Goal: Find specific page/section: Find specific page/section

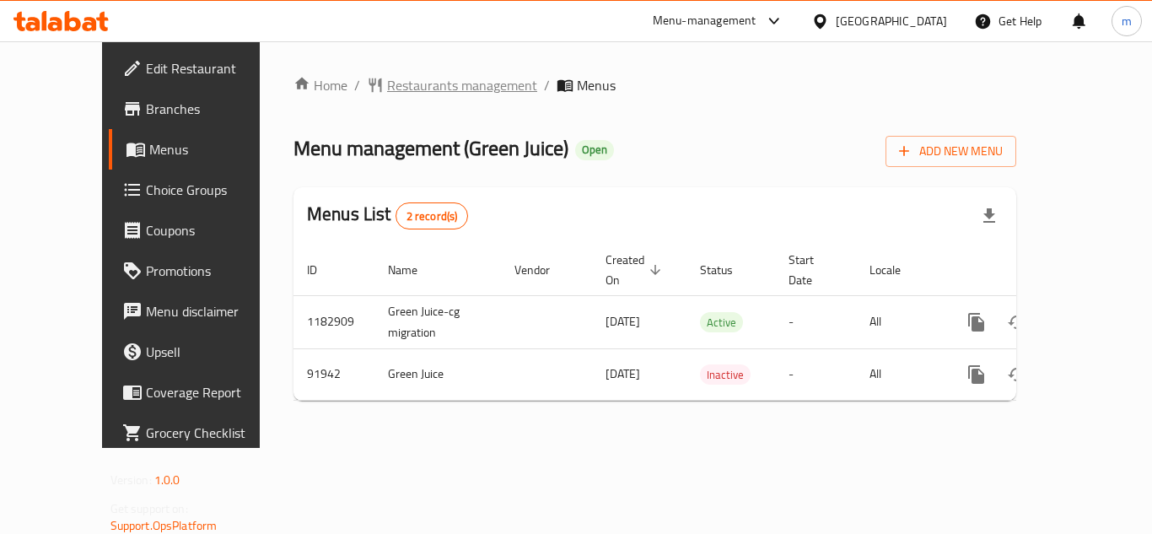
click at [428, 91] on span "Restaurants management" at bounding box center [462, 85] width 150 height 20
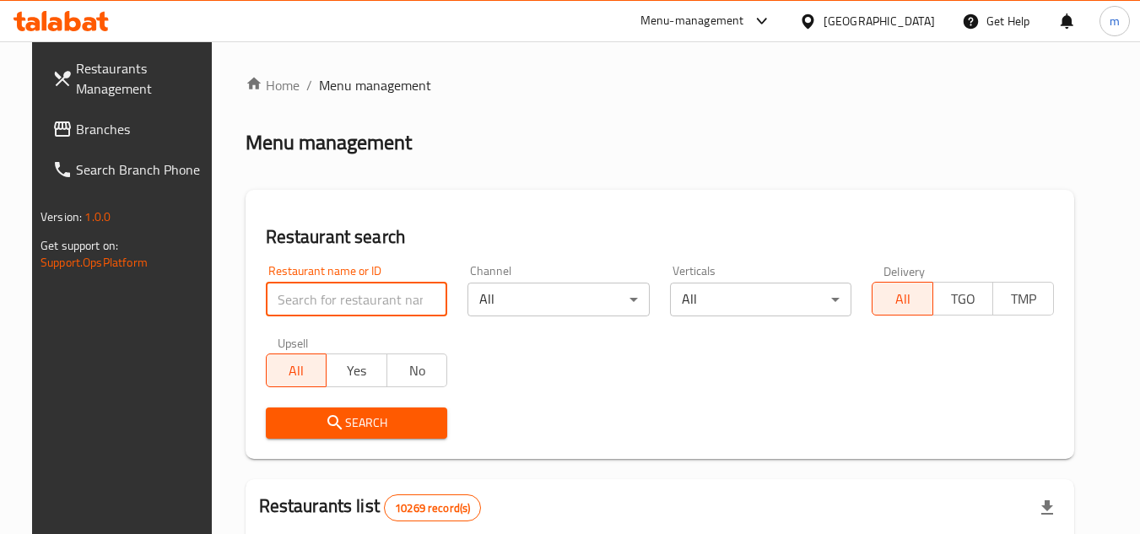
click at [339, 288] on input "search" at bounding box center [357, 300] width 182 height 34
paste input "601581"
type input "601581"
click at [344, 429] on span "Search" at bounding box center [356, 423] width 155 height 21
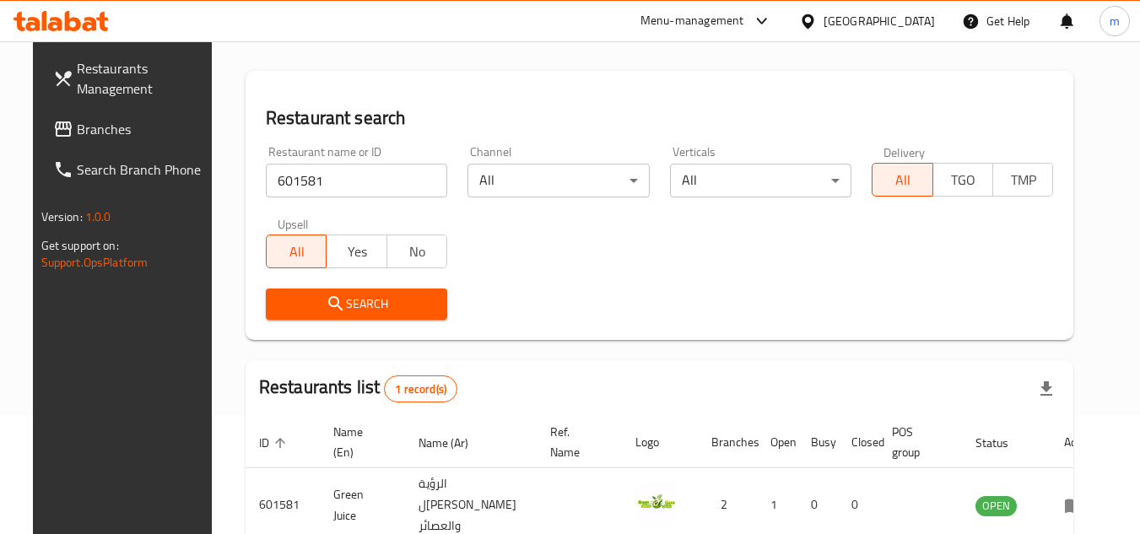
scroll to position [204, 0]
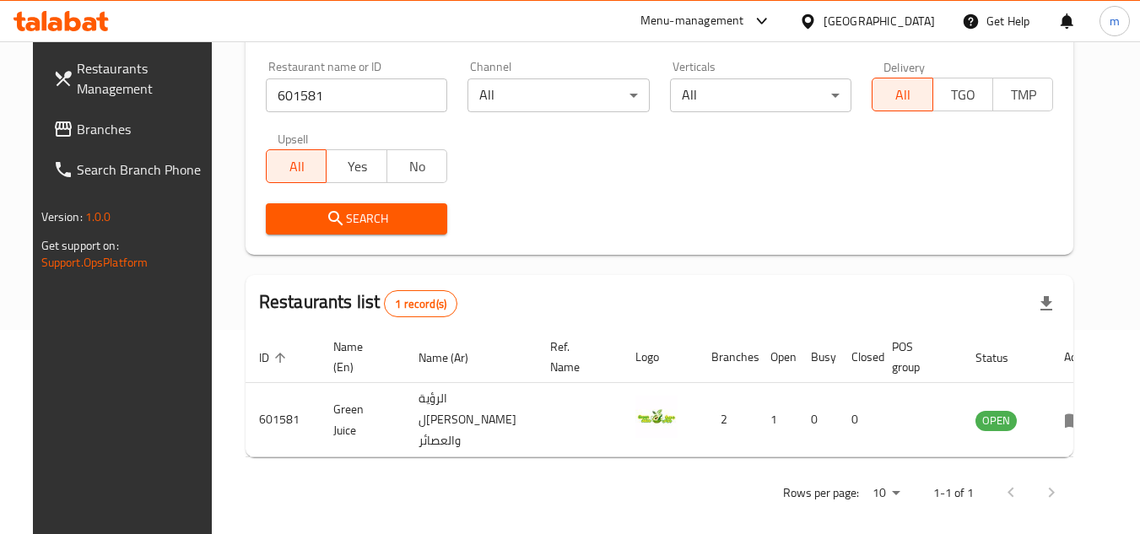
click at [813, 24] on icon at bounding box center [807, 20] width 12 height 14
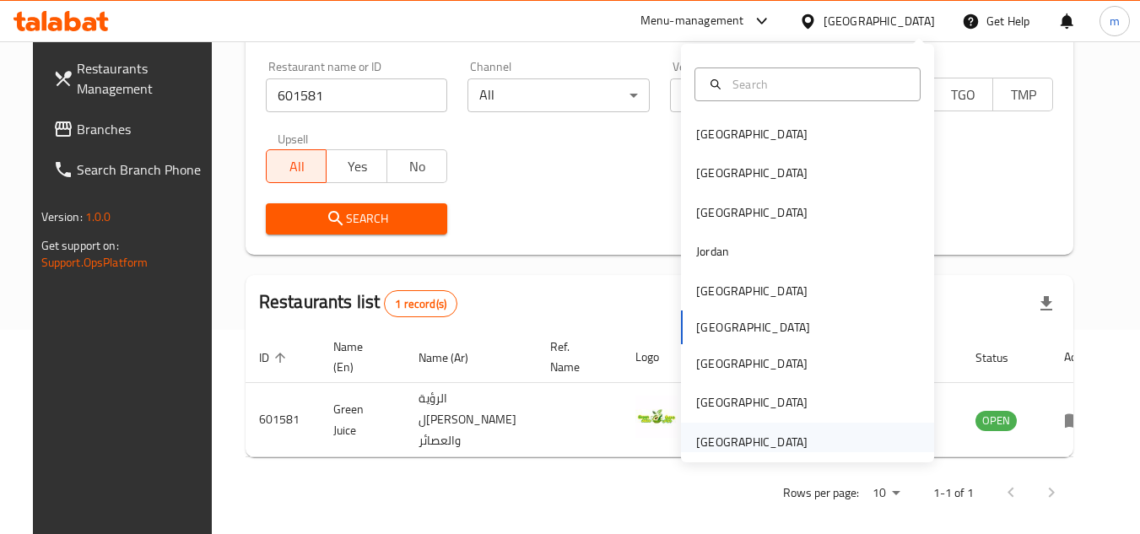
click at [746, 437] on div "[GEOGRAPHIC_DATA]" at bounding box center [751, 442] width 111 height 19
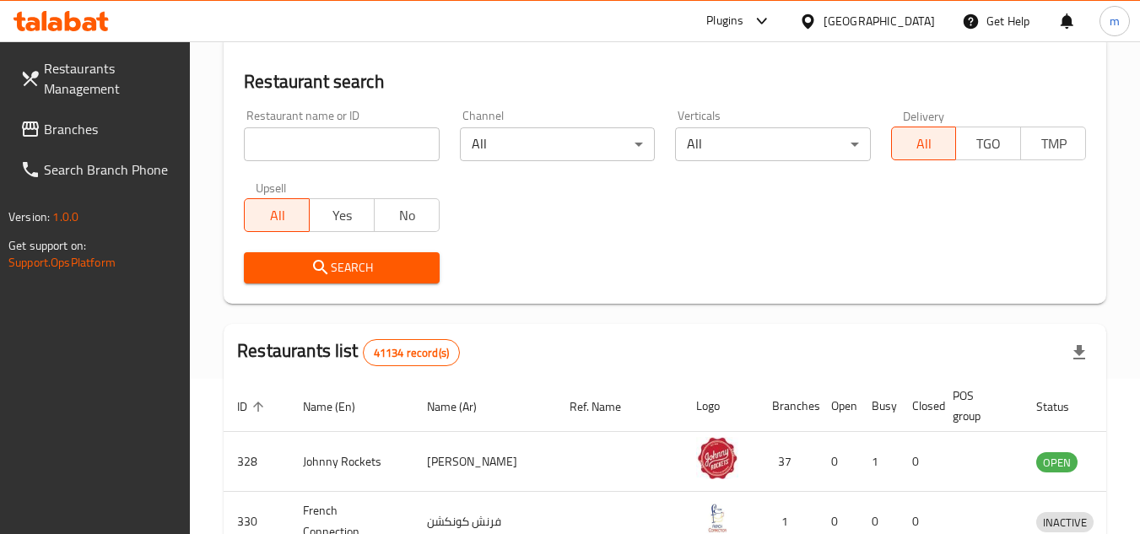
scroll to position [204, 0]
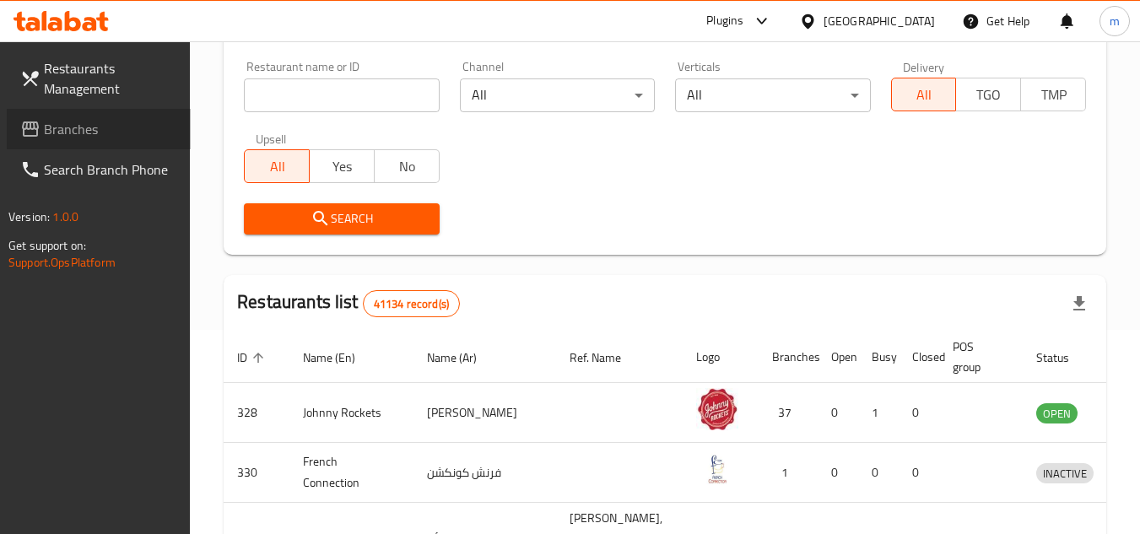
click at [78, 122] on span "Branches" at bounding box center [110, 129] width 133 height 20
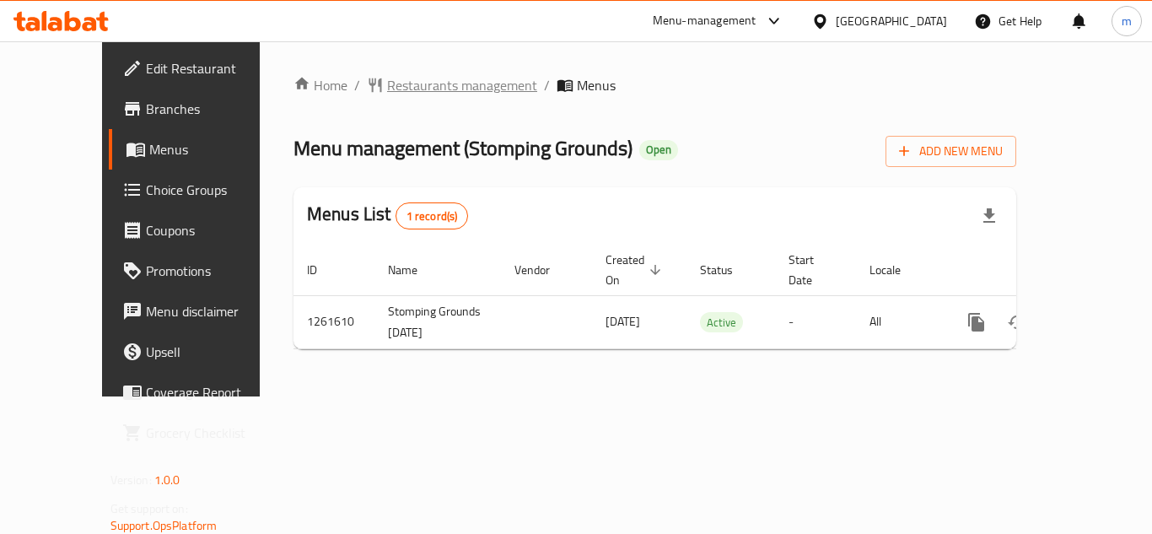
click at [432, 87] on span "Restaurants management" at bounding box center [462, 85] width 150 height 20
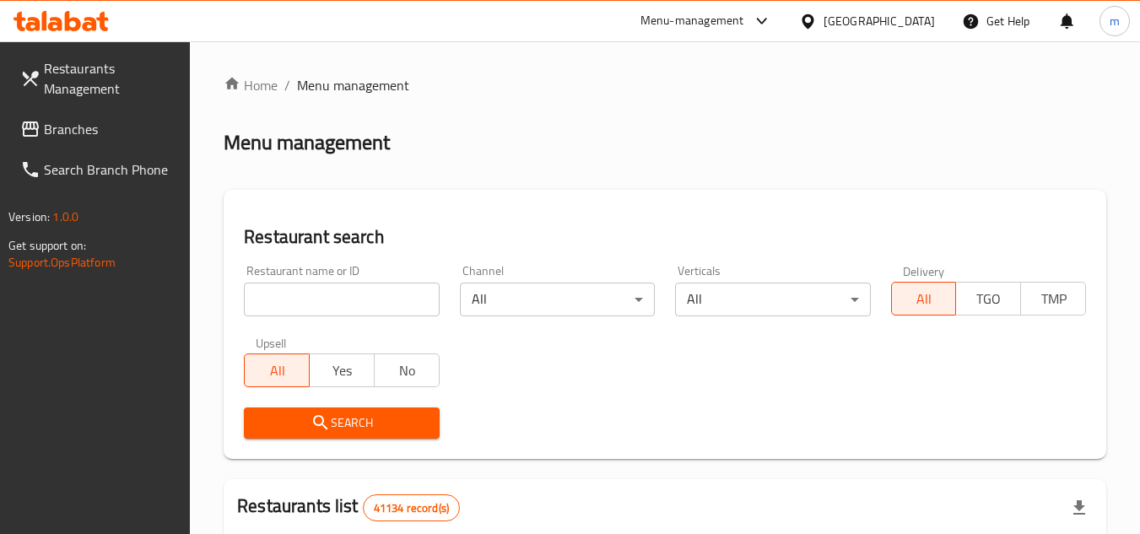
click at [322, 300] on input "search" at bounding box center [341, 300] width 195 height 34
paste input "/685203"
click at [262, 302] on input "/685203" at bounding box center [341, 300] width 195 height 34
type input "685203"
click at [356, 429] on span "Search" at bounding box center [341, 423] width 168 height 21
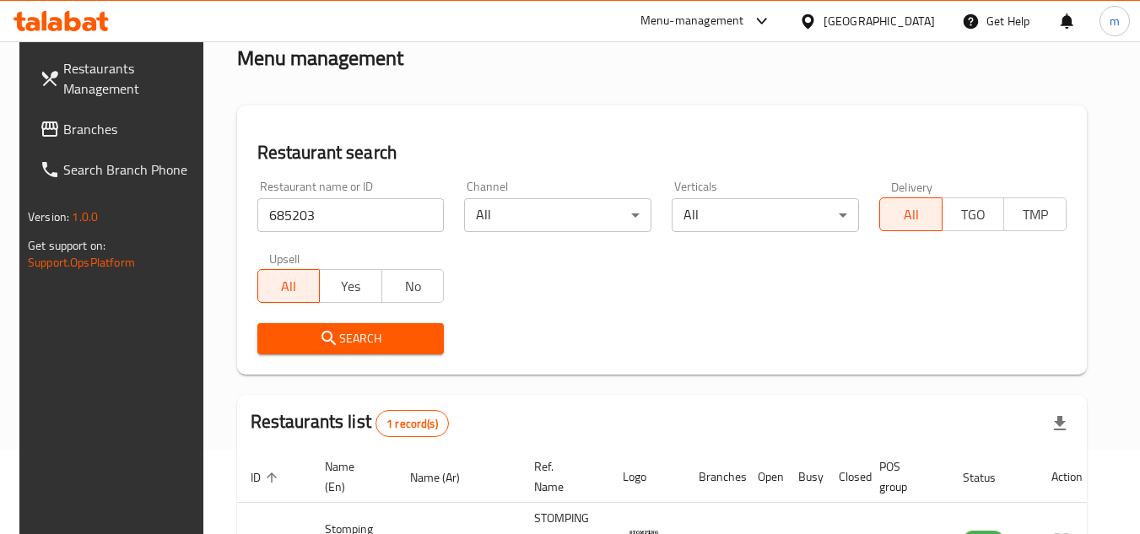
scroll to position [218, 0]
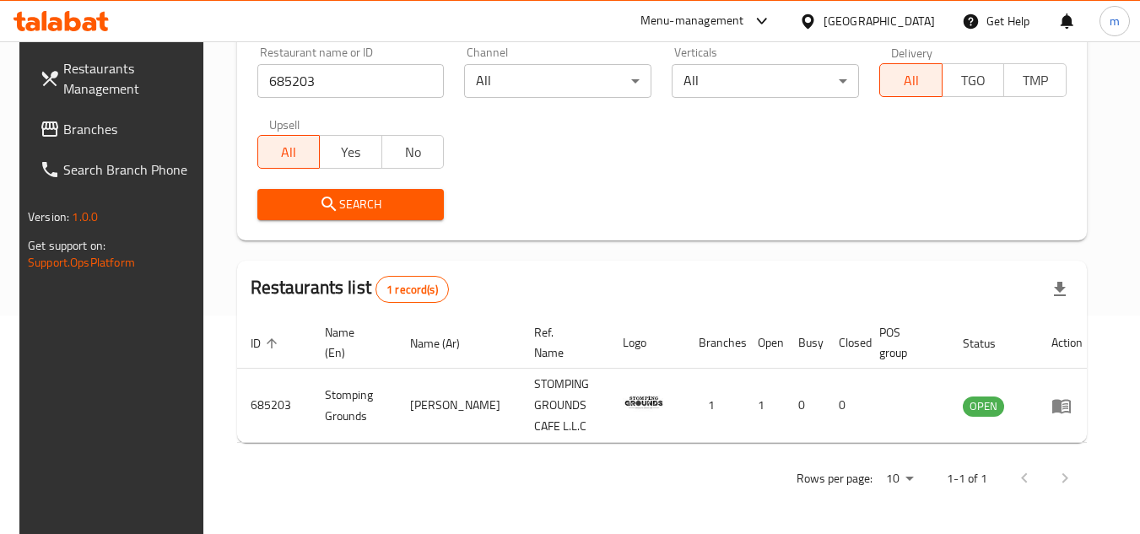
click at [853, 24] on div "[GEOGRAPHIC_DATA]" at bounding box center [878, 21] width 111 height 19
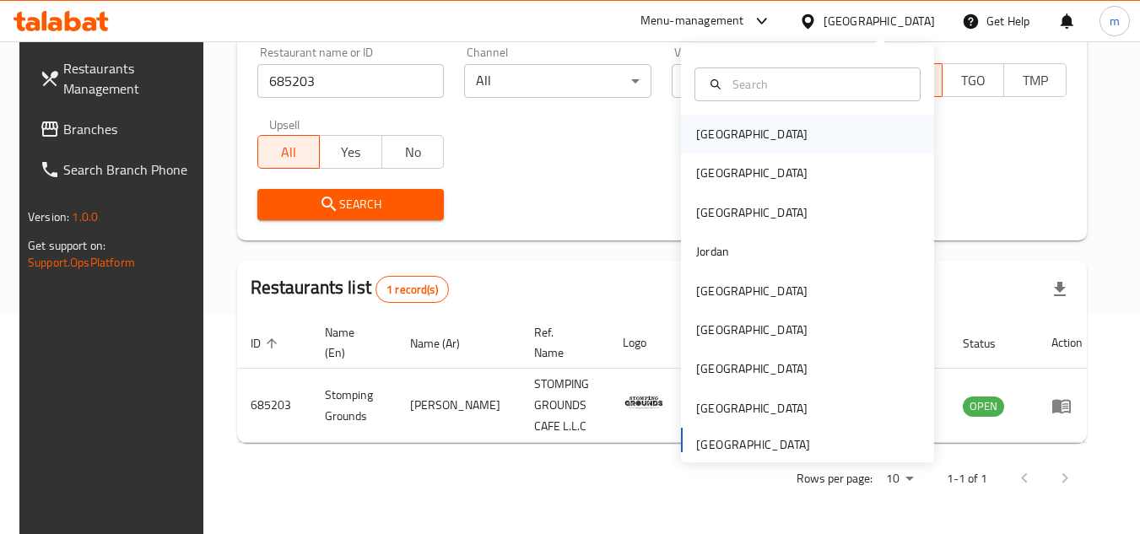
click at [713, 139] on div "[GEOGRAPHIC_DATA]" at bounding box center [751, 134] width 111 height 19
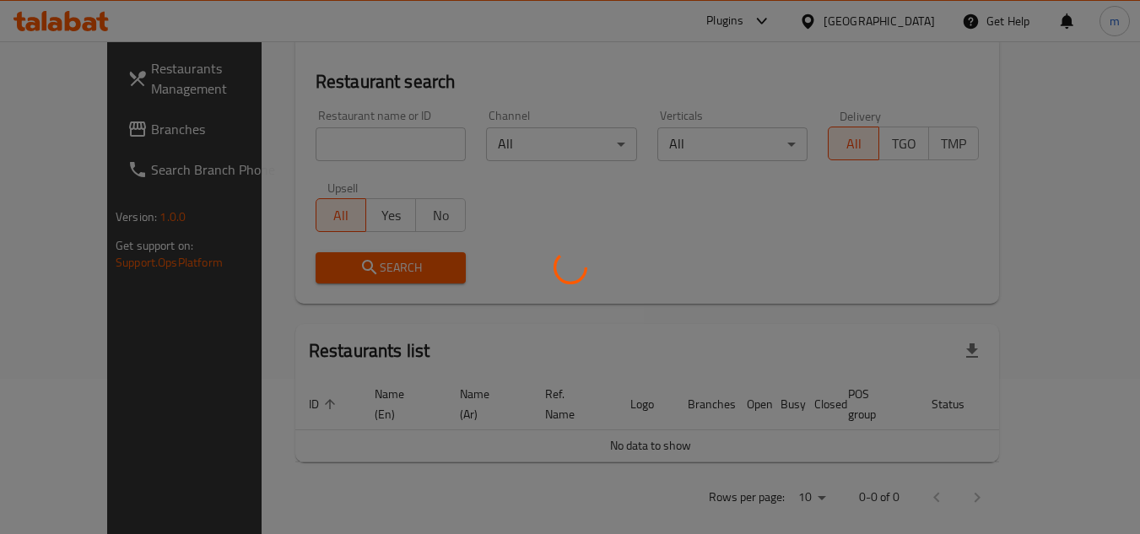
scroll to position [218, 0]
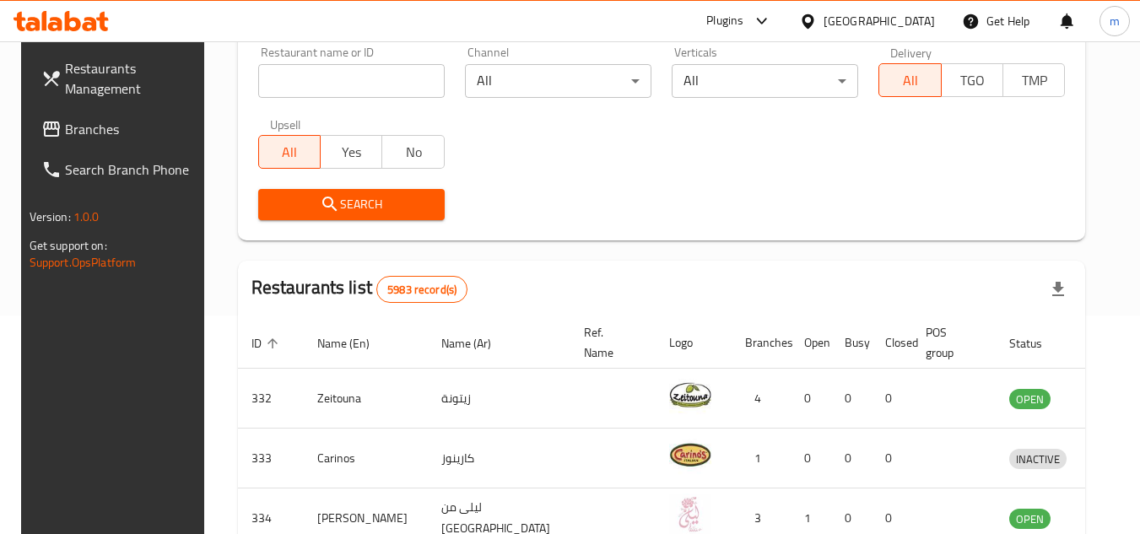
click at [85, 119] on span "Branches" at bounding box center [131, 129] width 133 height 20
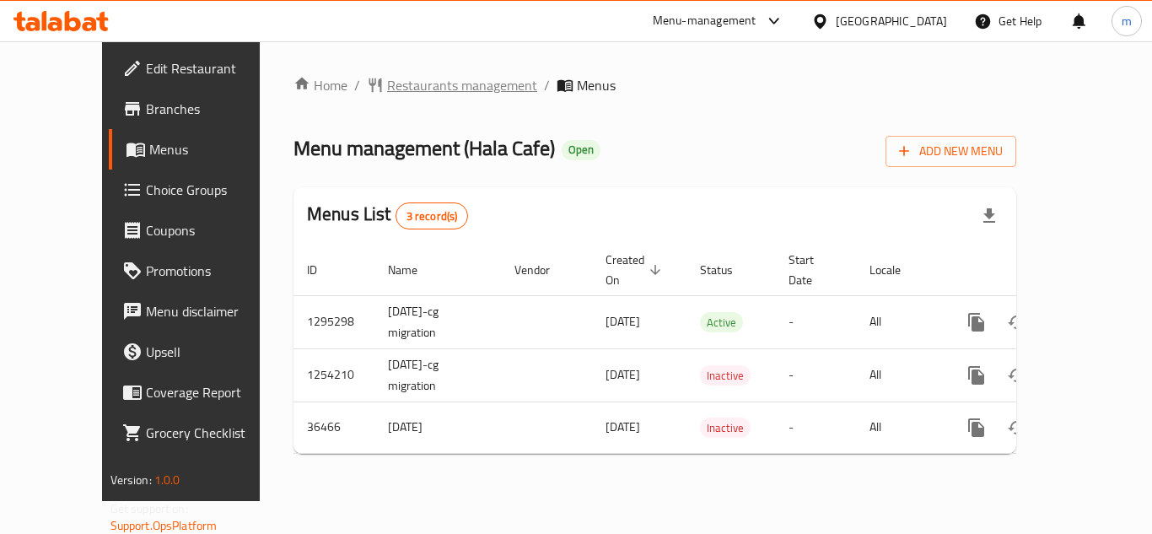
click at [424, 95] on span "Restaurants management" at bounding box center [462, 85] width 150 height 20
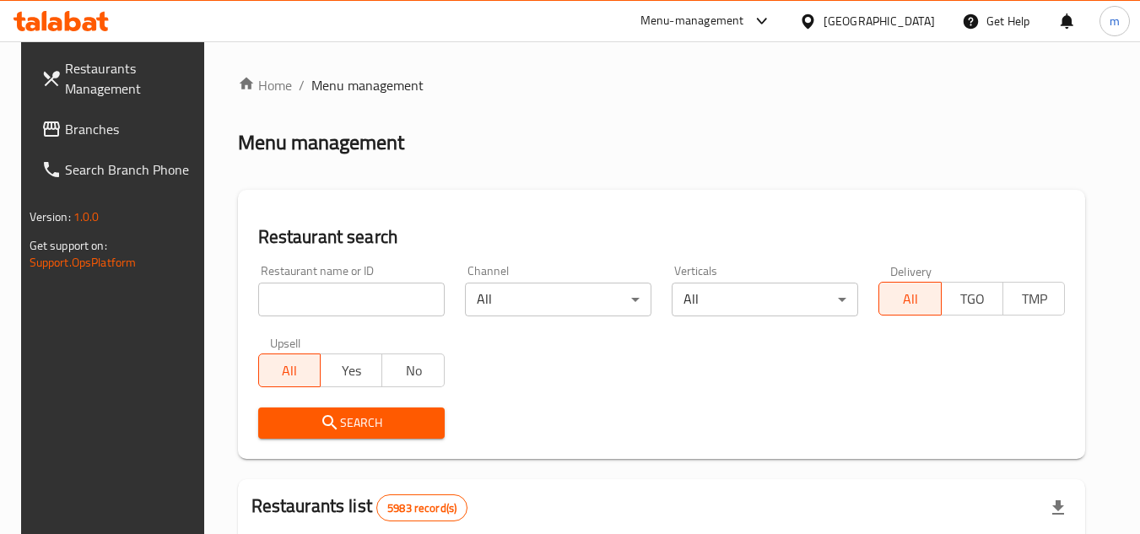
click at [372, 297] on input "search" at bounding box center [351, 300] width 186 height 34
paste input "18867"
type input "18867"
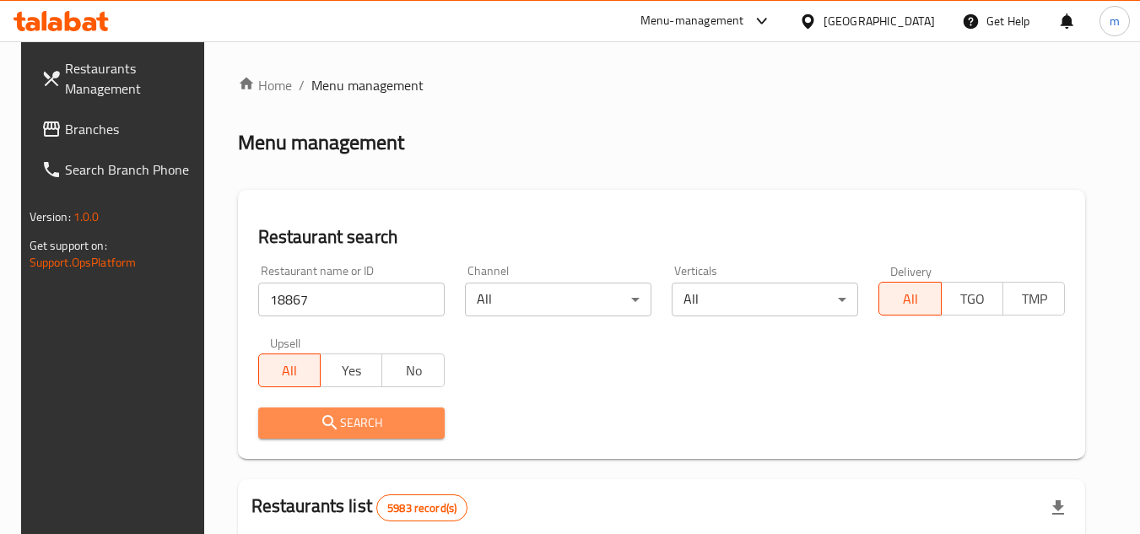
click at [380, 422] on span "Search" at bounding box center [351, 423] width 159 height 21
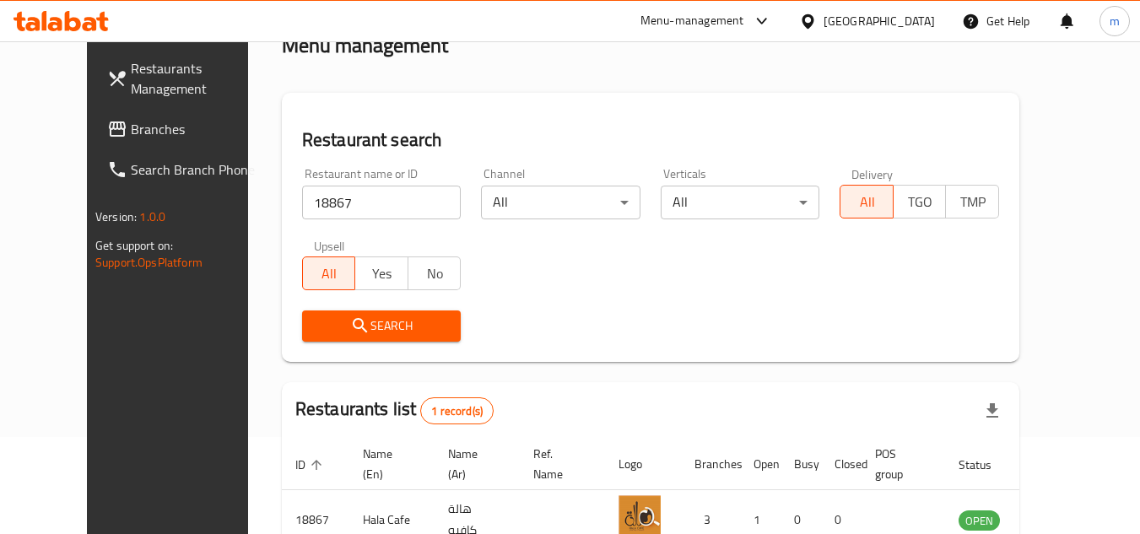
scroll to position [204, 0]
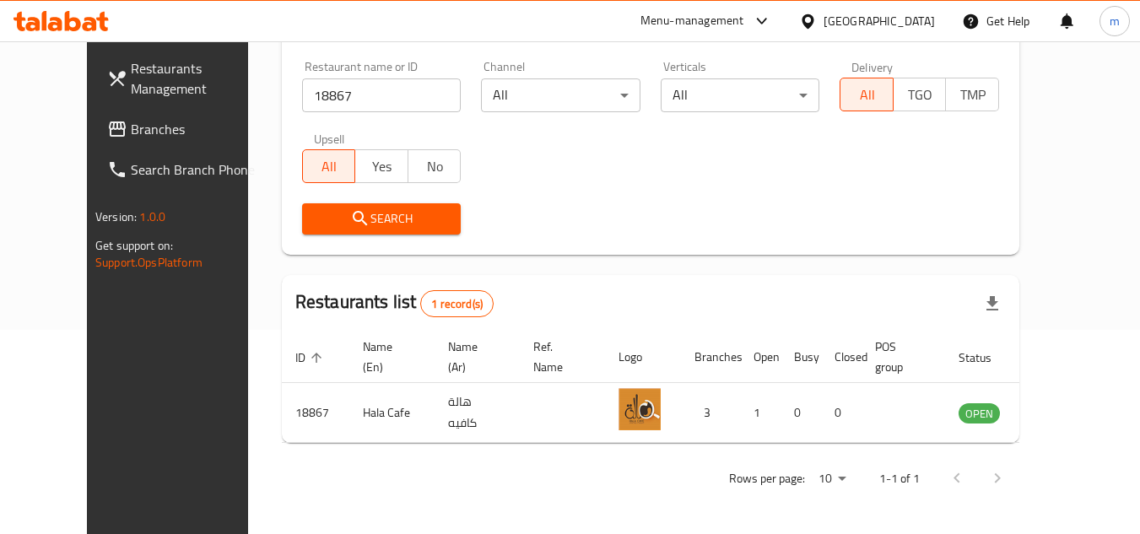
click at [928, 23] on div "Bahrain" at bounding box center [878, 21] width 111 height 19
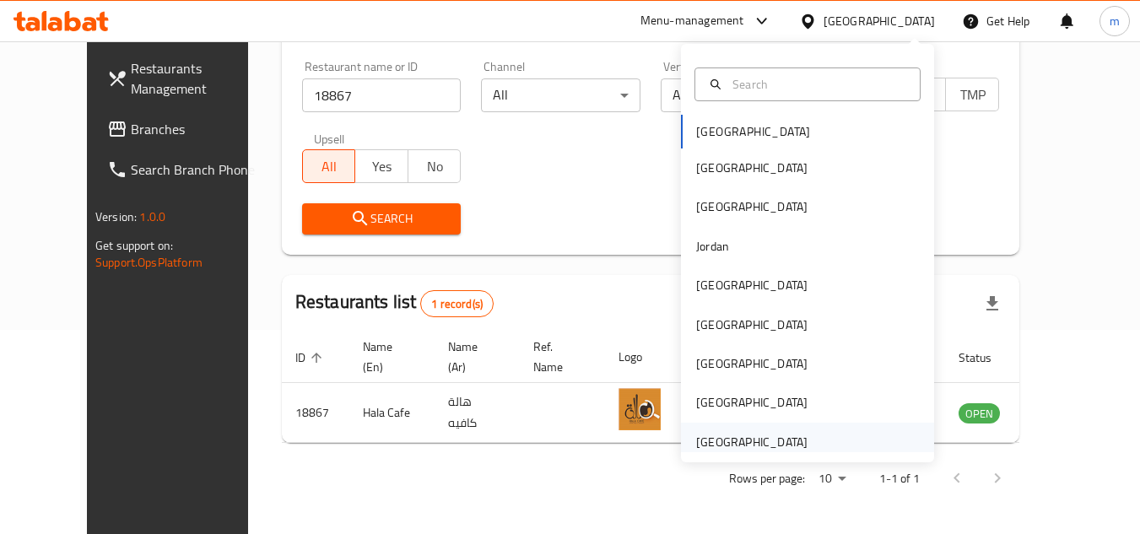
click at [754, 439] on div "[GEOGRAPHIC_DATA]" at bounding box center [751, 442] width 111 height 19
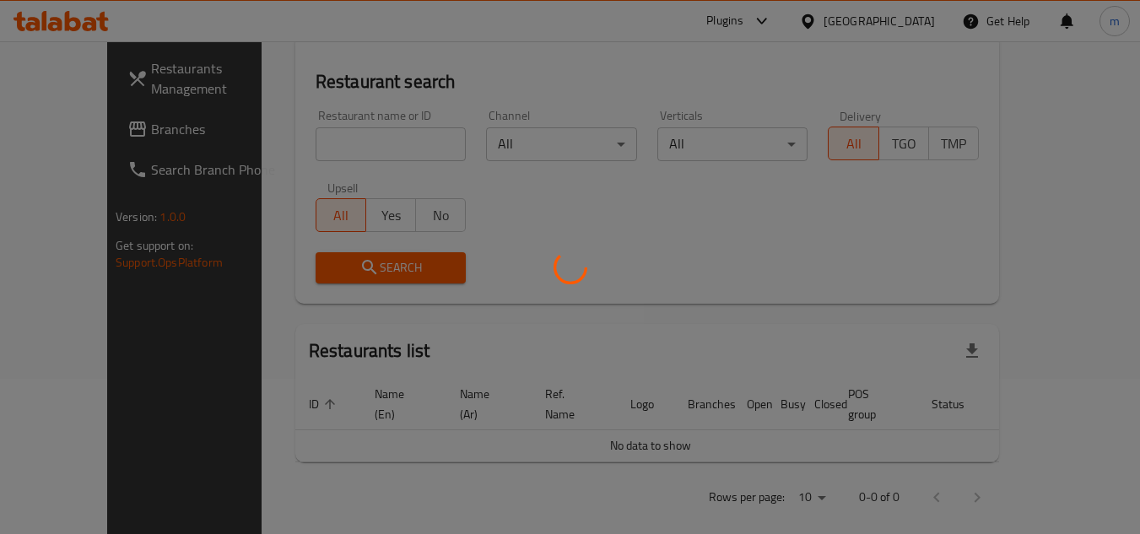
scroll to position [204, 0]
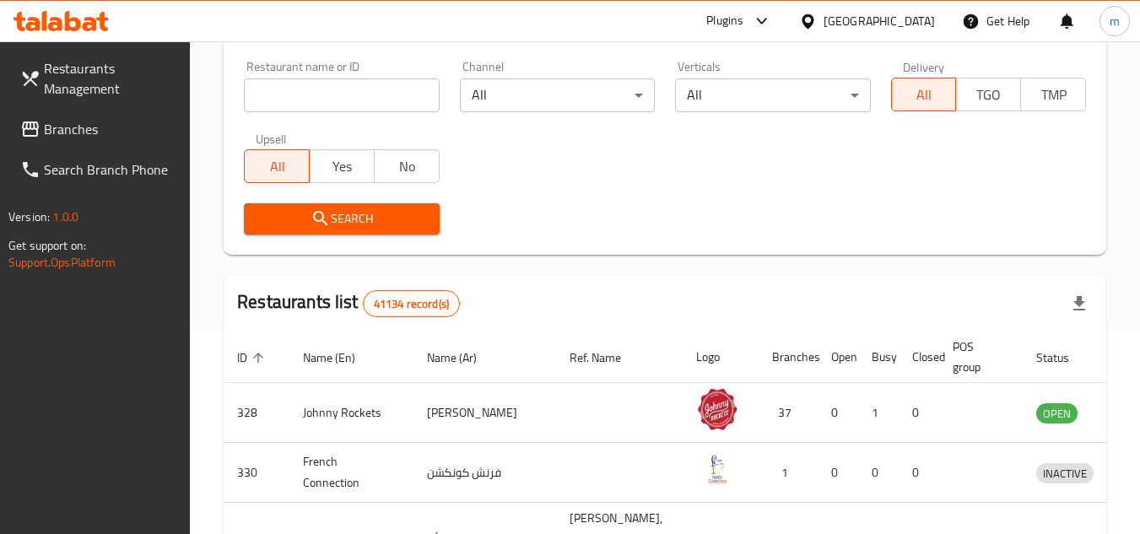
click at [102, 130] on span "Branches" at bounding box center [110, 129] width 133 height 20
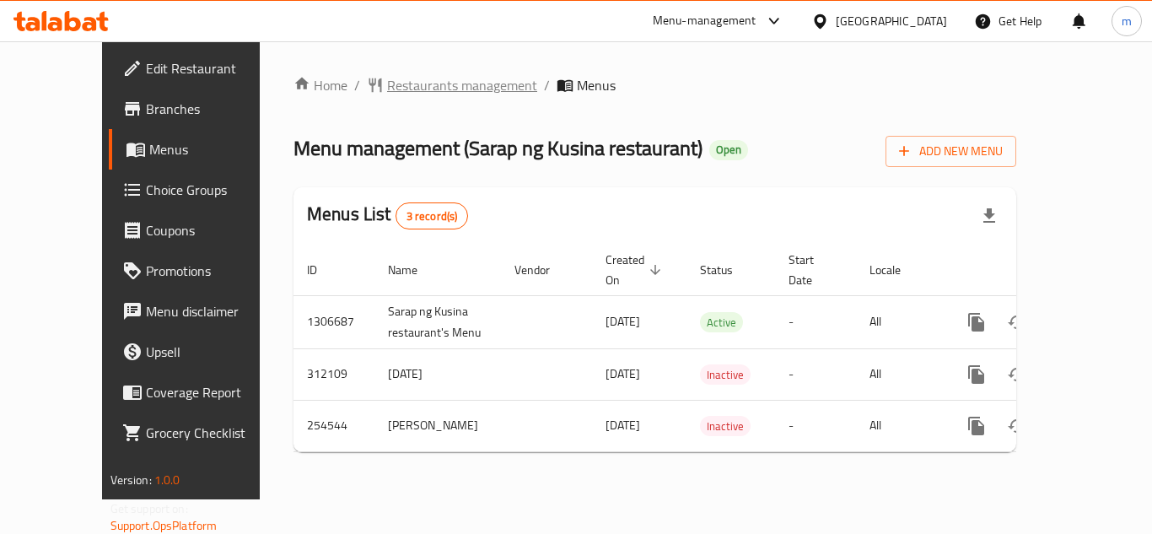
click at [417, 94] on span "Restaurants management" at bounding box center [462, 85] width 150 height 20
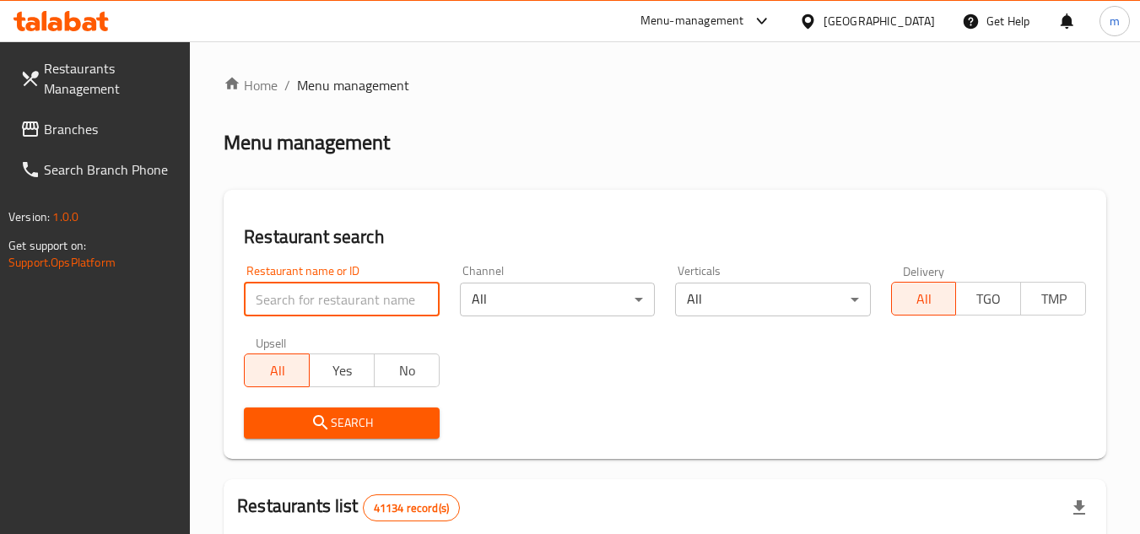
click at [354, 307] on input "search" at bounding box center [341, 300] width 195 height 34
paste input "627400"
type input "627400"
click at [331, 418] on span "Search" at bounding box center [341, 423] width 168 height 21
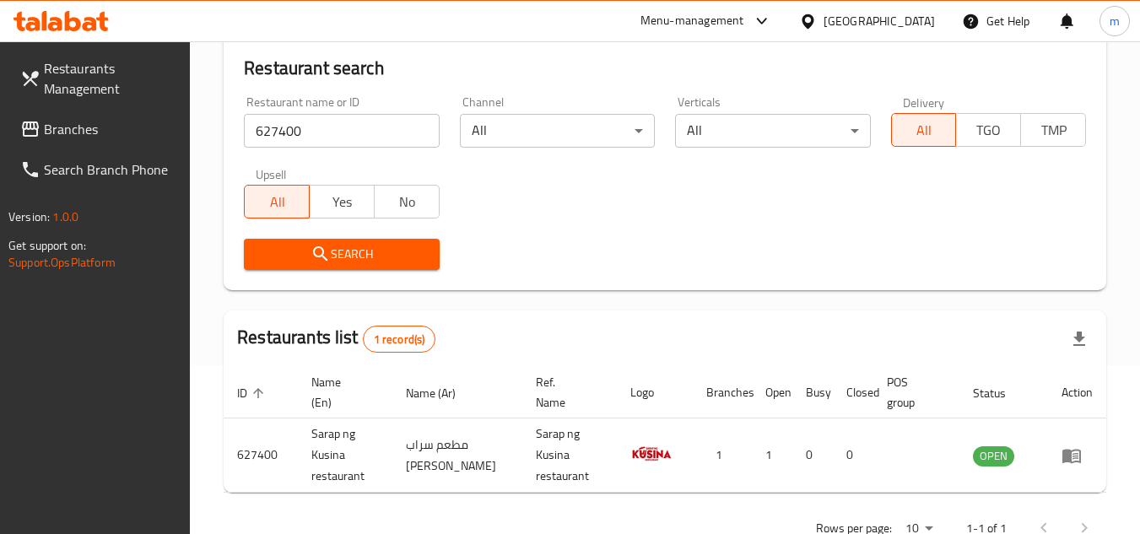
scroll to position [218, 0]
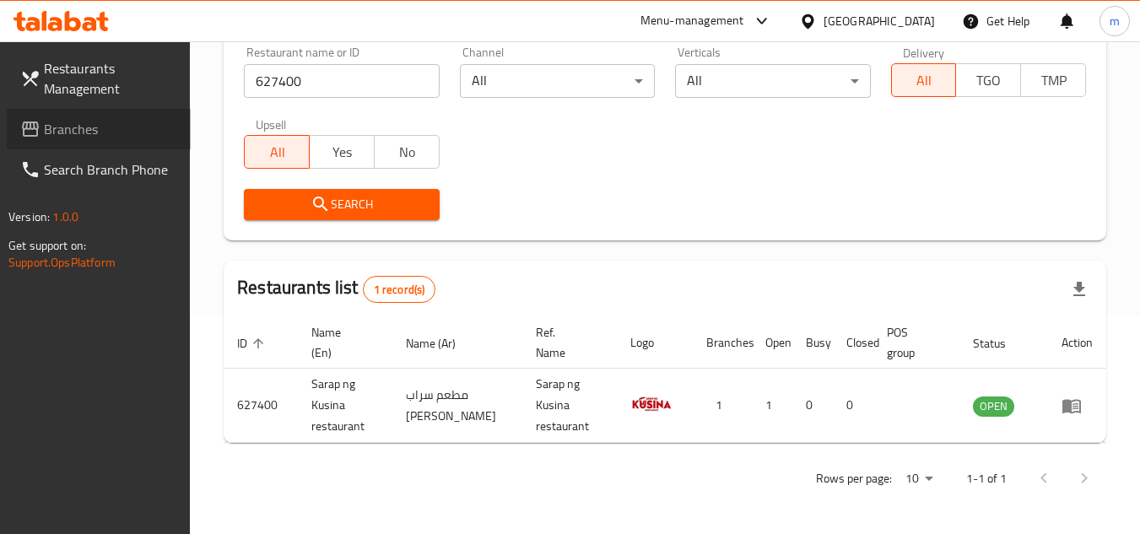
click at [111, 126] on span "Branches" at bounding box center [110, 129] width 133 height 20
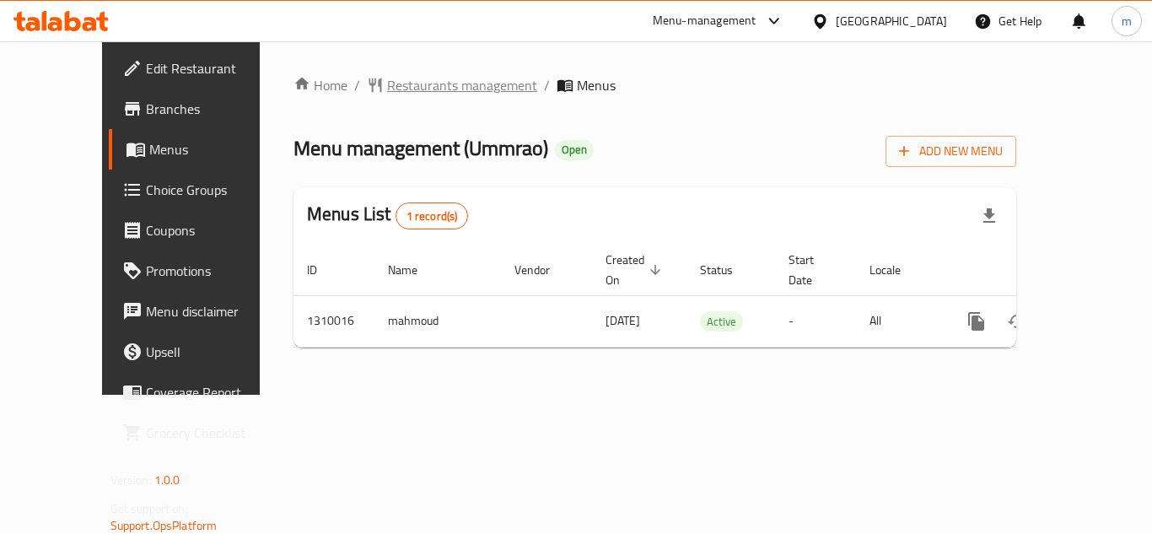
click at [413, 84] on span "Restaurants management" at bounding box center [462, 85] width 150 height 20
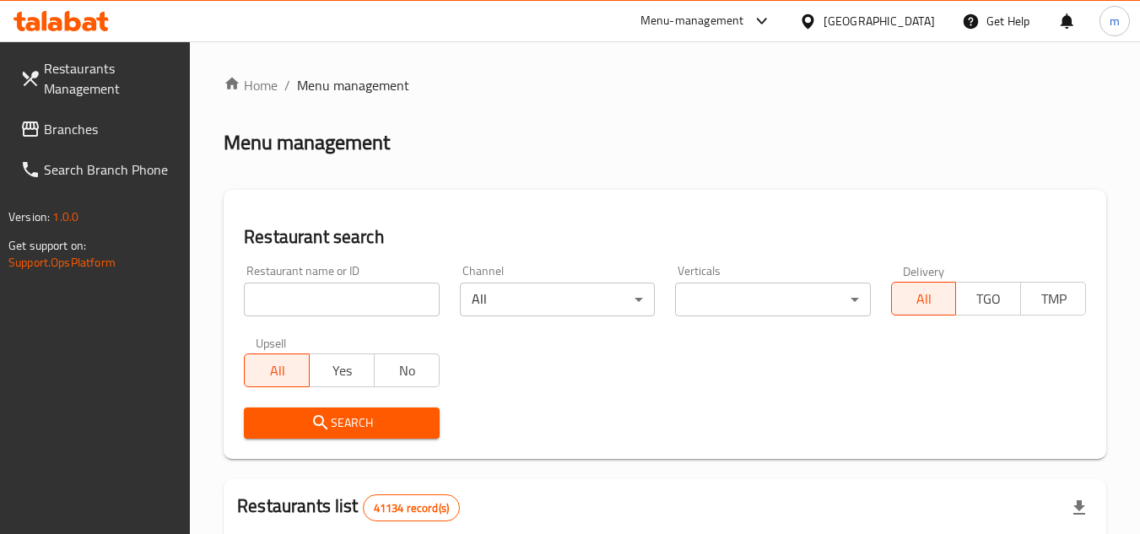
click at [354, 283] on input "search" at bounding box center [341, 300] width 195 height 34
paste input "705298"
type input "705298"
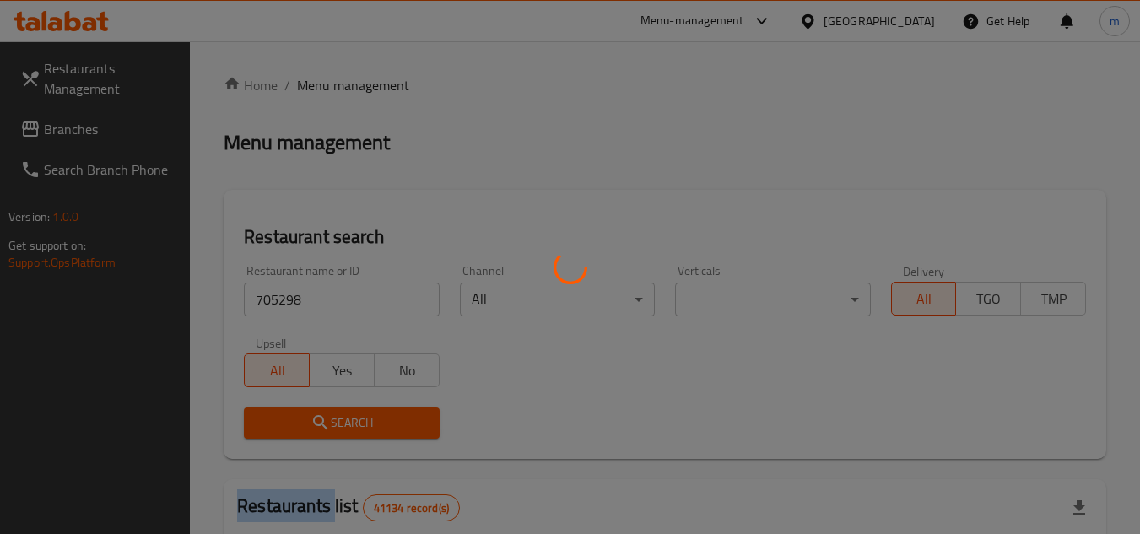
click at [298, 431] on div at bounding box center [570, 267] width 1140 height 534
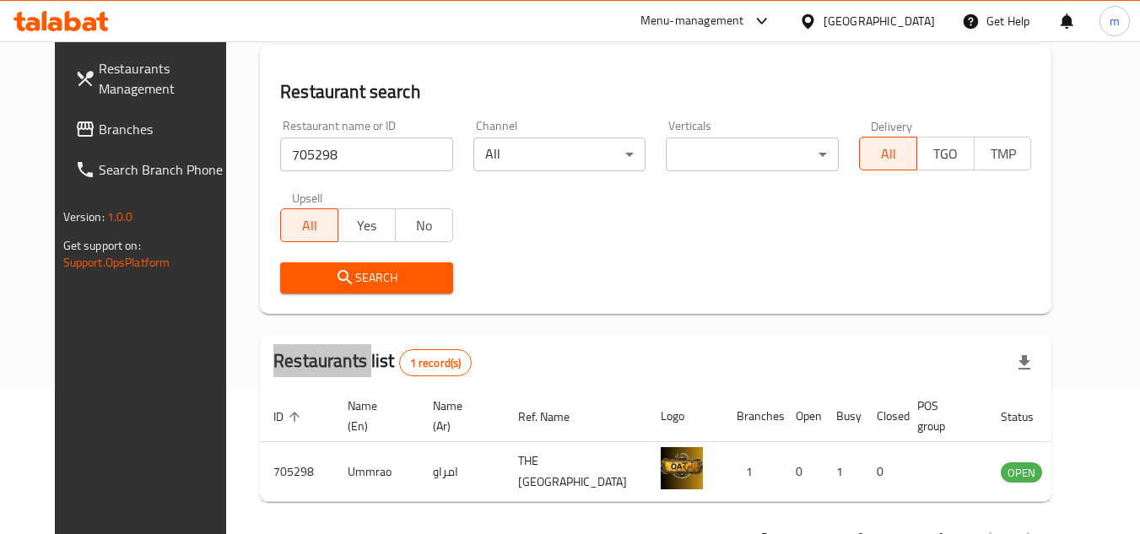
scroll to position [204, 0]
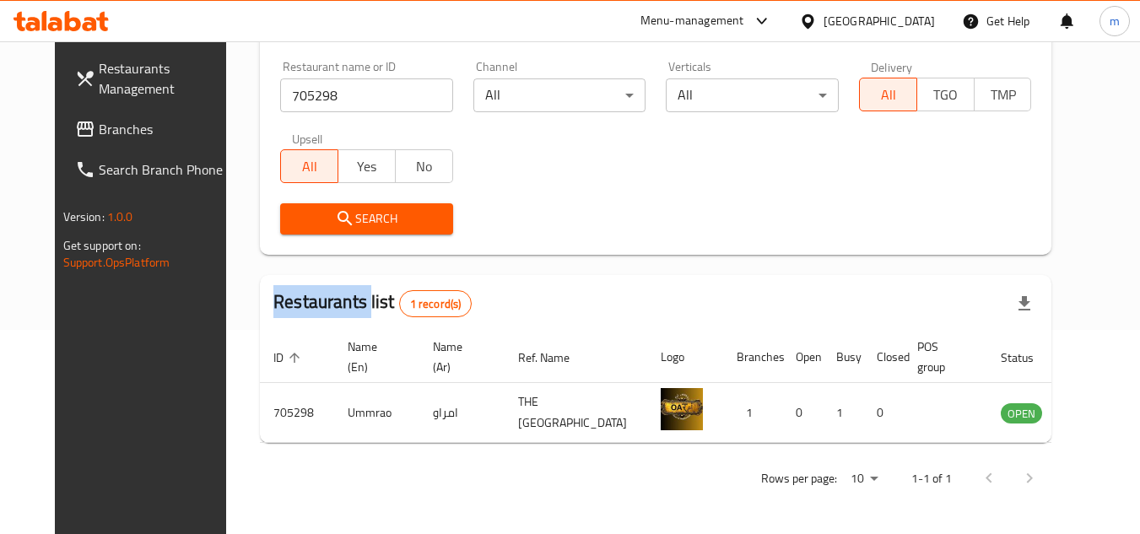
click at [99, 127] on span "Branches" at bounding box center [165, 129] width 133 height 20
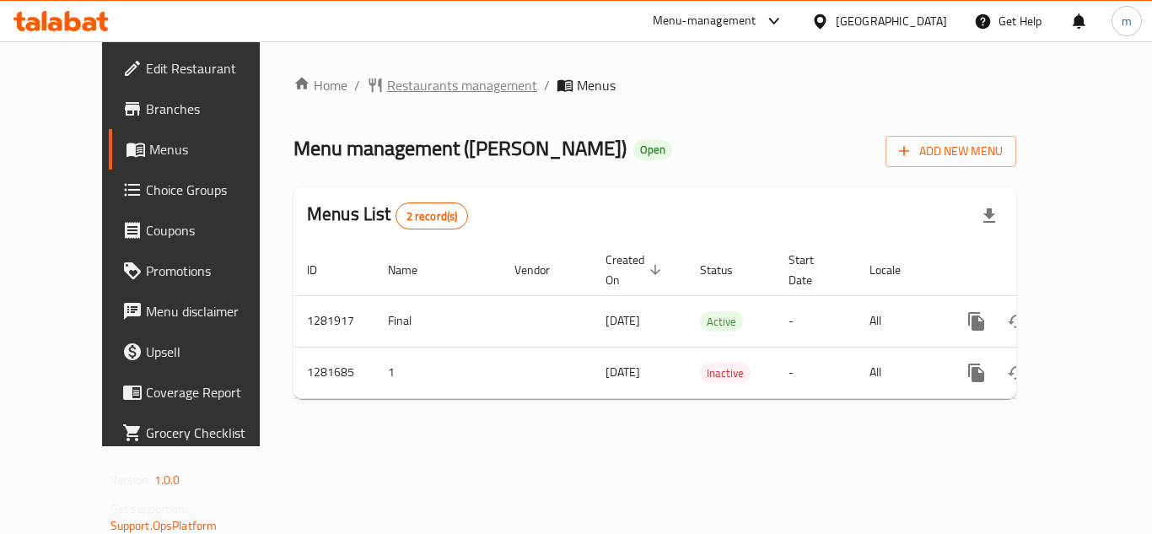
click at [431, 80] on span "Restaurants management" at bounding box center [462, 85] width 150 height 20
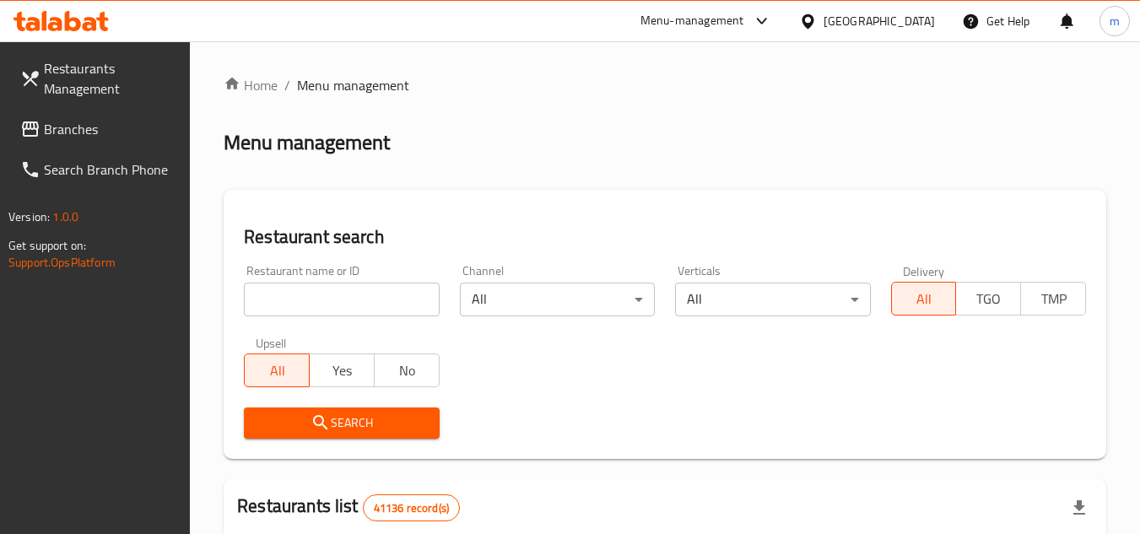
click at [332, 298] on input "search" at bounding box center [341, 300] width 195 height 34
paste input "694514"
type input "694514"
click at [342, 423] on span "Search" at bounding box center [341, 423] width 168 height 21
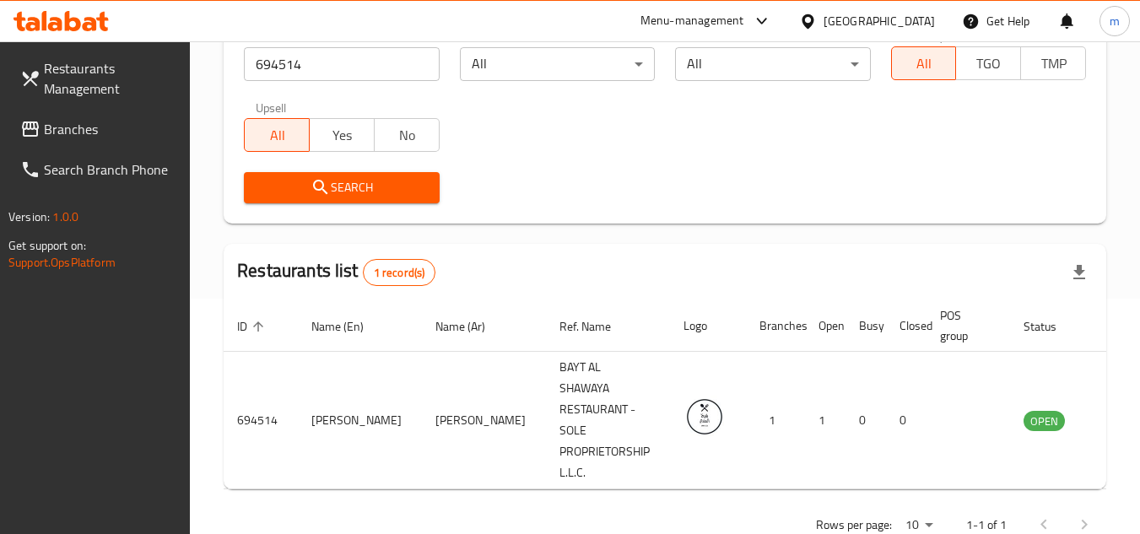
scroll to position [240, 0]
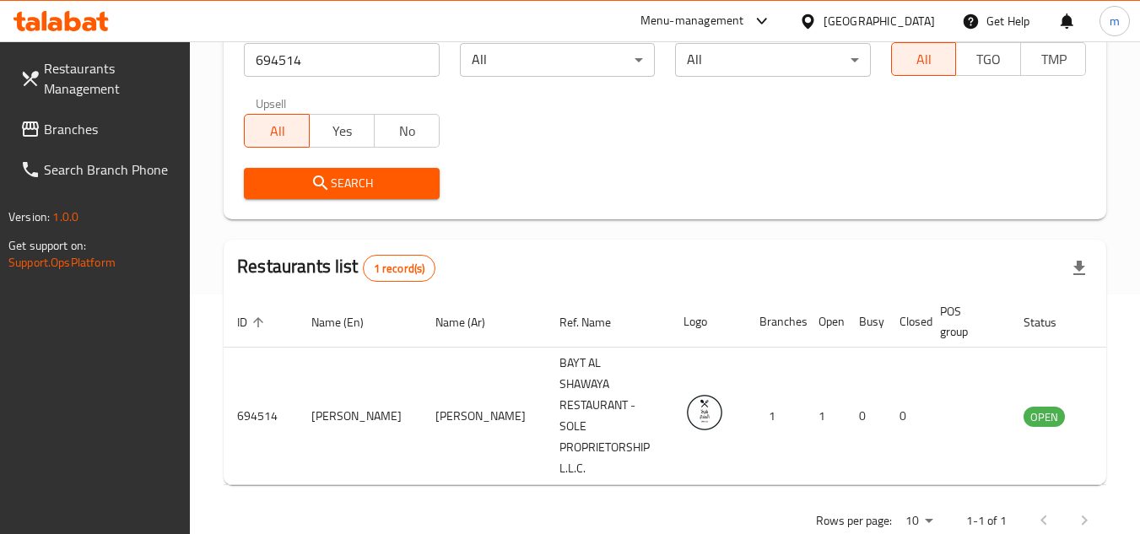
click at [93, 137] on span "Branches" at bounding box center [110, 129] width 133 height 20
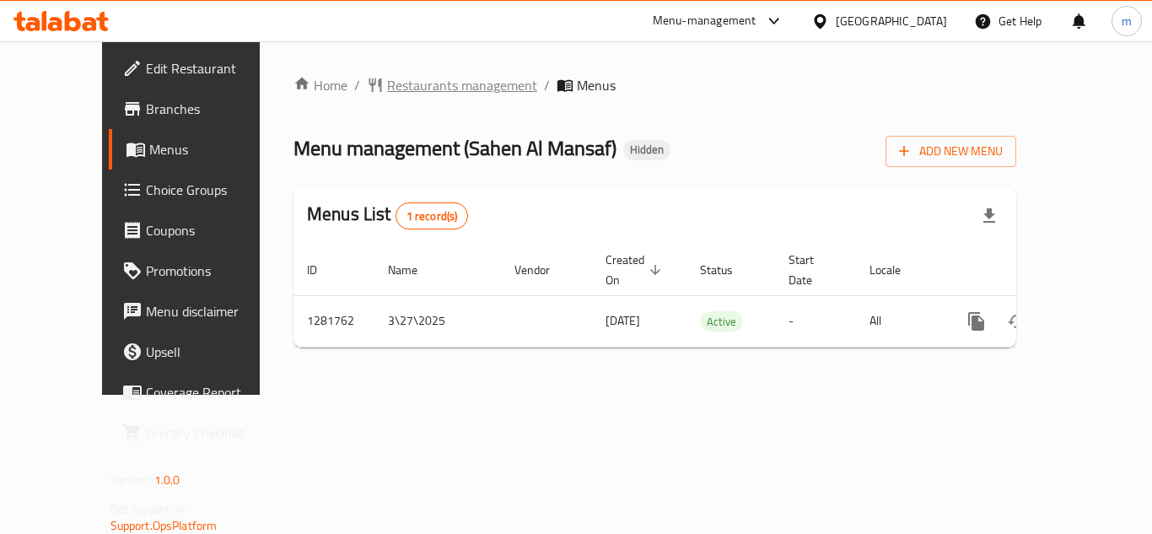
click at [387, 83] on span "Restaurants management" at bounding box center [462, 85] width 150 height 20
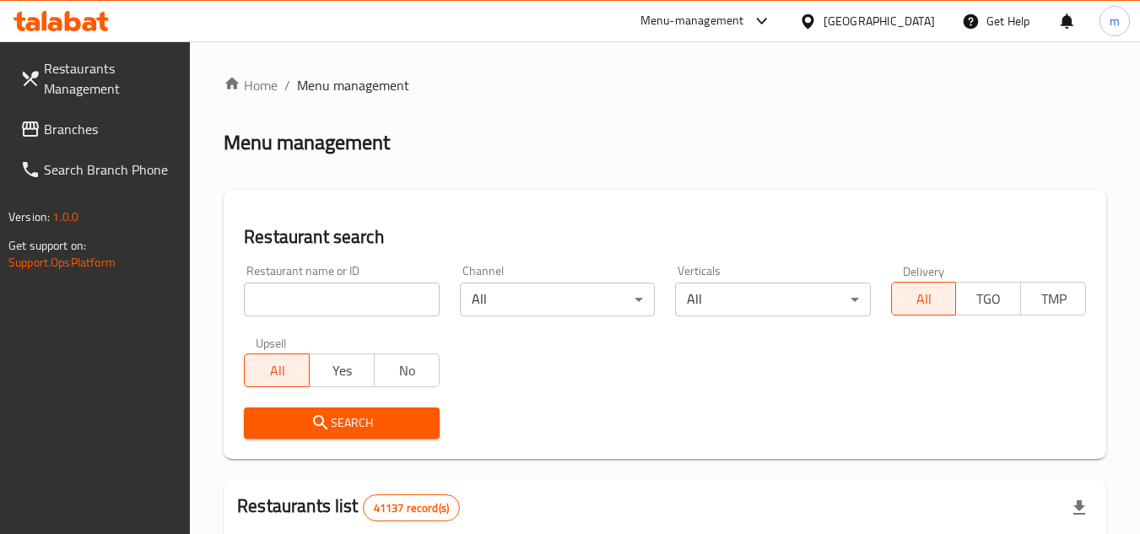
click at [301, 303] on input "search" at bounding box center [341, 300] width 195 height 34
paste input "694529"
type input "694529"
click at [331, 415] on span "Search" at bounding box center [341, 423] width 168 height 21
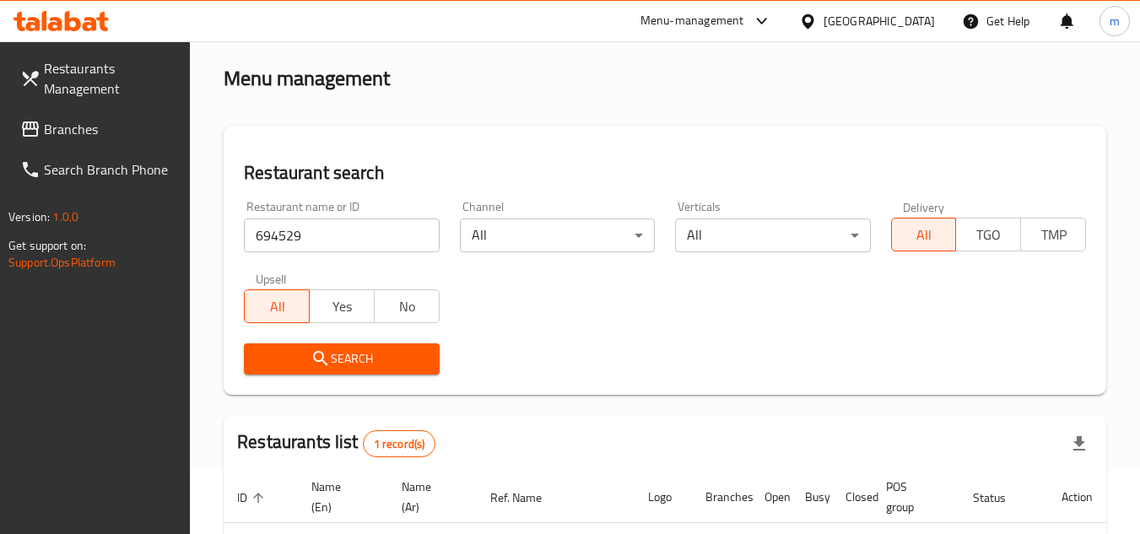
scroll to position [218, 0]
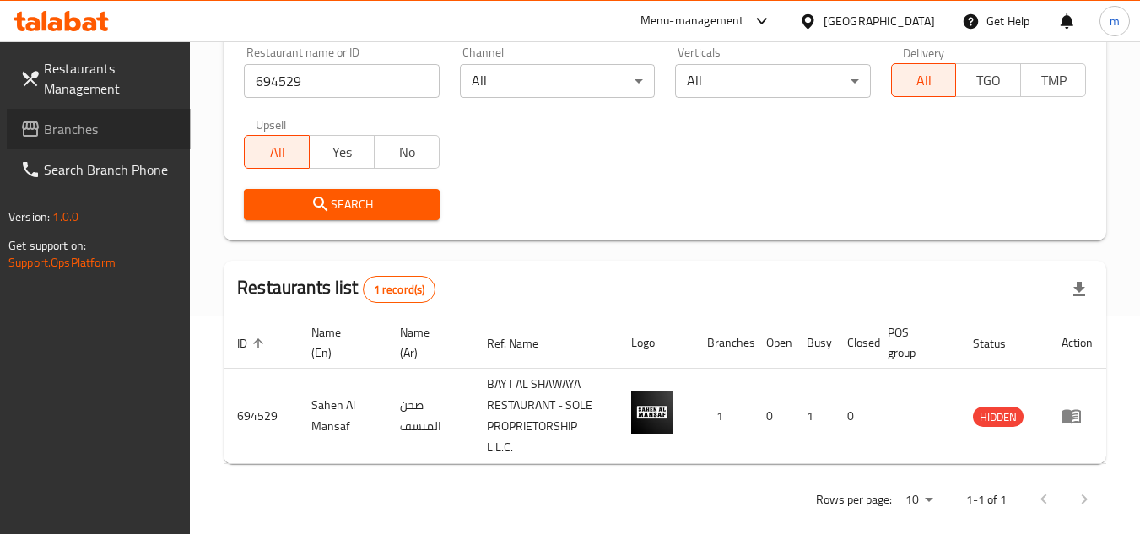
click at [93, 123] on span "Branches" at bounding box center [110, 129] width 133 height 20
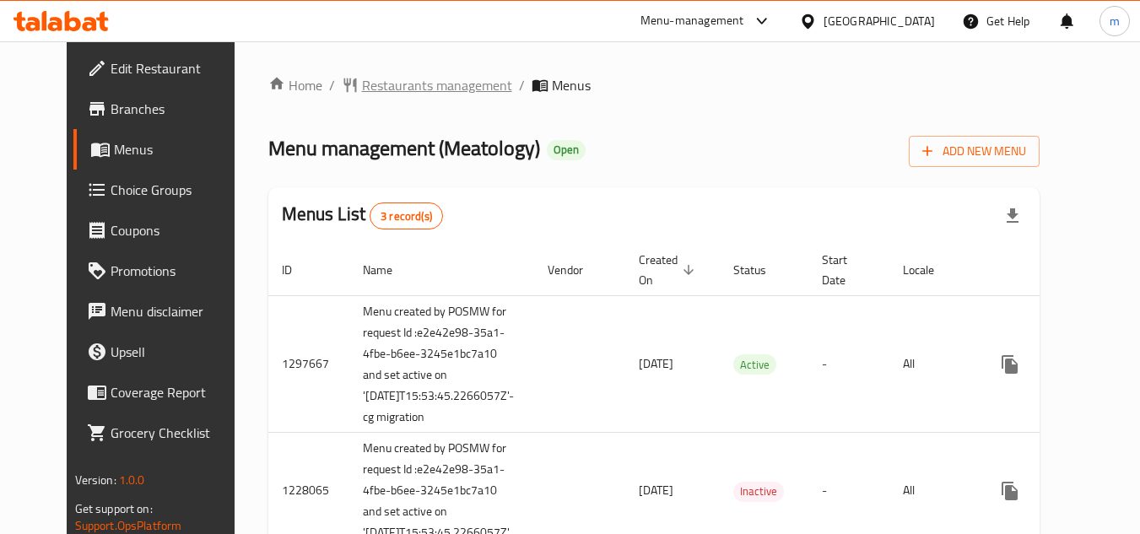
click at [391, 84] on span "Restaurants management" at bounding box center [437, 85] width 150 height 20
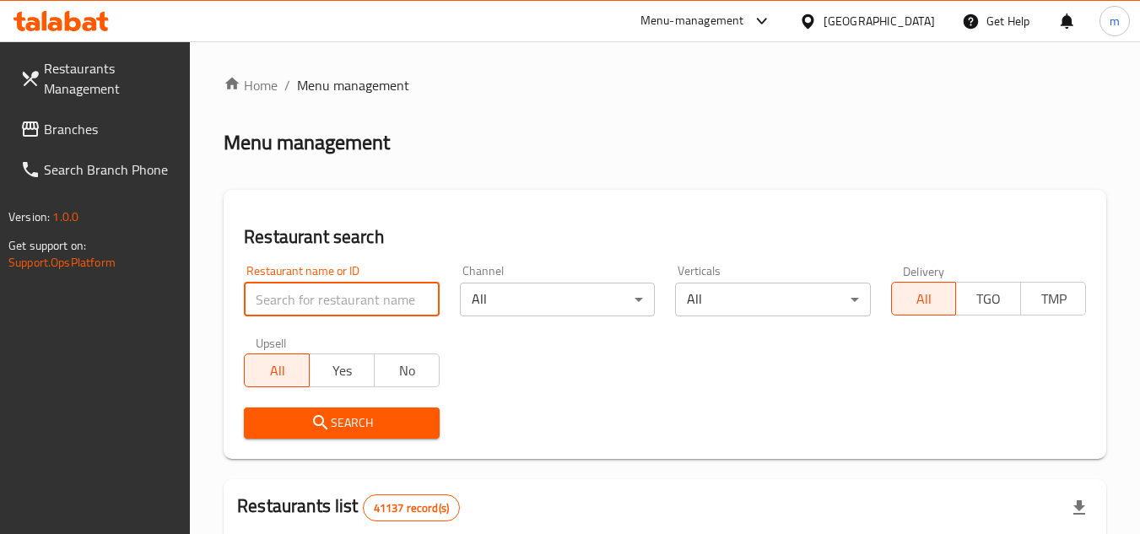
click at [333, 307] on input "search" at bounding box center [341, 300] width 195 height 34
paste input "/647537/"
click at [254, 294] on input "/647537" at bounding box center [341, 300] width 195 height 34
click at [267, 302] on input "/647537" at bounding box center [341, 300] width 195 height 34
click at [262, 299] on input "/647537" at bounding box center [341, 300] width 195 height 34
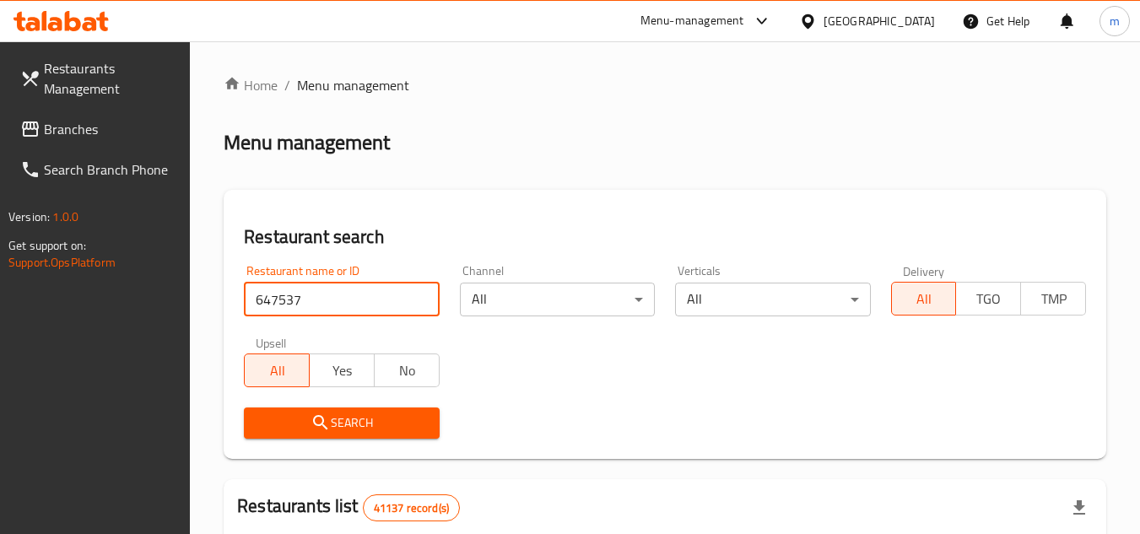
type input "647537"
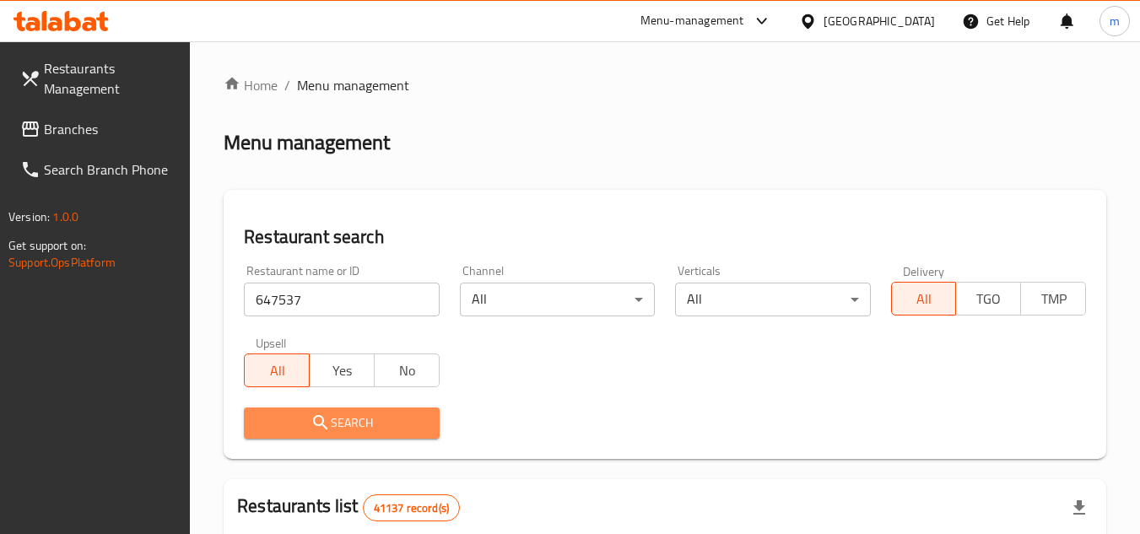
click at [321, 419] on icon "submit" at bounding box center [320, 423] width 20 height 20
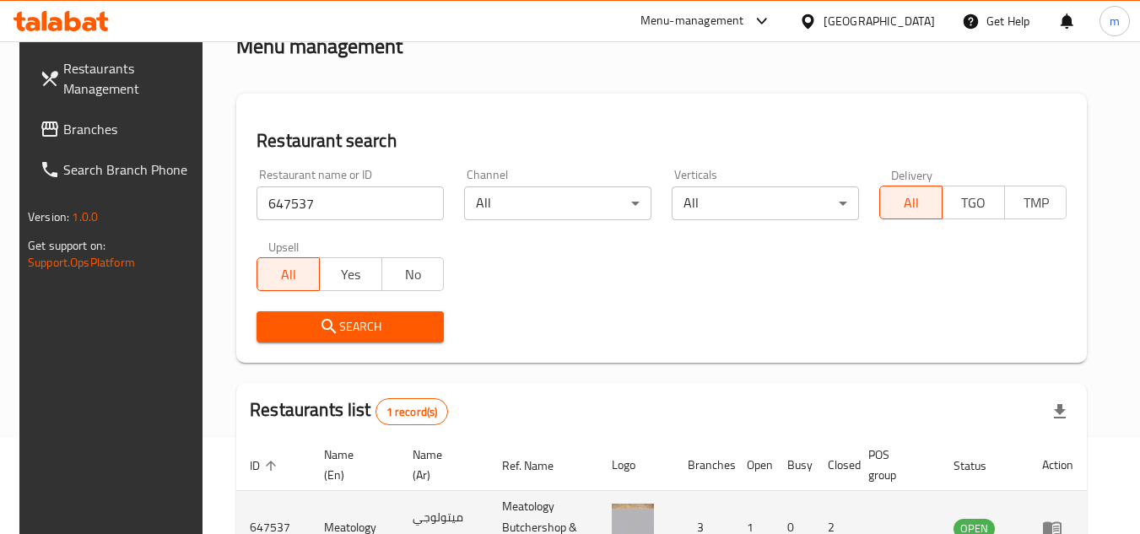
scroll to position [218, 0]
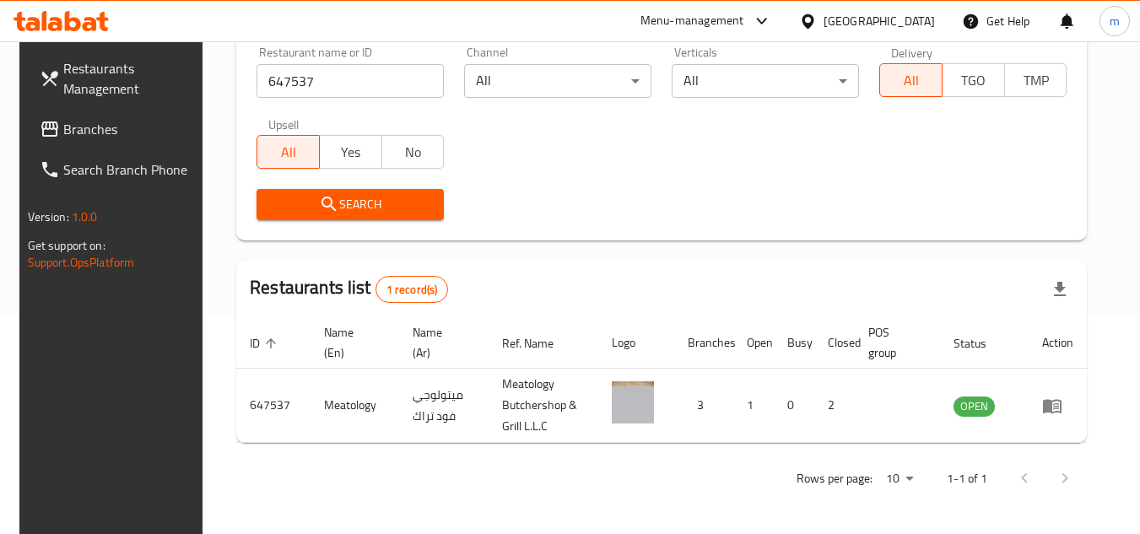
click at [72, 132] on span "Branches" at bounding box center [129, 129] width 133 height 20
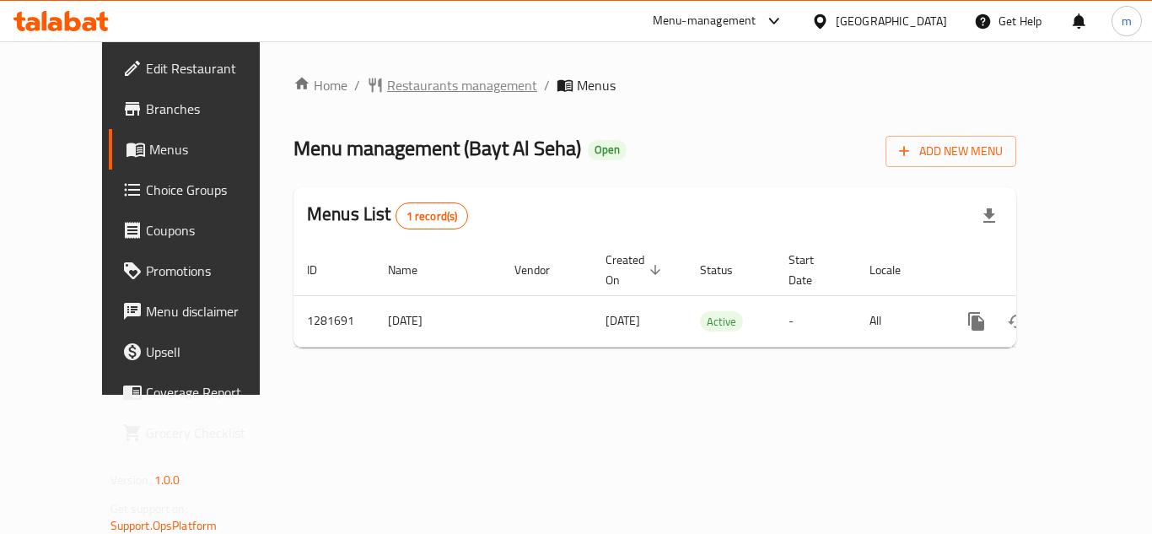
click at [429, 95] on span "Restaurants management" at bounding box center [462, 85] width 150 height 20
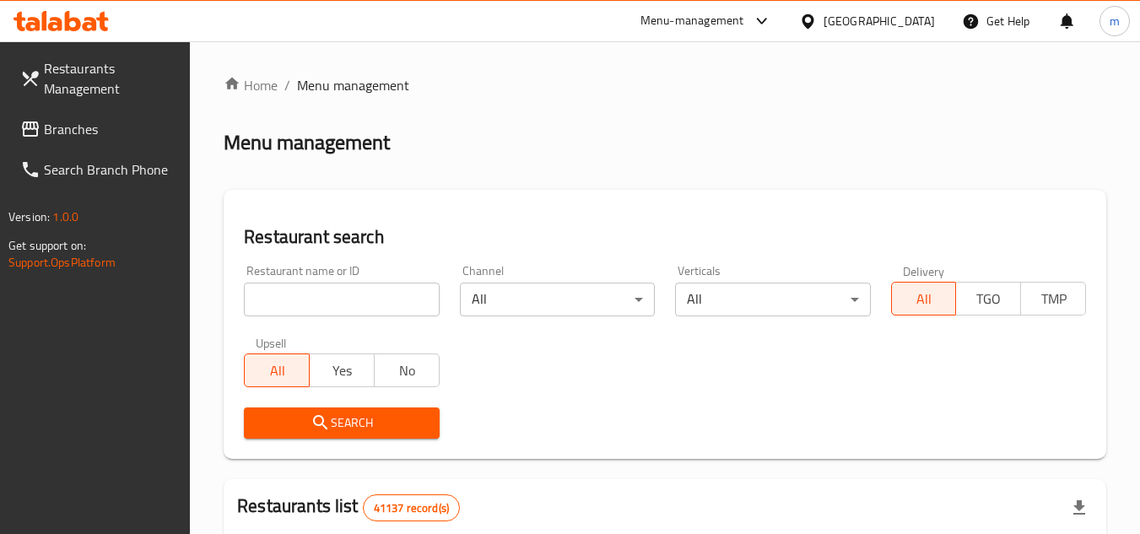
click at [312, 307] on input "search" at bounding box center [341, 300] width 195 height 34
paste input "694523"
type input "694523"
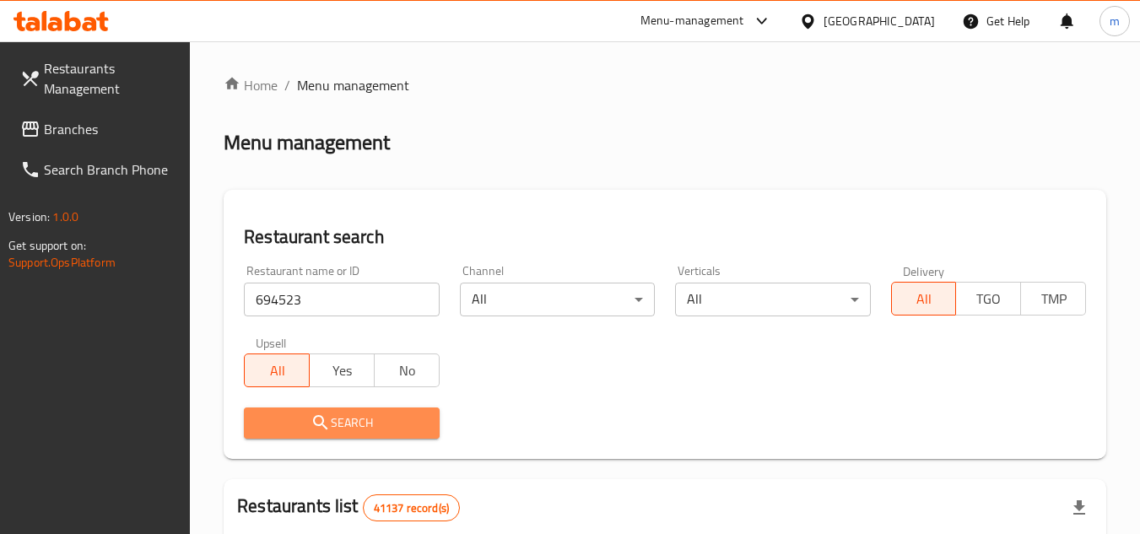
click at [304, 428] on span "Search" at bounding box center [341, 423] width 168 height 21
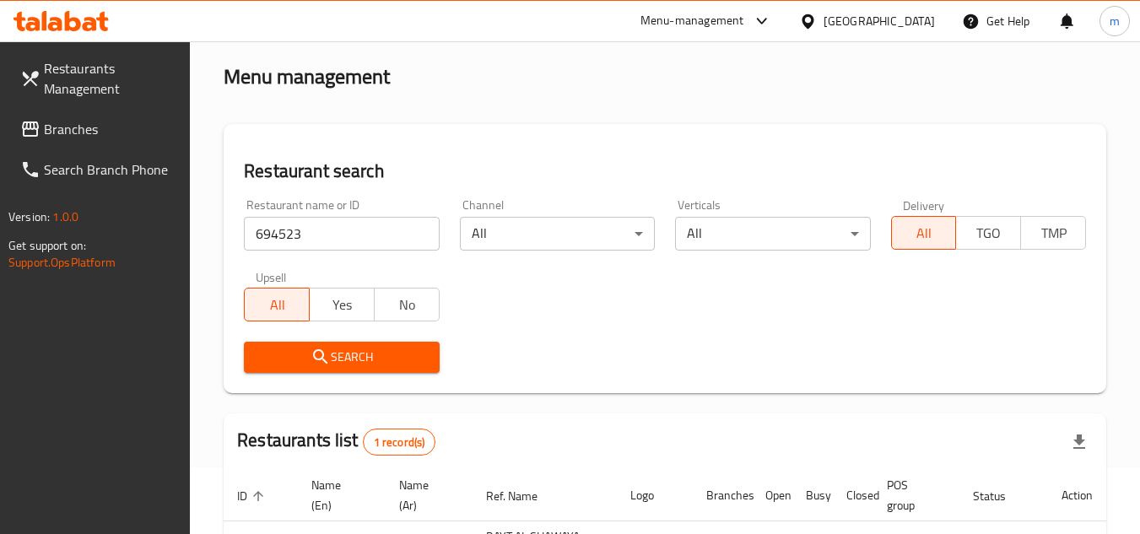
scroll to position [84, 0]
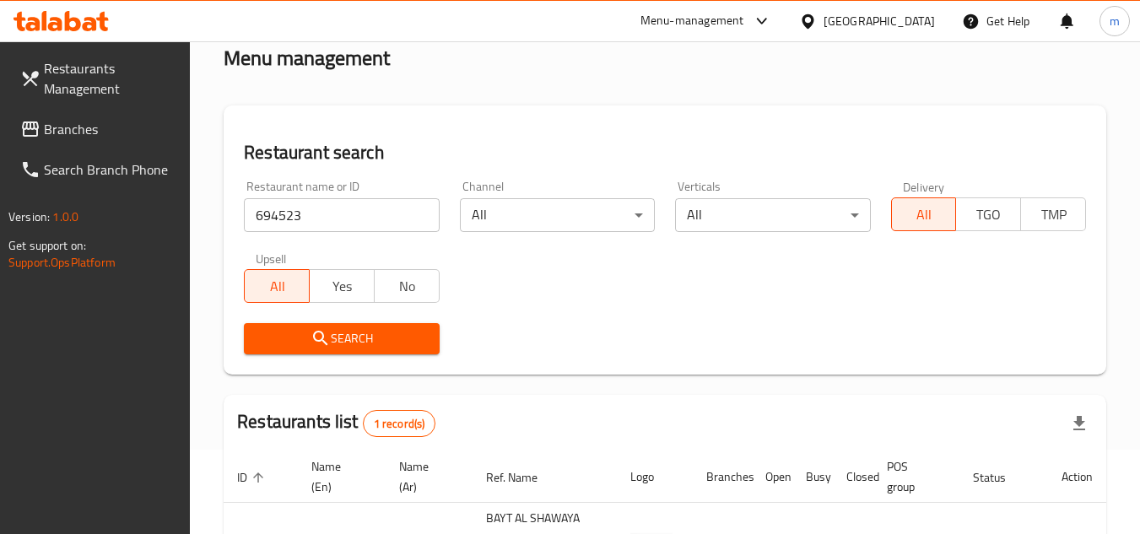
click at [864, 26] on div "[GEOGRAPHIC_DATA]" at bounding box center [878, 21] width 111 height 19
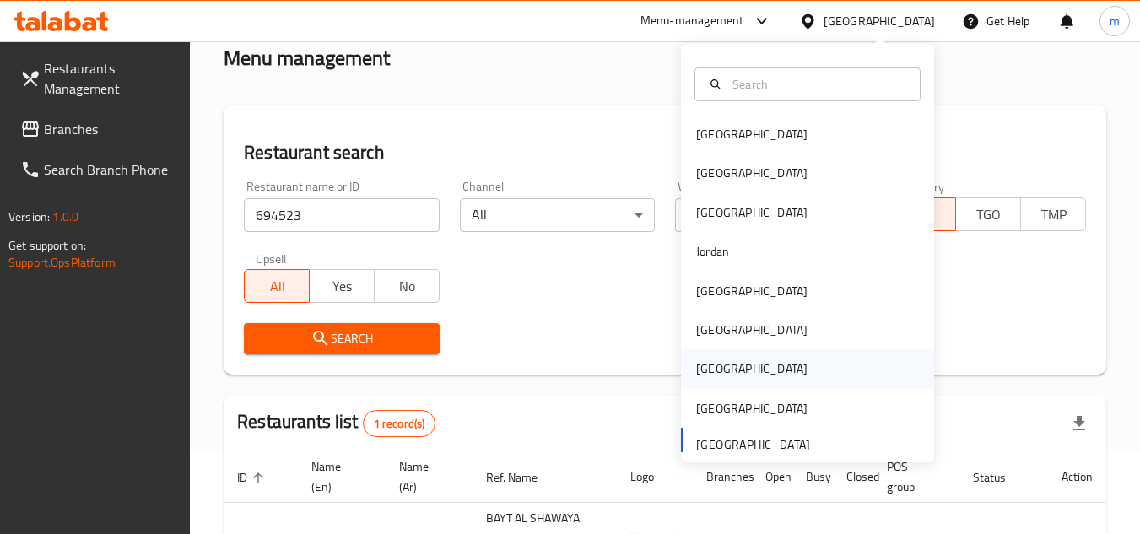
click at [696, 376] on div "[GEOGRAPHIC_DATA]" at bounding box center [751, 368] width 111 height 19
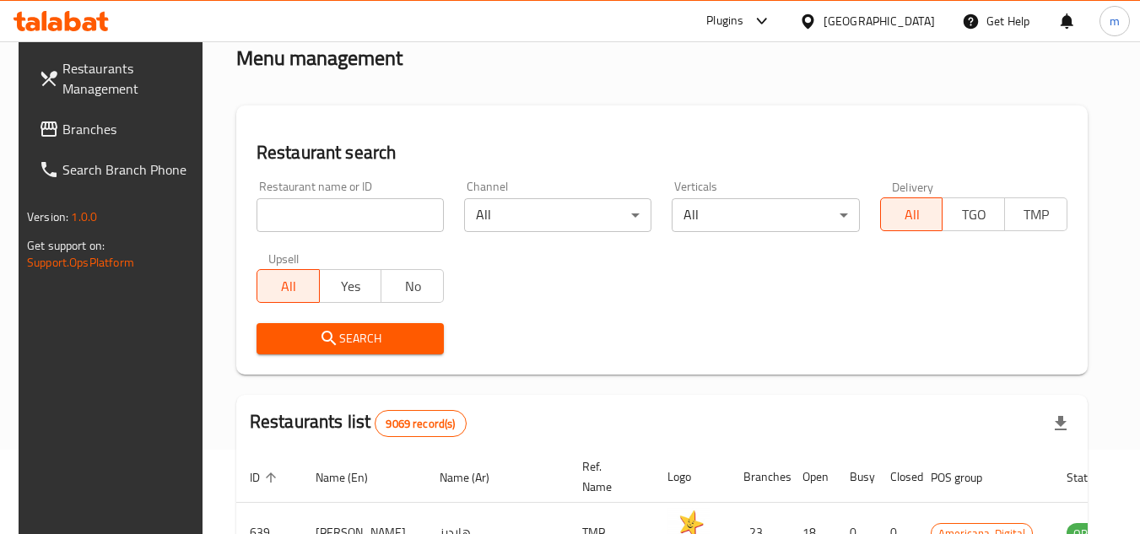
click at [106, 128] on span "Branches" at bounding box center [128, 129] width 133 height 20
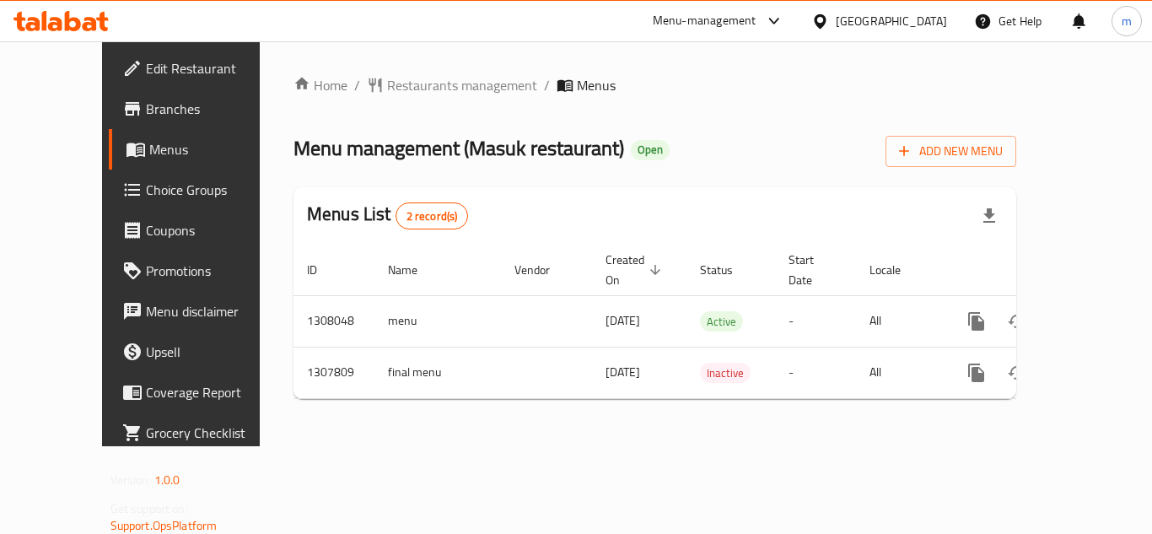
click at [424, 108] on div "Home / Restaurants management / Menus Menu management ( Masuk restaurant ) Open…" at bounding box center [655, 243] width 723 height 337
click at [427, 89] on span "Restaurants management" at bounding box center [462, 85] width 150 height 20
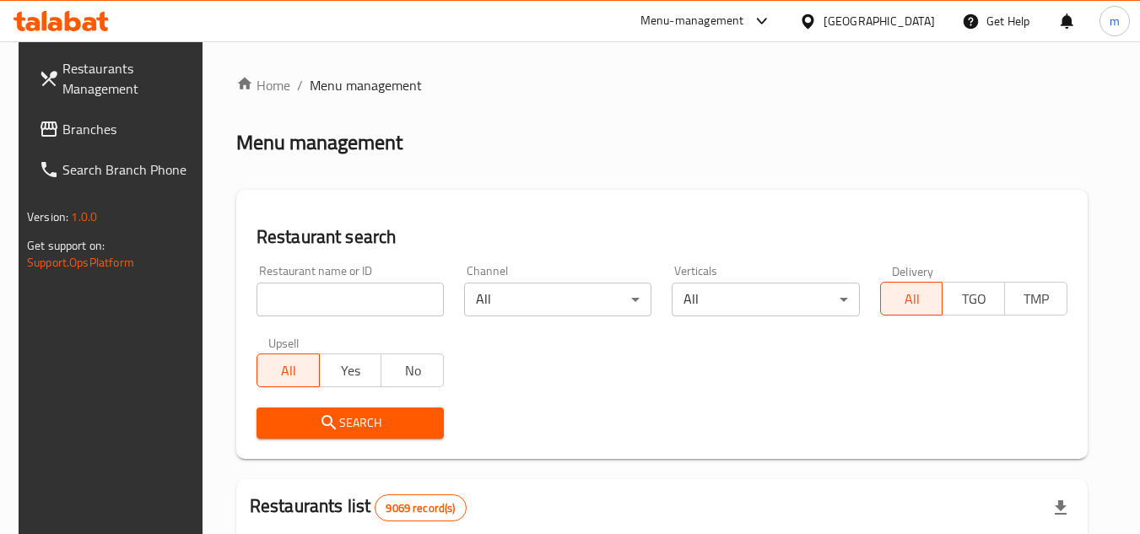
click at [353, 305] on input "search" at bounding box center [349, 300] width 187 height 34
paste input "704631"
type input "704631"
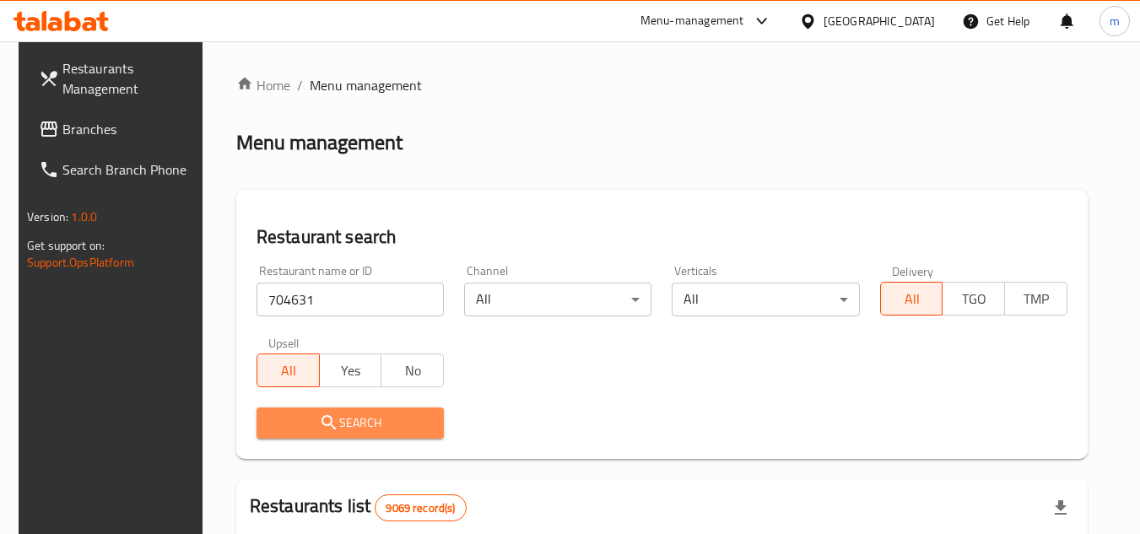
click at [283, 421] on span "Search" at bounding box center [350, 423] width 160 height 21
click at [283, 421] on div at bounding box center [570, 267] width 1140 height 534
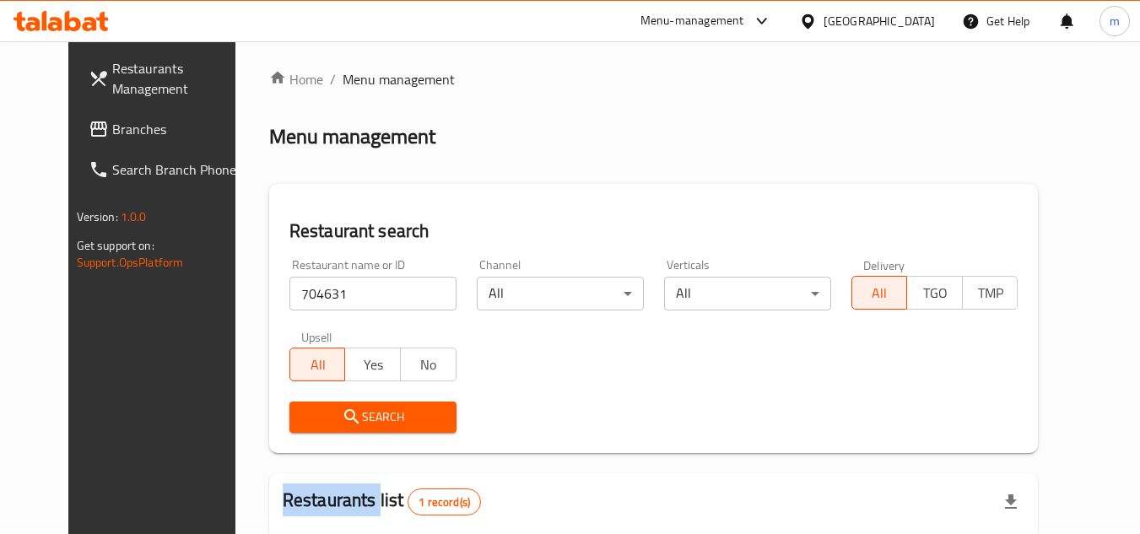
scroll to position [204, 0]
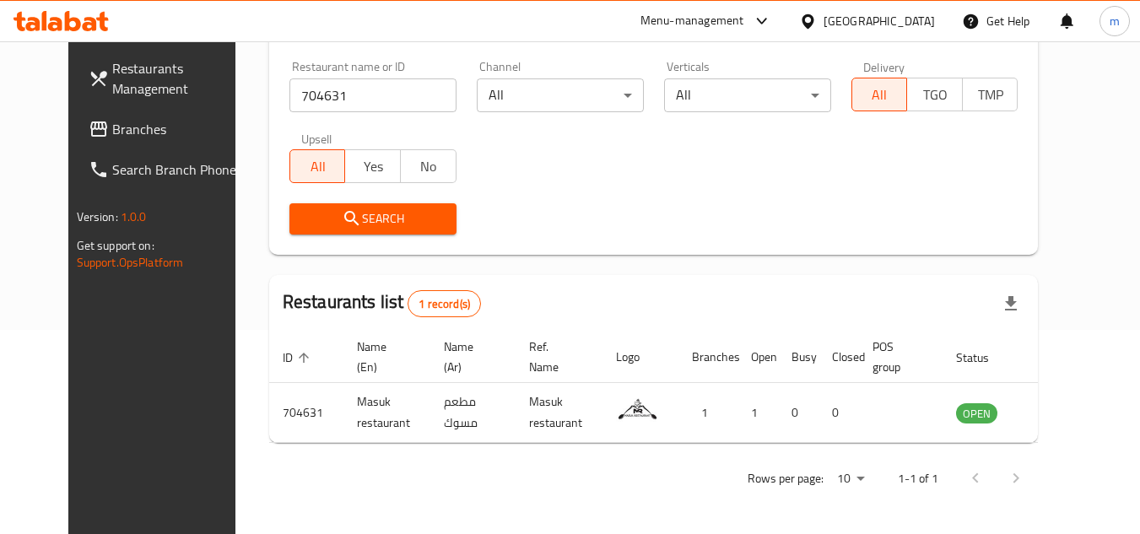
click at [926, 17] on div "[GEOGRAPHIC_DATA]" at bounding box center [878, 21] width 111 height 19
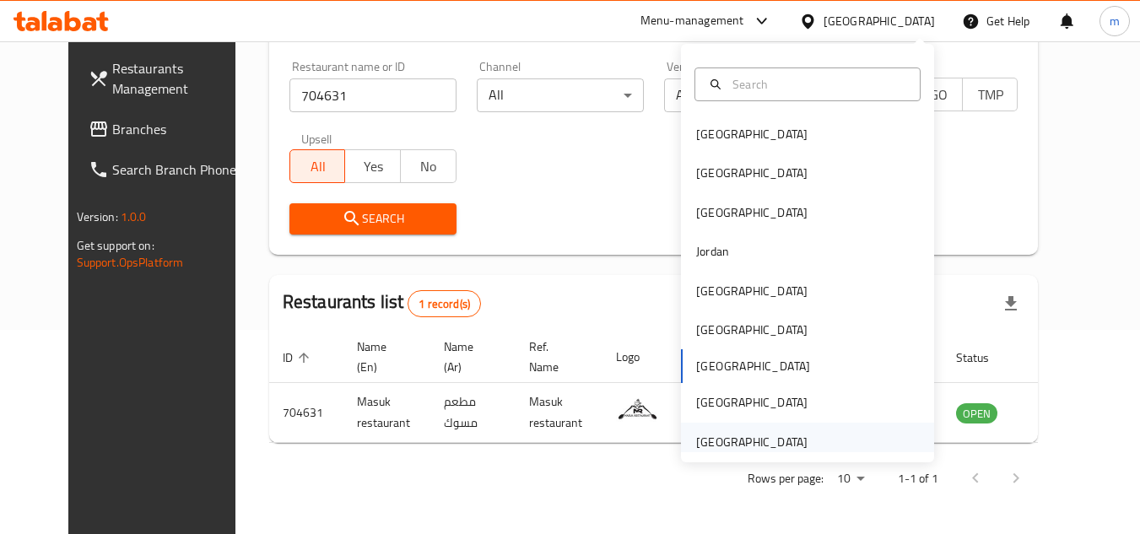
click at [720, 441] on div "[GEOGRAPHIC_DATA]" at bounding box center [751, 442] width 111 height 19
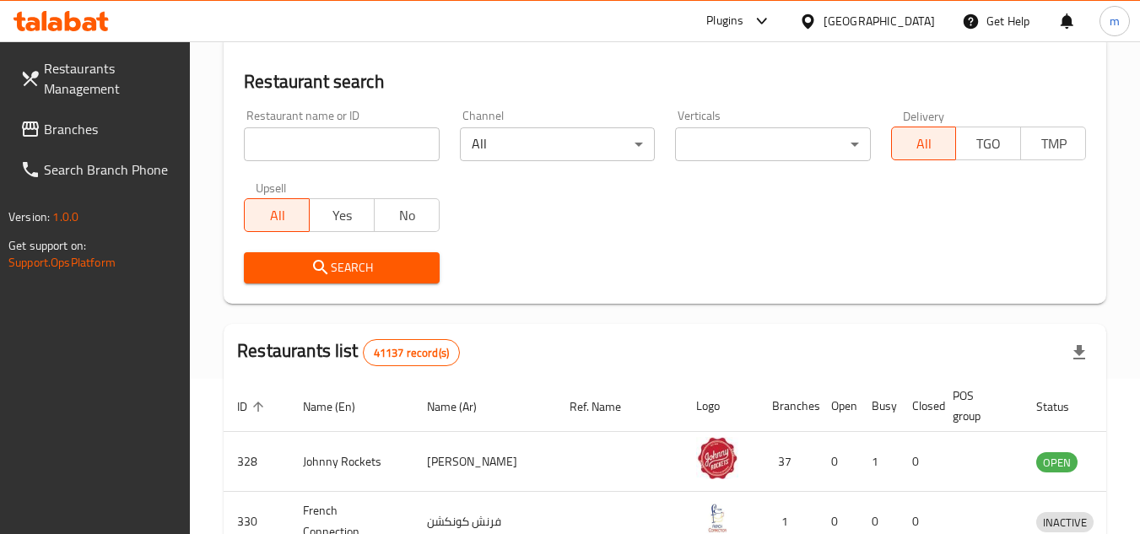
scroll to position [204, 0]
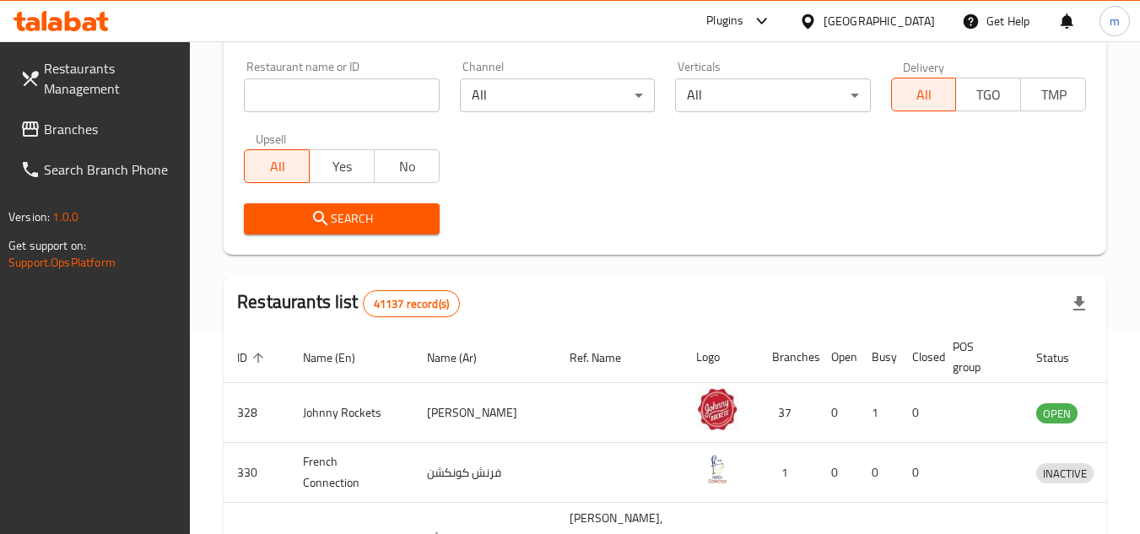
click at [113, 132] on span "Branches" at bounding box center [110, 129] width 133 height 20
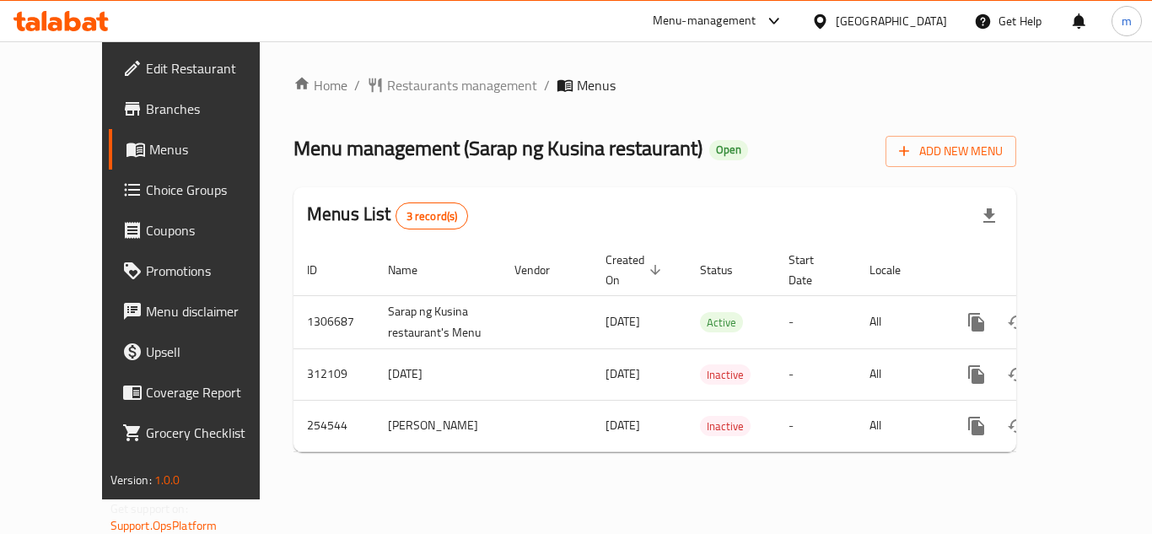
click at [403, 100] on div "Home / Restaurants management / Menus Menu management ( Sarap [PERSON_NAME] res…" at bounding box center [655, 270] width 723 height 391
click at [407, 84] on span "Restaurants management" at bounding box center [462, 85] width 150 height 20
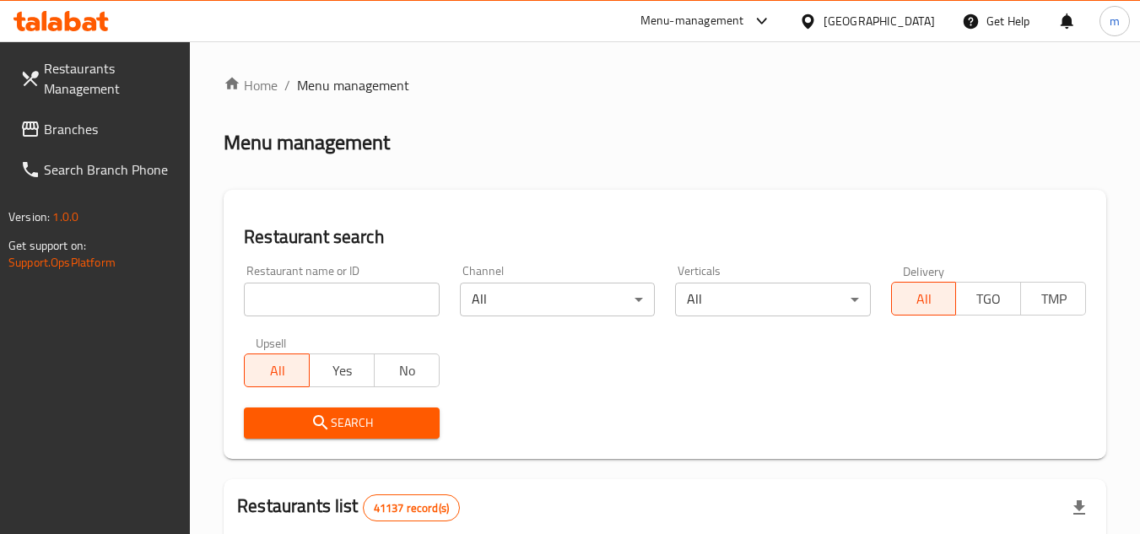
click at [329, 299] on input "search" at bounding box center [341, 300] width 195 height 34
paste input "627400"
type input "627400"
click at [311, 417] on icon "submit" at bounding box center [320, 423] width 20 height 20
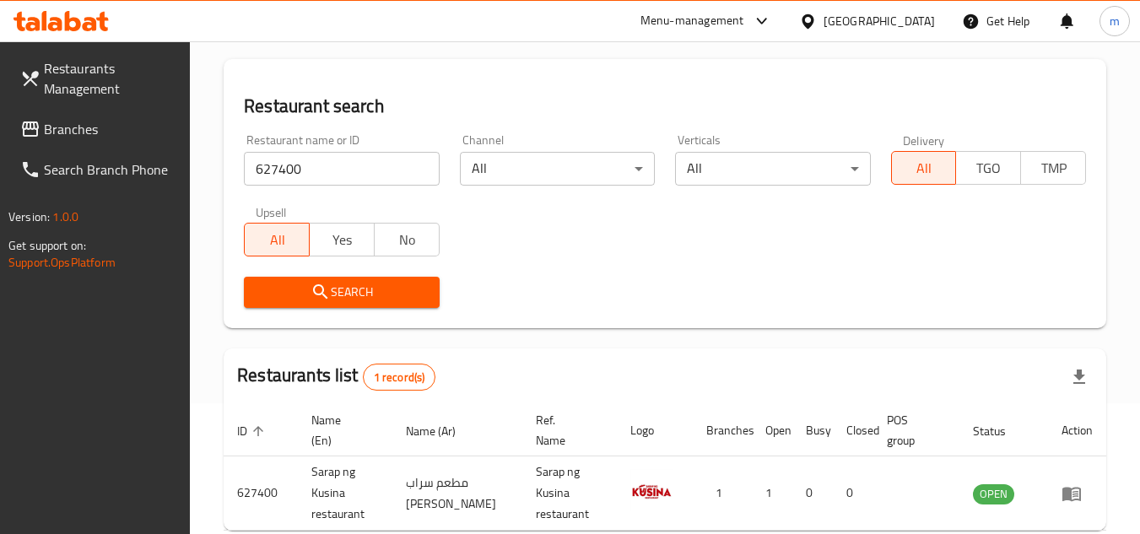
scroll to position [218, 0]
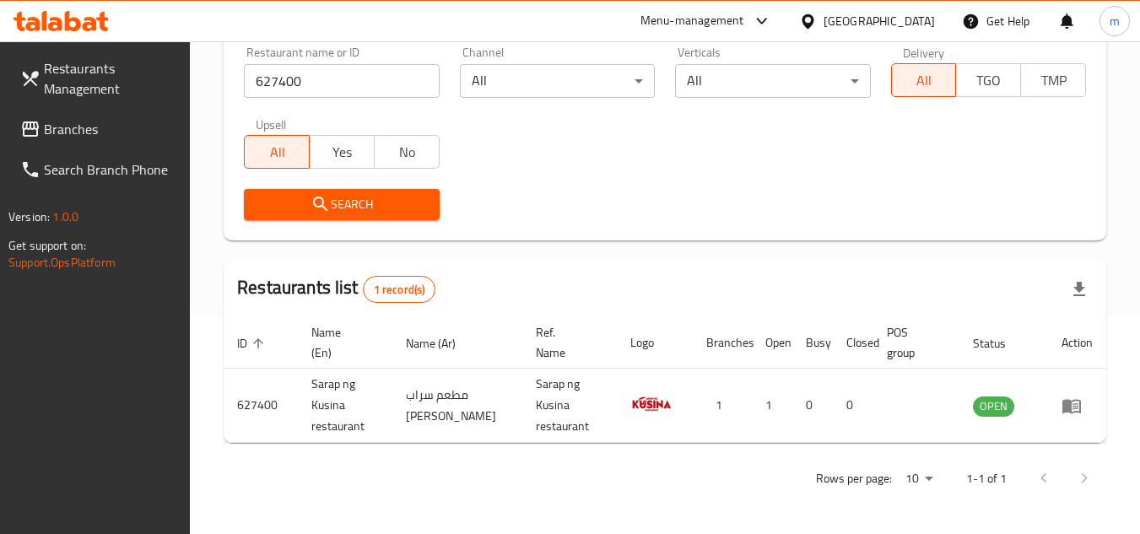
click at [855, 10] on div "[GEOGRAPHIC_DATA]" at bounding box center [866, 21] width 163 height 40
click at [871, 13] on div "[GEOGRAPHIC_DATA]" at bounding box center [878, 21] width 111 height 19
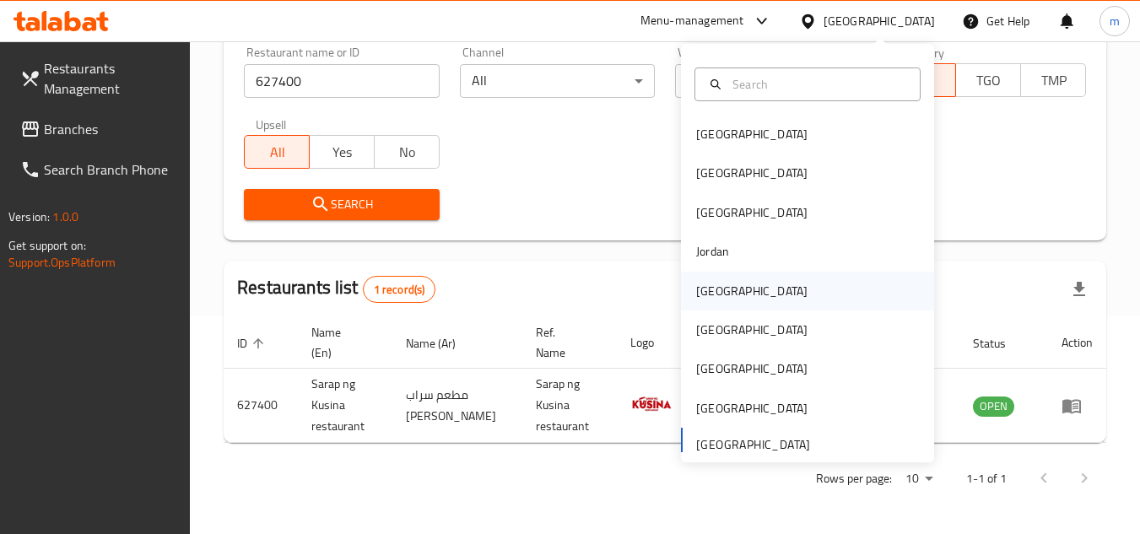
click at [697, 299] on div "[GEOGRAPHIC_DATA]" at bounding box center [751, 291] width 111 height 19
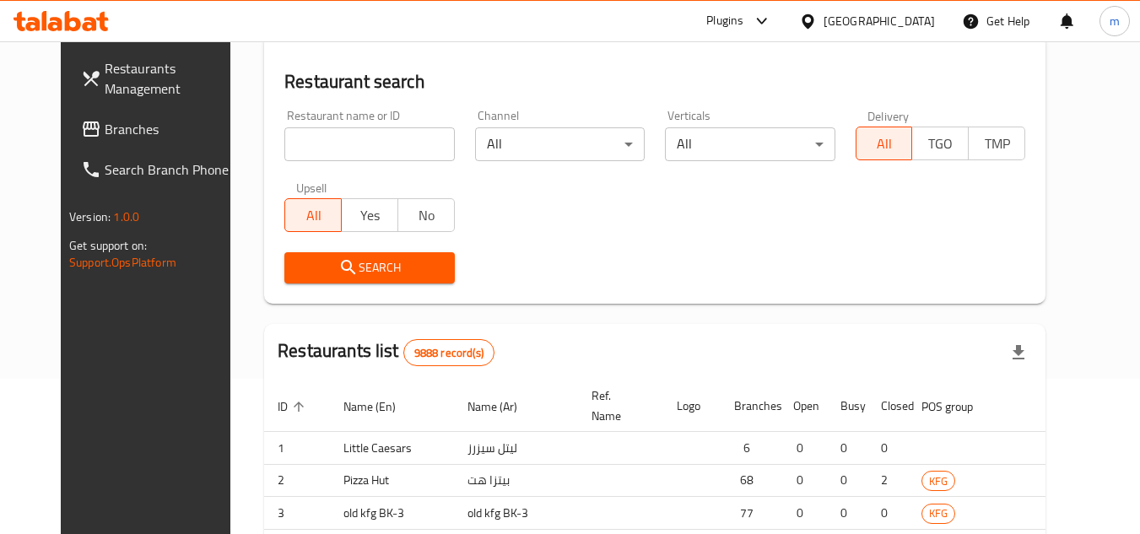
scroll to position [218, 0]
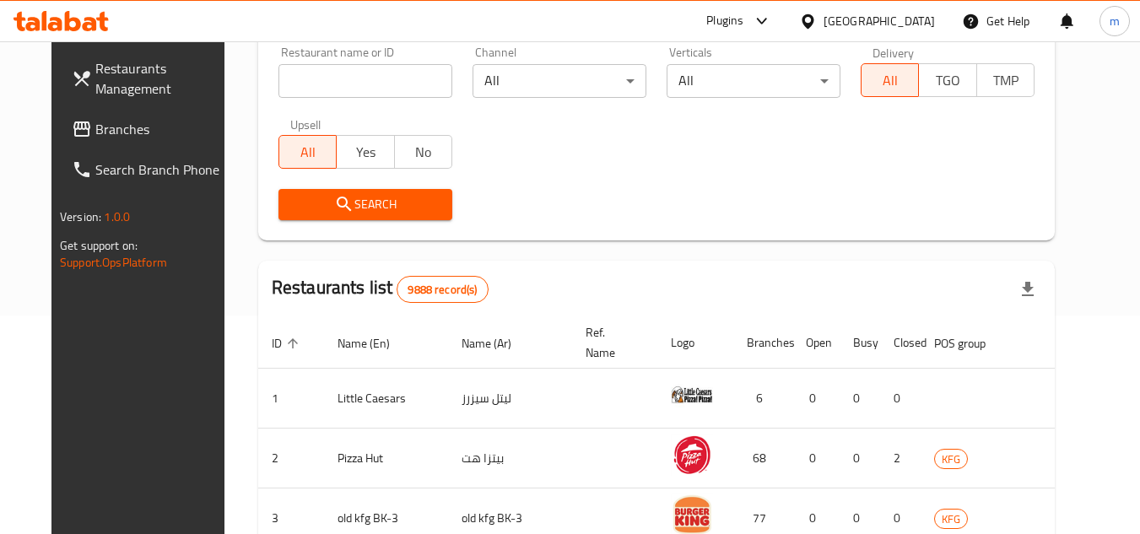
click at [95, 127] on span "Branches" at bounding box center [161, 129] width 133 height 20
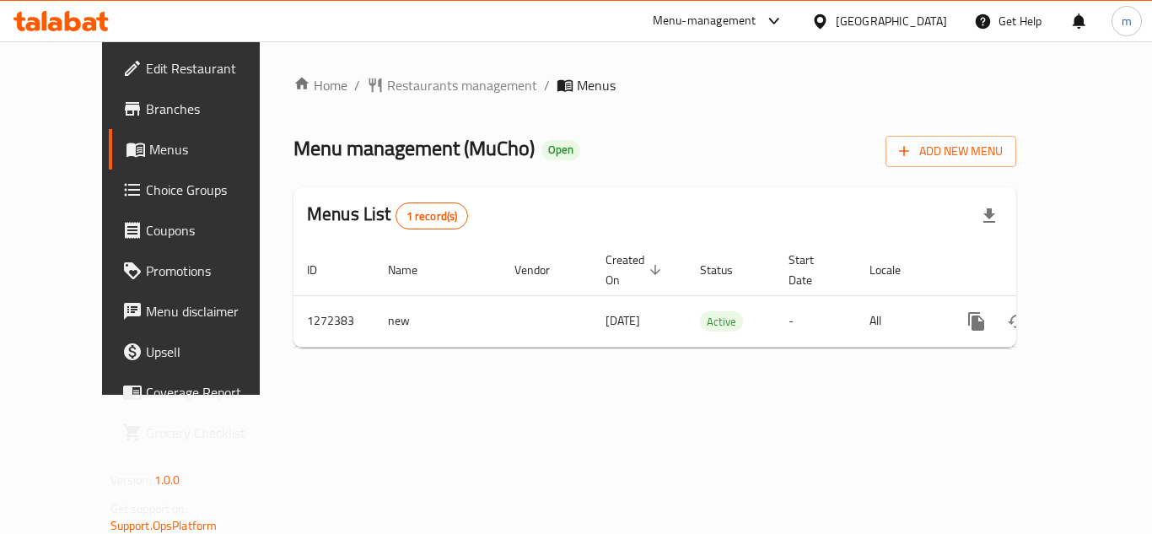
click at [402, 102] on div "Home / Restaurants management / Menus Menu management ( MuCho ) Open Add New Me…" at bounding box center [655, 218] width 723 height 286
click at [423, 75] on span "Restaurants management" at bounding box center [462, 85] width 150 height 20
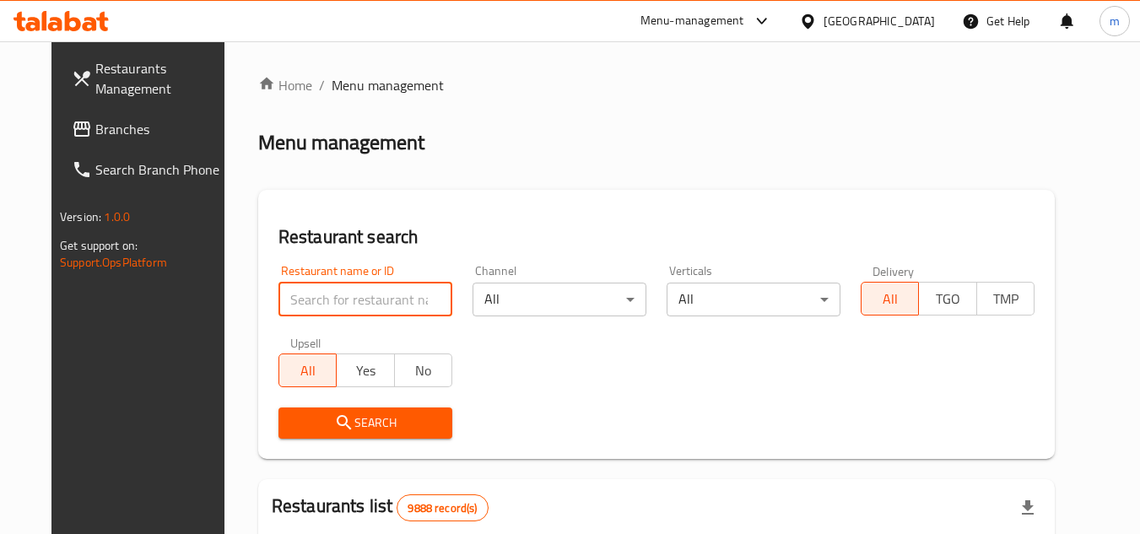
click at [342, 308] on input "search" at bounding box center [365, 300] width 174 height 34
paste input "690239"
type input "690239"
click at [354, 422] on span "Search" at bounding box center [365, 423] width 147 height 21
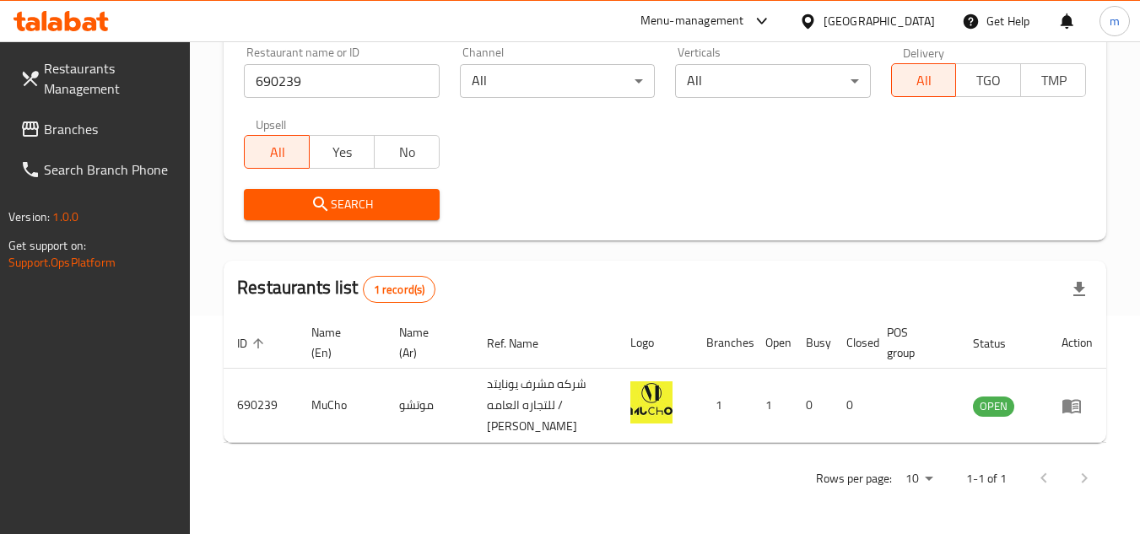
scroll to position [218, 0]
click at [896, 10] on div "[GEOGRAPHIC_DATA]" at bounding box center [866, 21] width 163 height 40
click at [908, 24] on div "[GEOGRAPHIC_DATA]" at bounding box center [878, 21] width 111 height 19
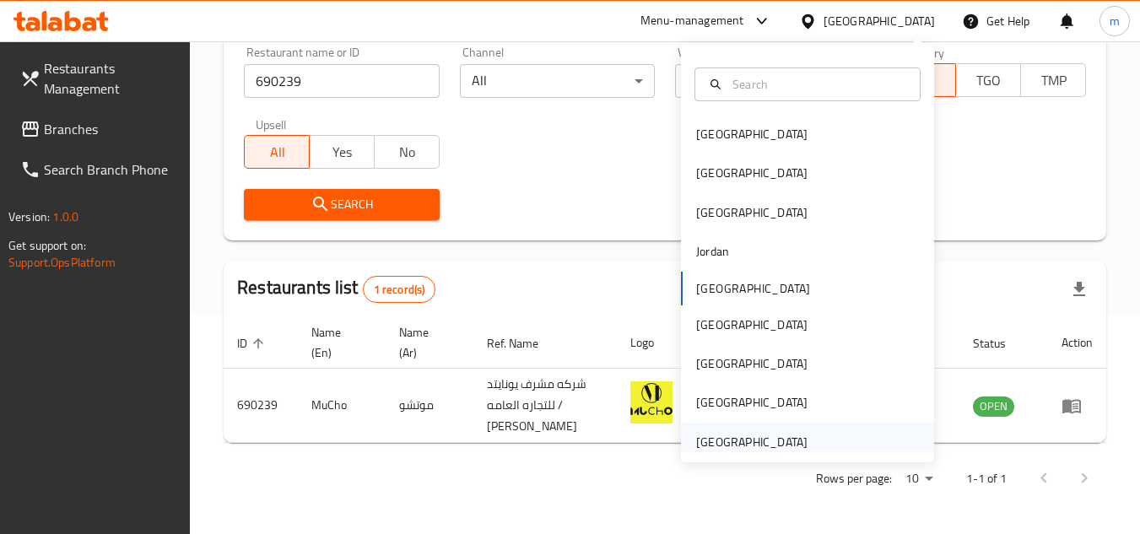
click at [731, 433] on div "[GEOGRAPHIC_DATA]" at bounding box center [751, 442] width 111 height 19
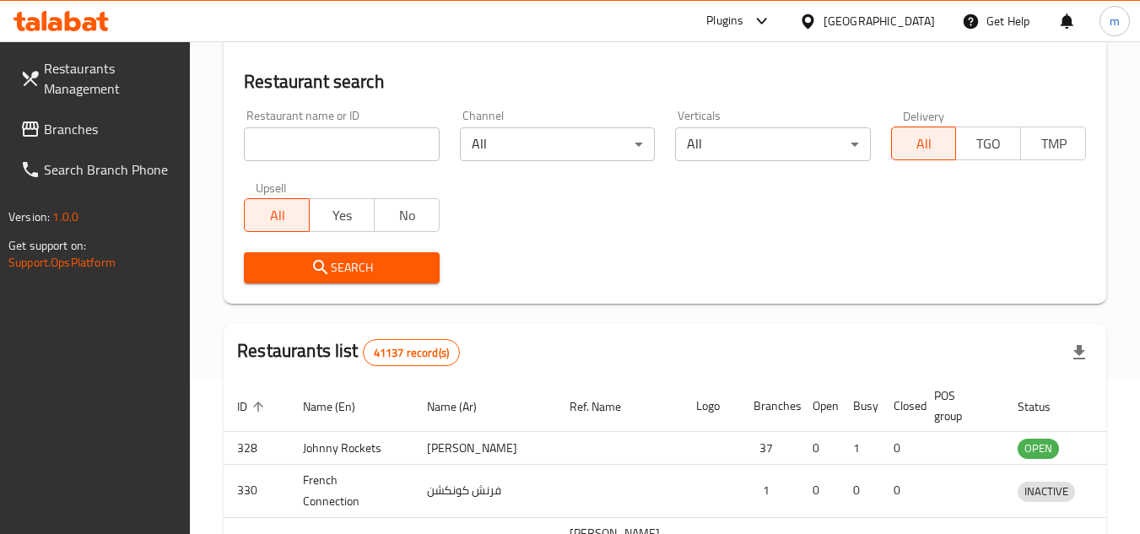
scroll to position [218, 0]
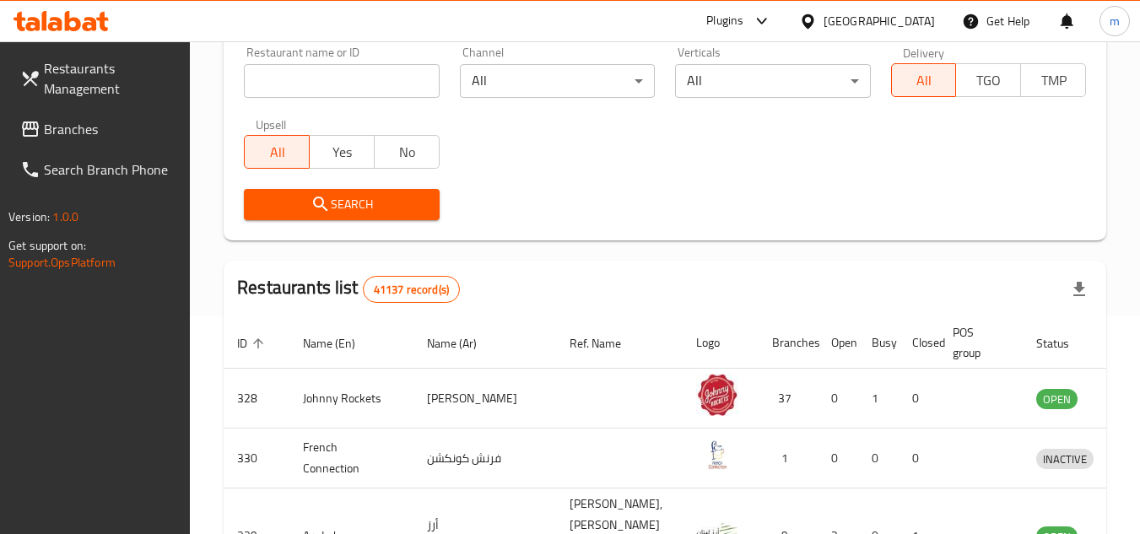
click at [138, 119] on span "Branches" at bounding box center [110, 129] width 133 height 20
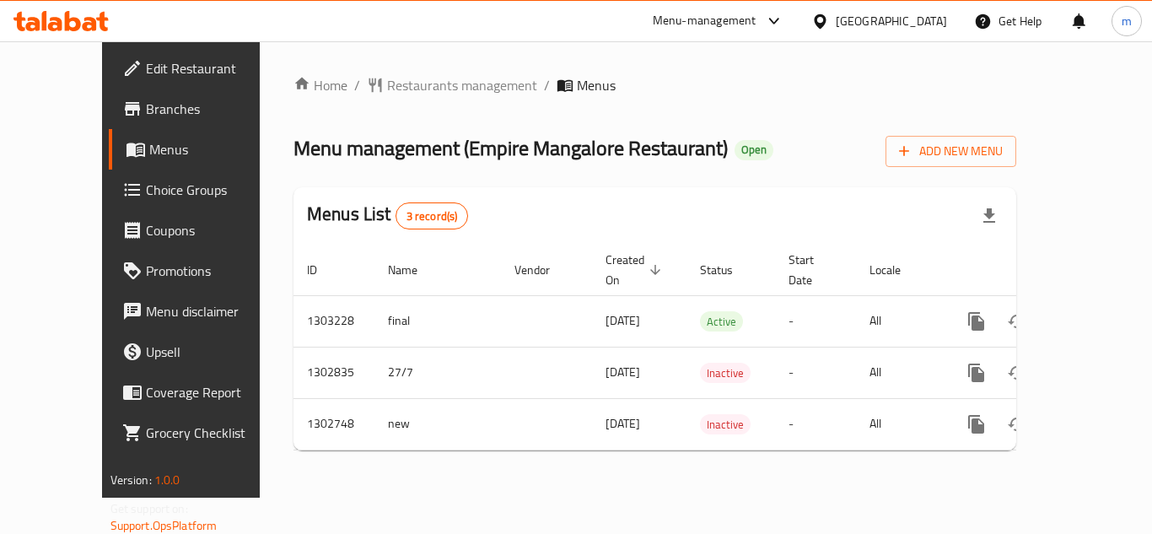
click at [353, 100] on div "Home / Restaurants management / Menus Menu management ( Empire Mangalore Restau…" at bounding box center [655, 269] width 723 height 389
click at [387, 75] on span "Restaurants management" at bounding box center [462, 85] width 150 height 20
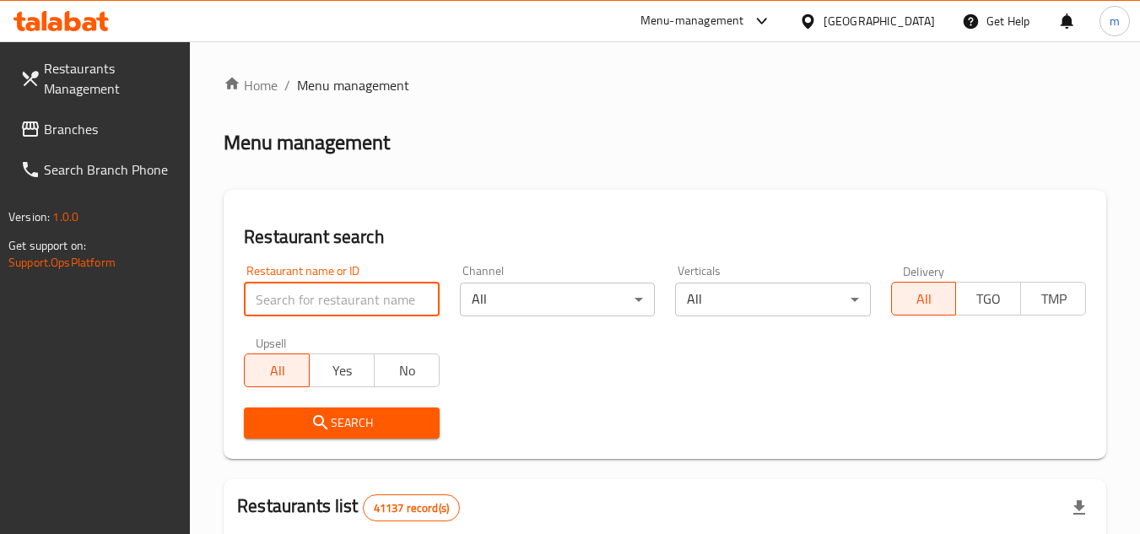
click at [352, 290] on input "search" at bounding box center [341, 300] width 195 height 34
paste input "617058"
type input "617058"
click at [321, 414] on icon "submit" at bounding box center [320, 423] width 20 height 20
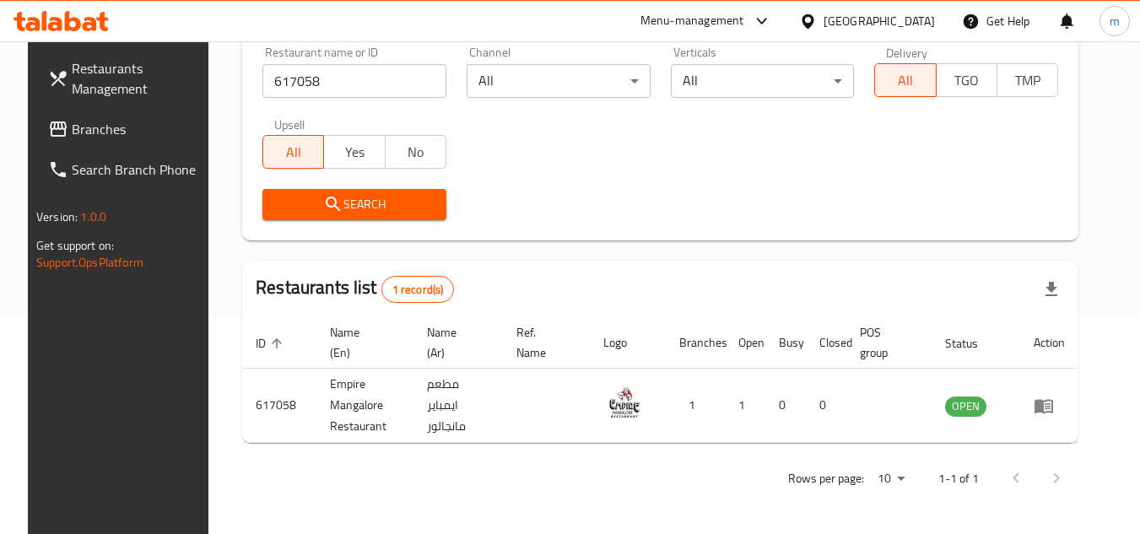
scroll to position [218, 0]
click at [72, 128] on span "Branches" at bounding box center [138, 129] width 133 height 20
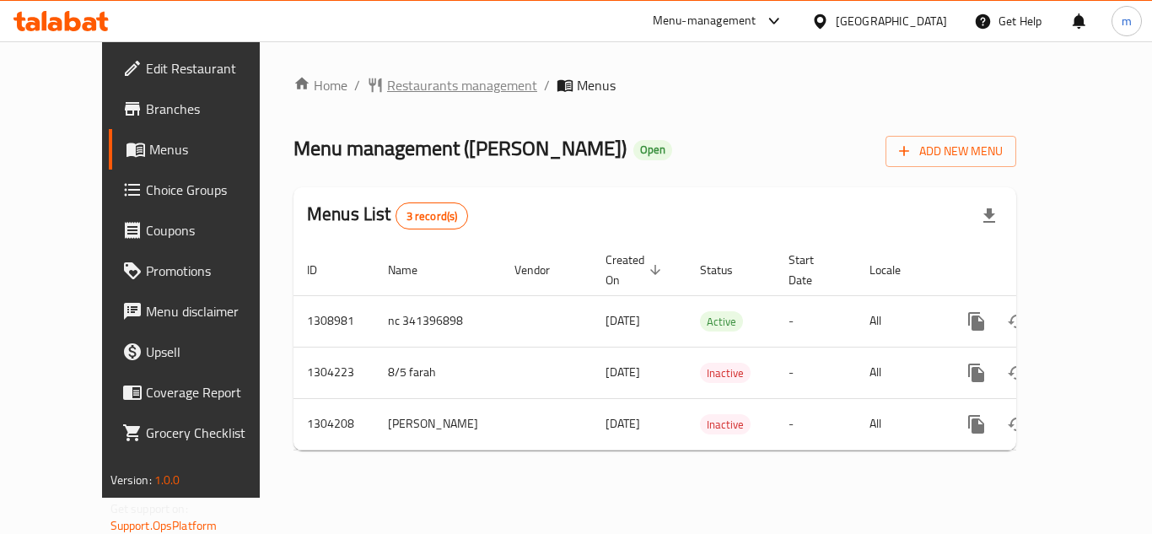
click at [413, 78] on span "Restaurants management" at bounding box center [462, 85] width 150 height 20
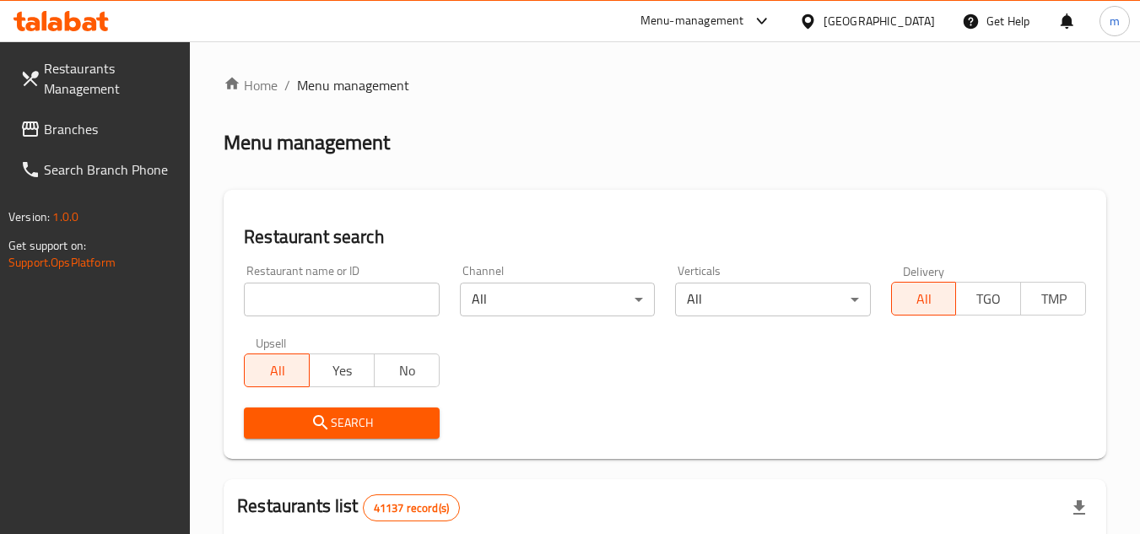
click at [348, 286] on input "search" at bounding box center [341, 300] width 195 height 34
paste input "703088"
type input "703088"
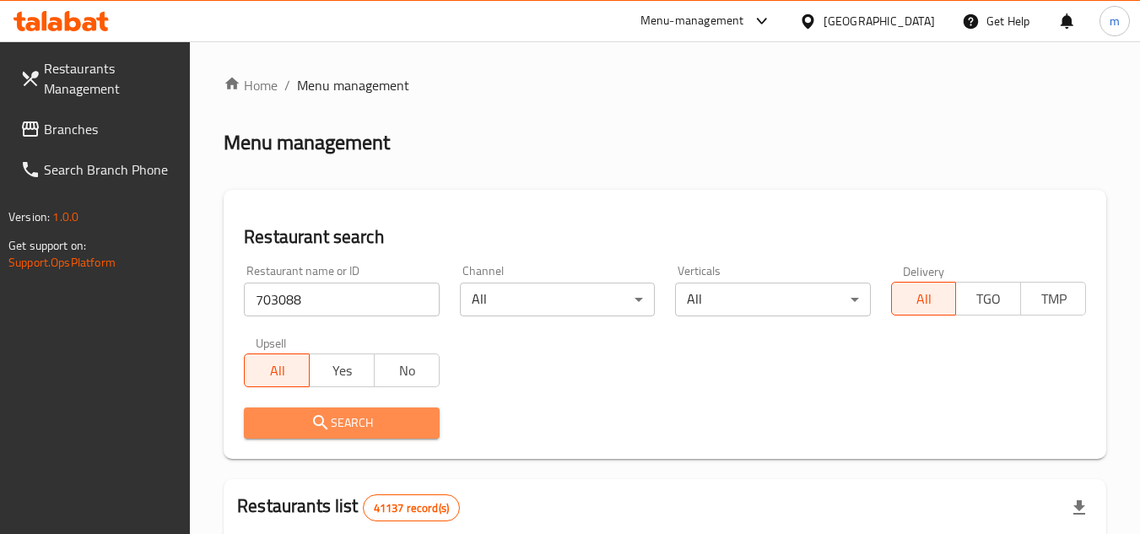
click at [311, 413] on icon "submit" at bounding box center [320, 423] width 20 height 20
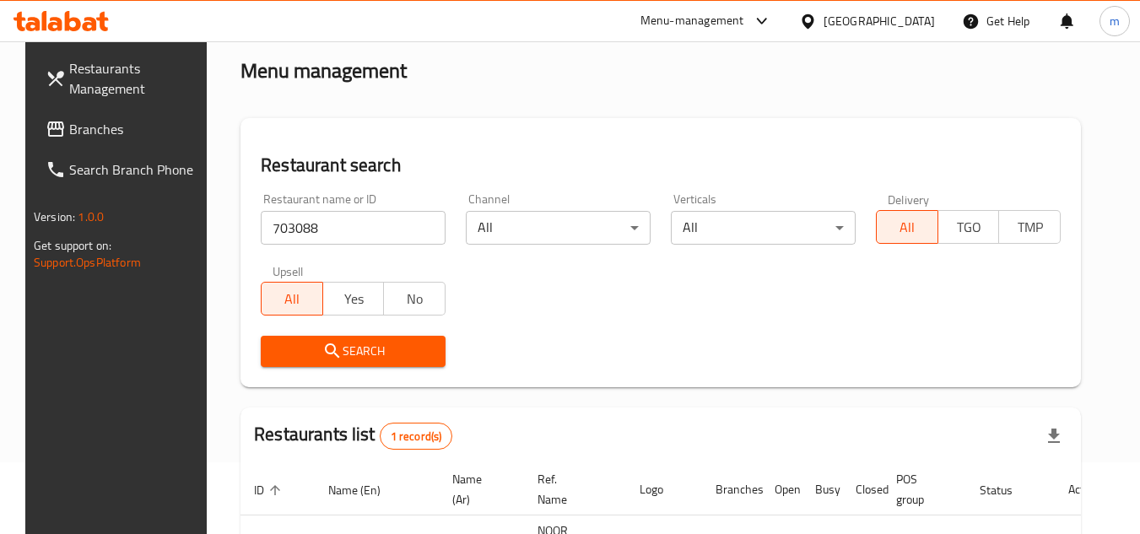
scroll to position [169, 0]
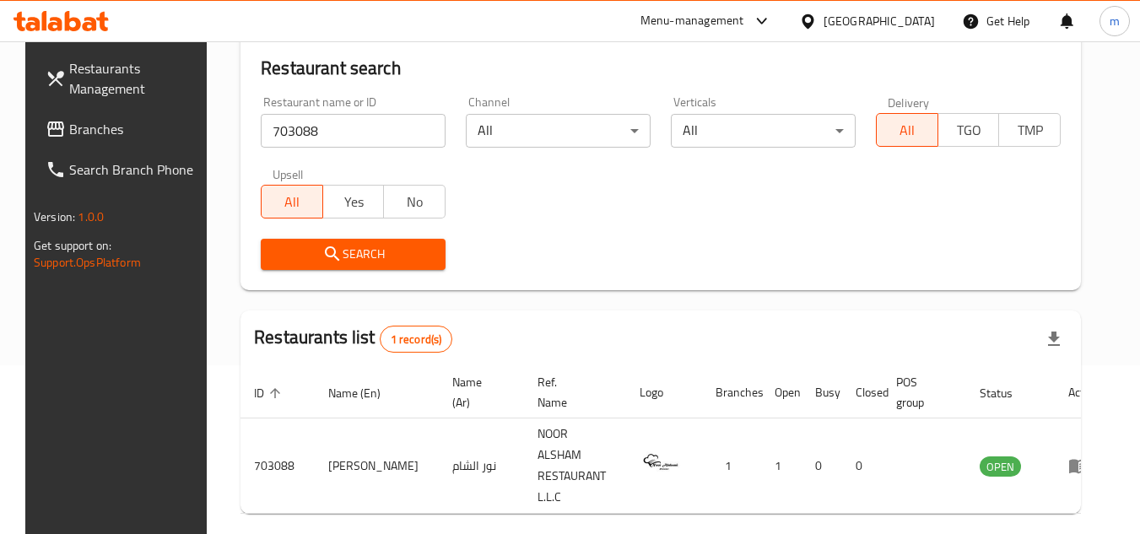
click at [802, 23] on icon at bounding box center [808, 22] width 18 height 18
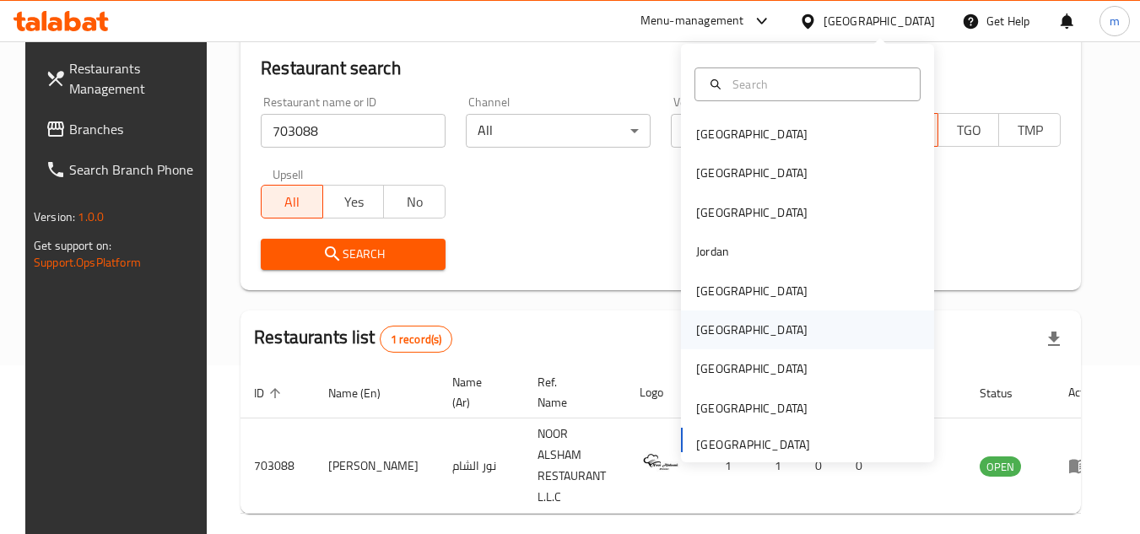
click at [700, 336] on div "Oman" at bounding box center [751, 330] width 111 height 19
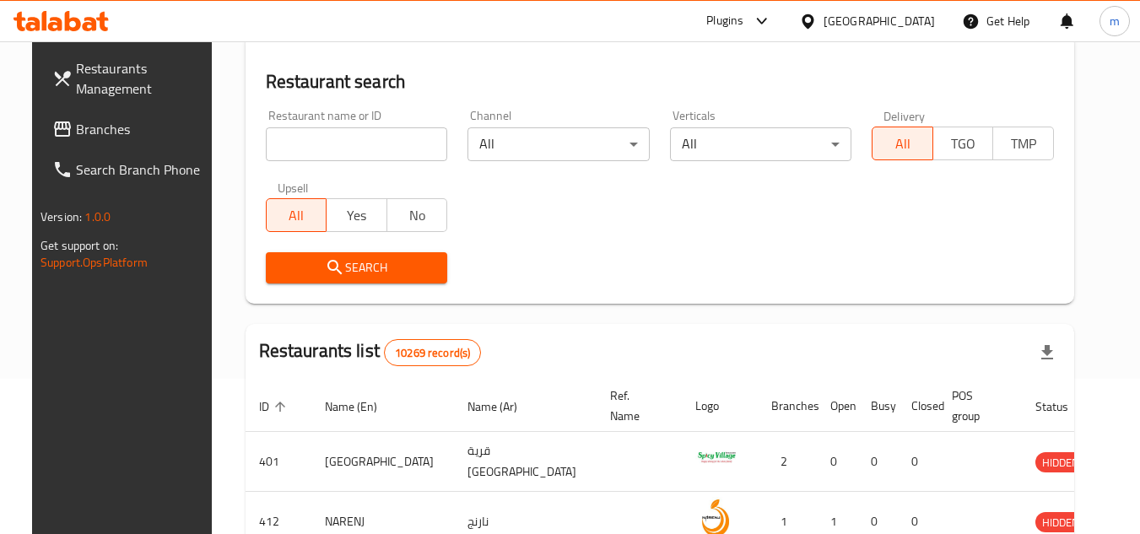
scroll to position [169, 0]
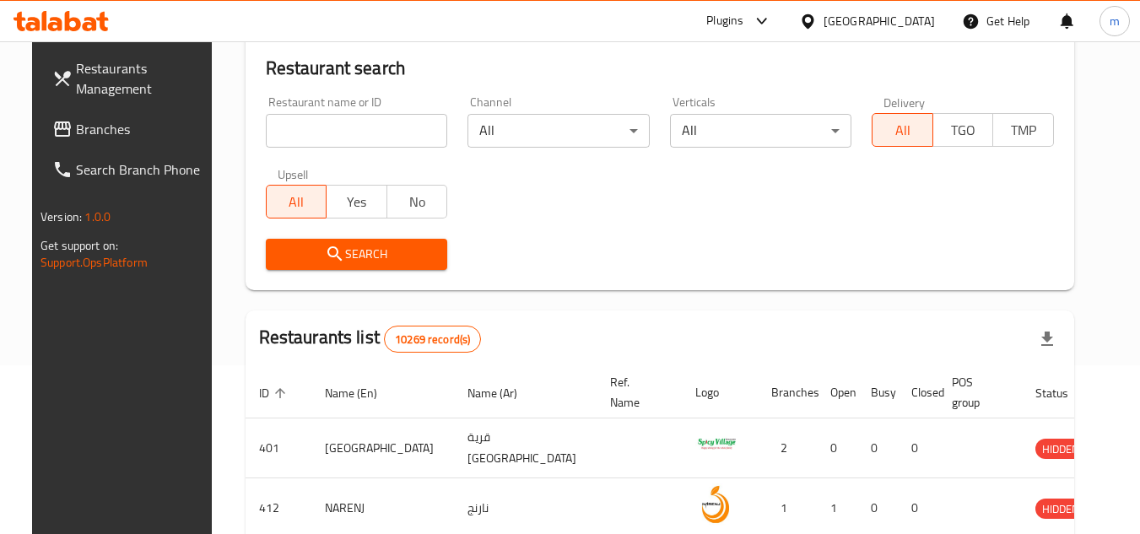
click at [115, 129] on span "Branches" at bounding box center [142, 129] width 133 height 20
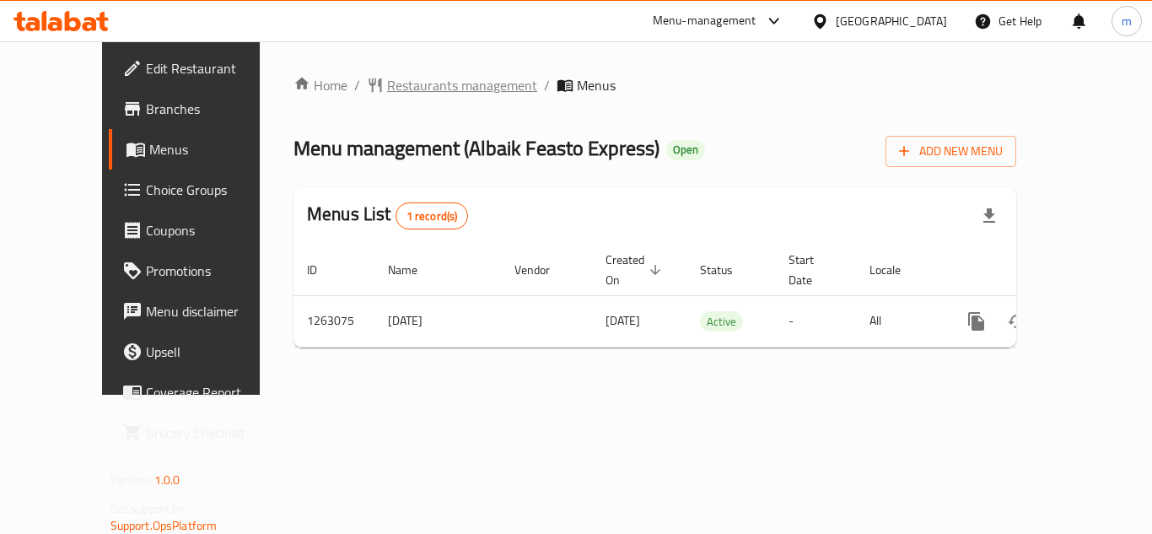
click at [414, 75] on span "Restaurants management" at bounding box center [462, 85] width 150 height 20
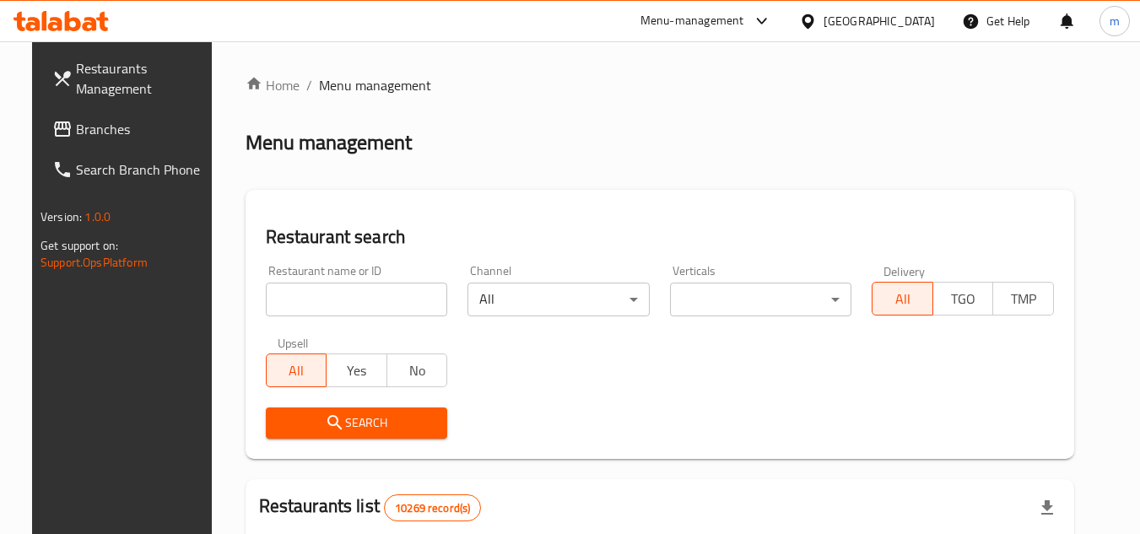
click at [298, 305] on input "search" at bounding box center [357, 300] width 182 height 34
paste input "/685826"
click at [267, 306] on input "/685826" at bounding box center [357, 300] width 182 height 34
type input "685826"
click at [367, 423] on span "Search" at bounding box center [356, 423] width 155 height 21
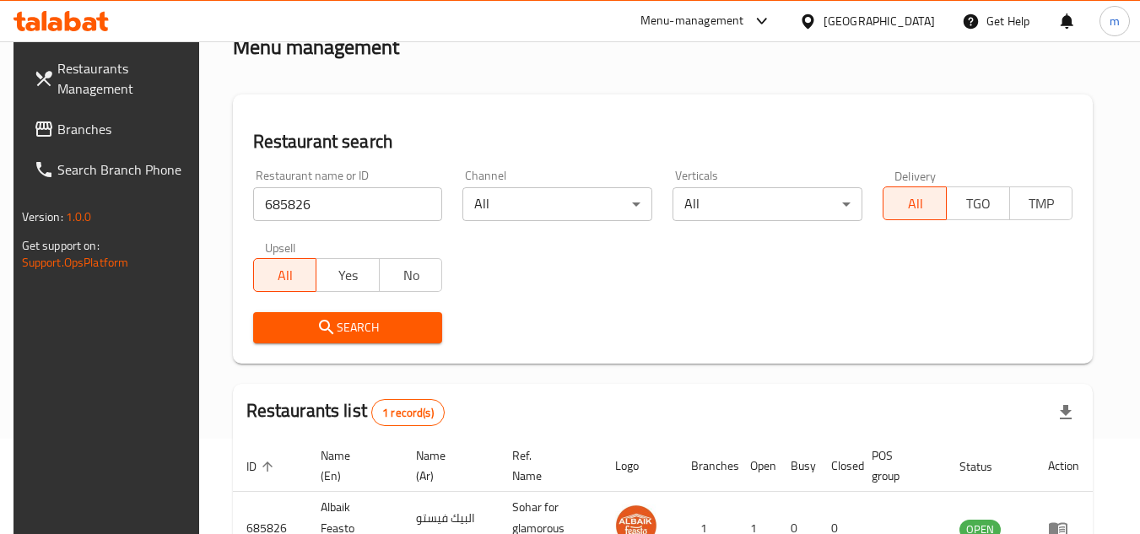
scroll to position [218, 0]
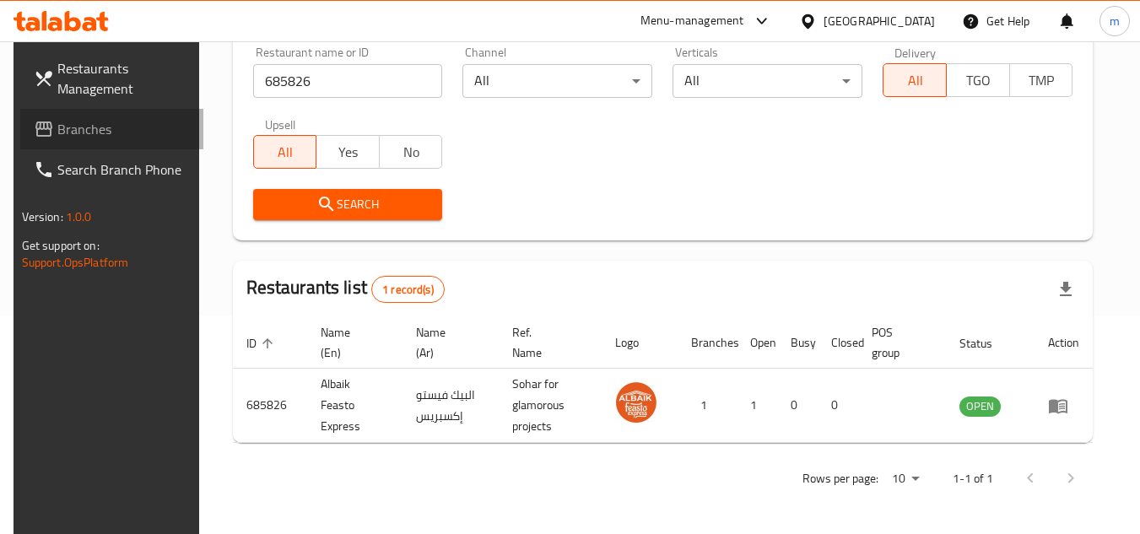
click at [92, 130] on span "Branches" at bounding box center [123, 129] width 133 height 20
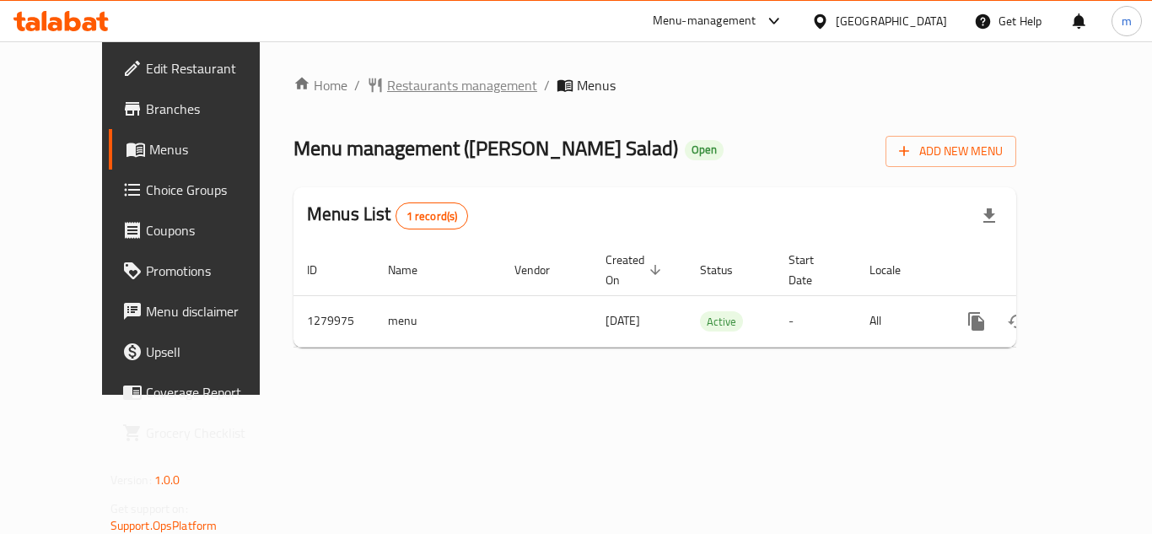
click at [387, 87] on span "Restaurants management" at bounding box center [462, 85] width 150 height 20
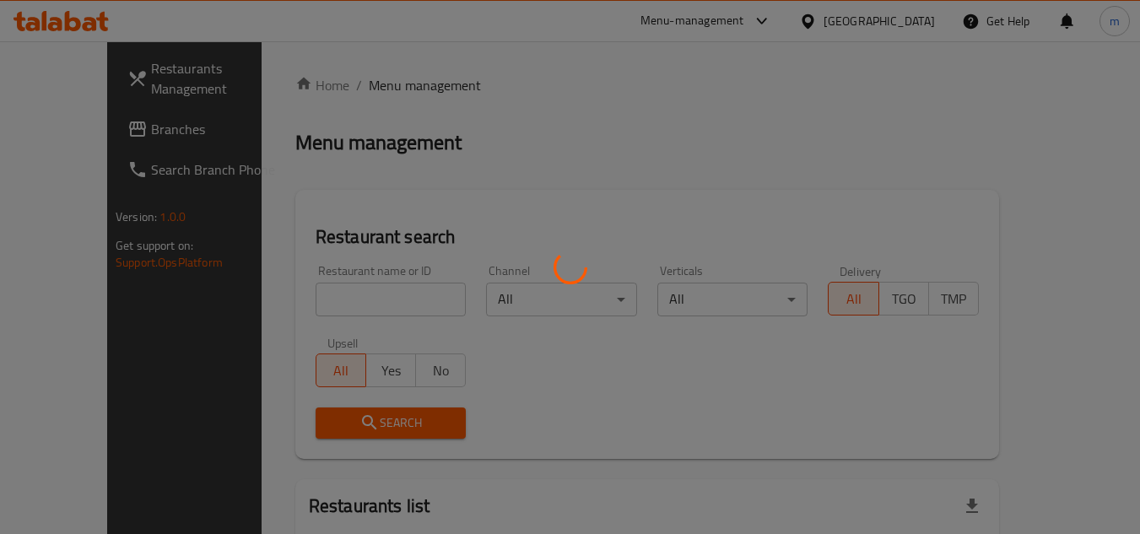
click at [348, 303] on div at bounding box center [570, 267] width 1140 height 534
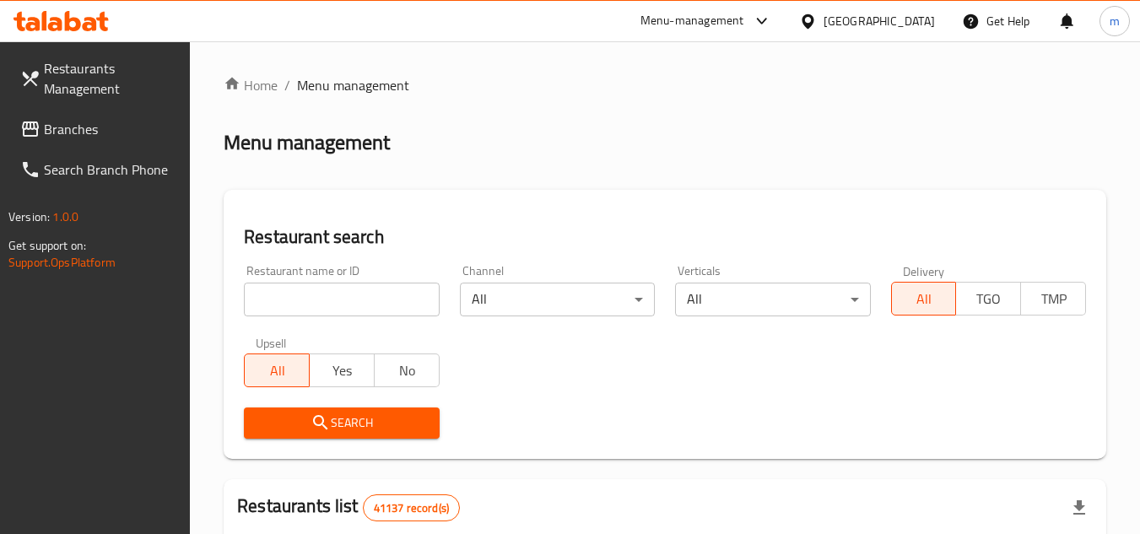
click at [348, 303] on input "search" at bounding box center [341, 300] width 195 height 34
paste input "693541/"
type input "693541"
click at [360, 421] on span "Search" at bounding box center [341, 423] width 168 height 21
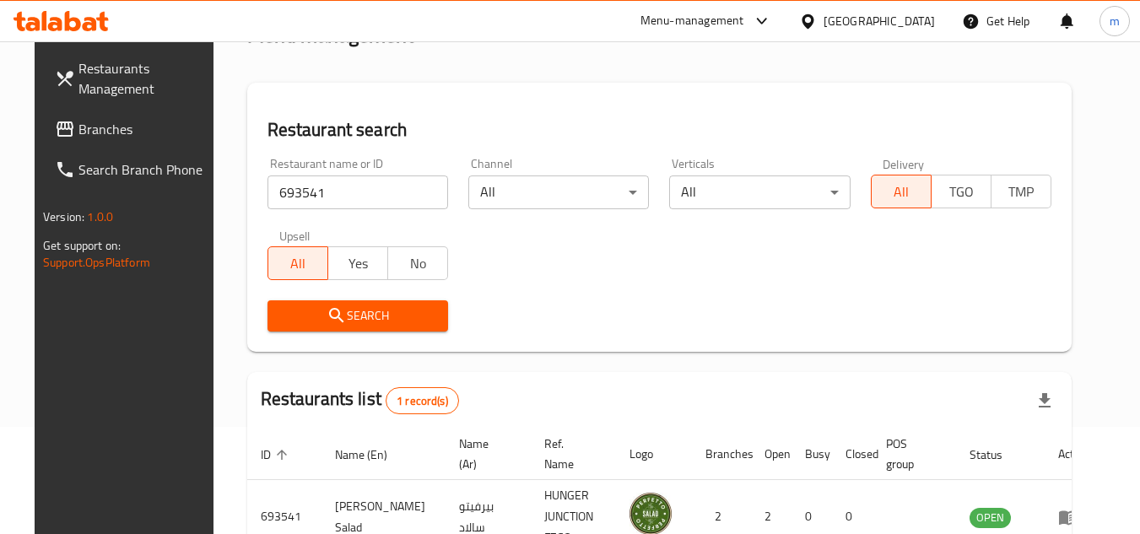
scroll to position [204, 0]
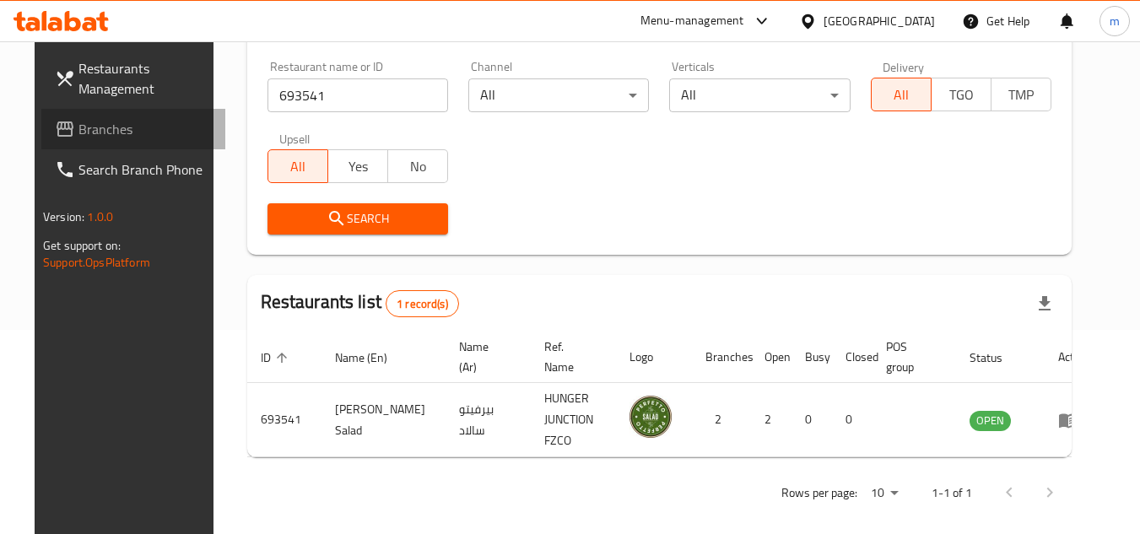
click at [100, 133] on span "Branches" at bounding box center [144, 129] width 133 height 20
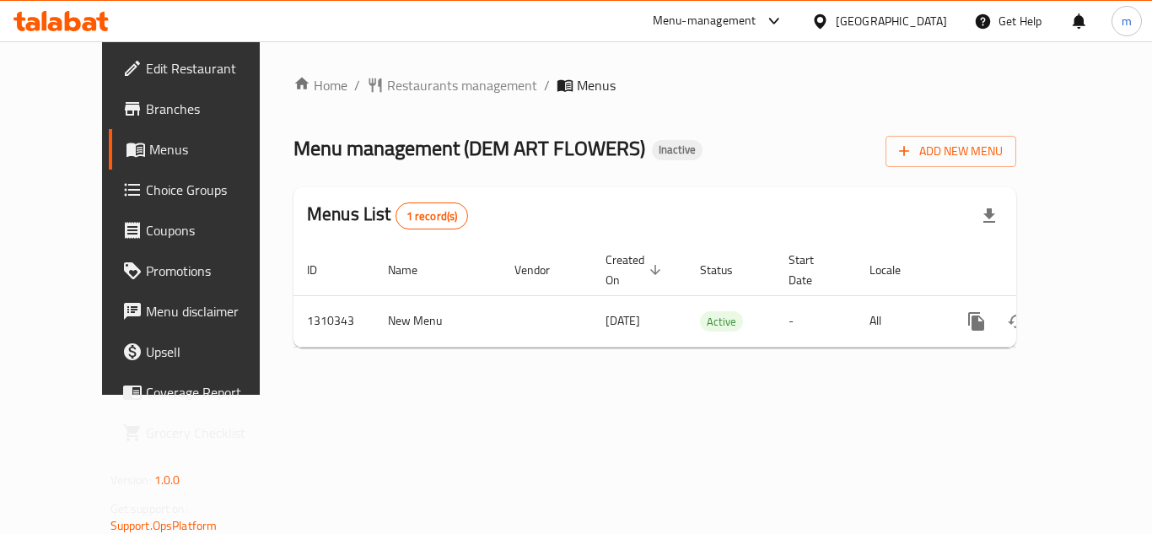
click at [429, 100] on div "Home / Restaurants management / Menus Menu management ( DEM ART FLOWERS ) Inact…" at bounding box center [655, 218] width 723 height 286
click at [429, 94] on span "Restaurants management" at bounding box center [462, 85] width 150 height 20
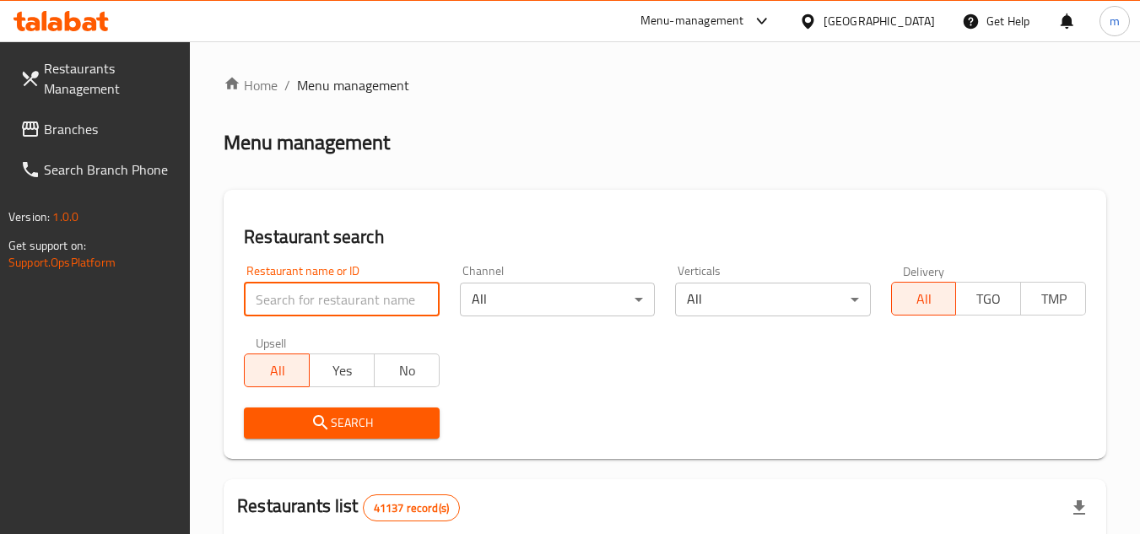
click at [328, 294] on input "search" at bounding box center [341, 300] width 195 height 34
paste input "705398"
type input "705398"
click at [380, 416] on span "Search" at bounding box center [341, 423] width 168 height 21
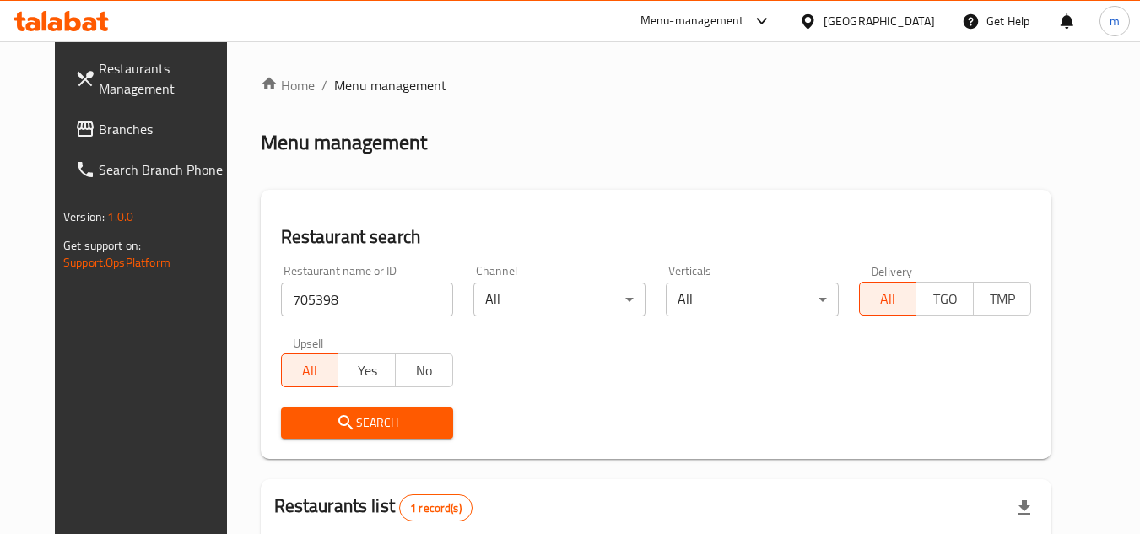
scroll to position [204, 0]
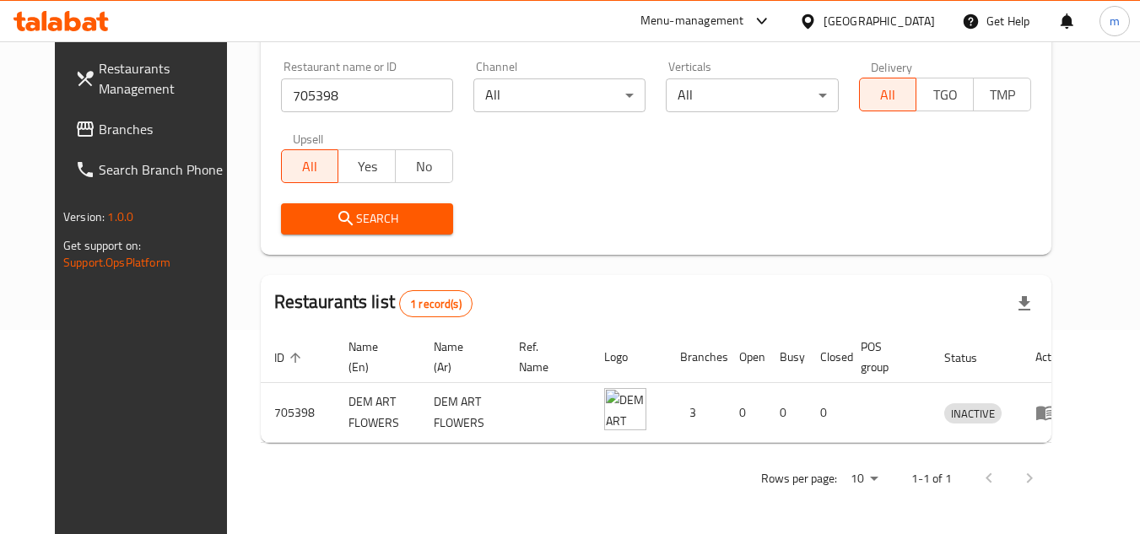
click at [899, 23] on div "[GEOGRAPHIC_DATA]" at bounding box center [878, 21] width 111 height 19
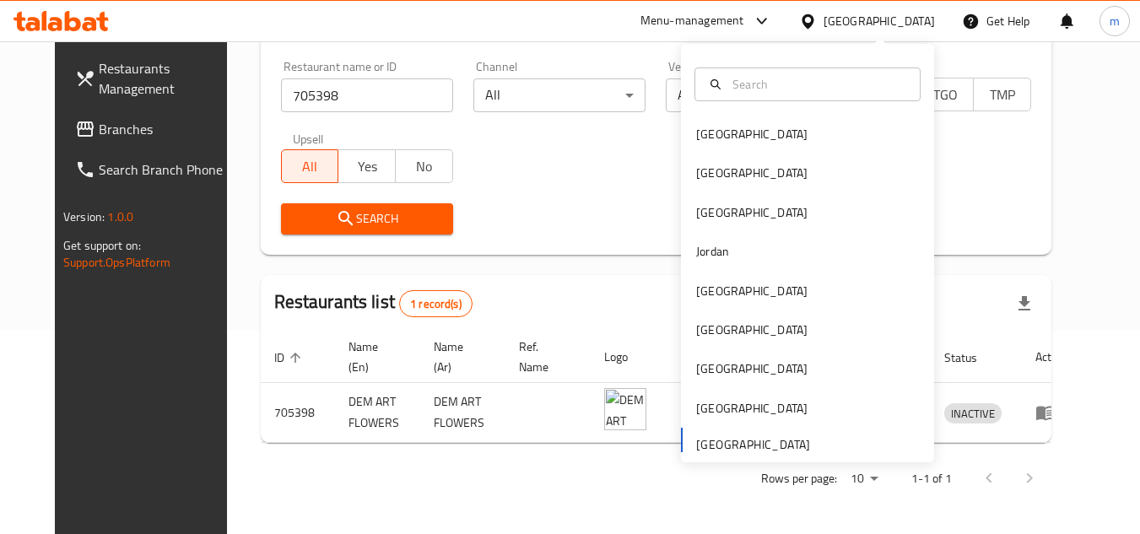
click at [703, 112] on div at bounding box center [807, 84] width 253 height 61
click at [704, 125] on div "Bahrain" at bounding box center [751, 134] width 111 height 19
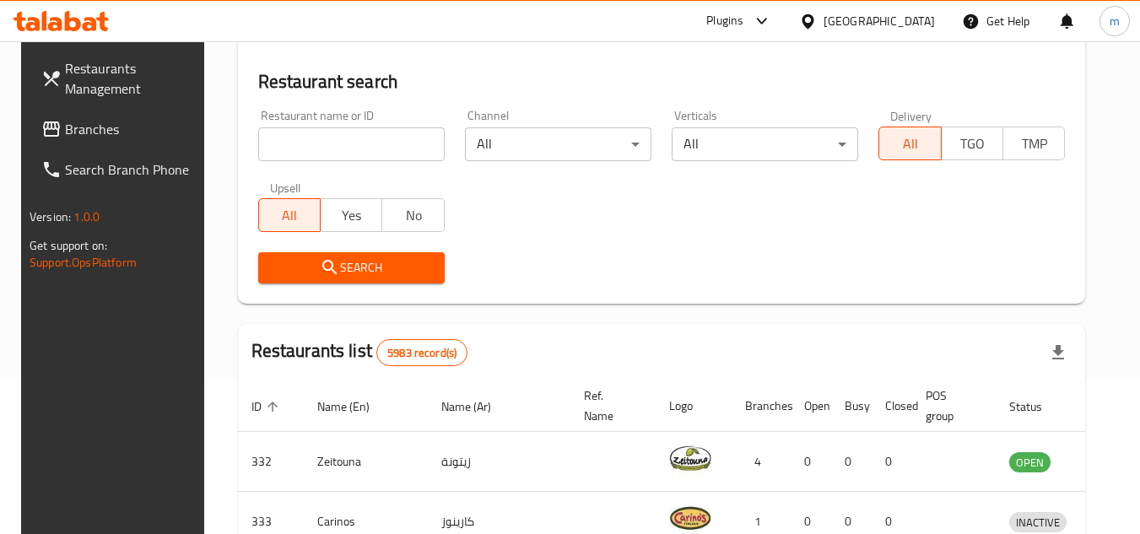
scroll to position [204, 0]
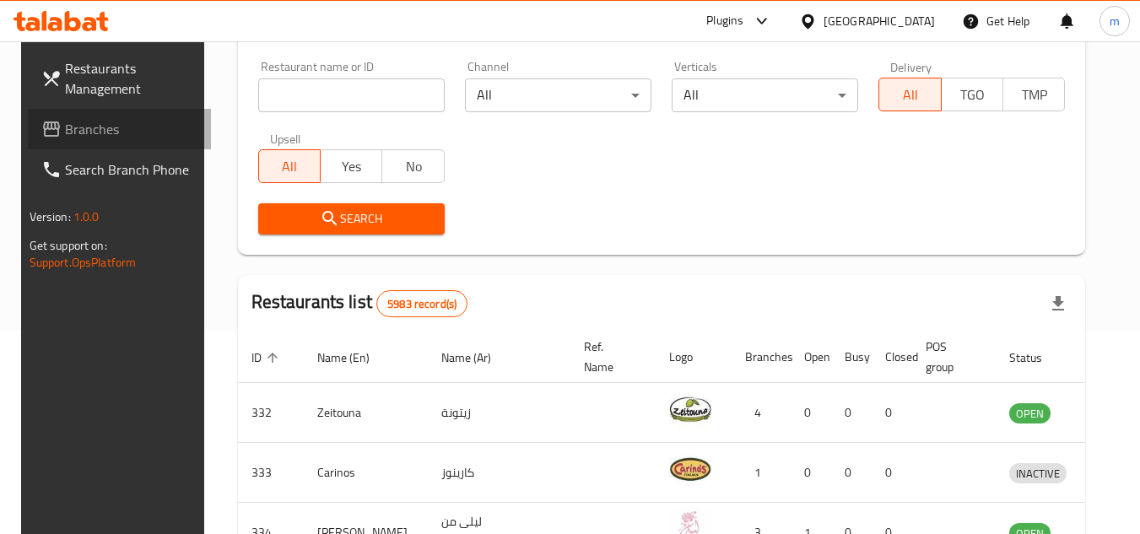
click at [83, 142] on link "Branches" at bounding box center [120, 129] width 184 height 40
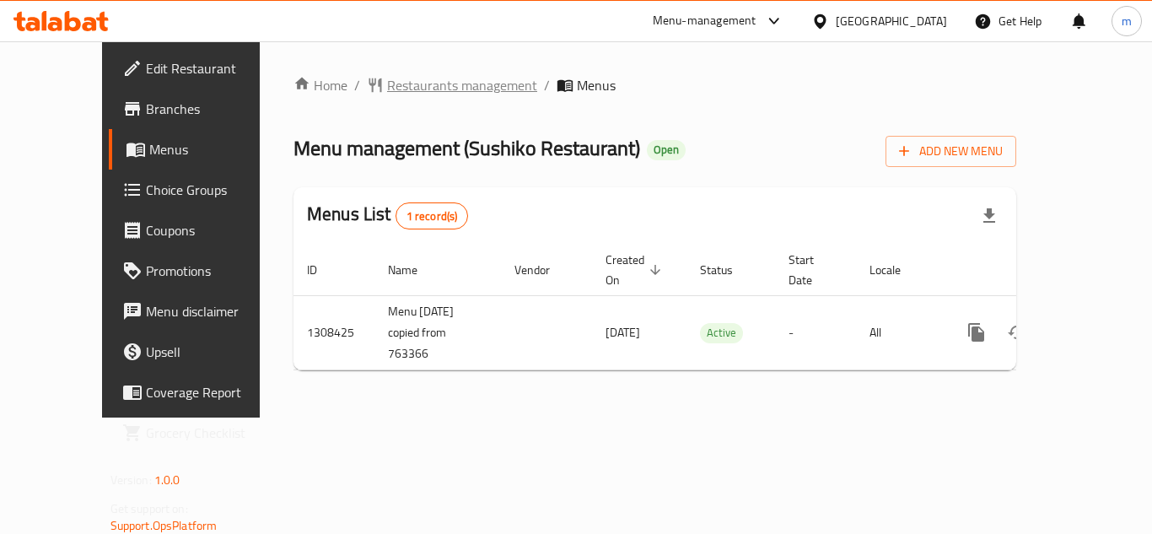
click at [387, 91] on span "Restaurants management" at bounding box center [462, 85] width 150 height 20
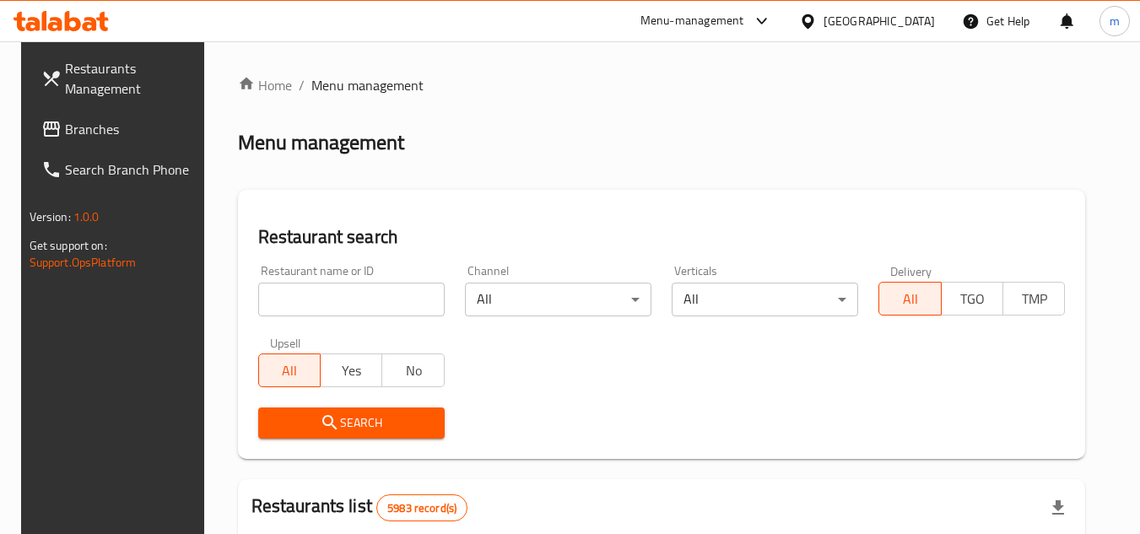
click at [339, 291] on input "search" at bounding box center [351, 300] width 186 height 34
paste input "704883"
type input "704883"
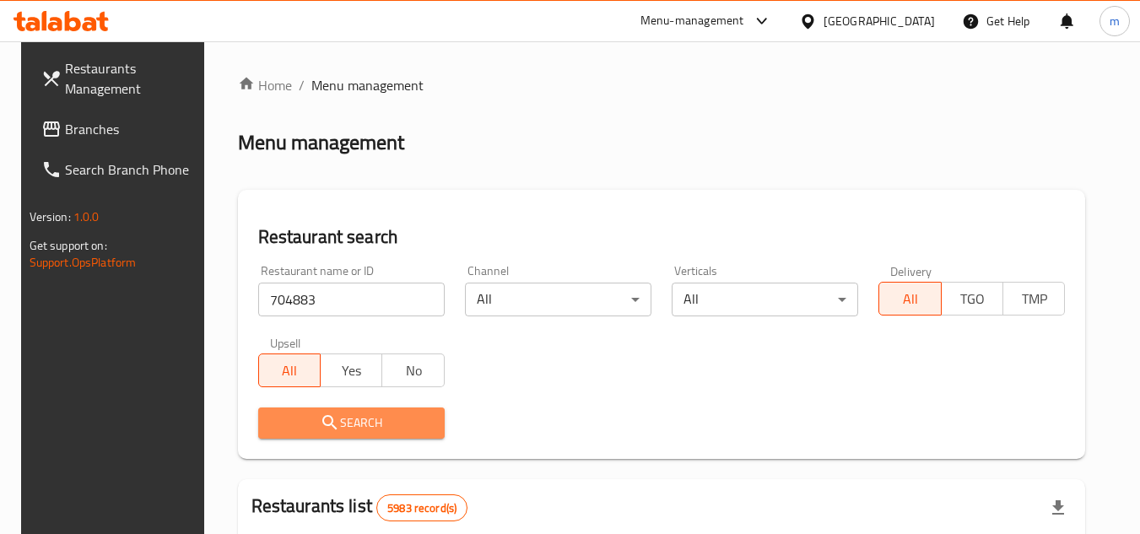
click at [321, 418] on icon "submit" at bounding box center [330, 423] width 20 height 20
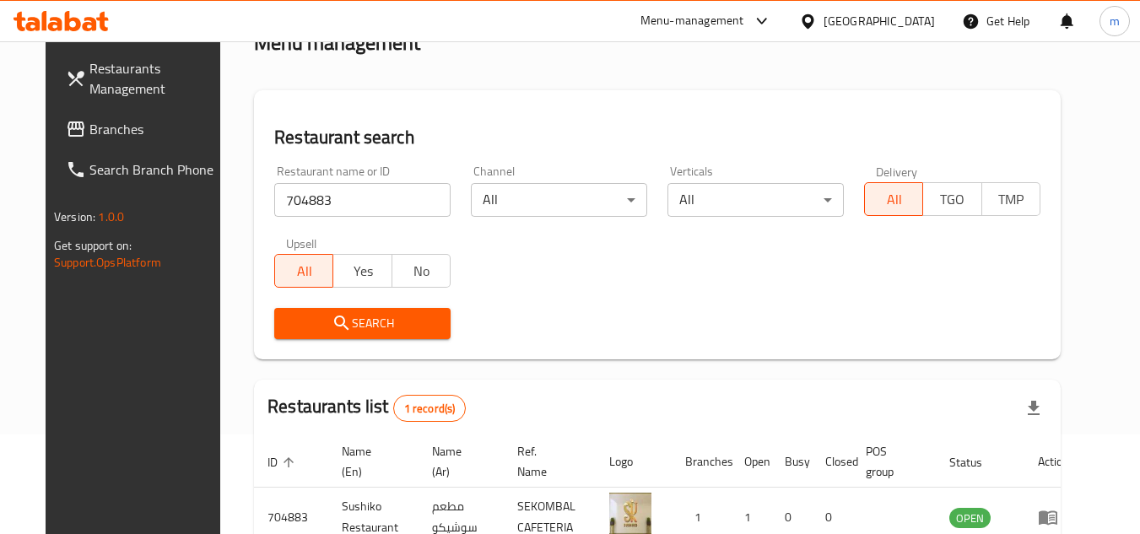
scroll to position [169, 0]
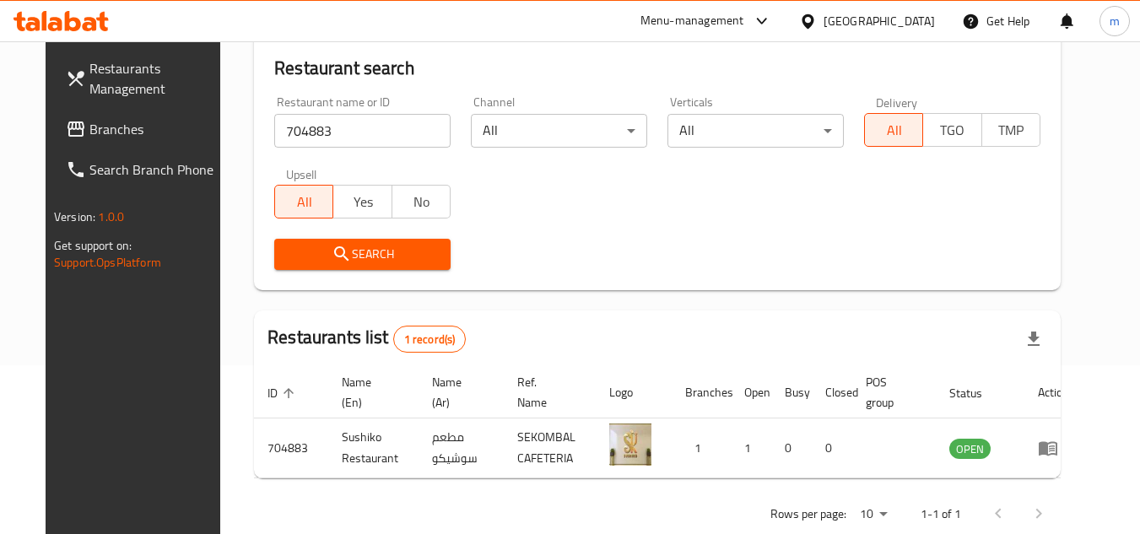
click at [813, 16] on icon at bounding box center [807, 20] width 12 height 14
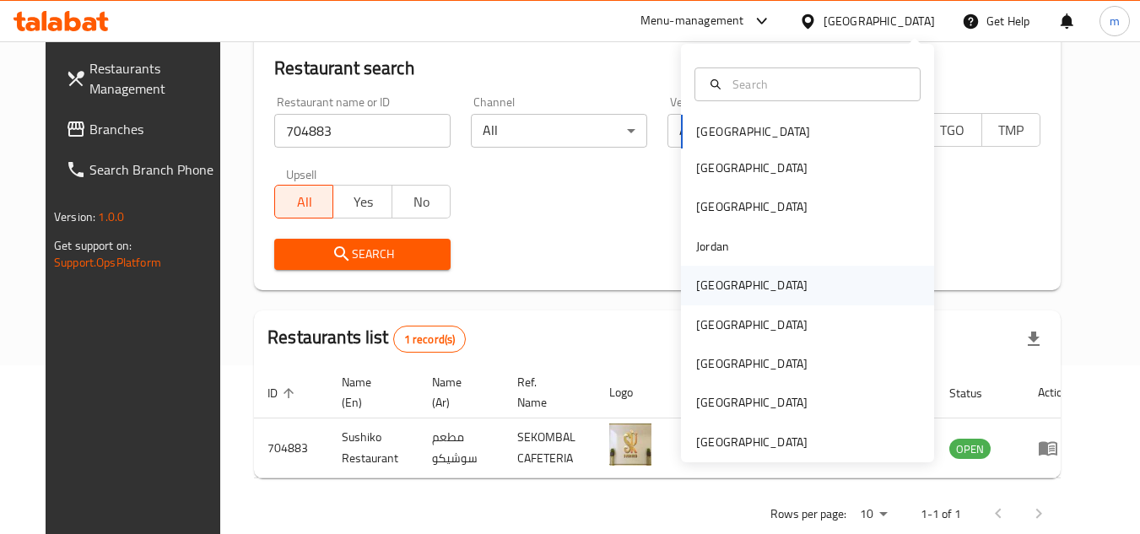
click at [704, 284] on div "[GEOGRAPHIC_DATA]" at bounding box center [751, 285] width 111 height 19
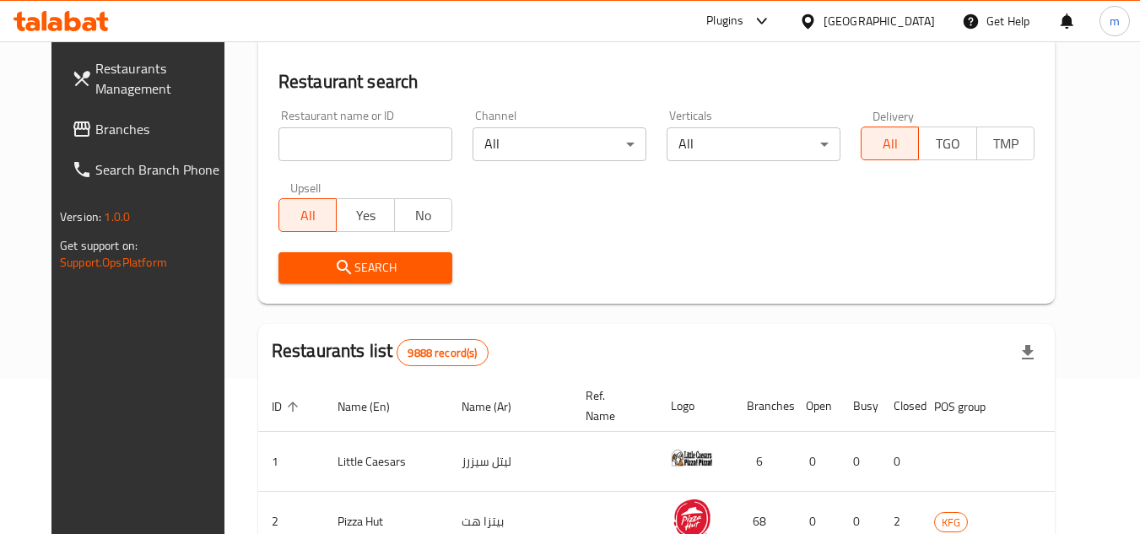
scroll to position [169, 0]
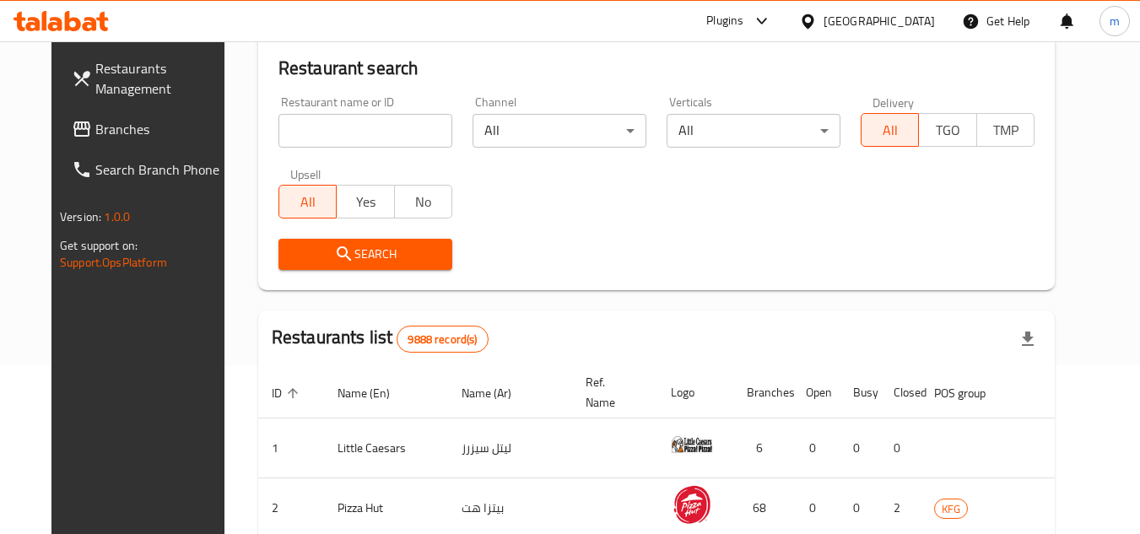
click at [58, 132] on link "Branches" at bounding box center [150, 129] width 184 height 40
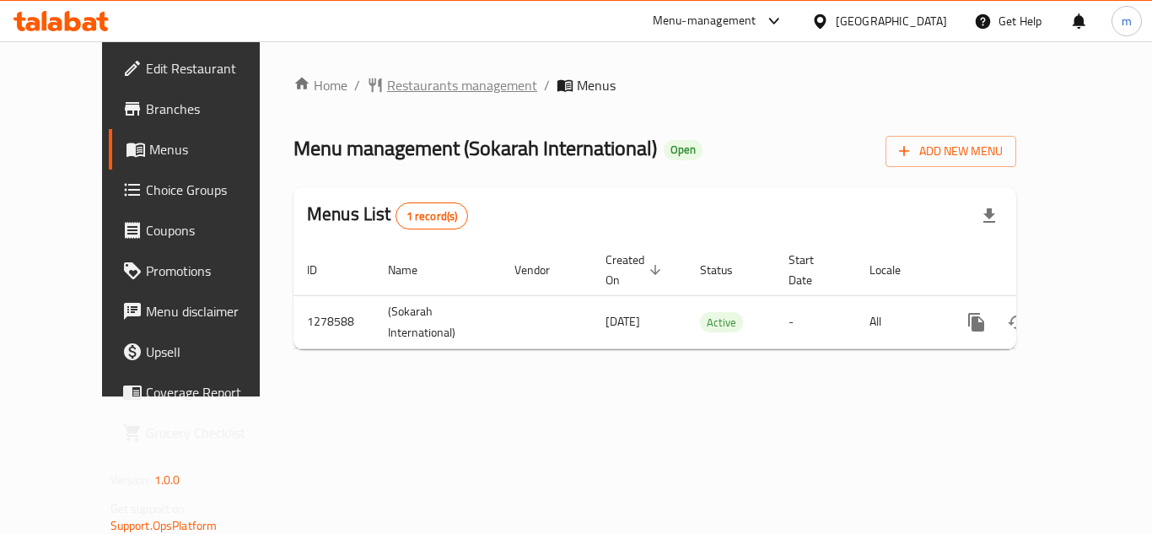
click at [387, 88] on span "Restaurants management" at bounding box center [462, 85] width 150 height 20
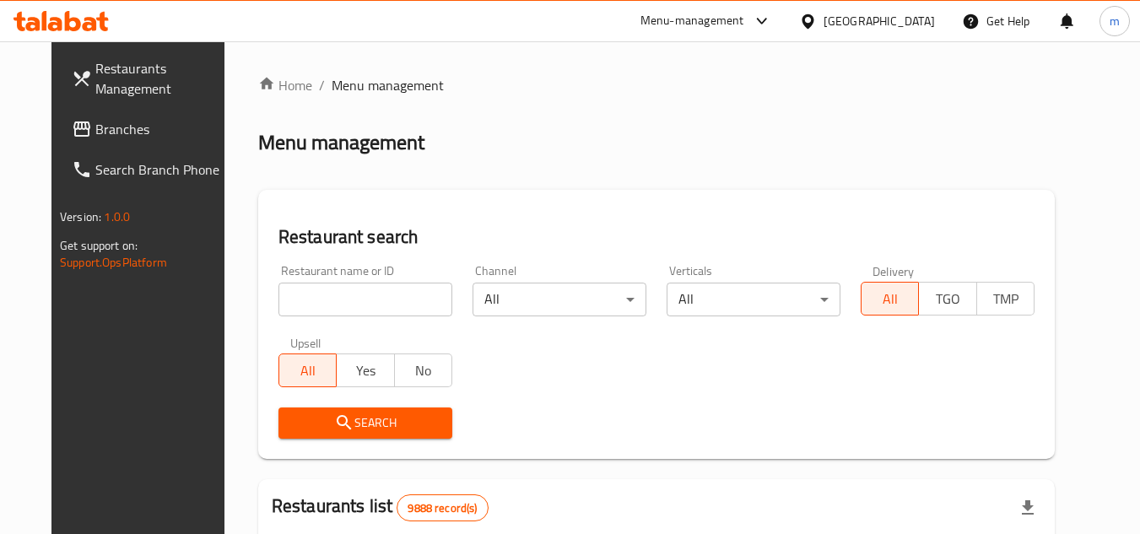
click at [356, 320] on div "Restaurant name or ID Restaurant name or ID" at bounding box center [365, 291] width 194 height 72
click at [350, 304] on input "search" at bounding box center [365, 300] width 174 height 34
paste input "692953/"
type input "692953"
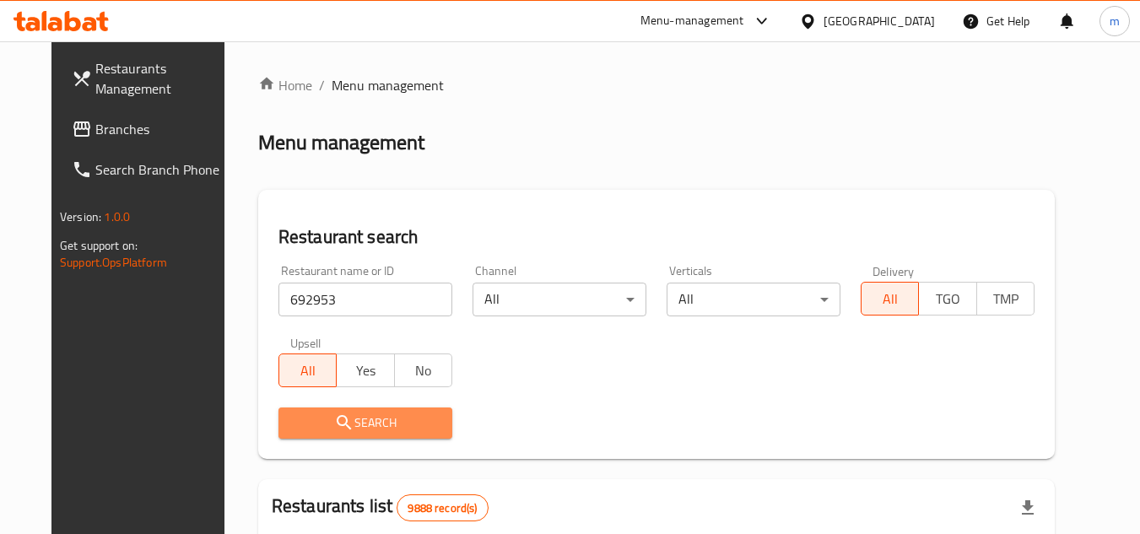
click at [334, 427] on icon "submit" at bounding box center [344, 423] width 20 height 20
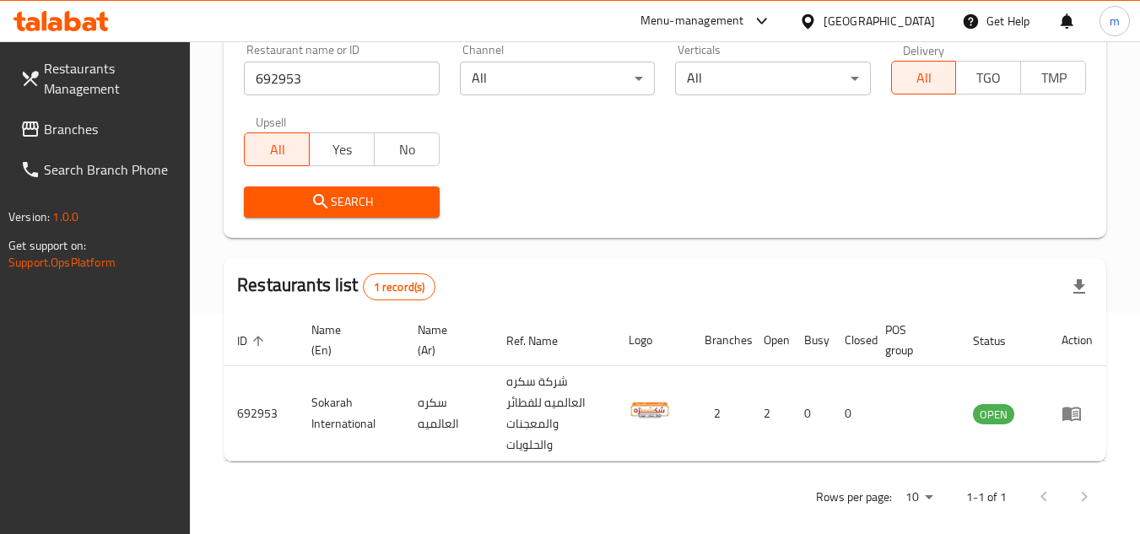
scroll to position [240, 0]
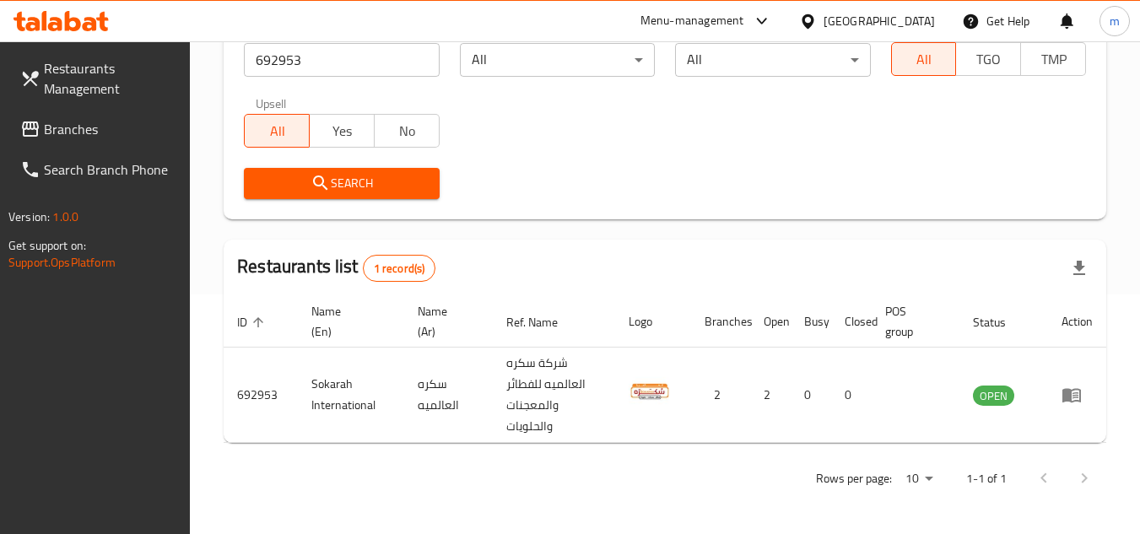
click at [904, 18] on div "[GEOGRAPHIC_DATA]" at bounding box center [878, 21] width 111 height 19
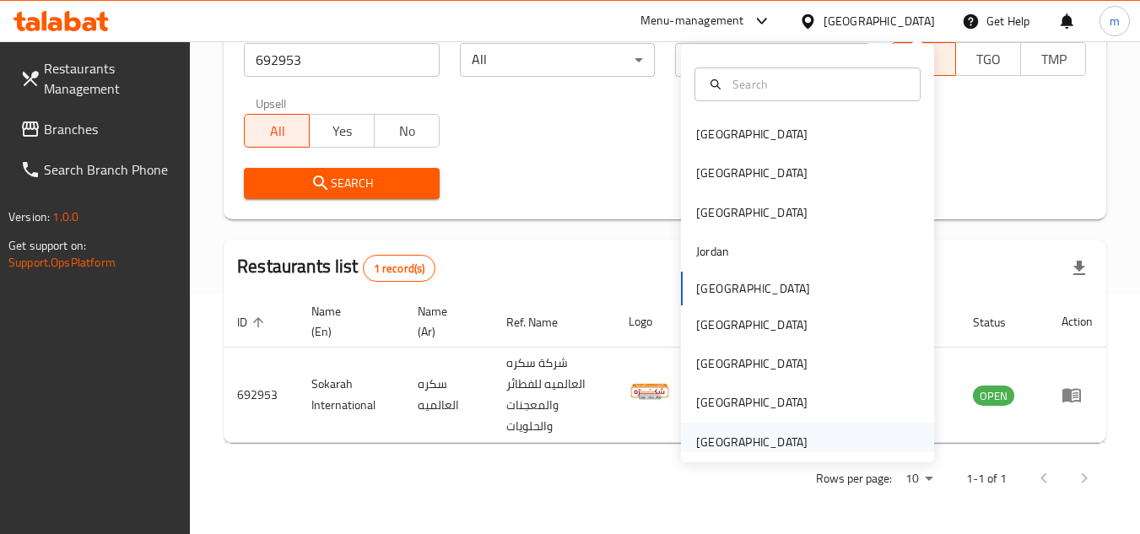
click at [720, 441] on div "[GEOGRAPHIC_DATA]" at bounding box center [751, 442] width 111 height 19
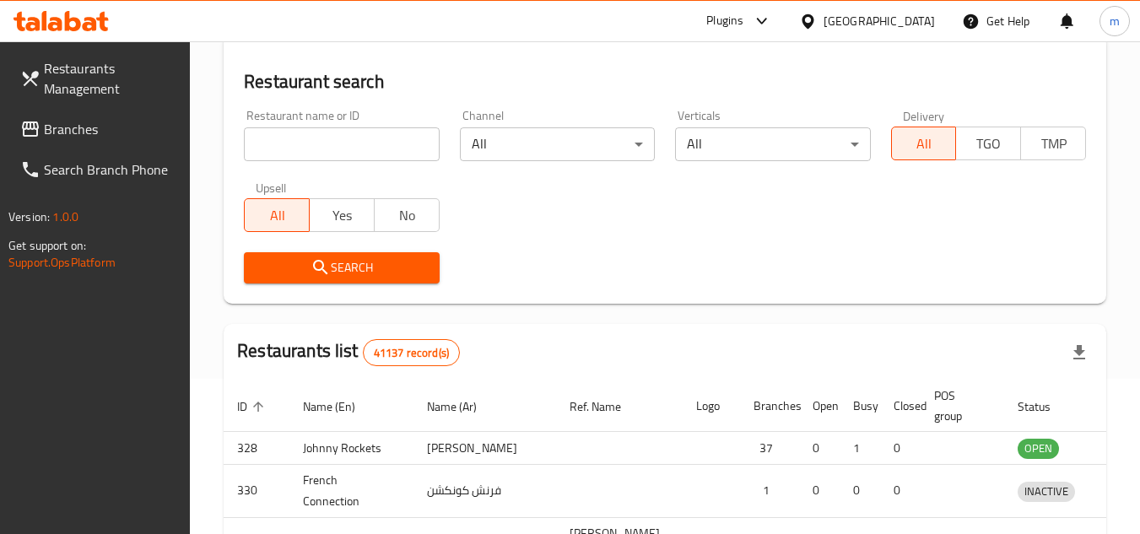
scroll to position [240, 0]
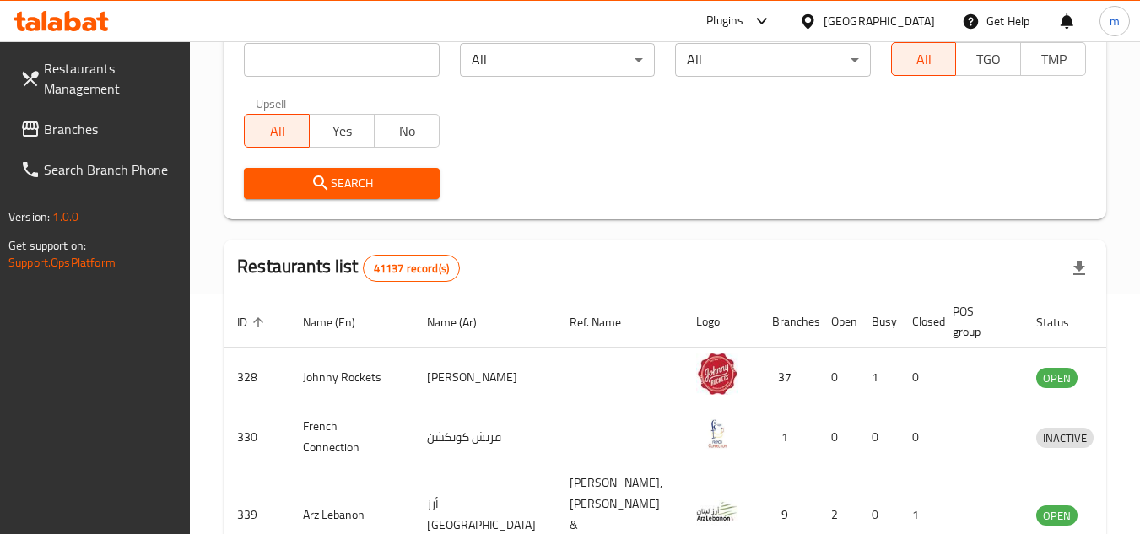
click at [331, 54] on input "search" at bounding box center [341, 60] width 195 height 34
paste input "767383"
type input "767383"
click at [95, 129] on span "Branches" at bounding box center [110, 129] width 133 height 20
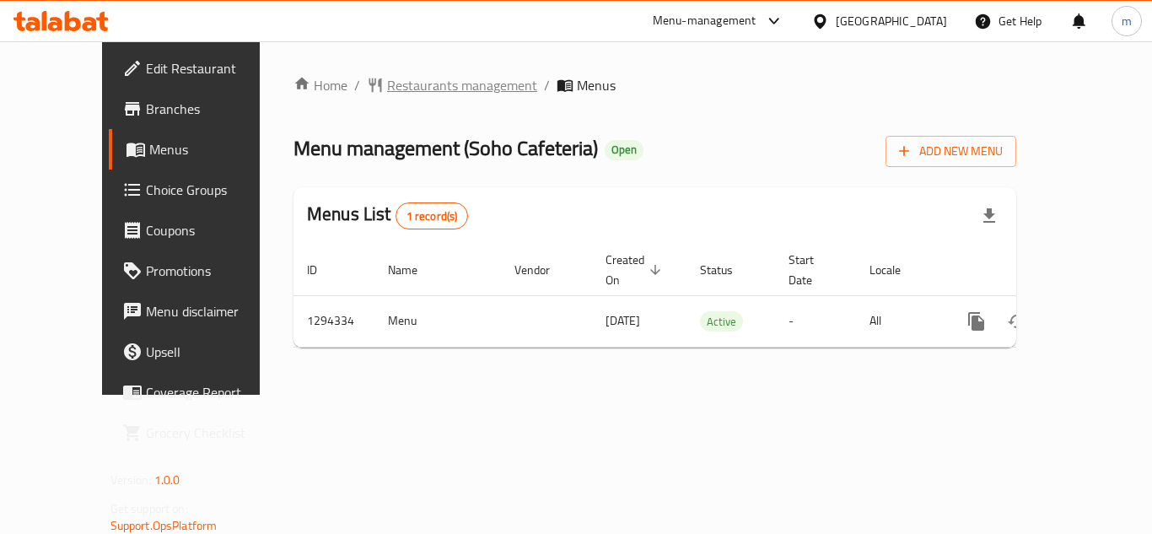
click at [397, 82] on span "Restaurants management" at bounding box center [462, 85] width 150 height 20
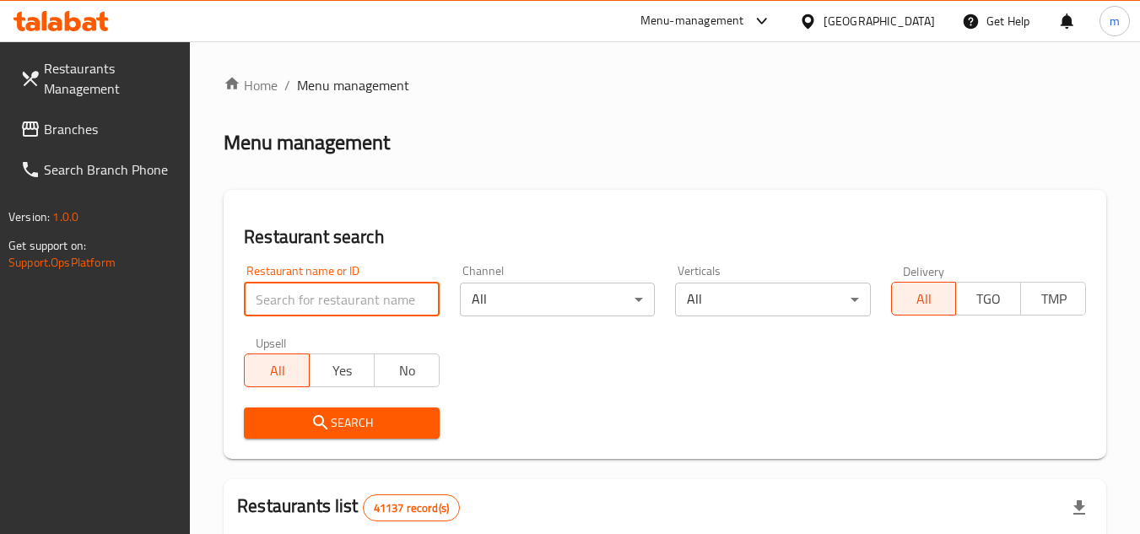
click at [342, 305] on input "search" at bounding box center [341, 300] width 195 height 34
paste input "699741"
type input "699741"
click at [309, 429] on span "Search" at bounding box center [341, 423] width 168 height 21
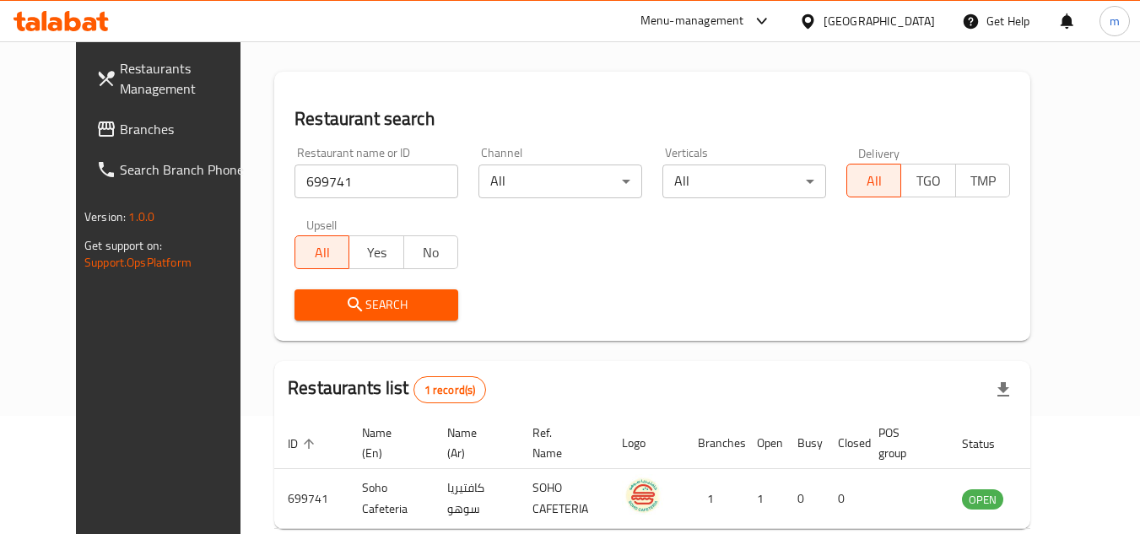
scroll to position [204, 0]
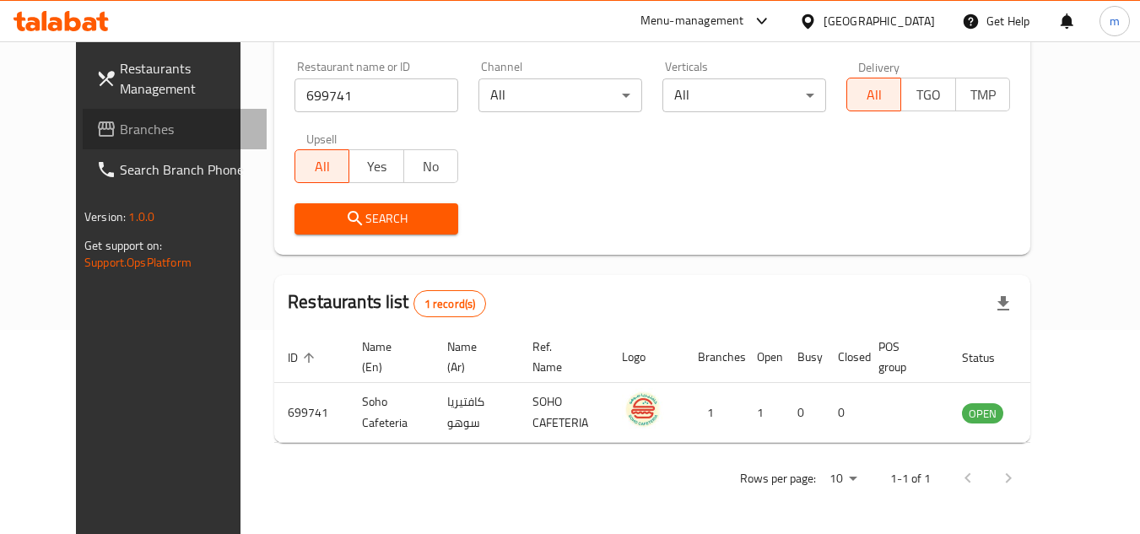
click at [120, 139] on span "Branches" at bounding box center [186, 129] width 133 height 20
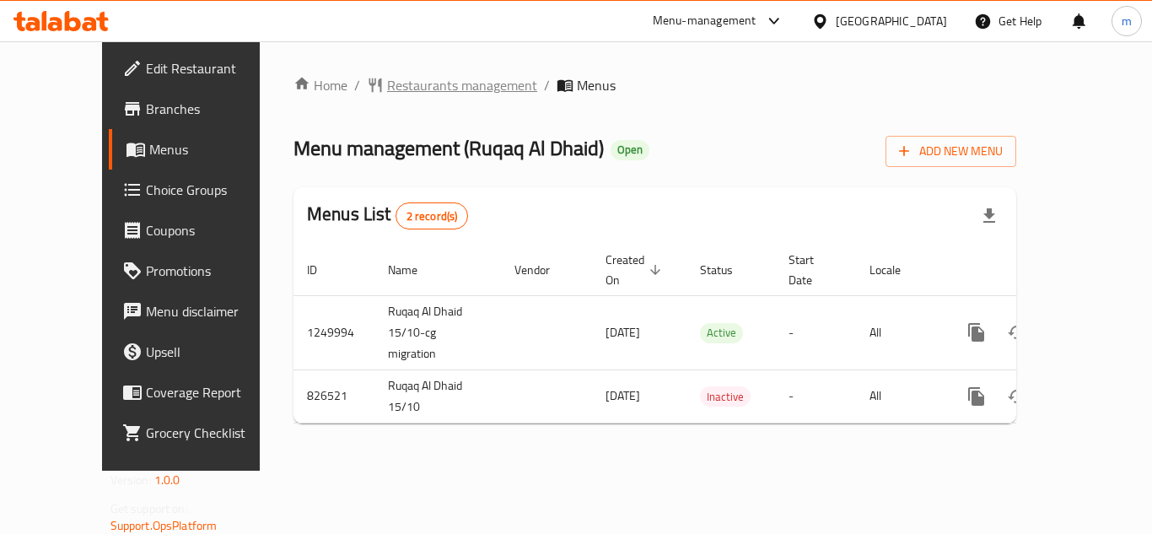
click at [395, 91] on span "Restaurants management" at bounding box center [462, 85] width 150 height 20
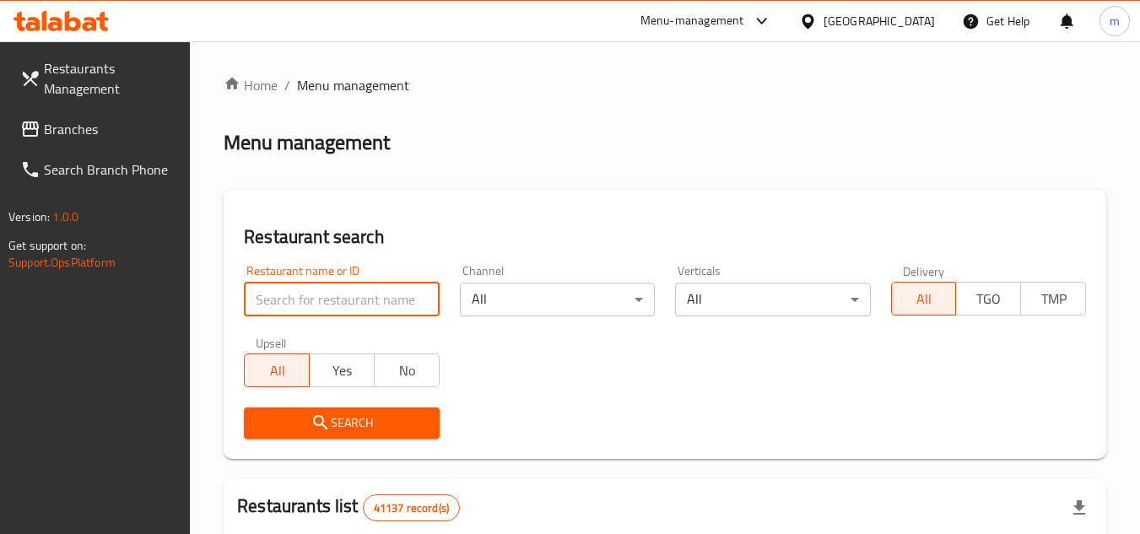
click at [332, 308] on input "search" at bounding box center [341, 300] width 195 height 34
paste input "655439"
type input "655439"
click at [306, 418] on span "Search" at bounding box center [341, 423] width 168 height 21
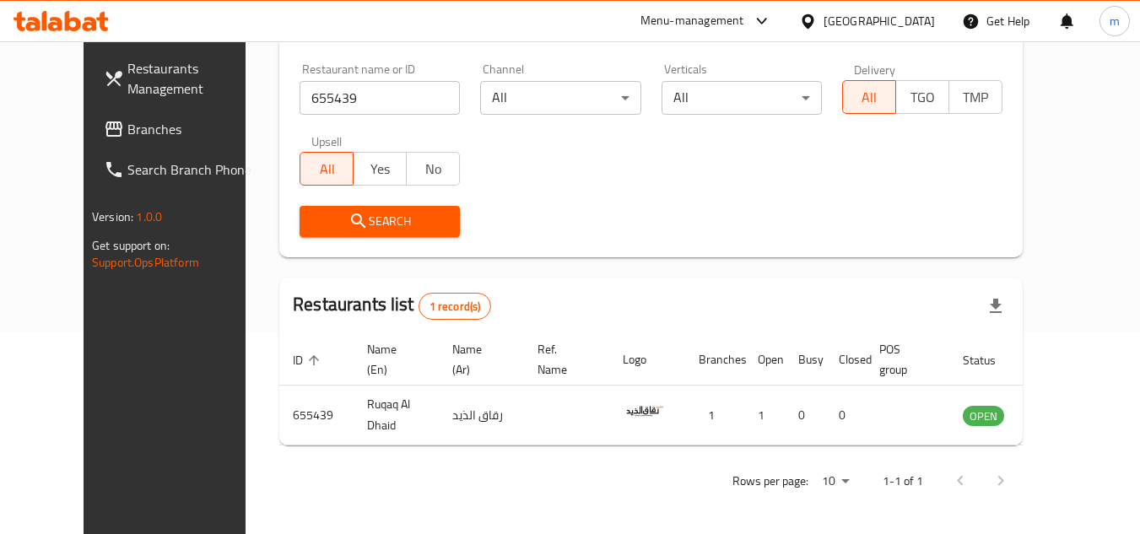
scroll to position [204, 0]
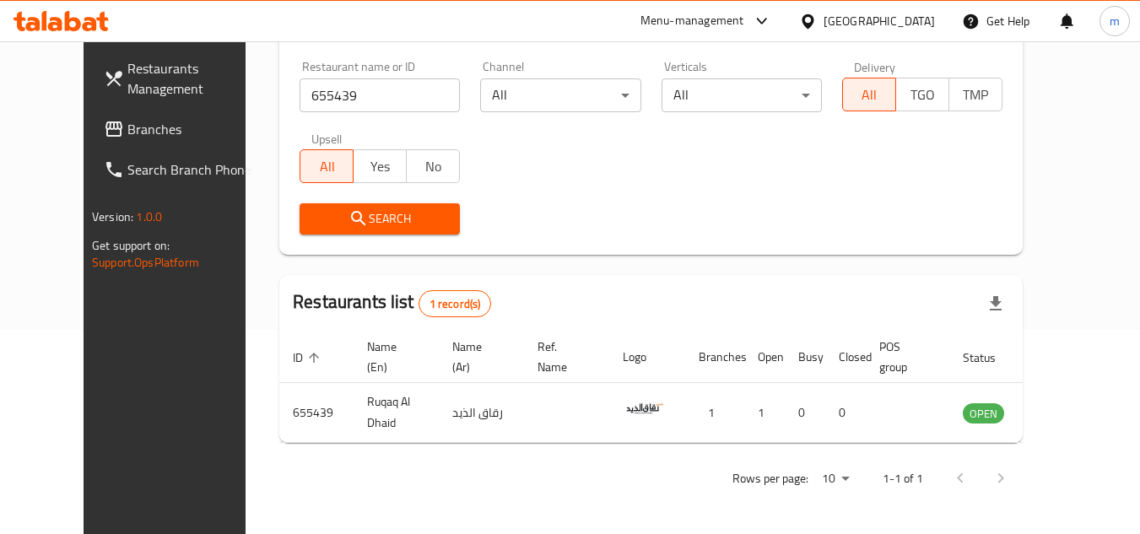
click at [127, 135] on span "Branches" at bounding box center [193, 129] width 133 height 20
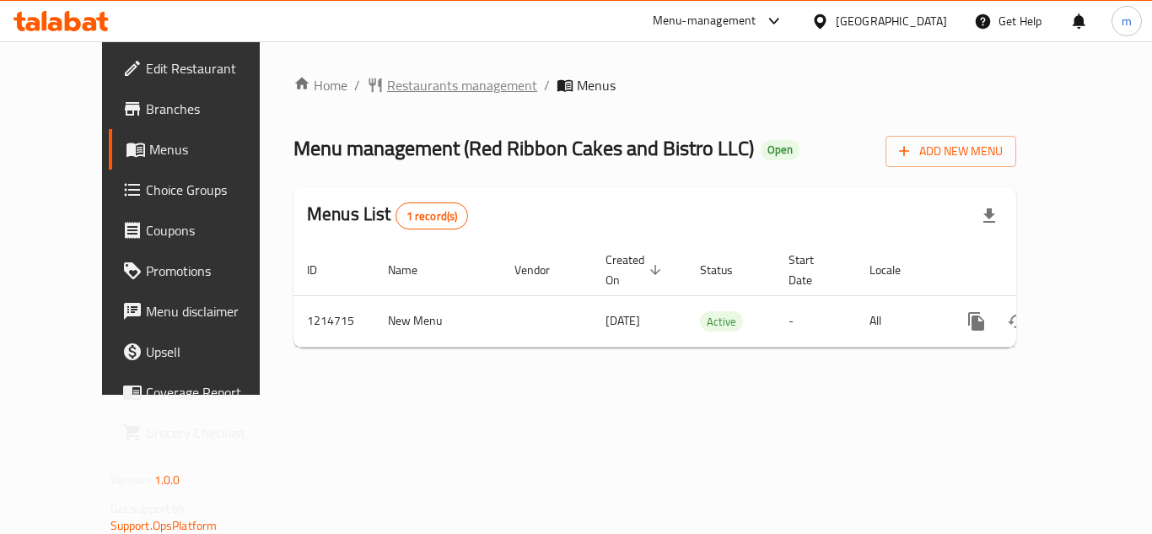
click at [413, 79] on span "Restaurants management" at bounding box center [462, 85] width 150 height 20
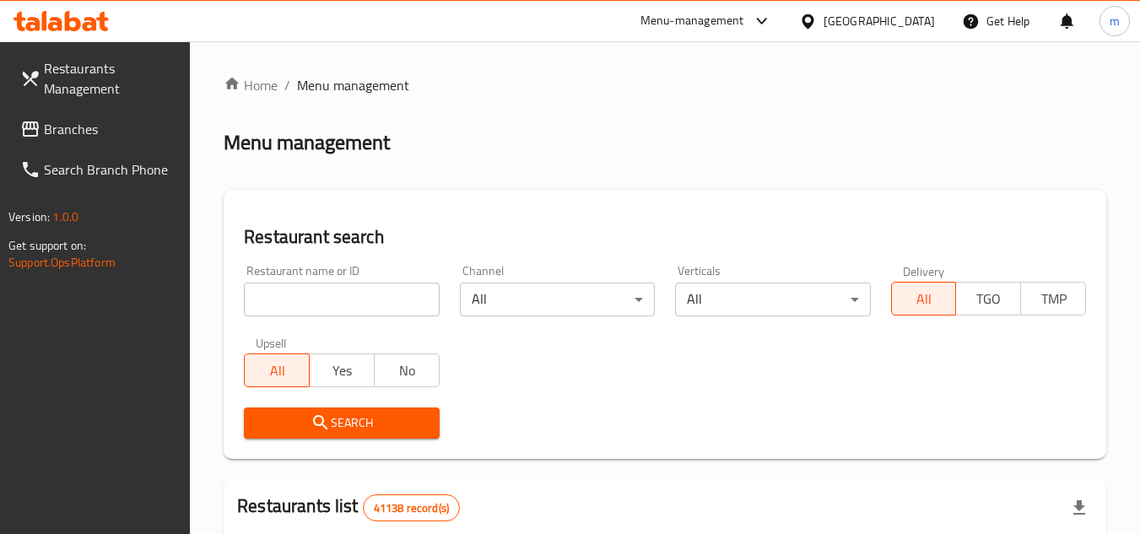
click at [335, 299] on input "search" at bounding box center [341, 300] width 195 height 34
paste input "672234"
type input "672234"
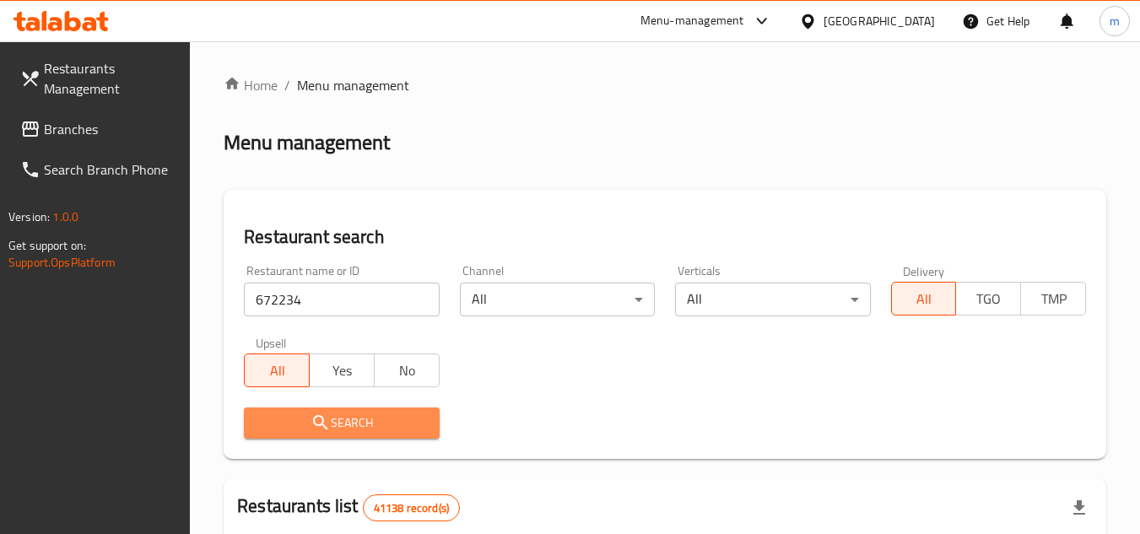
click at [335, 418] on span "Search" at bounding box center [341, 423] width 168 height 21
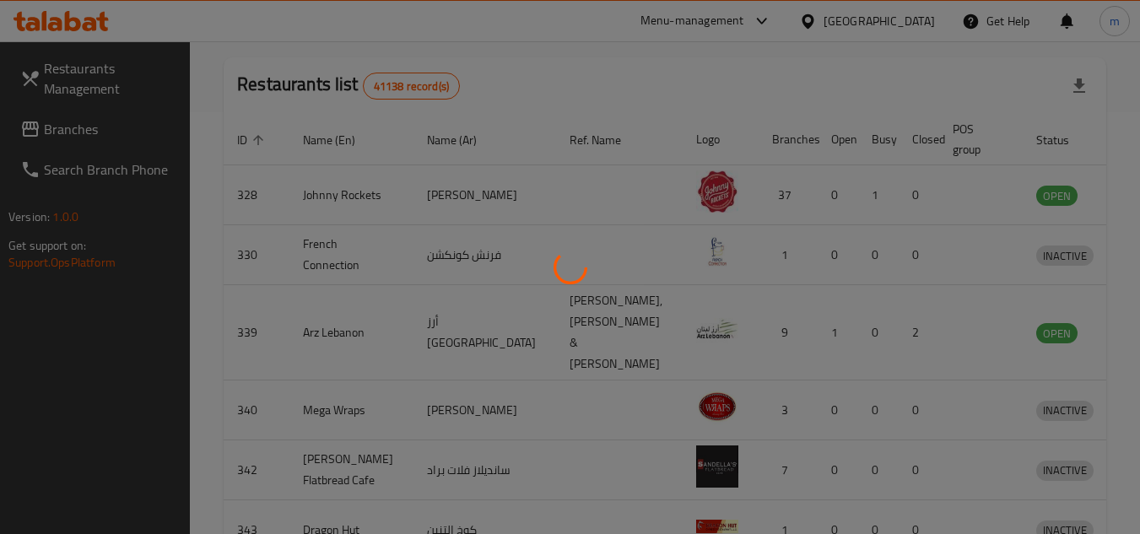
scroll to position [240, 0]
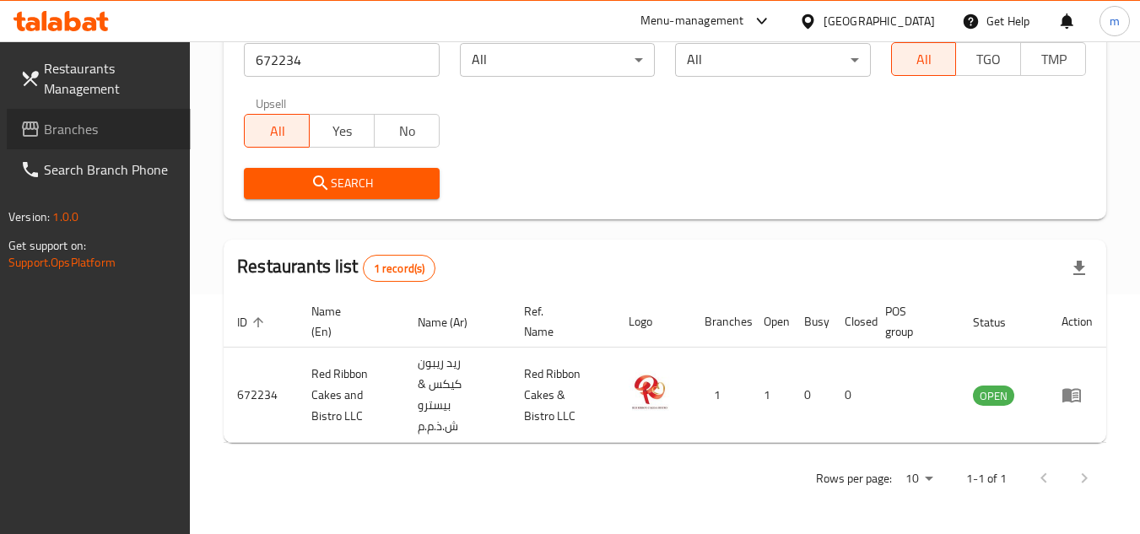
click at [108, 127] on span "Branches" at bounding box center [110, 129] width 133 height 20
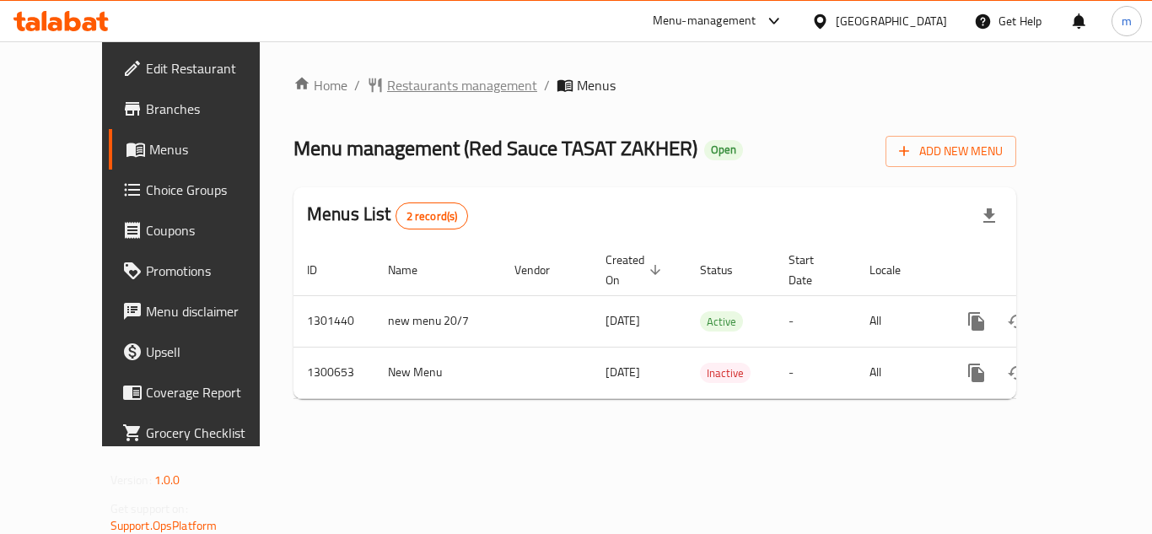
click at [414, 87] on span "Restaurants management" at bounding box center [462, 85] width 150 height 20
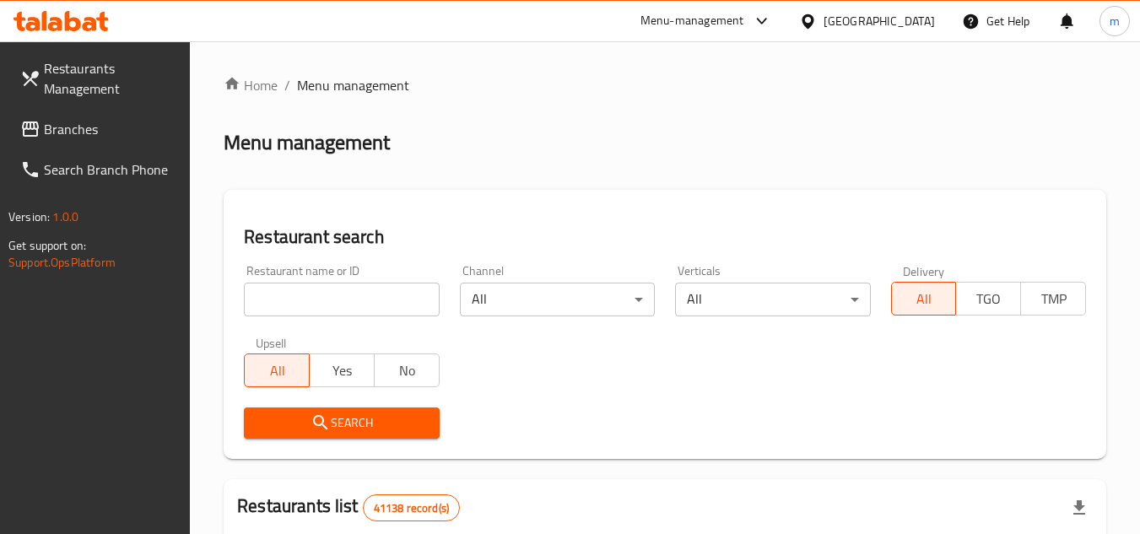
click at [302, 304] on input "search" at bounding box center [341, 300] width 195 height 34
paste input "701762/"
type input "701762"
click at [351, 419] on span "Search" at bounding box center [341, 423] width 168 height 21
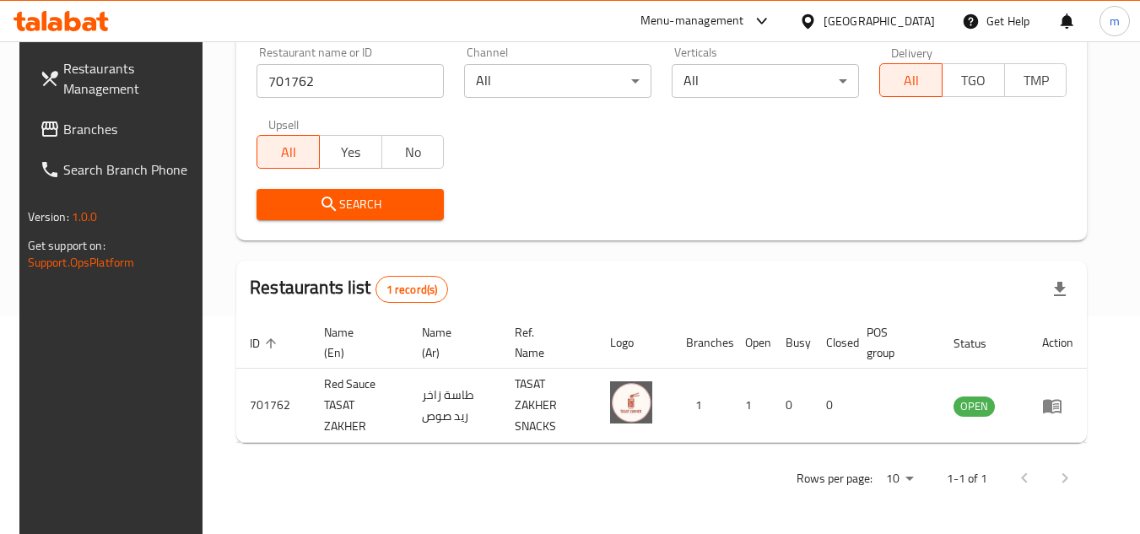
scroll to position [218, 0]
click at [839, 21] on div "[GEOGRAPHIC_DATA]" at bounding box center [878, 21] width 111 height 19
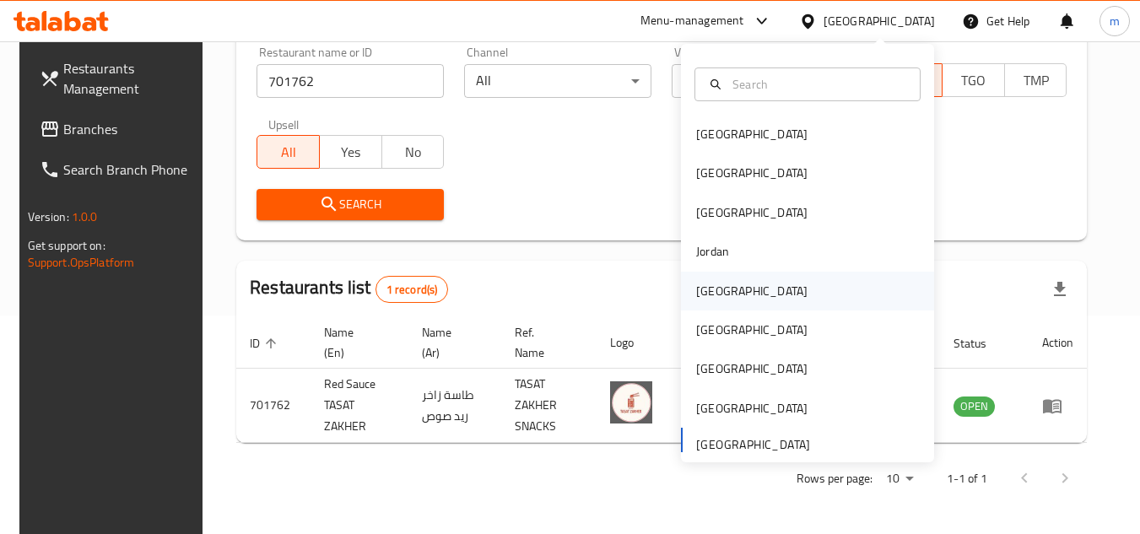
click at [711, 288] on div "[GEOGRAPHIC_DATA]" at bounding box center [751, 291] width 111 height 19
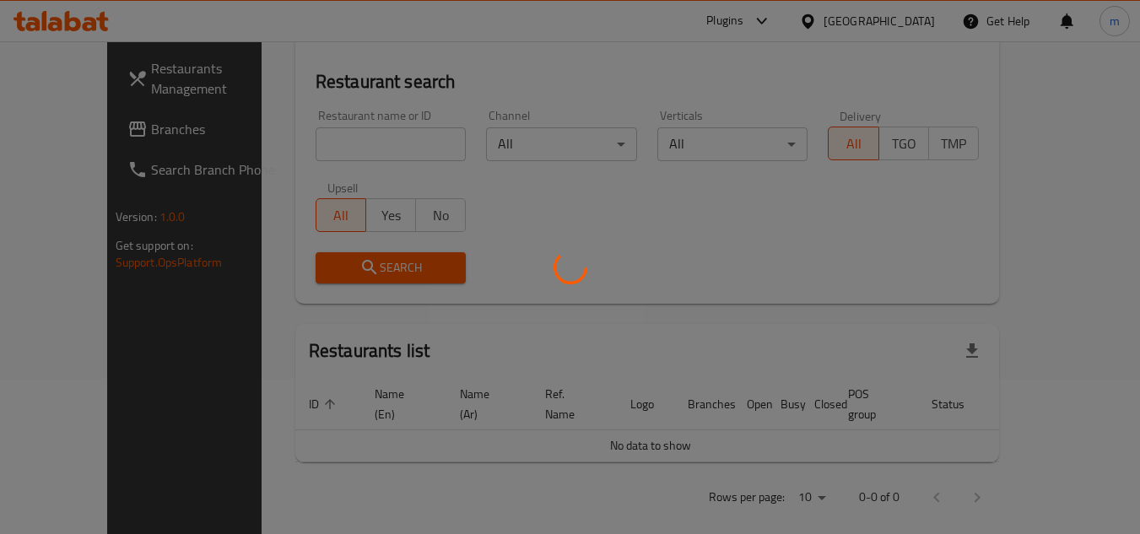
scroll to position [218, 0]
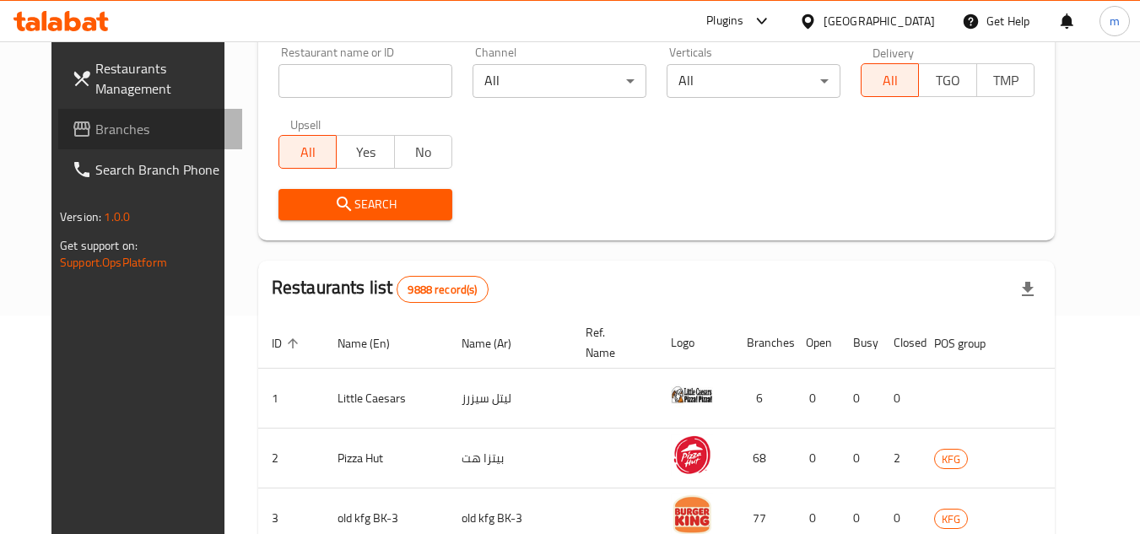
click at [95, 136] on span "Branches" at bounding box center [161, 129] width 133 height 20
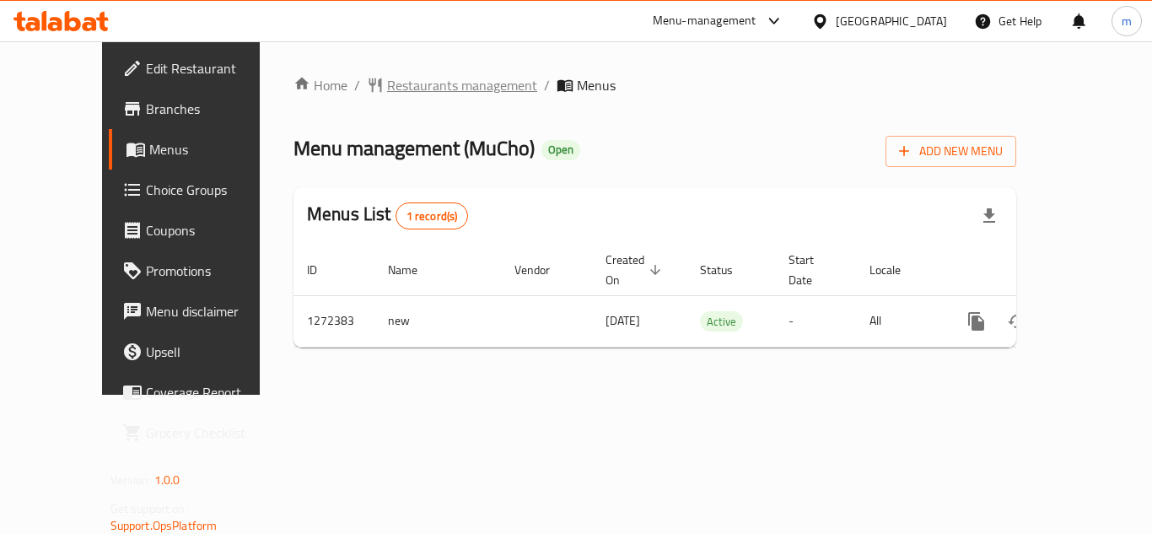
click at [407, 83] on span "Restaurants management" at bounding box center [462, 85] width 150 height 20
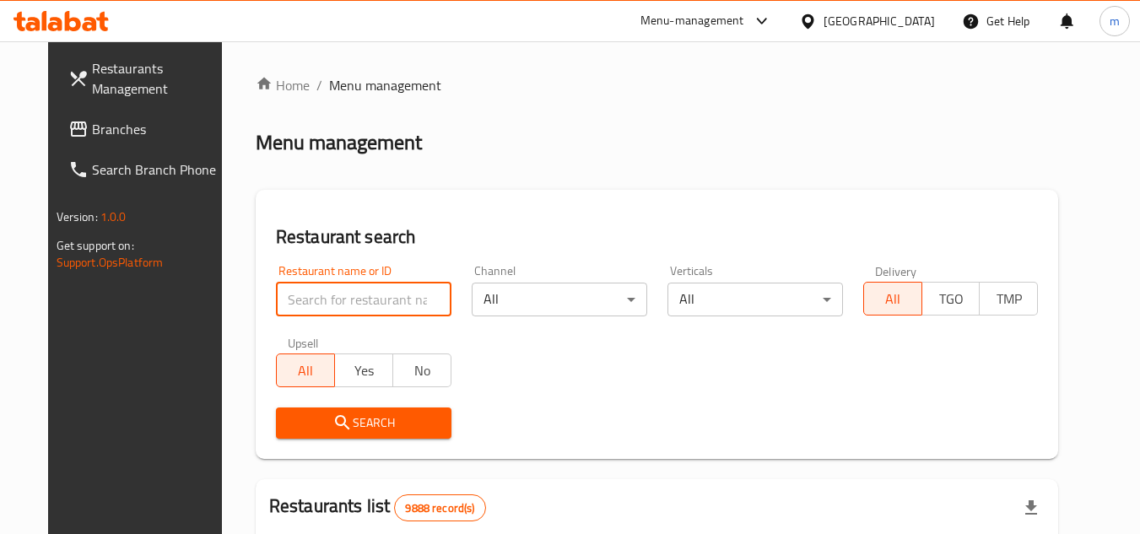
click at [364, 305] on input "search" at bounding box center [363, 300] width 175 height 34
paste input "690239"
type input "690239"
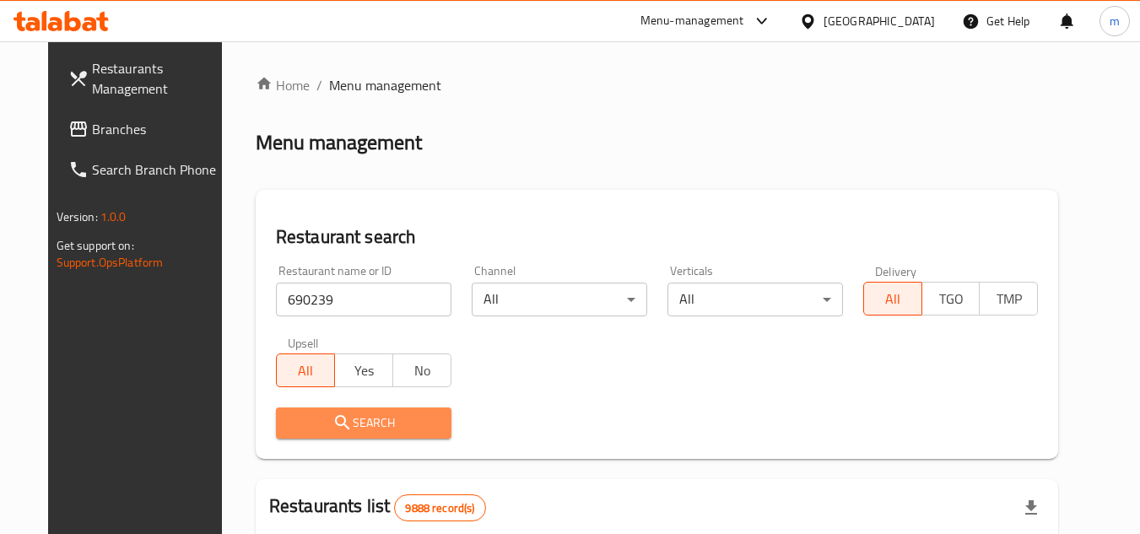
click at [332, 423] on icon "submit" at bounding box center [342, 423] width 20 height 20
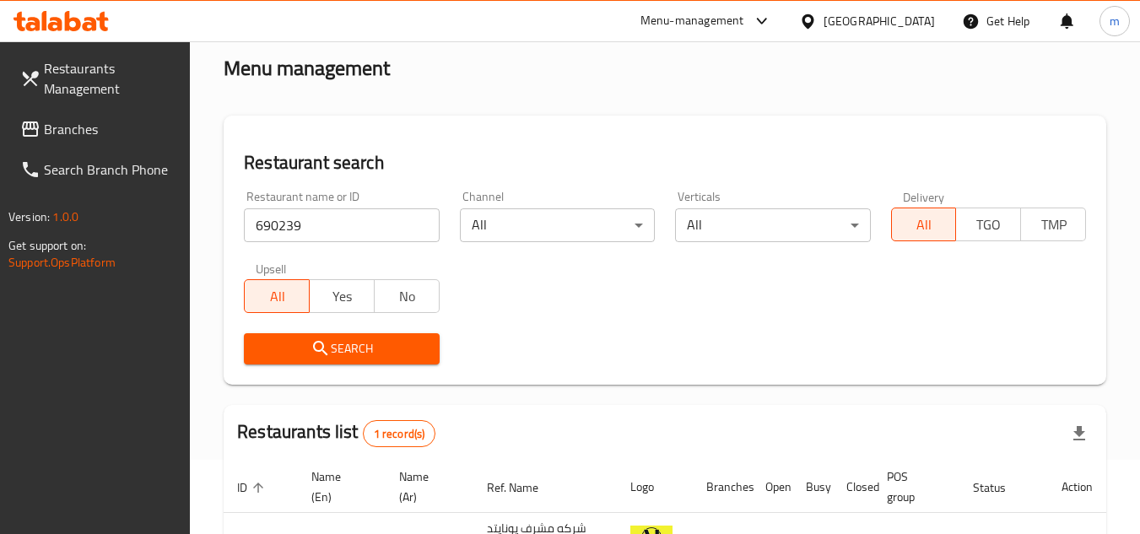
scroll to position [169, 0]
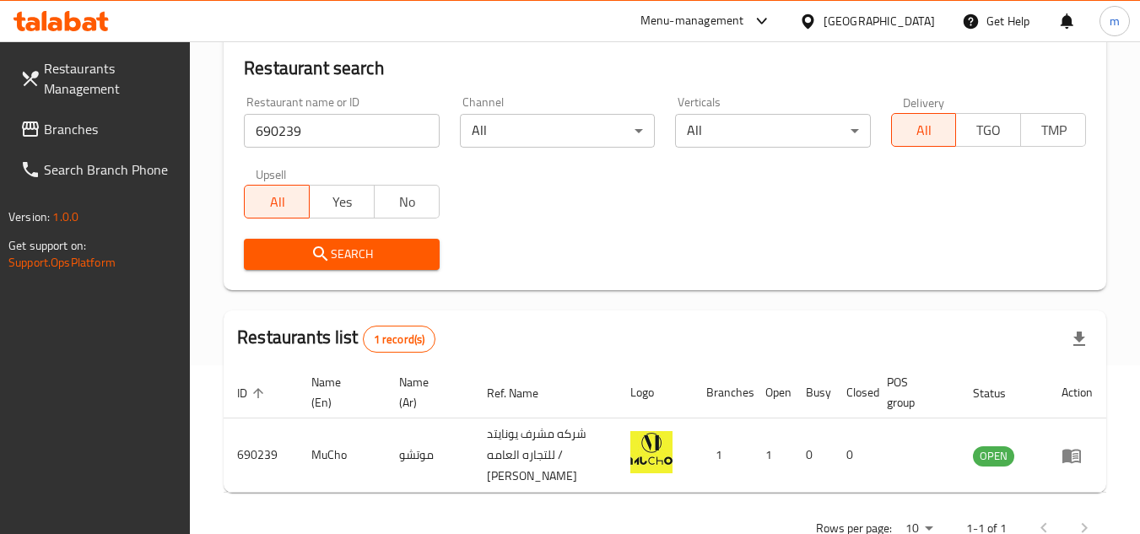
click at [907, 23] on div "[GEOGRAPHIC_DATA]" at bounding box center [878, 21] width 111 height 19
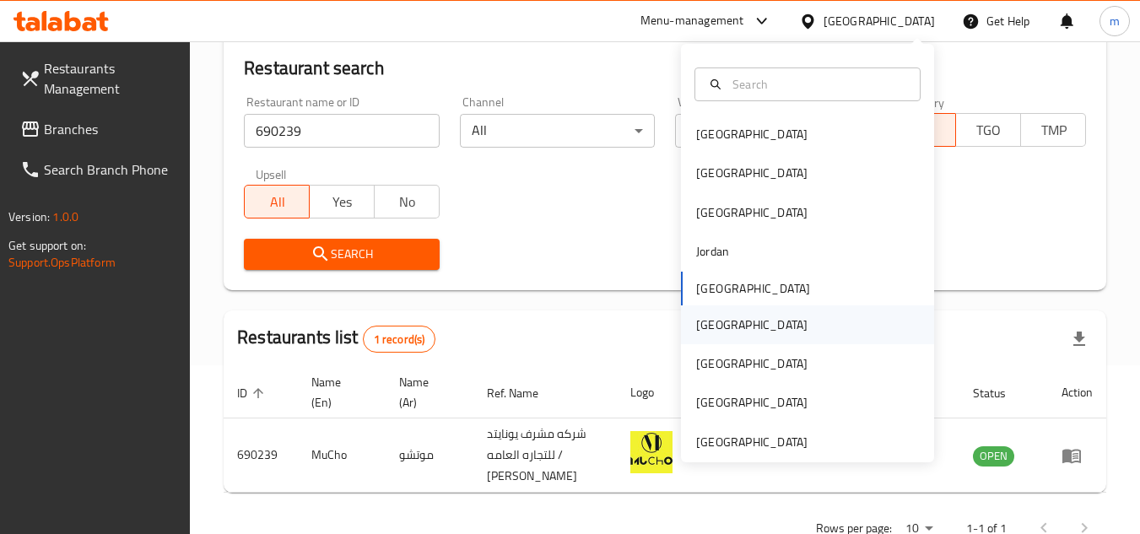
click at [709, 332] on div "[GEOGRAPHIC_DATA]" at bounding box center [751, 324] width 111 height 19
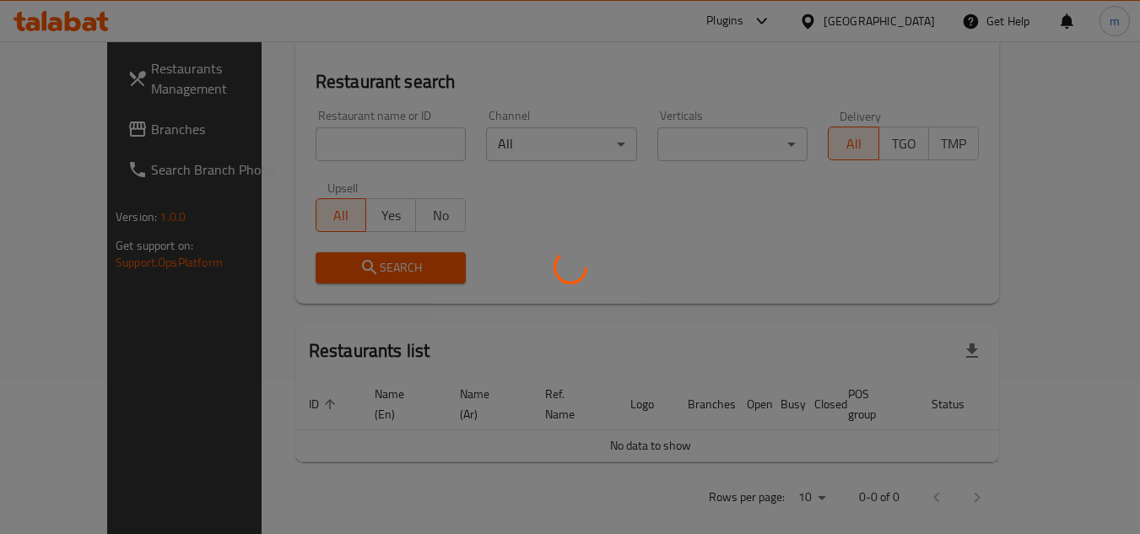
scroll to position [169, 0]
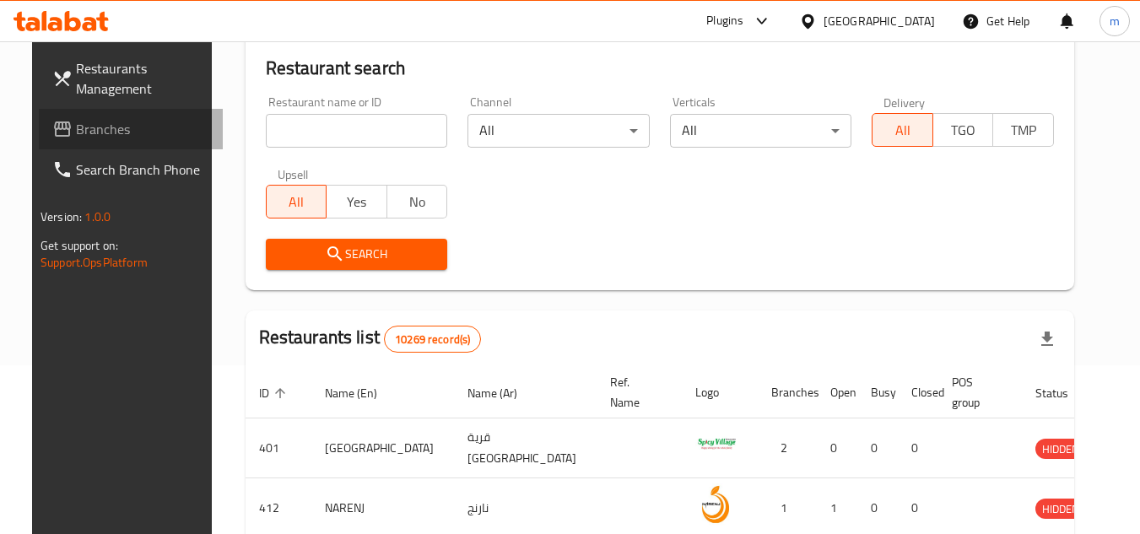
click at [76, 138] on span "Branches" at bounding box center [142, 129] width 133 height 20
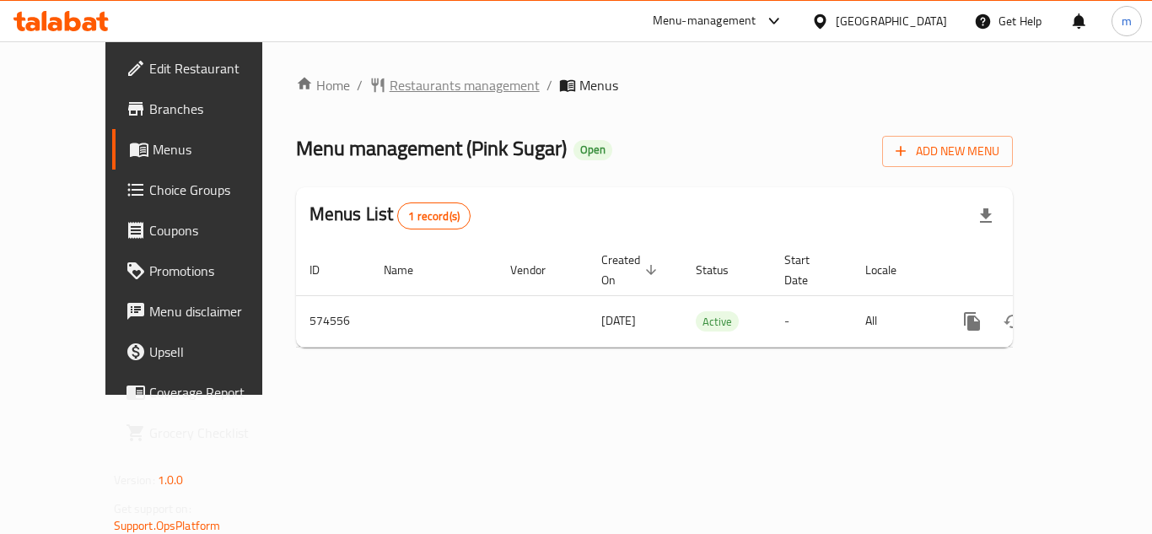
click at [426, 87] on span "Restaurants management" at bounding box center [465, 85] width 150 height 20
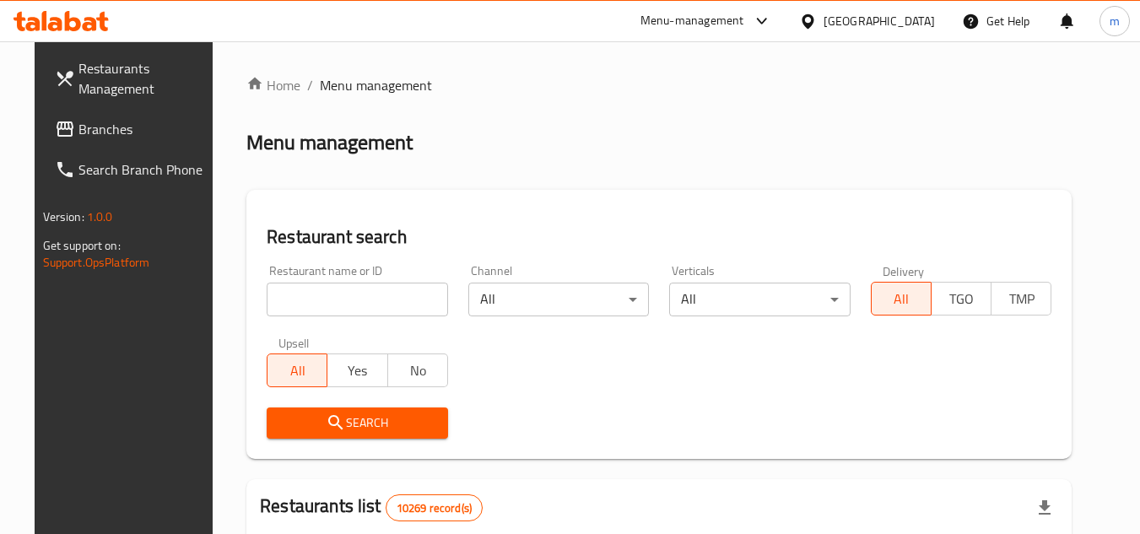
click at [379, 295] on input "search" at bounding box center [357, 300] width 181 height 34
paste input "636479"
type input "636479"
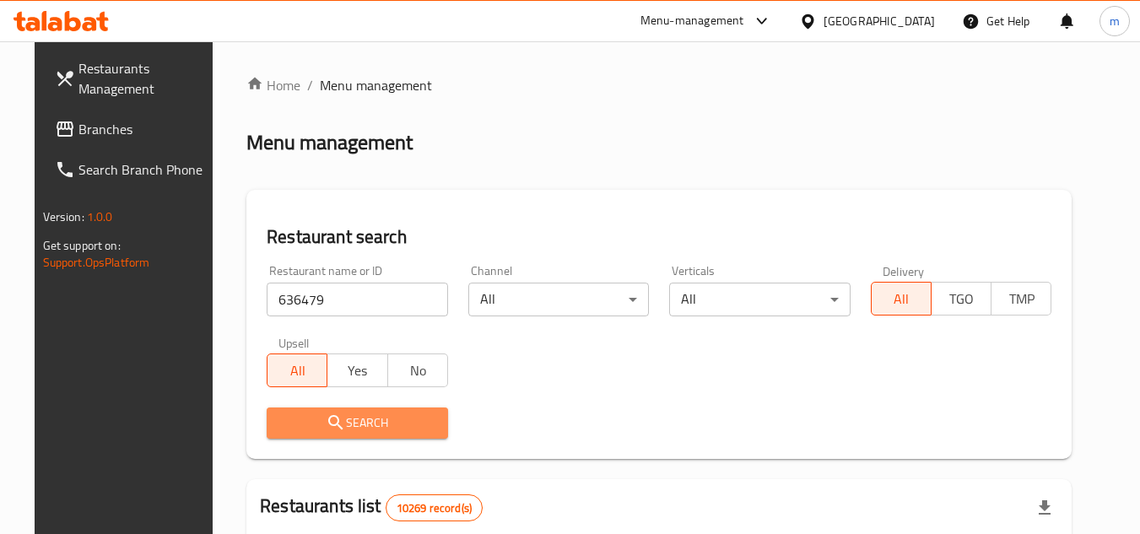
click at [350, 416] on span "Search" at bounding box center [357, 423] width 154 height 21
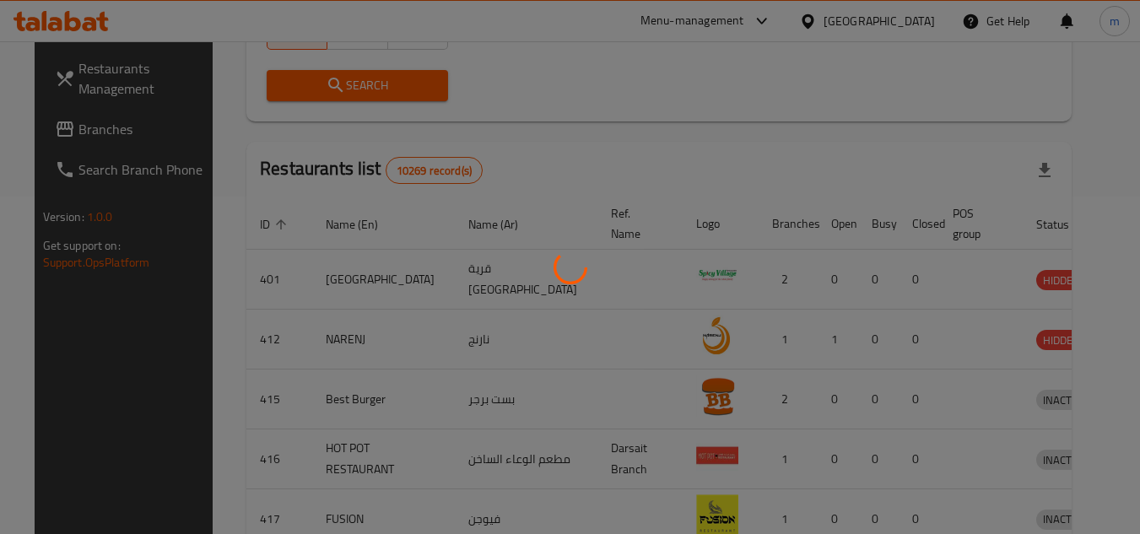
scroll to position [218, 0]
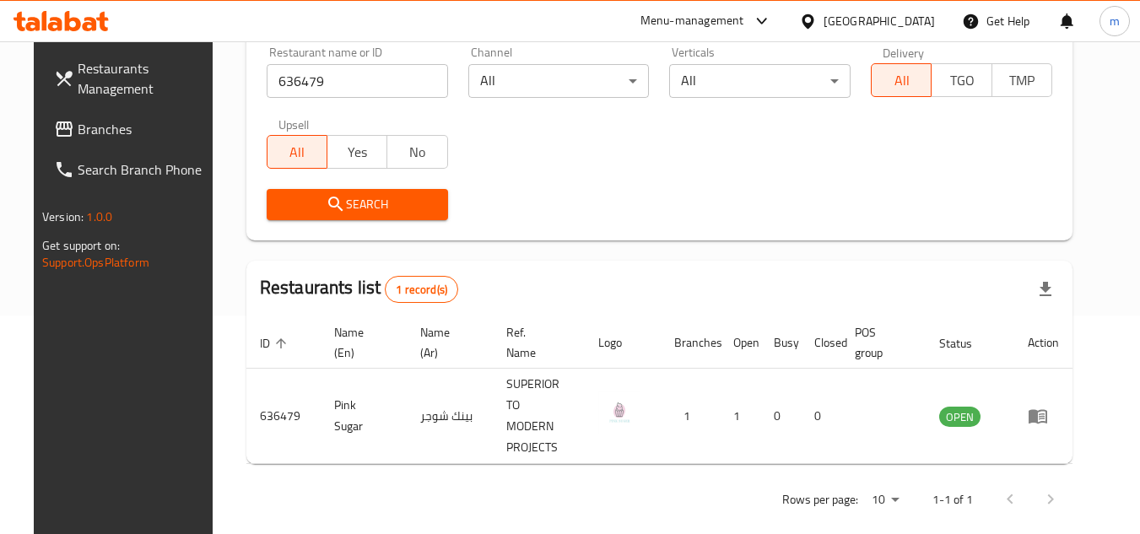
click at [909, 14] on div "[GEOGRAPHIC_DATA]" at bounding box center [878, 21] width 111 height 19
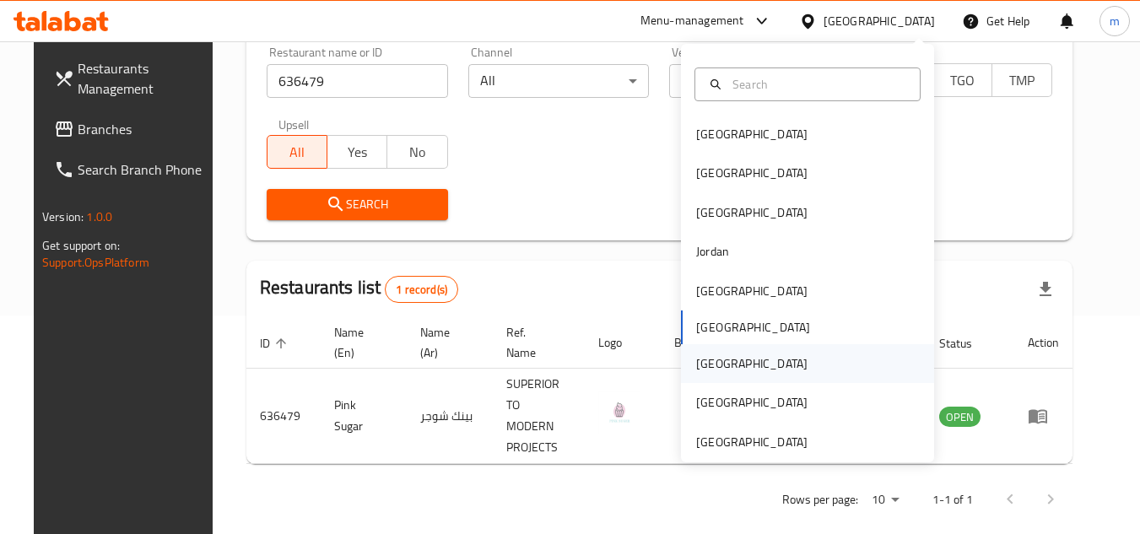
click at [696, 362] on div "[GEOGRAPHIC_DATA]" at bounding box center [751, 363] width 111 height 19
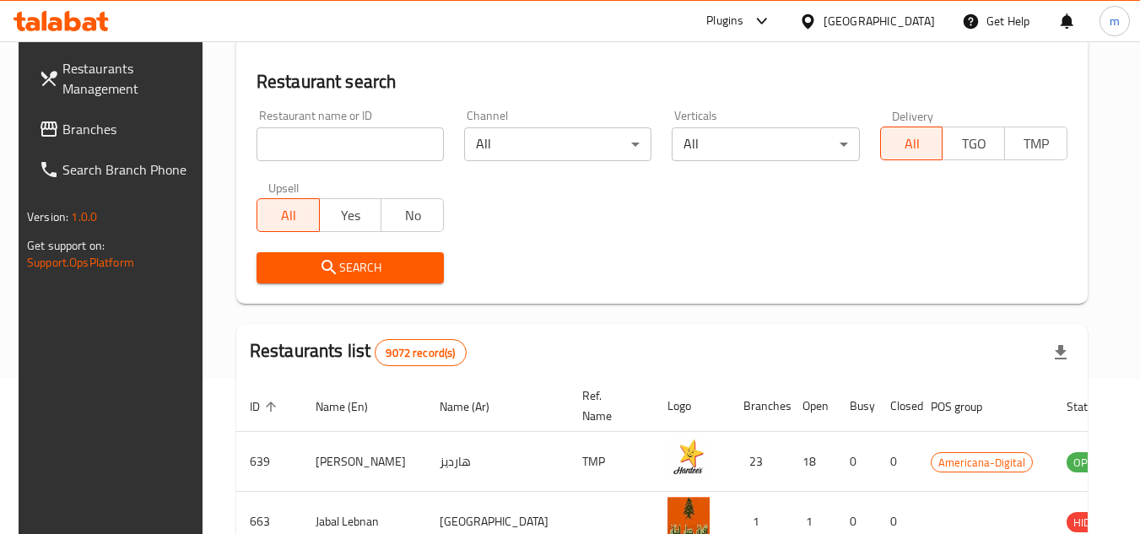
scroll to position [218, 0]
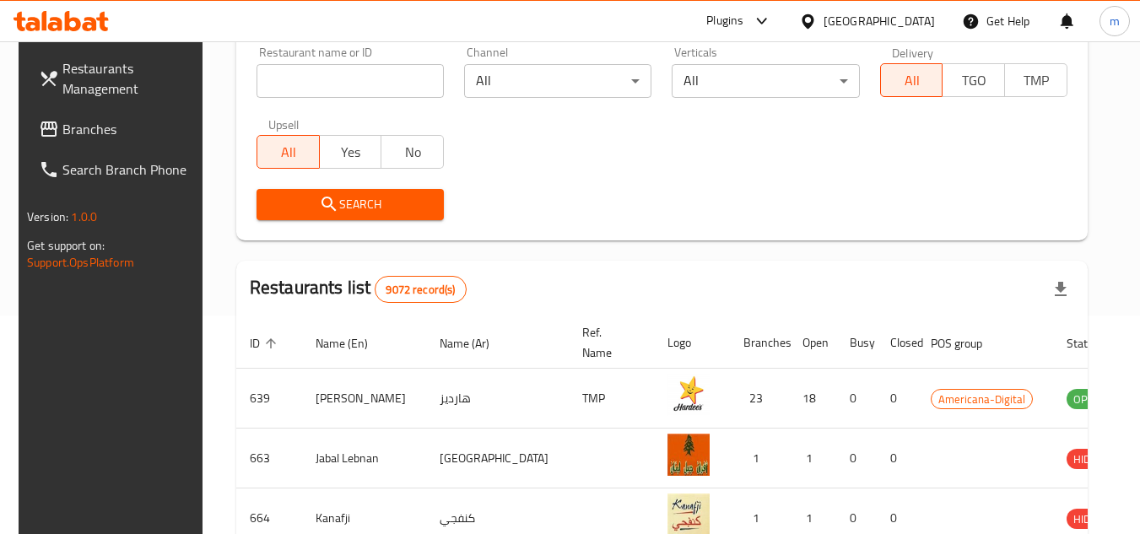
click at [127, 122] on span "Branches" at bounding box center [128, 129] width 133 height 20
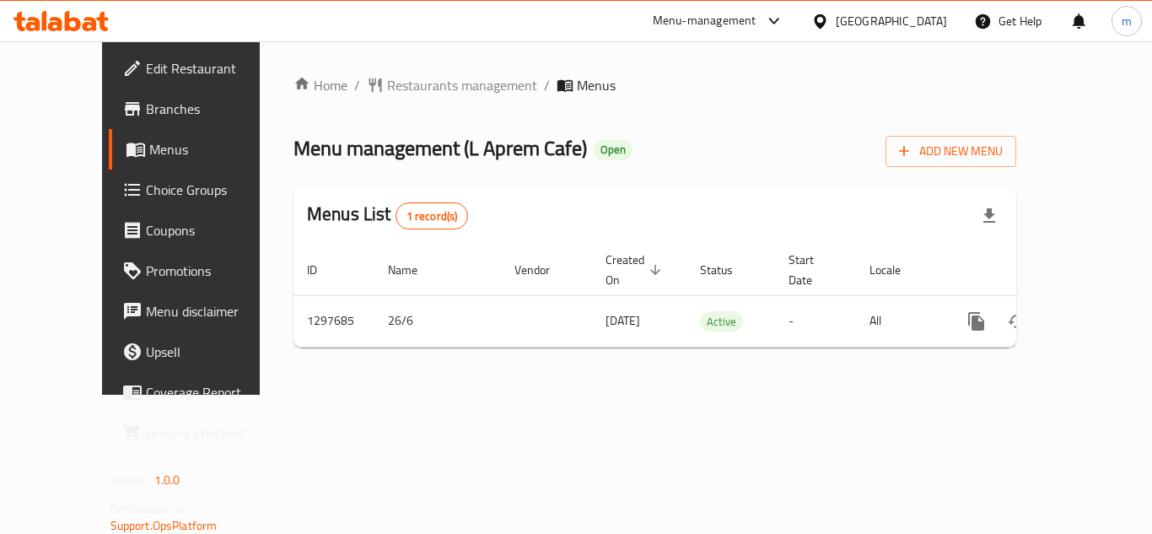
click at [400, 71] on div "Home / Restaurants management / Menus Menu management ( L Aprem Cafe ) Open Add…" at bounding box center [655, 217] width 790 height 353
click at [387, 88] on span "Restaurants management" at bounding box center [462, 85] width 150 height 20
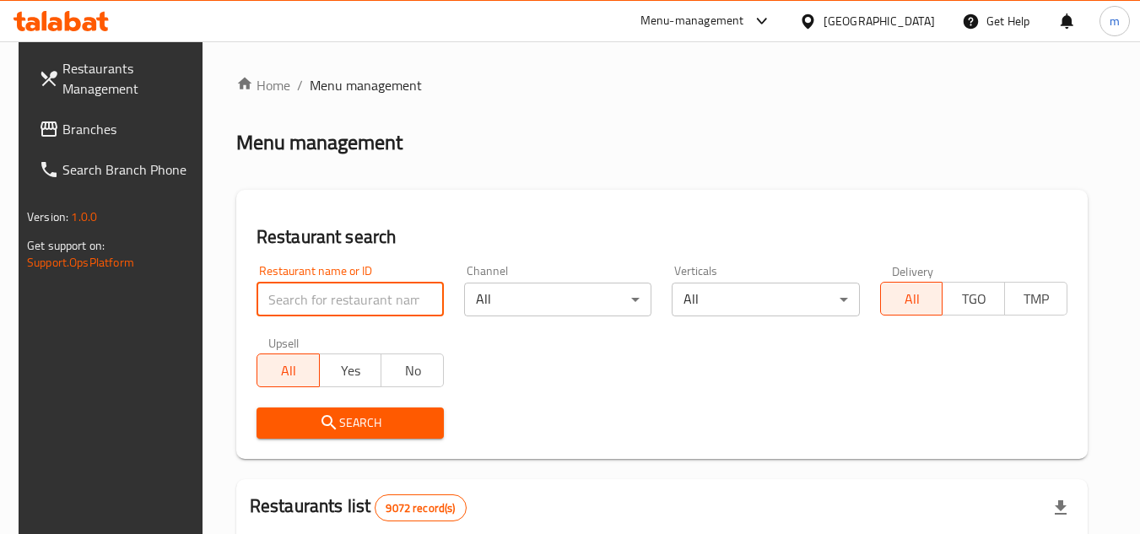
click at [312, 286] on input "search" at bounding box center [349, 300] width 187 height 34
paste input "700579"
type input "700579"
click at [307, 426] on span "Search" at bounding box center [350, 423] width 160 height 21
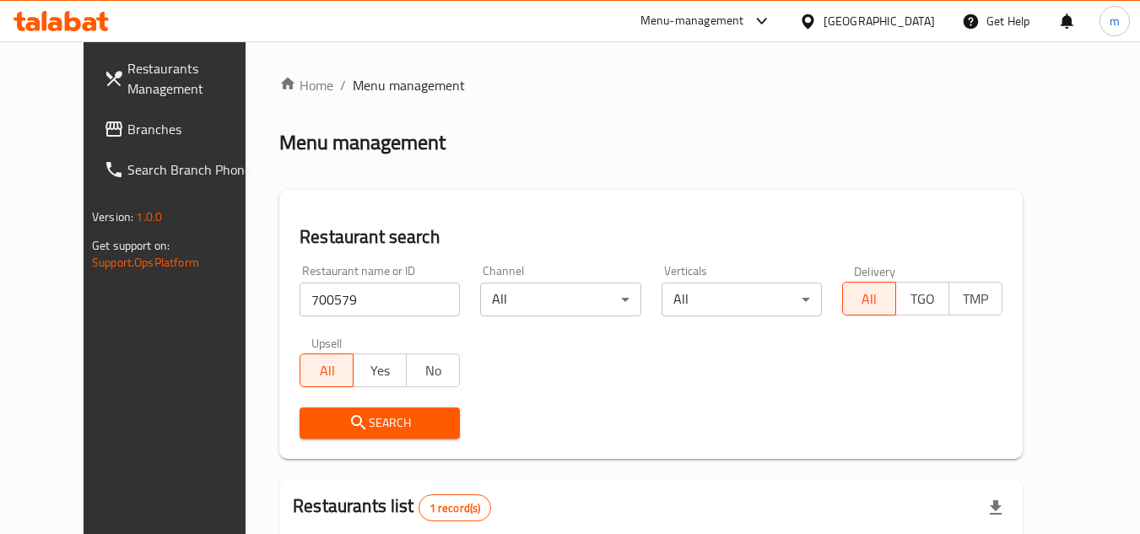
scroll to position [204, 0]
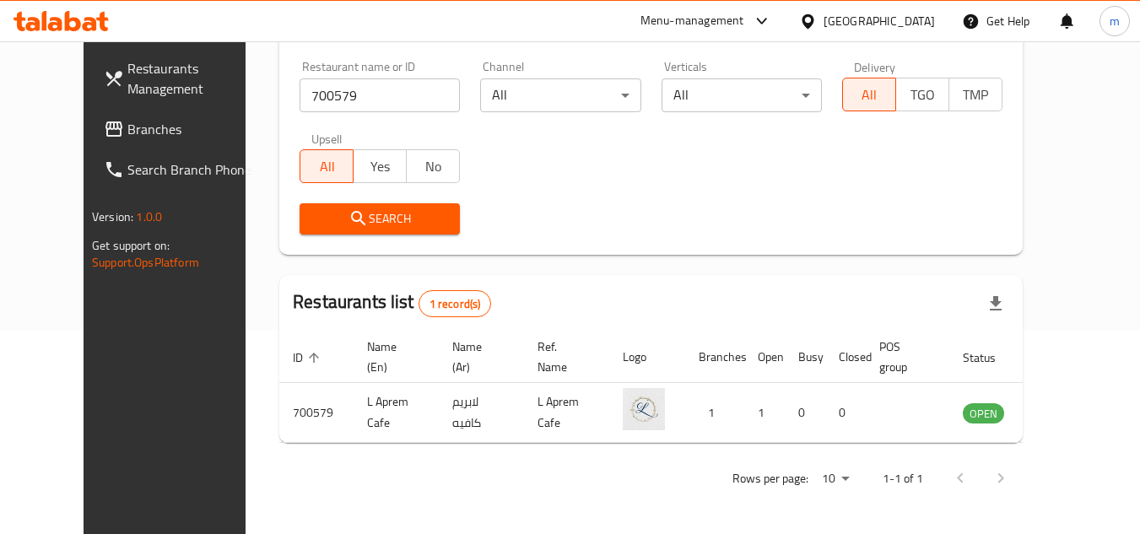
click at [925, 23] on div "[GEOGRAPHIC_DATA]" at bounding box center [878, 21] width 111 height 19
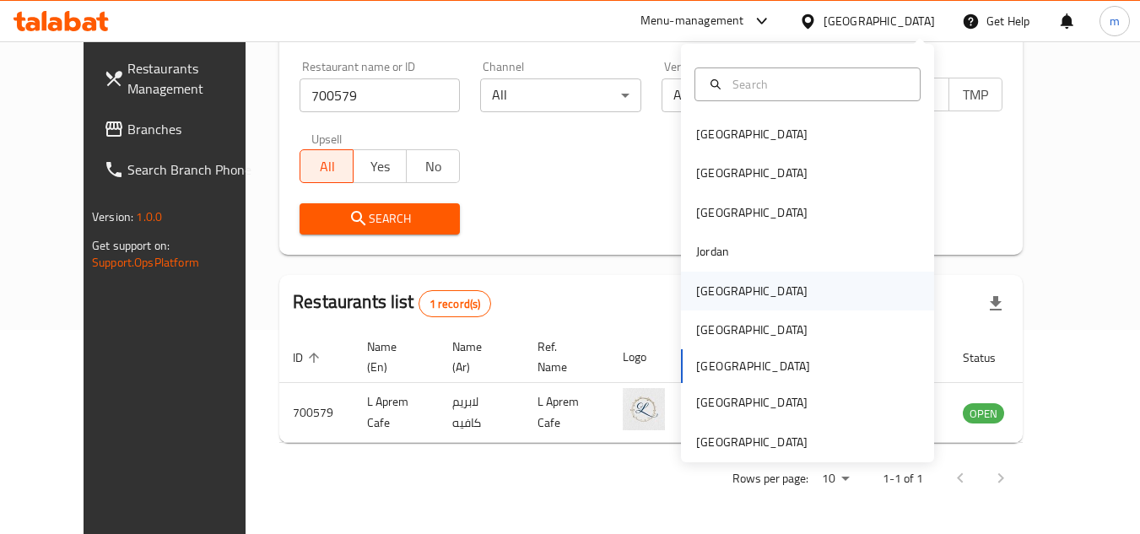
click at [702, 286] on div "[GEOGRAPHIC_DATA]" at bounding box center [751, 291] width 111 height 19
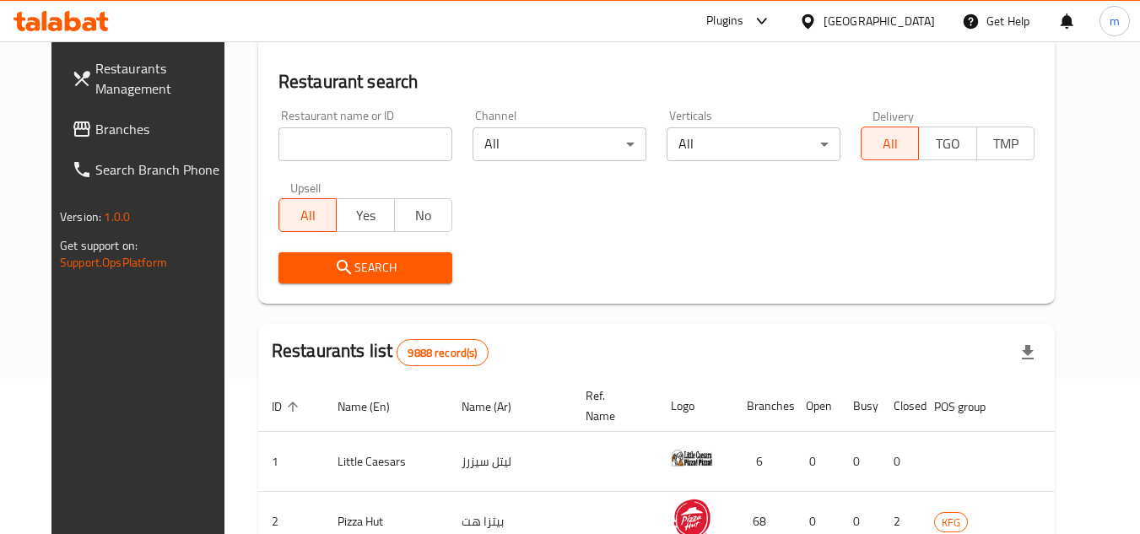
scroll to position [204, 0]
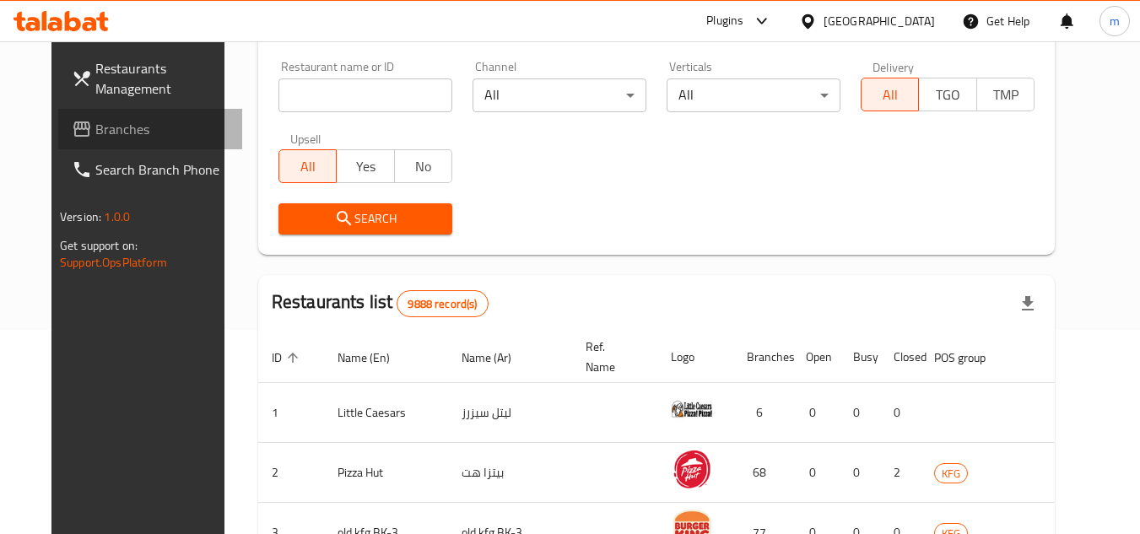
click at [95, 124] on span "Branches" at bounding box center [161, 129] width 133 height 20
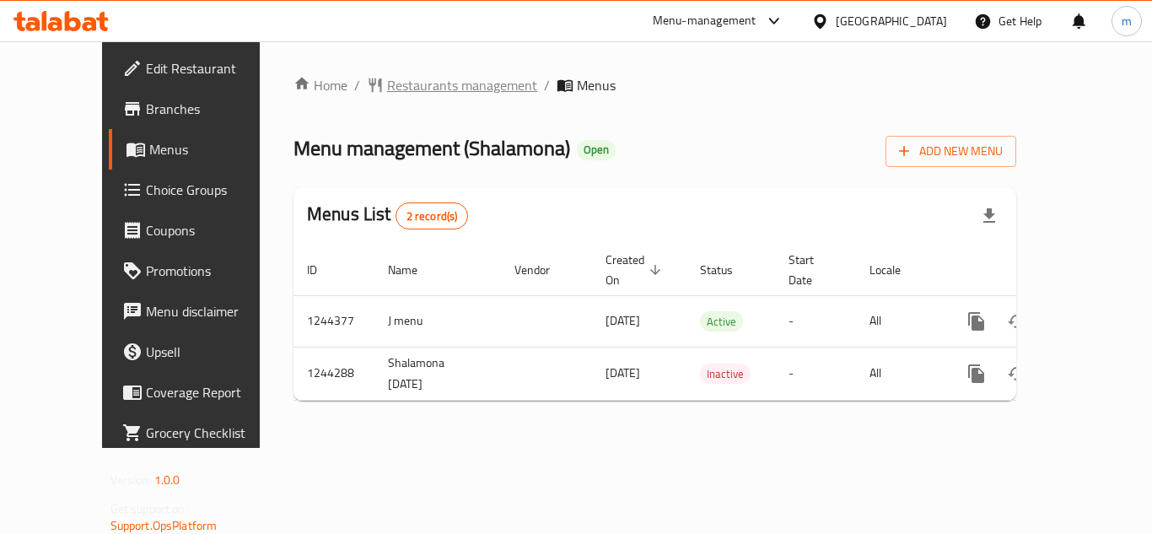
click at [416, 83] on span "Restaurants management" at bounding box center [462, 85] width 150 height 20
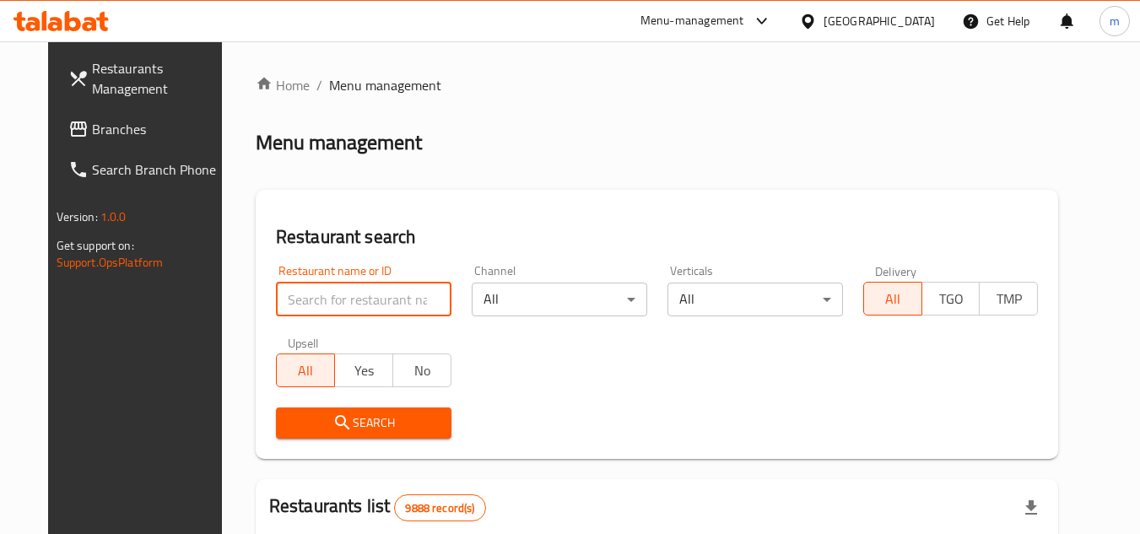
click at [350, 305] on input "search" at bounding box center [363, 300] width 175 height 34
paste input "681966"
type input "681966"
click at [354, 427] on span "Search" at bounding box center [363, 423] width 148 height 21
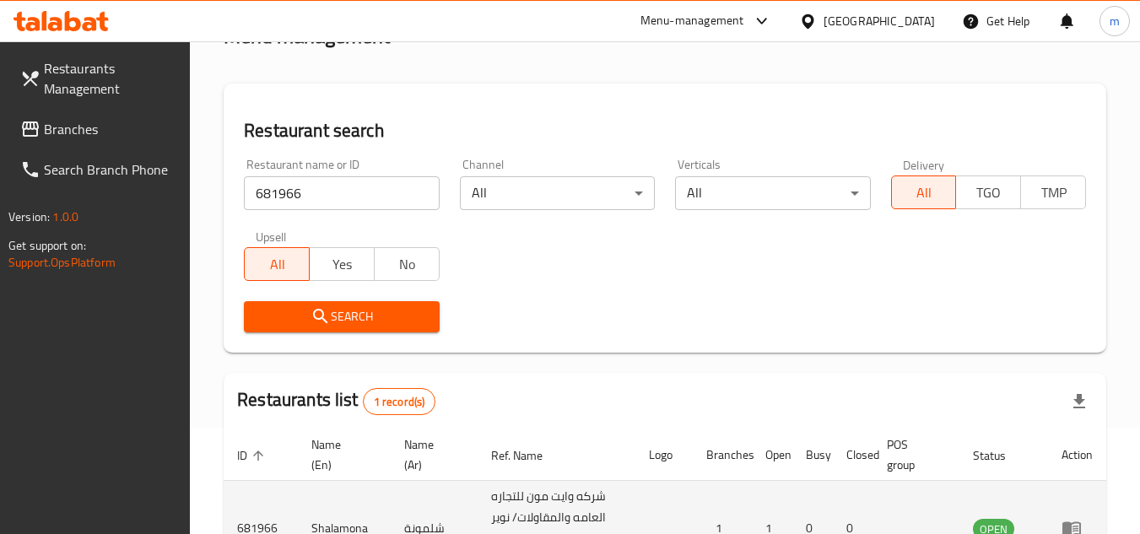
scroll to position [240, 0]
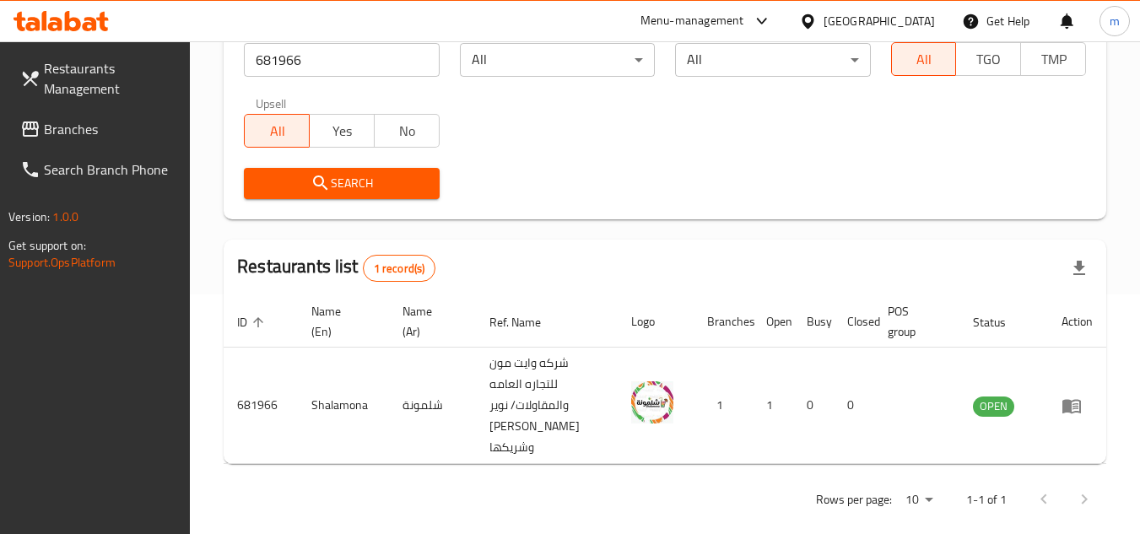
click at [929, 7] on div "Kuwait" at bounding box center [866, 21] width 163 height 40
click at [927, 20] on div "Kuwait" at bounding box center [878, 21] width 111 height 19
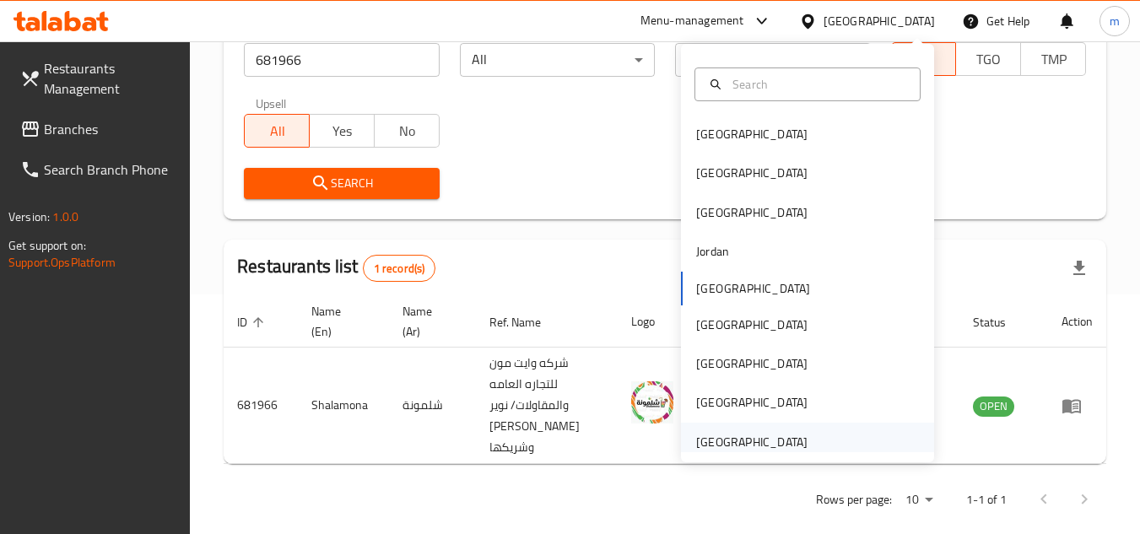
click at [730, 444] on div "[GEOGRAPHIC_DATA]" at bounding box center [751, 442] width 111 height 19
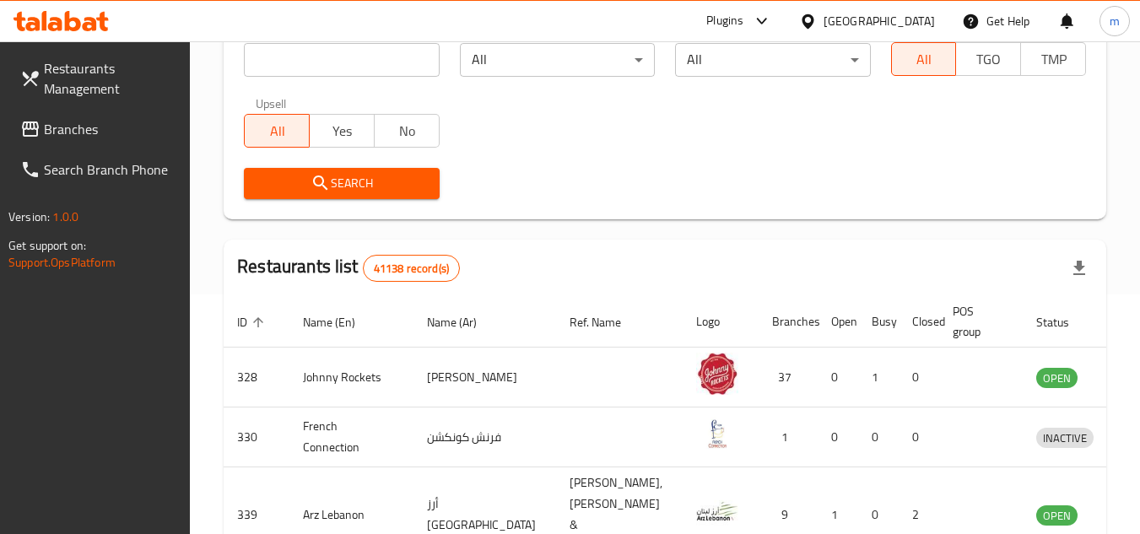
scroll to position [155, 0]
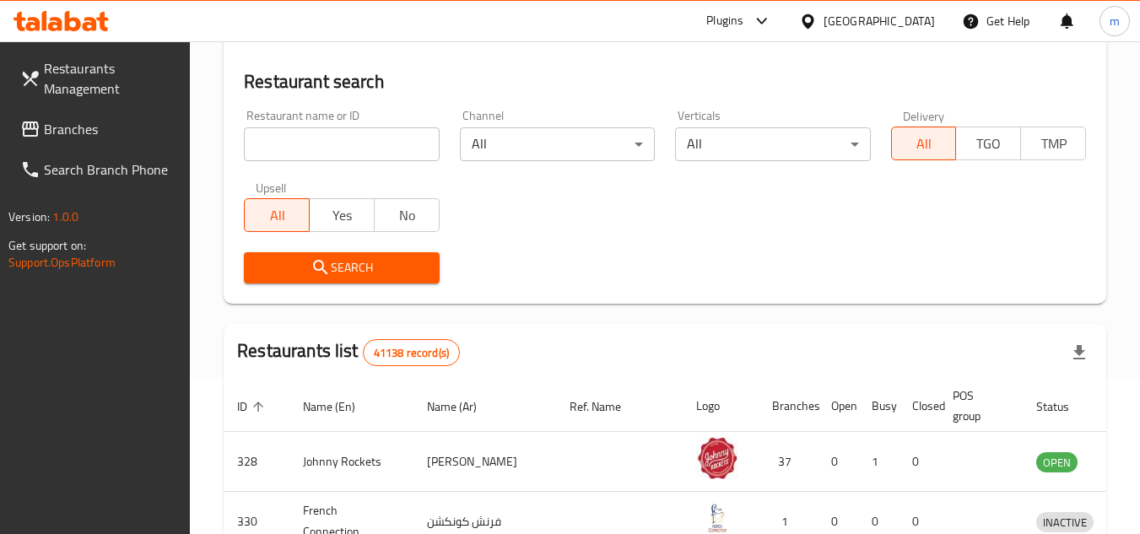
click at [364, 154] on input "search" at bounding box center [341, 144] width 195 height 34
paste input "765732"
type input "765732"
click at [358, 257] on span "Search" at bounding box center [341, 267] width 168 height 21
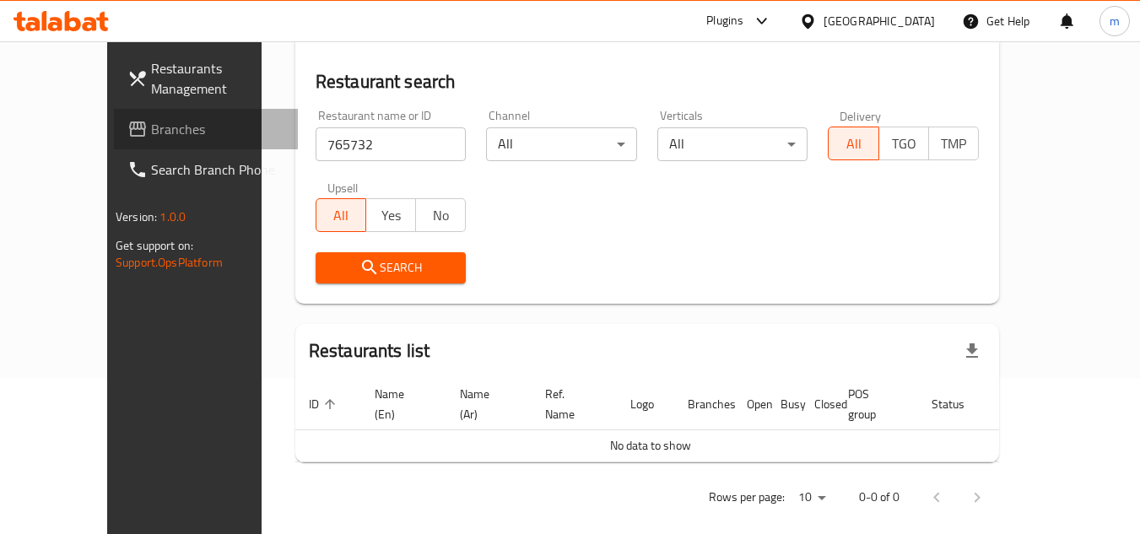
click at [151, 126] on span "Branches" at bounding box center [217, 129] width 133 height 20
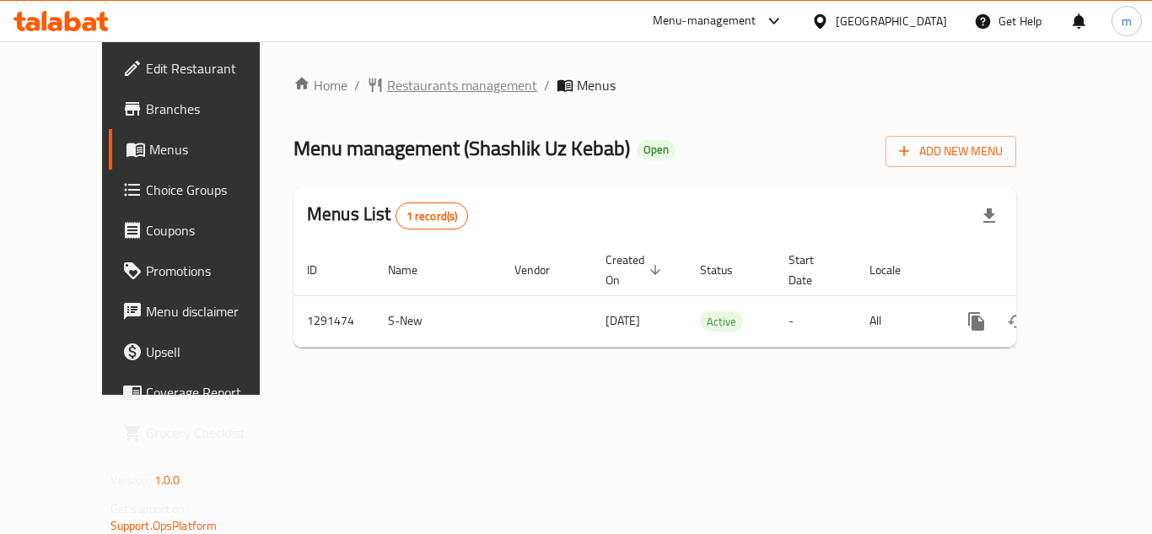
click at [439, 75] on span "Restaurants management" at bounding box center [462, 85] width 150 height 20
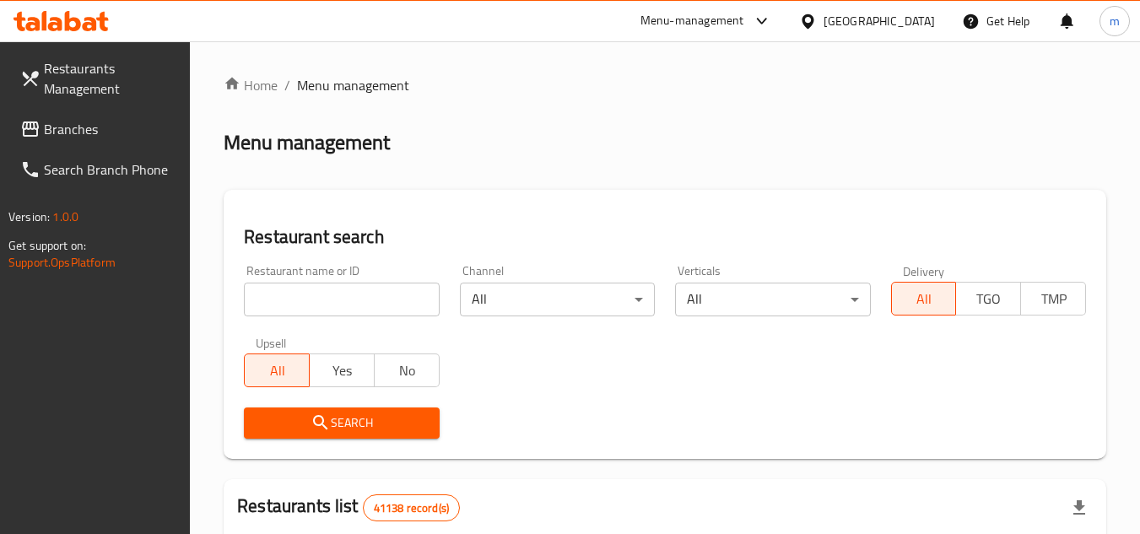
click at [376, 306] on input "search" at bounding box center [341, 300] width 195 height 34
paste input "698737"
type input "698737"
click at [317, 423] on icon "submit" at bounding box center [320, 423] width 20 height 20
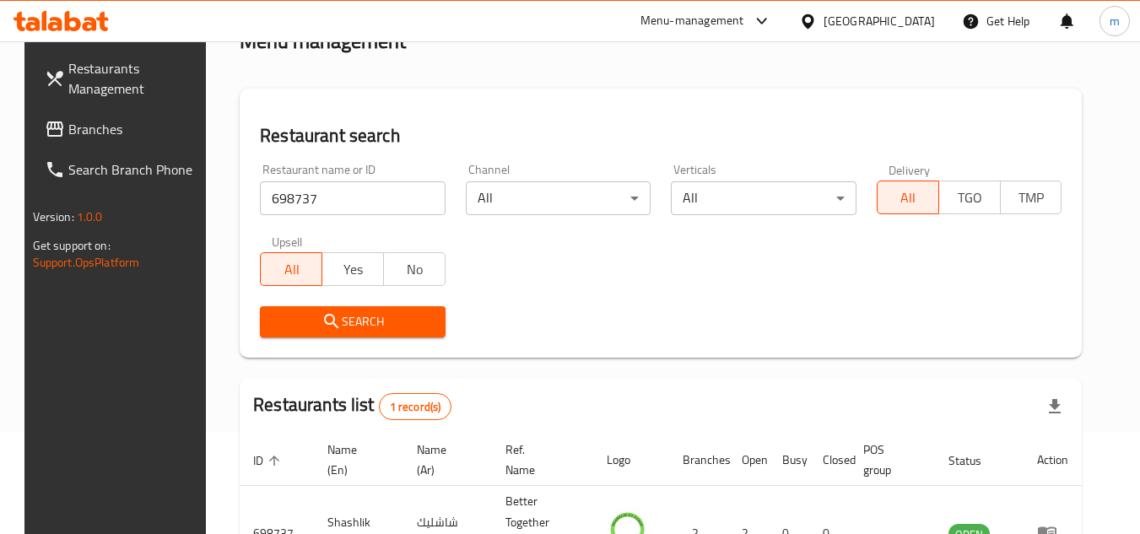
scroll to position [204, 0]
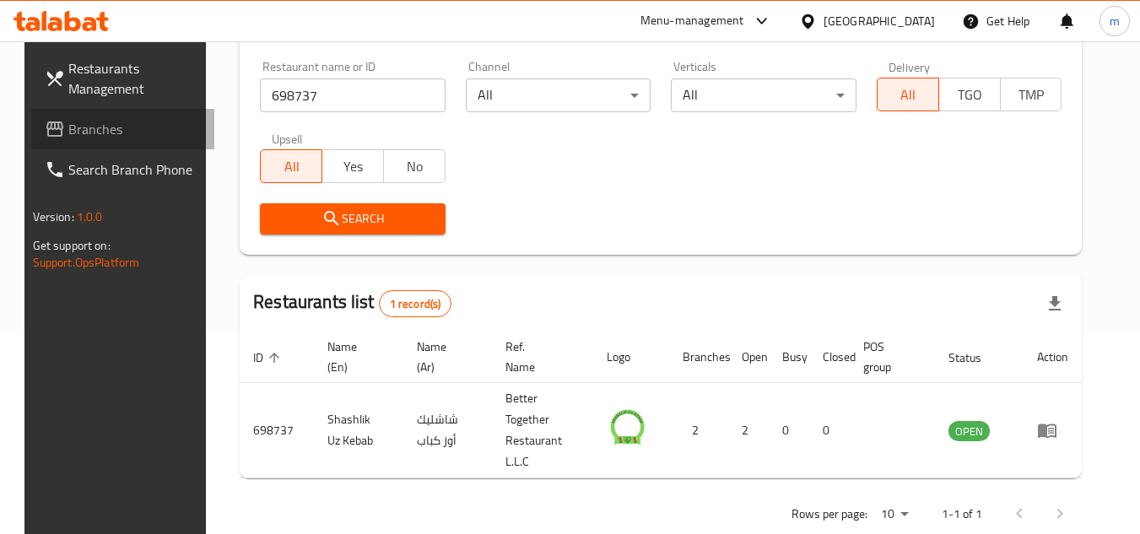
click at [87, 126] on span "Branches" at bounding box center [134, 129] width 133 height 20
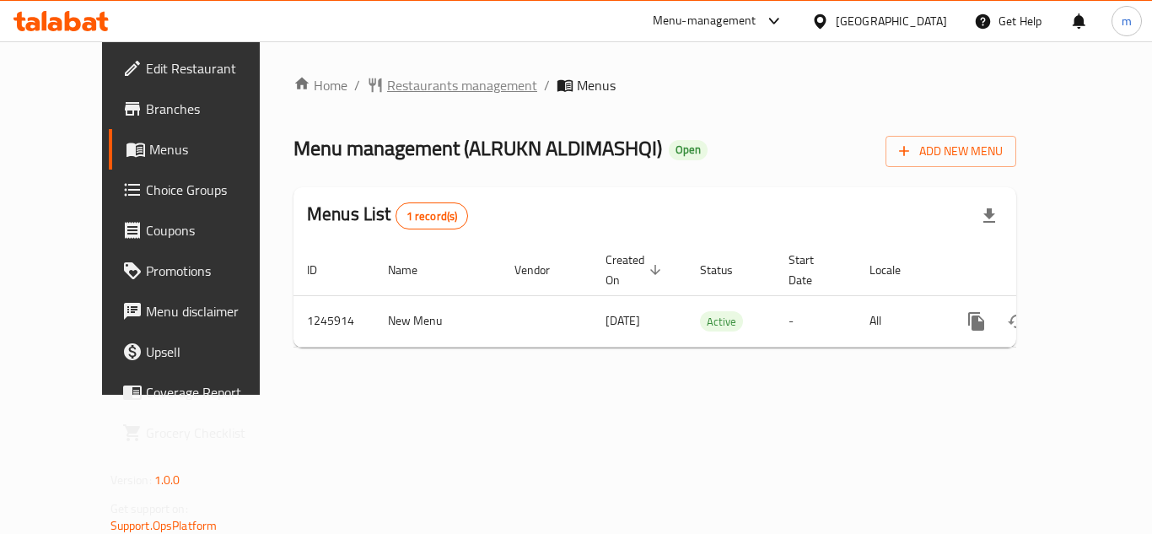
click at [388, 79] on span "Restaurants management" at bounding box center [462, 85] width 150 height 20
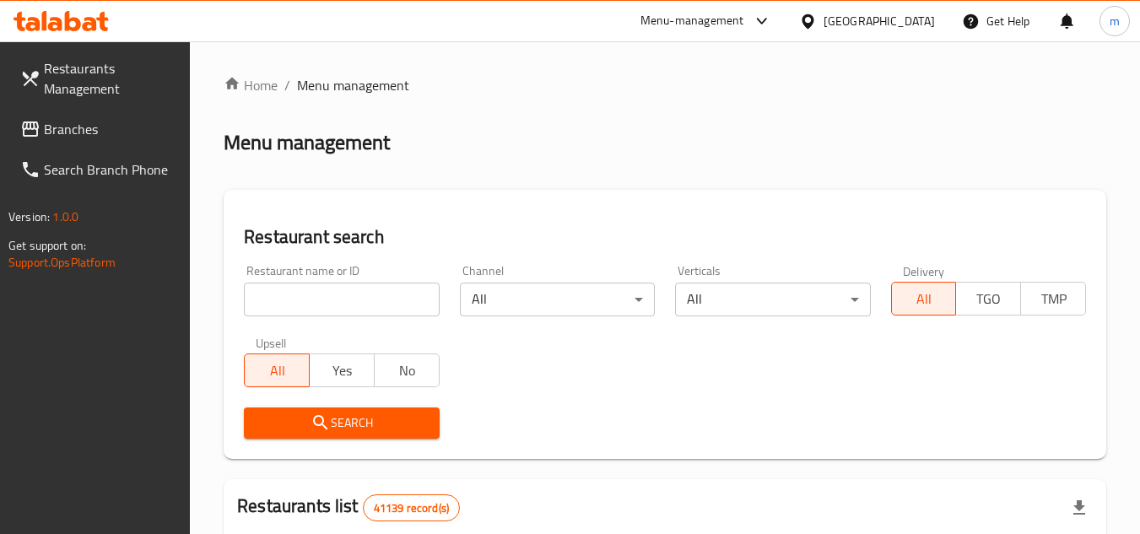
click at [304, 310] on input "search" at bounding box center [341, 300] width 195 height 34
paste input "/682819/"
click at [261, 303] on input "/682819" at bounding box center [341, 300] width 195 height 34
type input "682819"
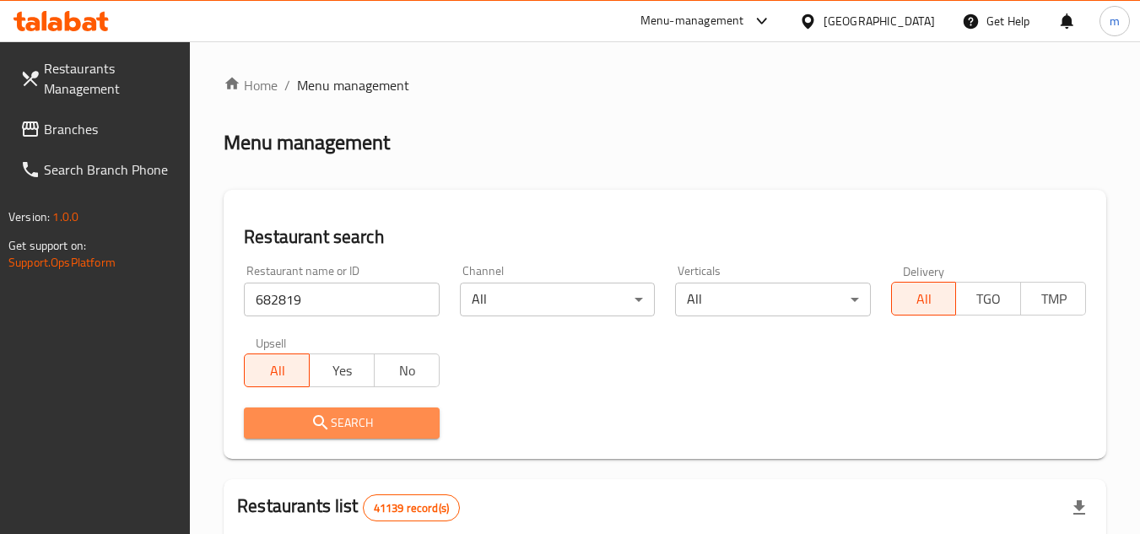
click at [308, 417] on span "Search" at bounding box center [341, 423] width 168 height 21
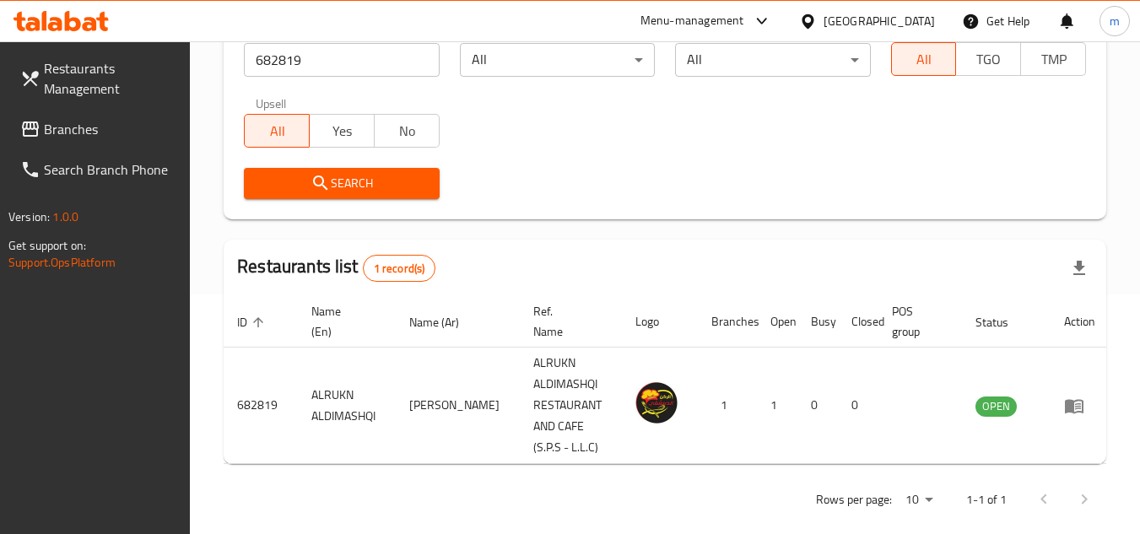
scroll to position [261, 0]
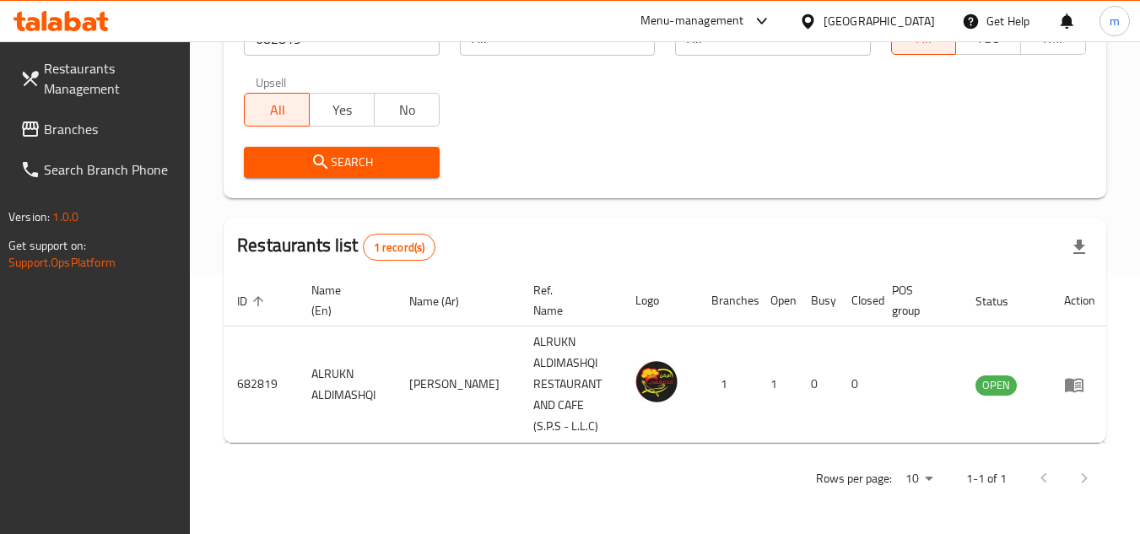
click at [857, 18] on div "United Arab Emirates" at bounding box center [878, 21] width 111 height 19
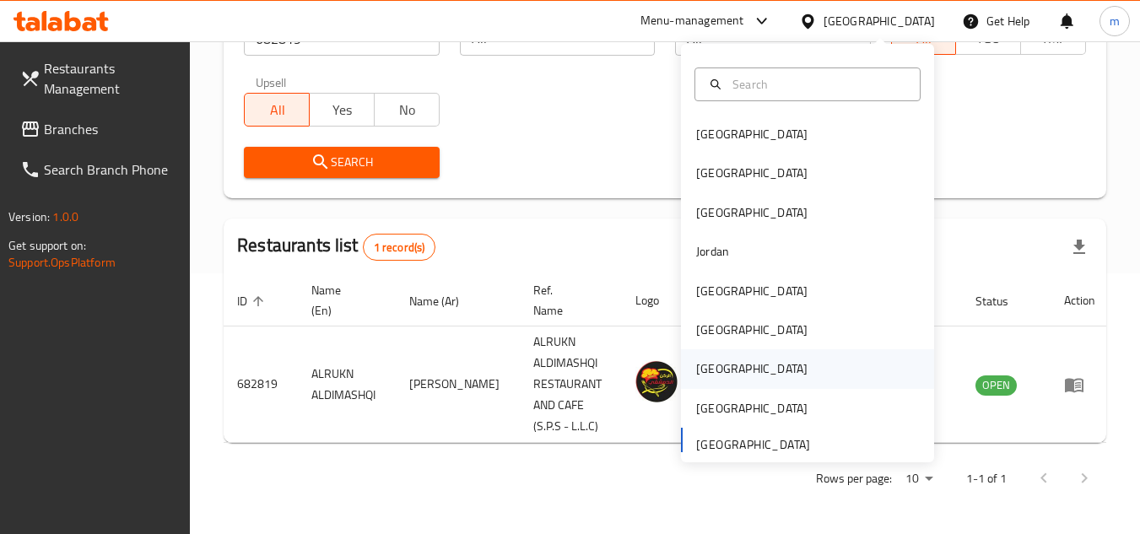
click at [709, 362] on div "Qatar" at bounding box center [751, 368] width 111 height 19
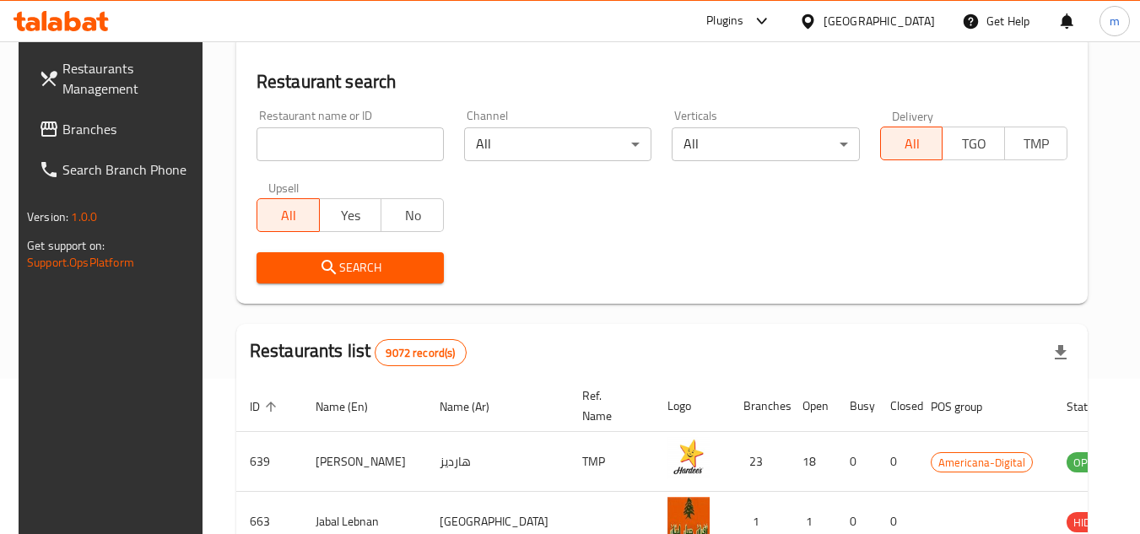
scroll to position [261, 0]
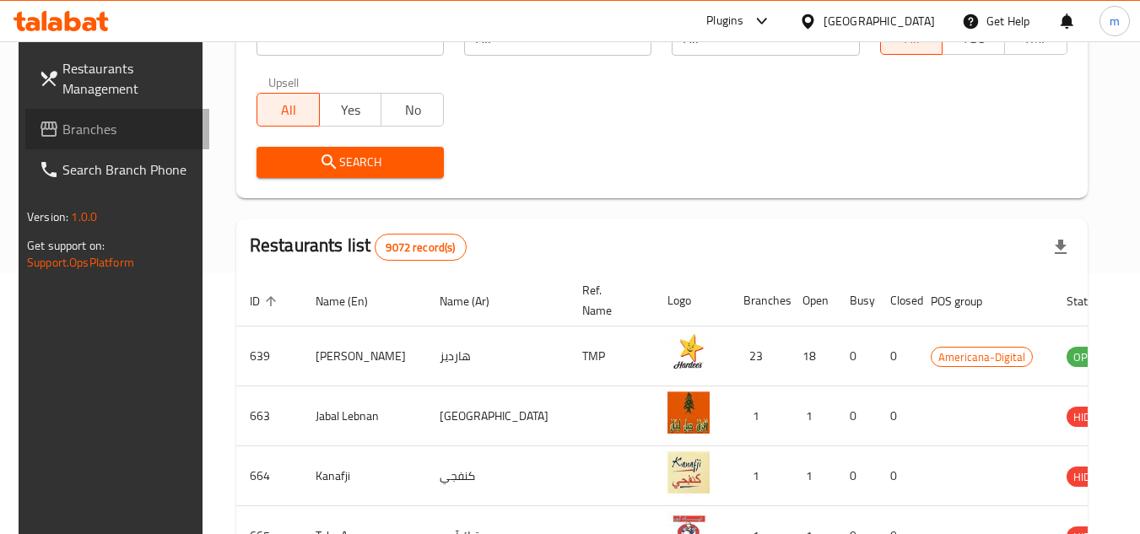
click at [62, 132] on span "Branches" at bounding box center [128, 129] width 133 height 20
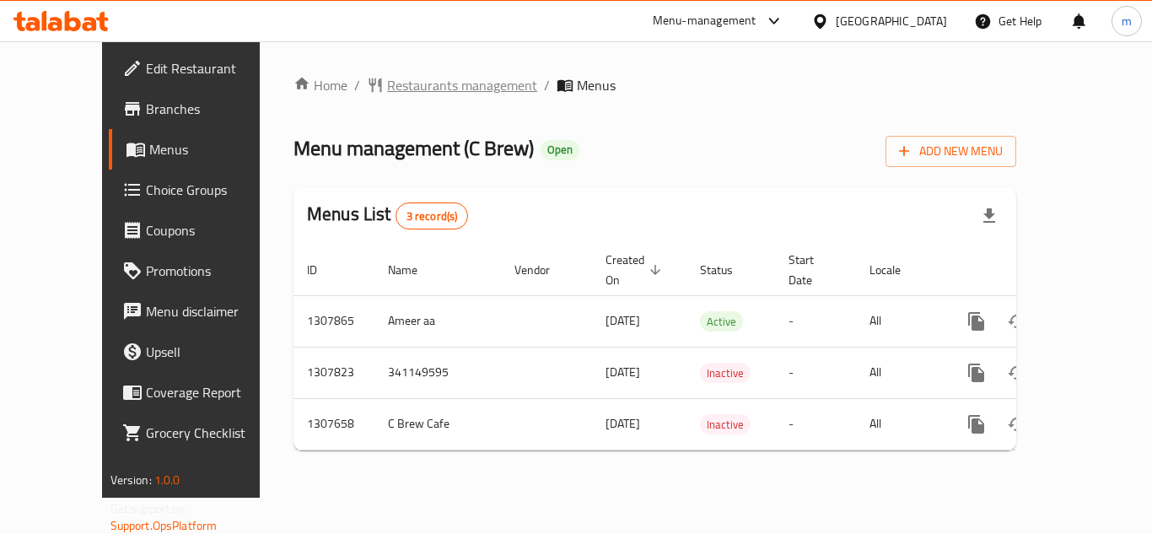
click at [427, 84] on span "Restaurants management" at bounding box center [462, 85] width 150 height 20
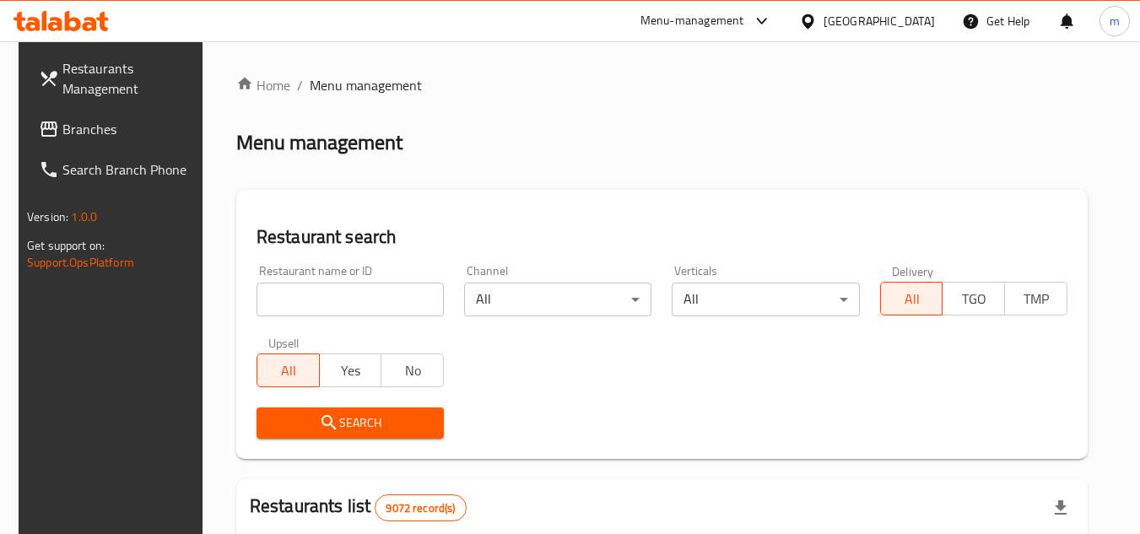
click at [409, 300] on input "search" at bounding box center [349, 300] width 187 height 34
paste input "704575"
type input "704575"
click at [288, 423] on span "Search" at bounding box center [350, 423] width 160 height 21
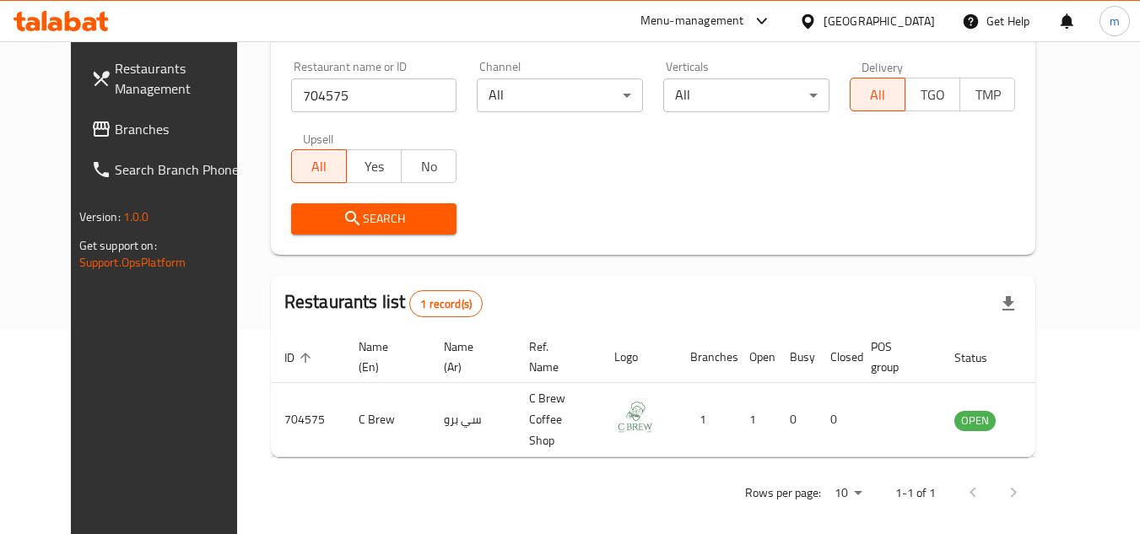
scroll to position [120, 0]
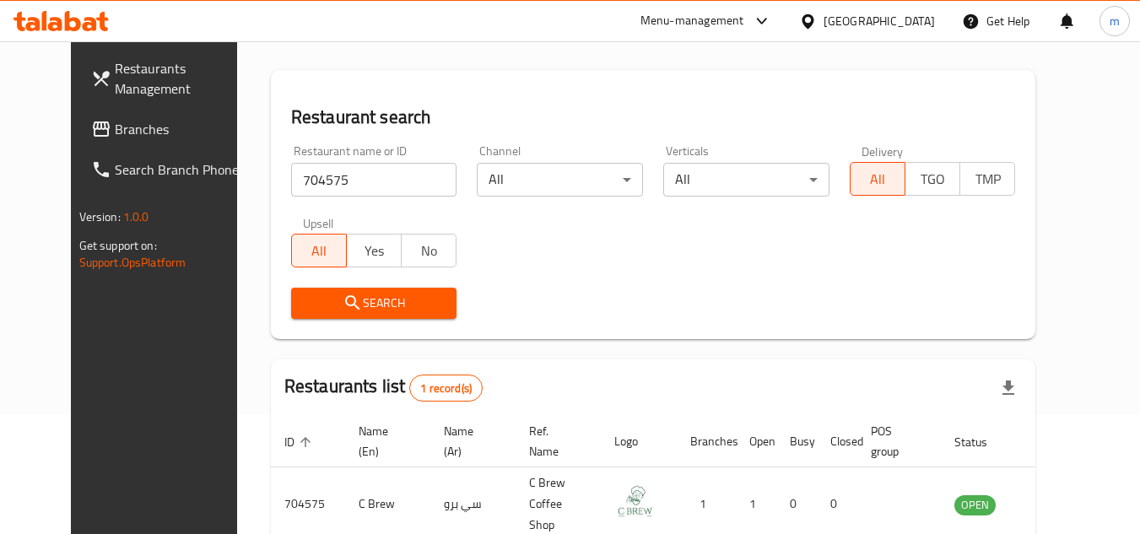
click at [115, 130] on span "Branches" at bounding box center [181, 129] width 133 height 20
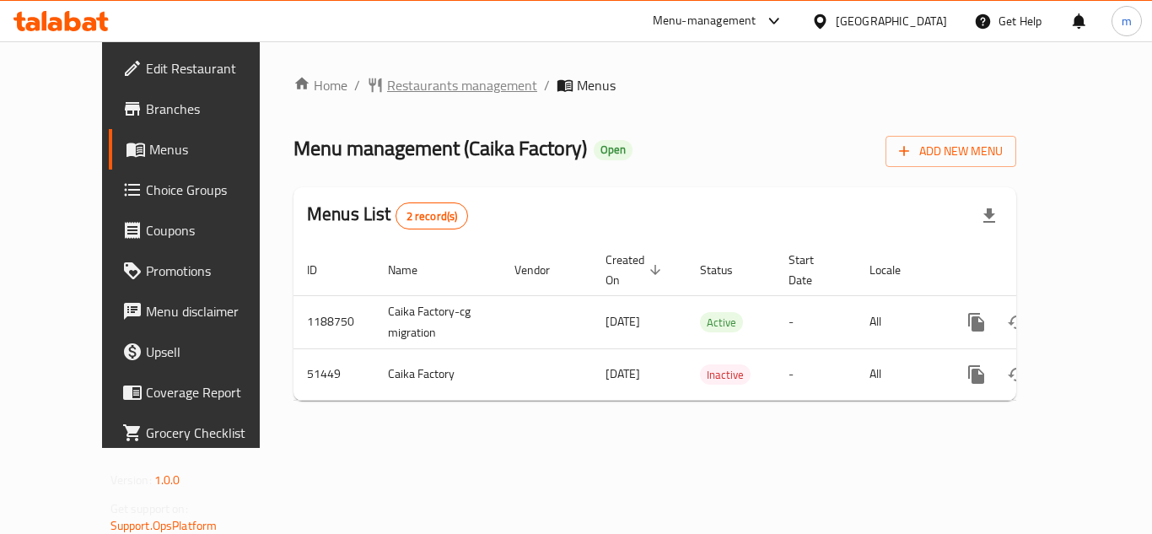
click at [405, 86] on span "Restaurants management" at bounding box center [462, 85] width 150 height 20
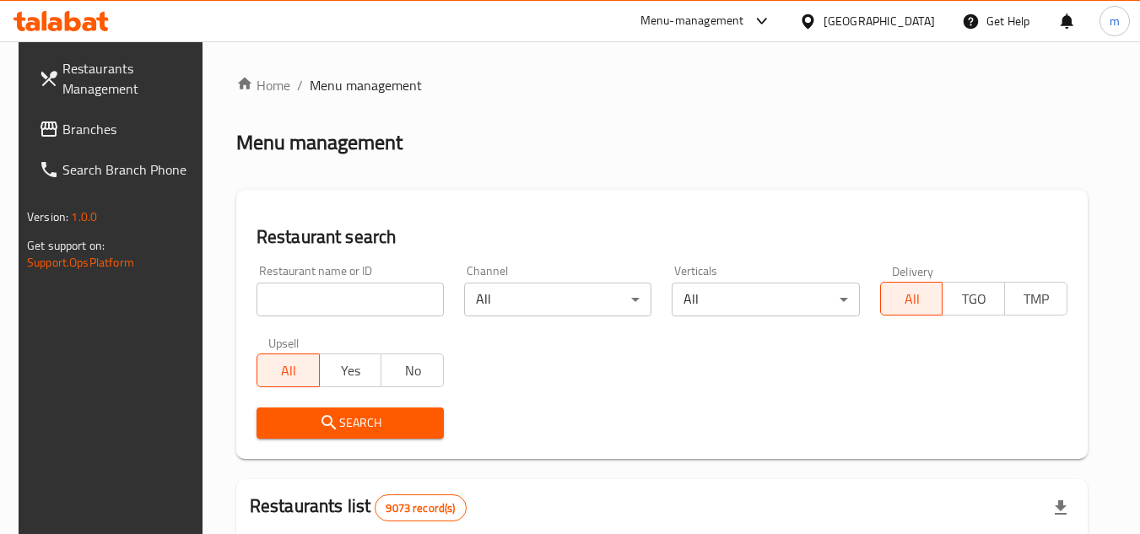
click at [312, 299] on input "search" at bounding box center [349, 300] width 187 height 34
paste input "/25718"
click at [262, 300] on input "/25718" at bounding box center [349, 300] width 187 height 34
type input "25718"
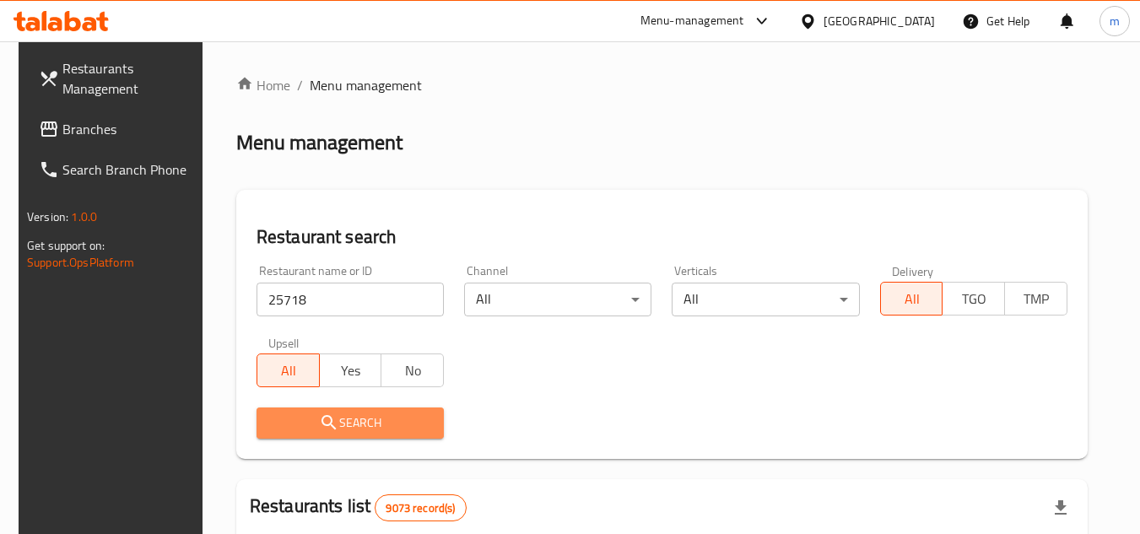
click at [327, 422] on icon "submit" at bounding box center [329, 423] width 20 height 20
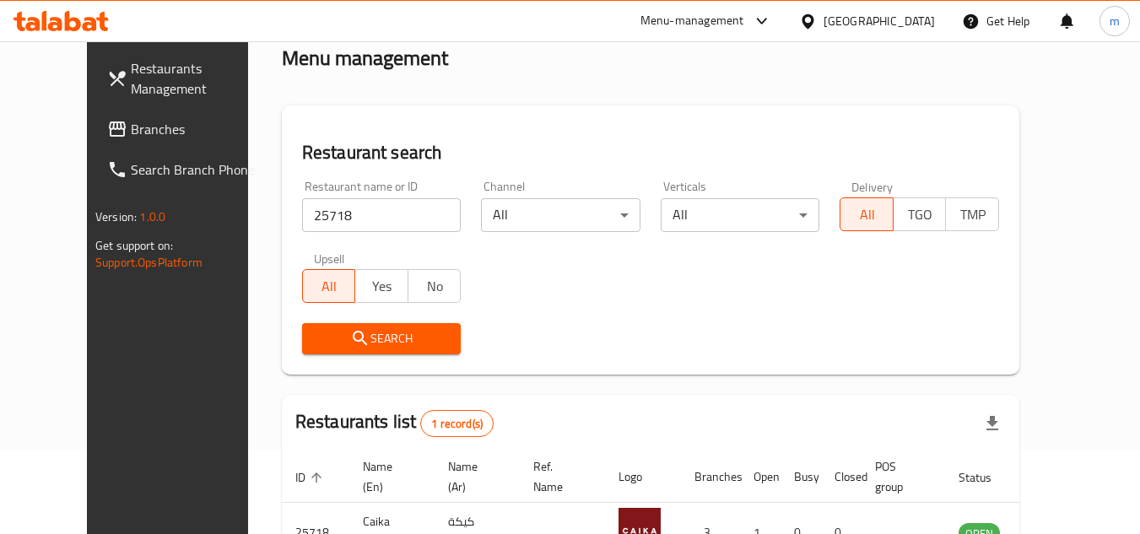
scroll to position [204, 0]
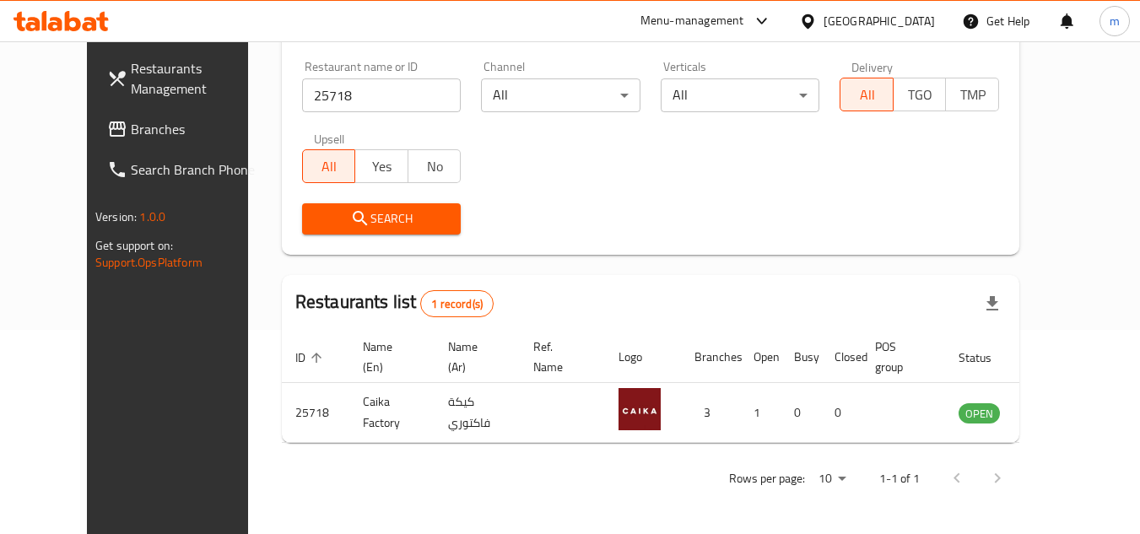
click at [927, 19] on div "[GEOGRAPHIC_DATA]" at bounding box center [878, 21] width 111 height 19
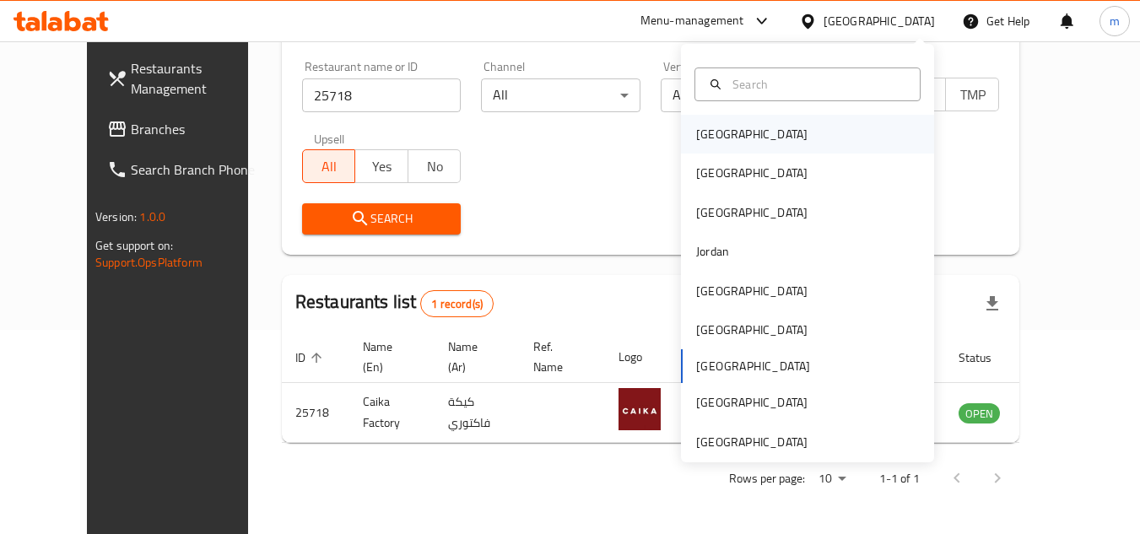
click at [722, 131] on div "[GEOGRAPHIC_DATA]" at bounding box center [751, 134] width 111 height 19
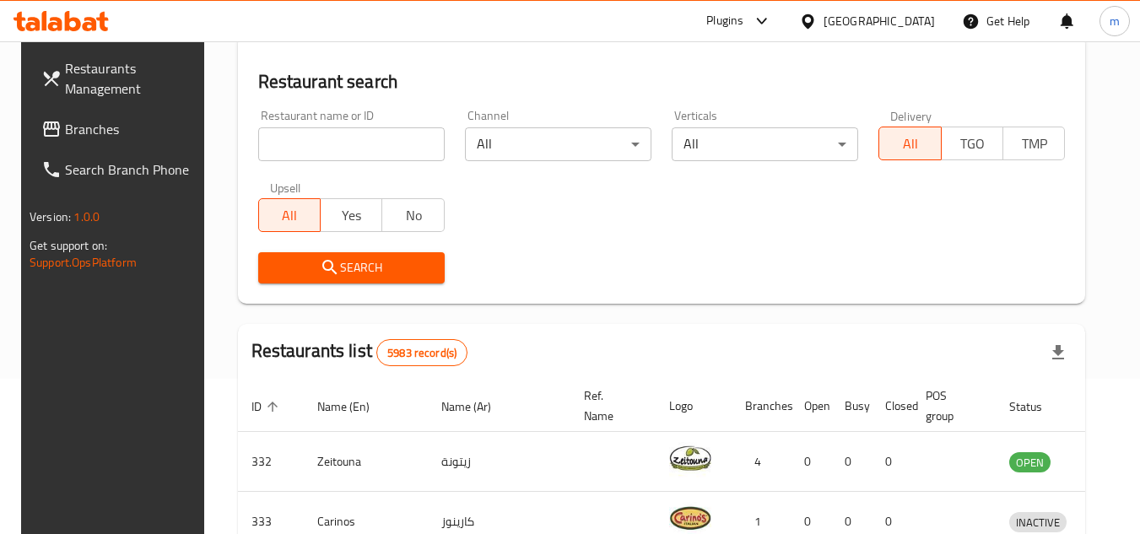
scroll to position [204, 0]
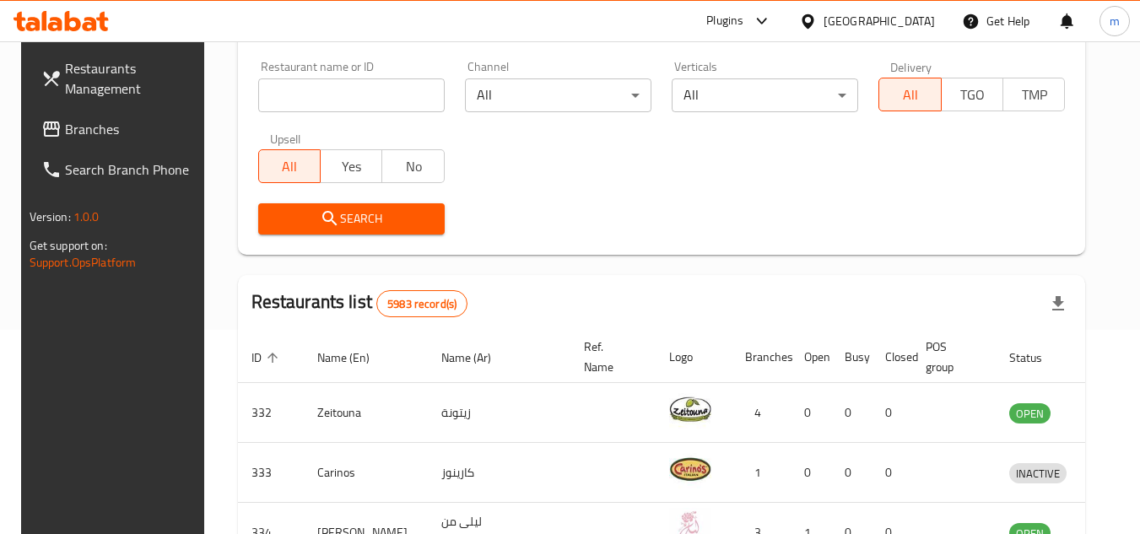
click at [94, 125] on span "Branches" at bounding box center [131, 129] width 133 height 20
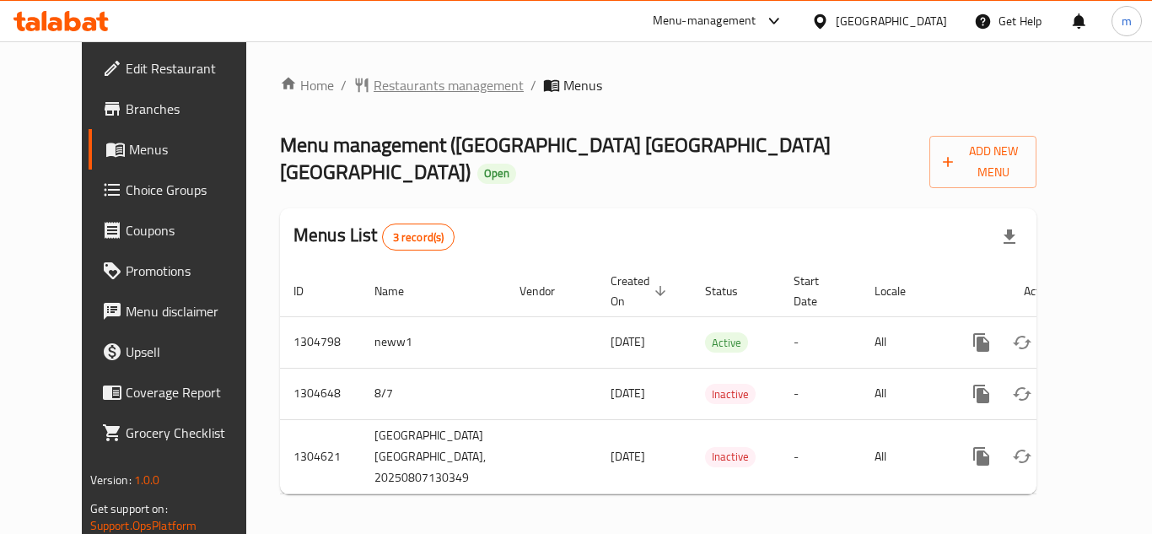
click at [424, 83] on span "Restaurants management" at bounding box center [449, 85] width 150 height 20
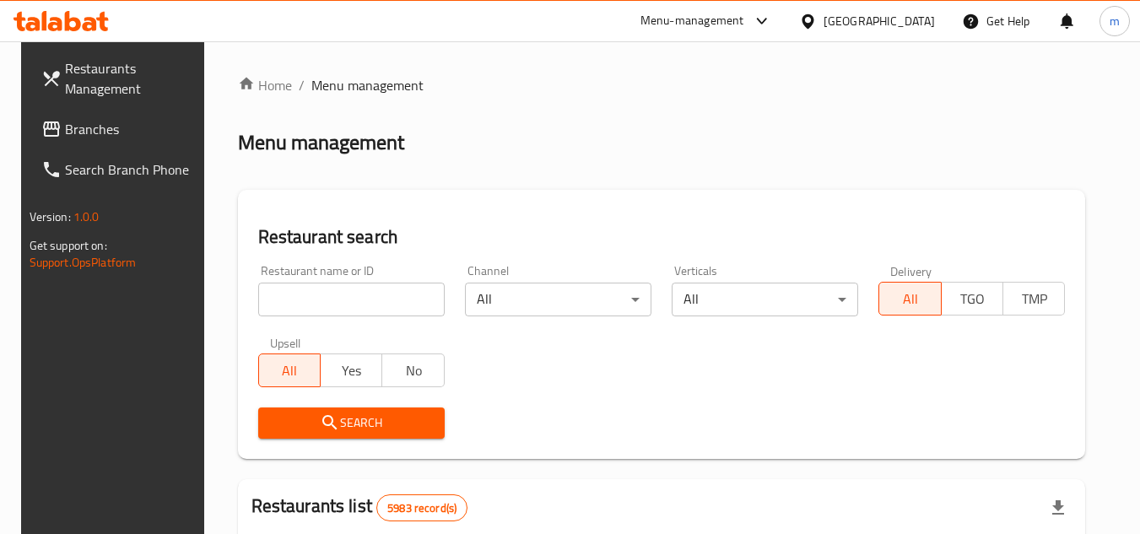
click at [371, 299] on input "search" at bounding box center [351, 300] width 186 height 34
paste input "703348/"
type input "703348"
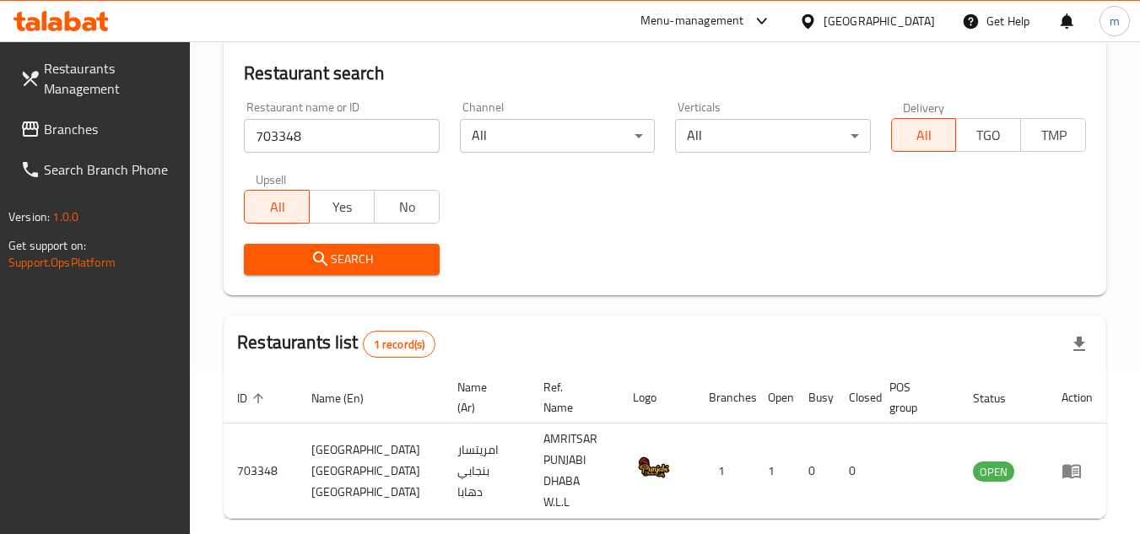
scroll to position [218, 0]
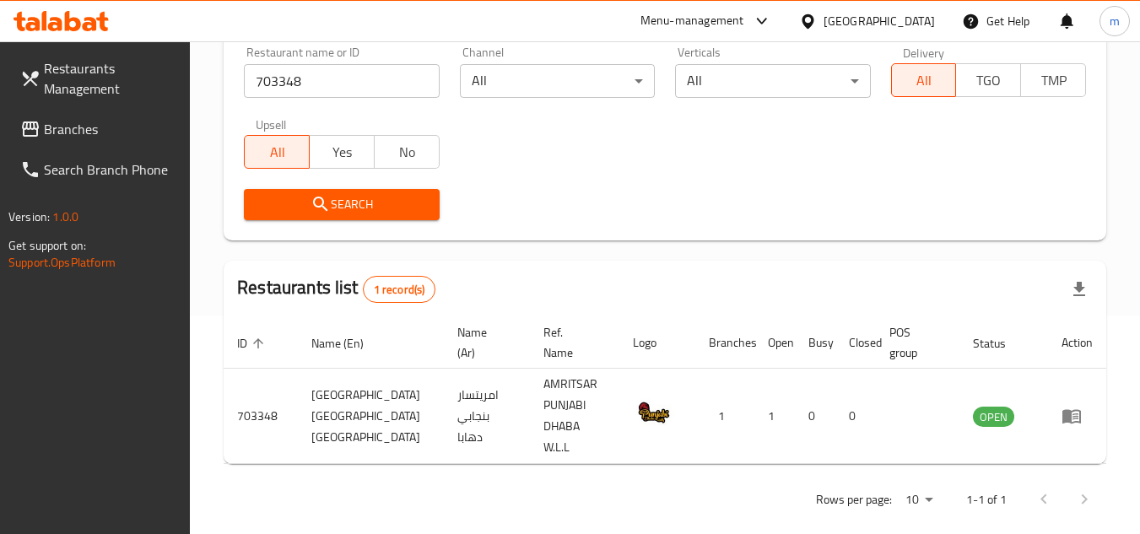
click at [911, 19] on div "[GEOGRAPHIC_DATA]" at bounding box center [878, 21] width 111 height 19
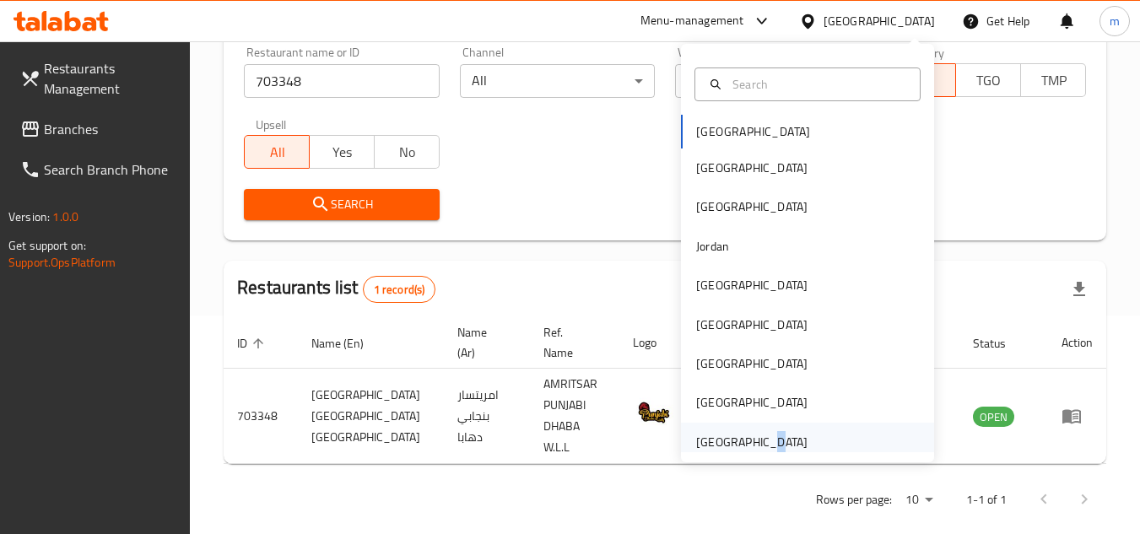
scroll to position [9, 0]
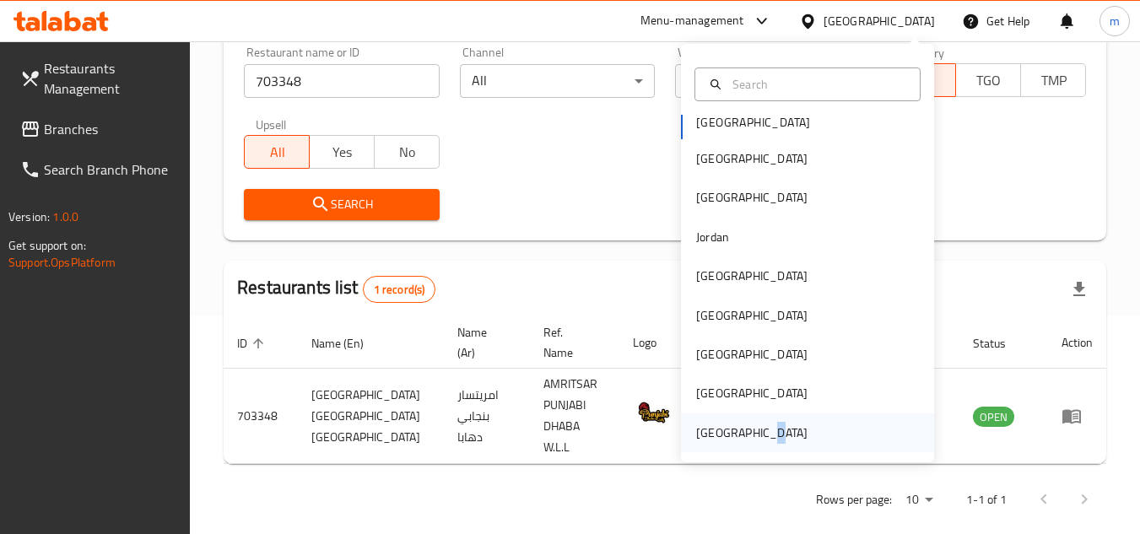
click at [749, 440] on div "United Arab Emirates" at bounding box center [751, 432] width 111 height 19
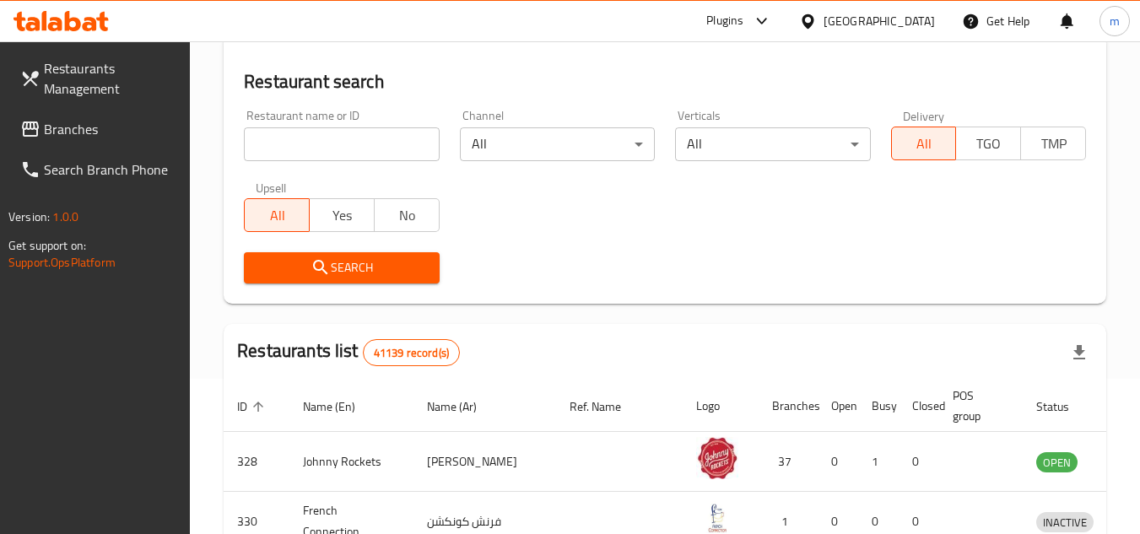
scroll to position [218, 0]
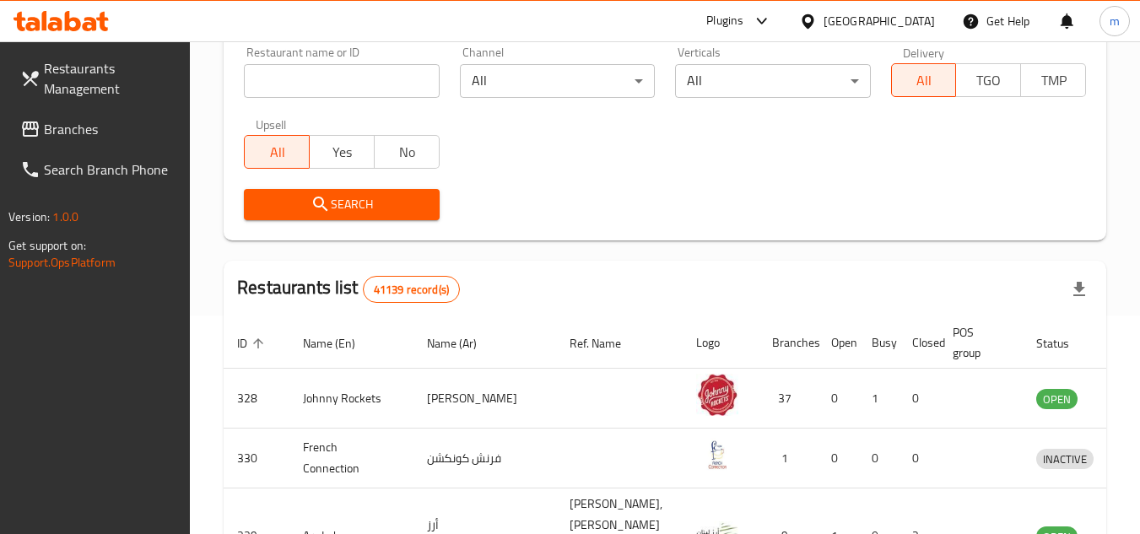
drag, startPoint x: 118, startPoint y: 143, endPoint x: 111, endPoint y: 136, distance: 9.5
click at [118, 143] on link "Branches" at bounding box center [99, 129] width 184 height 40
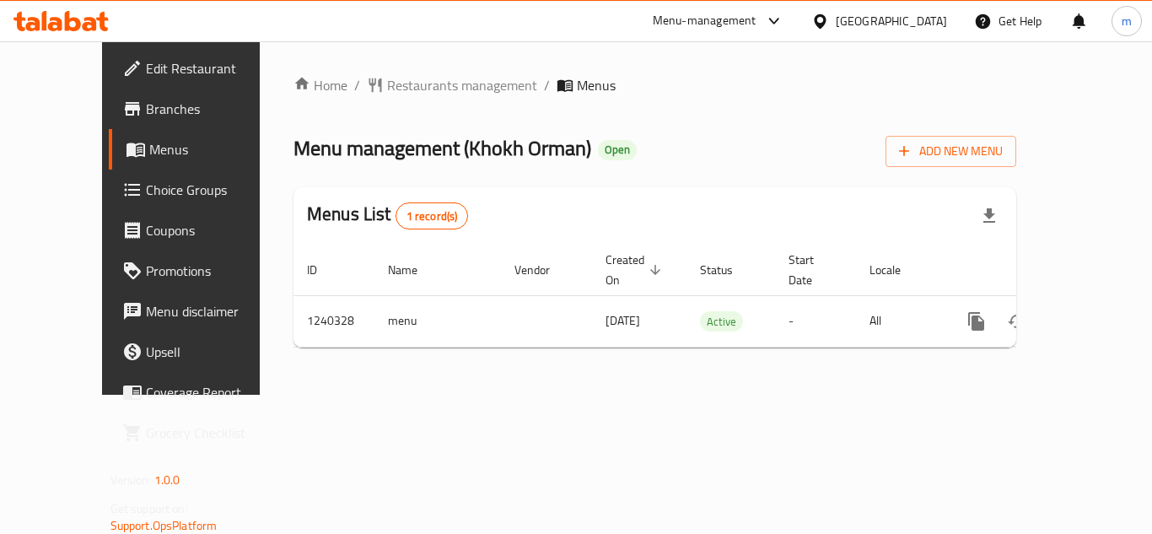
click at [439, 65] on div "Home / Restaurants management / Menus Menu management ( Khokh Orman ) Open Add …" at bounding box center [655, 217] width 790 height 353
click at [422, 92] on span "Restaurants management" at bounding box center [462, 85] width 150 height 20
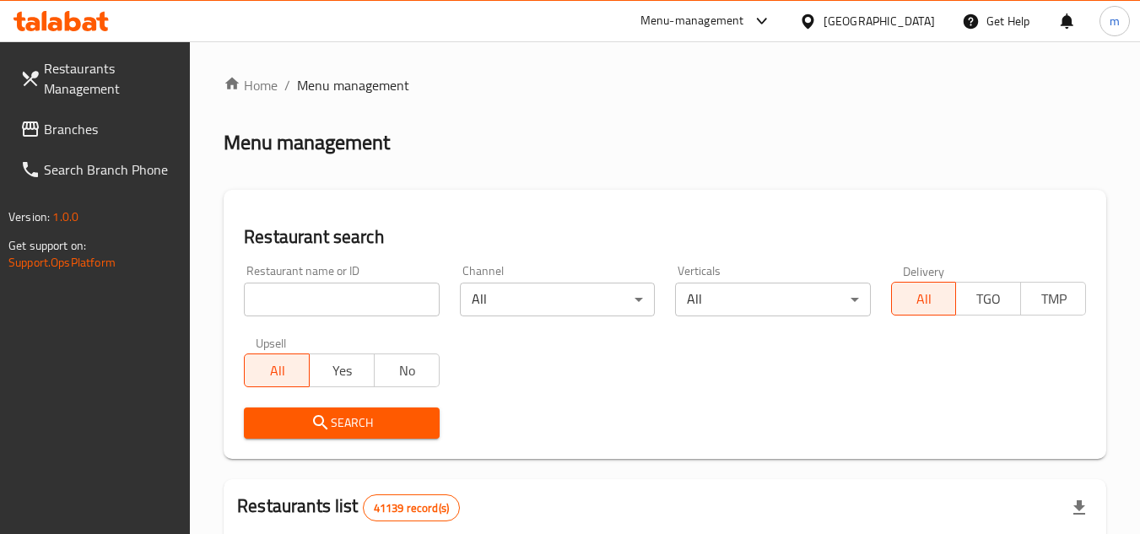
click at [344, 301] on input "search" at bounding box center [341, 300] width 195 height 34
paste input "680308"
type input "680308"
click at [331, 413] on span "Search" at bounding box center [341, 423] width 168 height 21
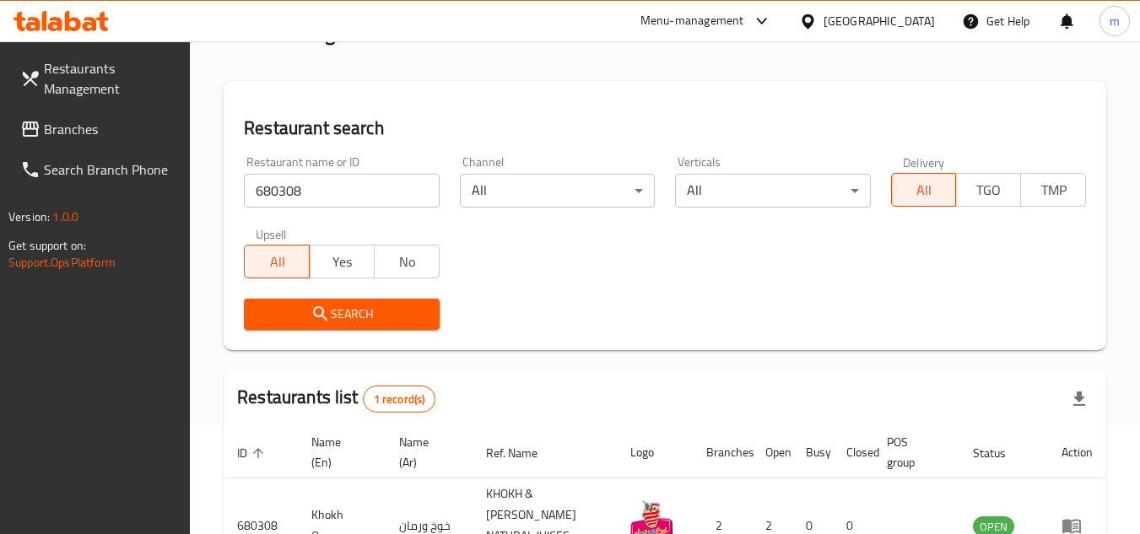
scroll to position [218, 0]
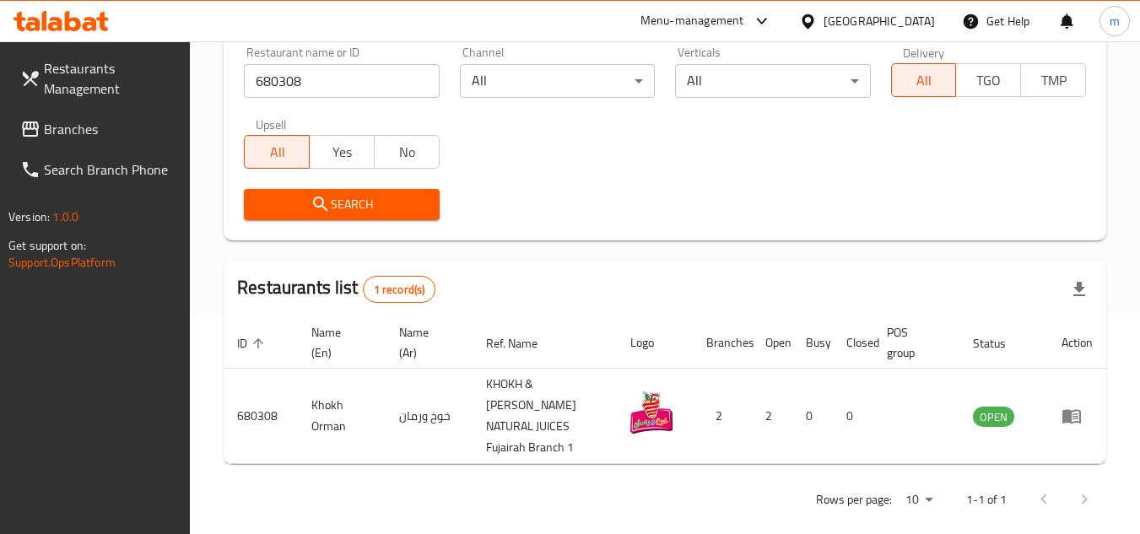
click at [876, 22] on div "United Arab Emirates" at bounding box center [878, 21] width 111 height 19
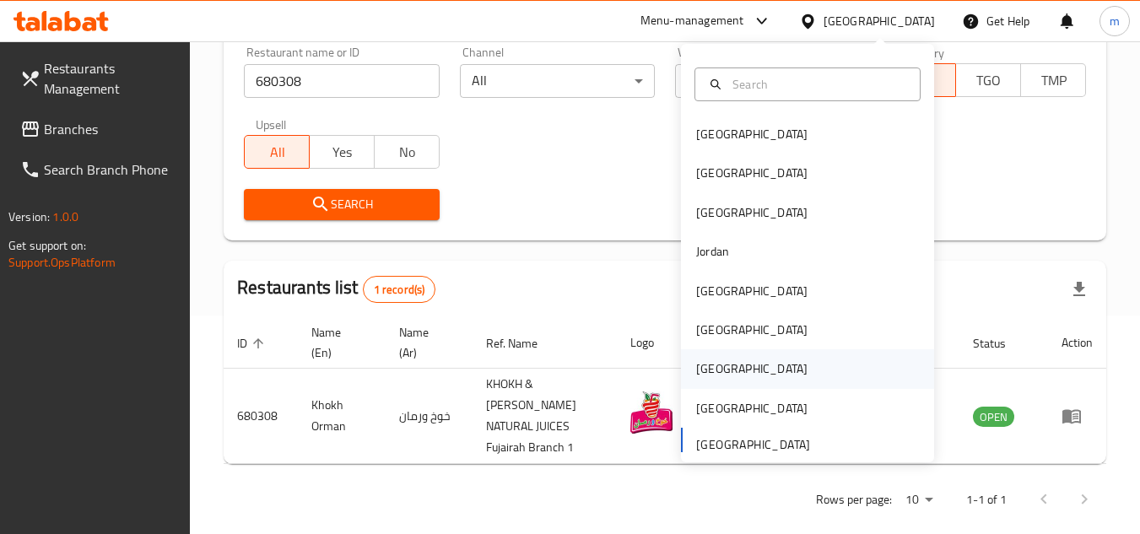
click at [720, 371] on div "Qatar" at bounding box center [751, 368] width 138 height 39
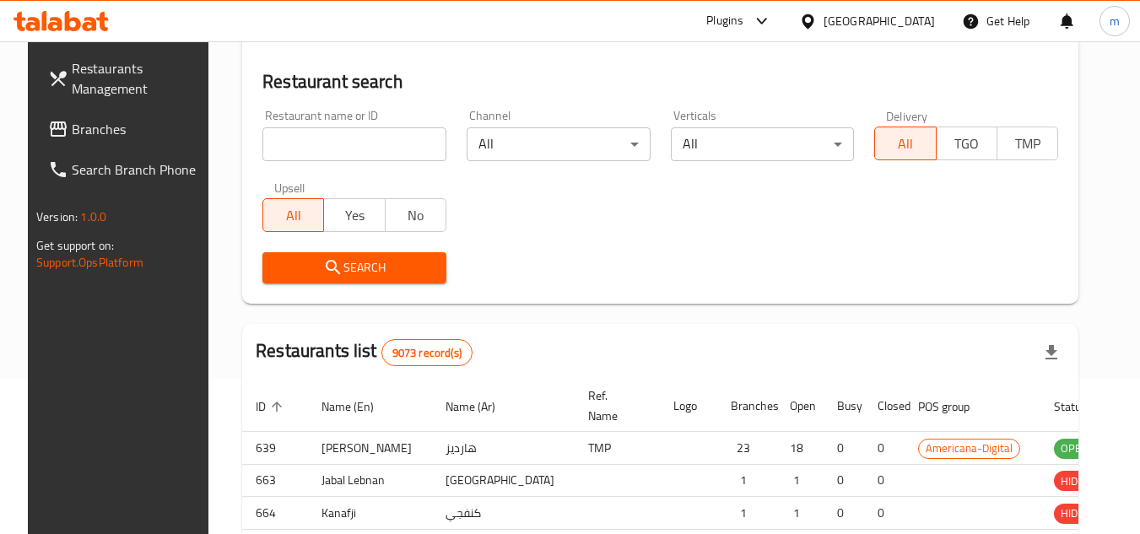
scroll to position [218, 0]
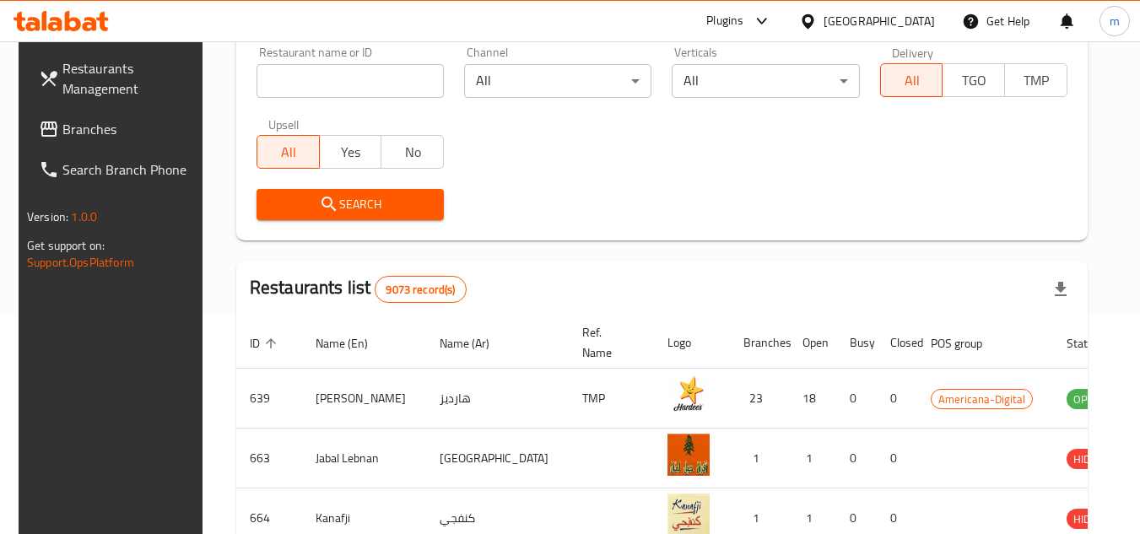
click at [78, 124] on span "Branches" at bounding box center [128, 129] width 133 height 20
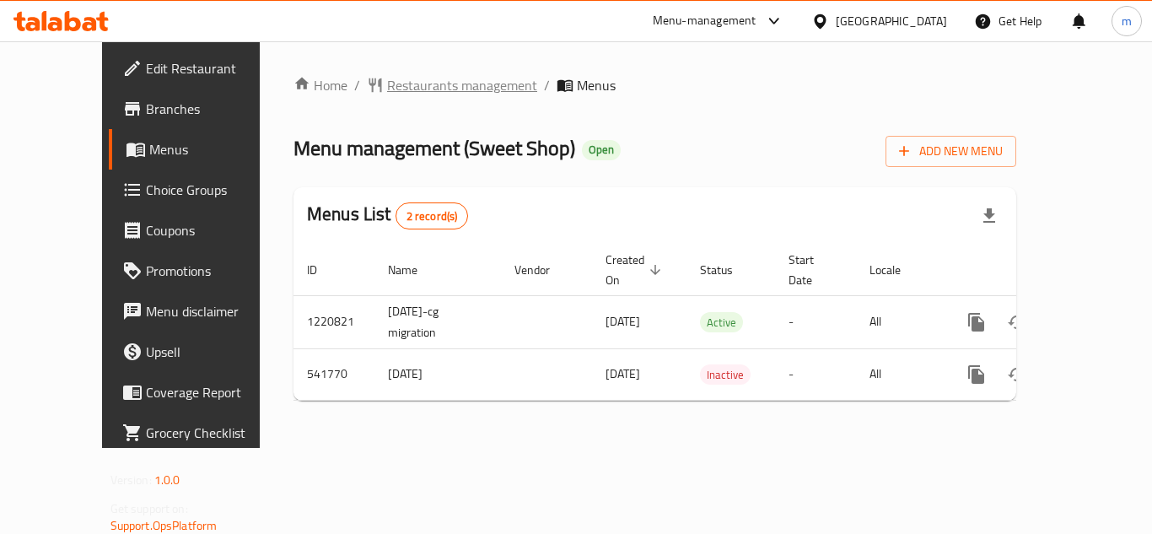
click at [387, 91] on span "Restaurants management" at bounding box center [462, 85] width 150 height 20
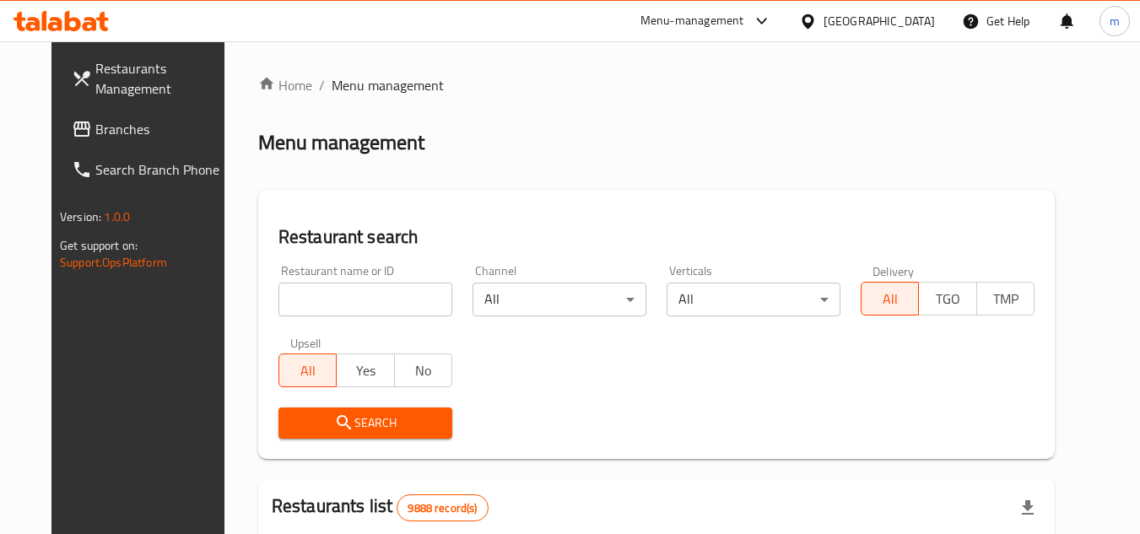
drag, startPoint x: 339, startPoint y: 272, endPoint x: 342, endPoint y: 295, distance: 22.9
click at [339, 272] on div "Restaurant name or ID Restaurant name or ID" at bounding box center [365, 290] width 174 height 51
click at [342, 304] on input "search" at bounding box center [365, 300] width 174 height 34
paste input "635620"
type input "635620"
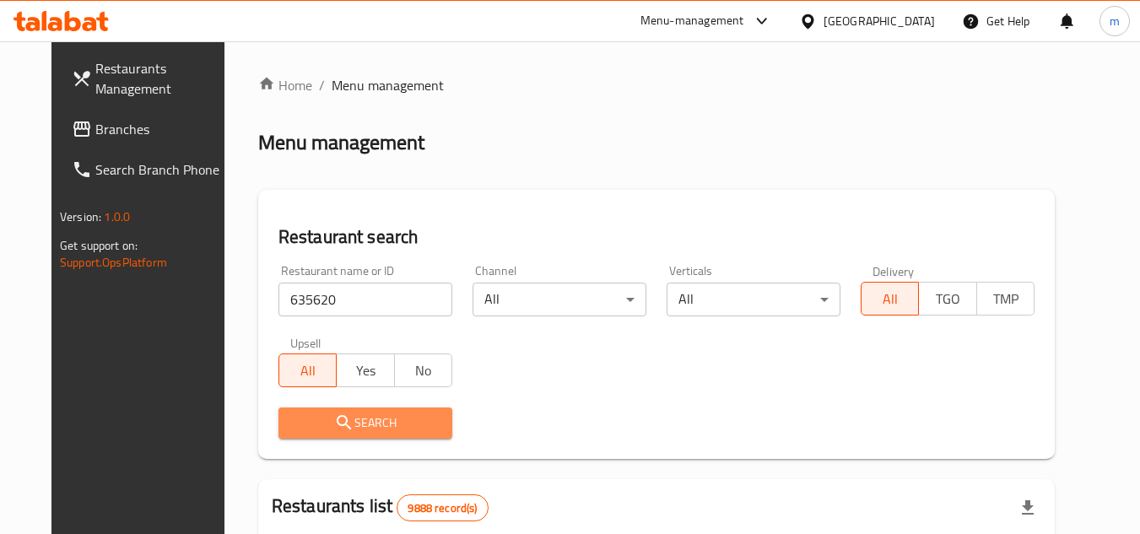
click at [334, 430] on icon "submit" at bounding box center [344, 423] width 20 height 20
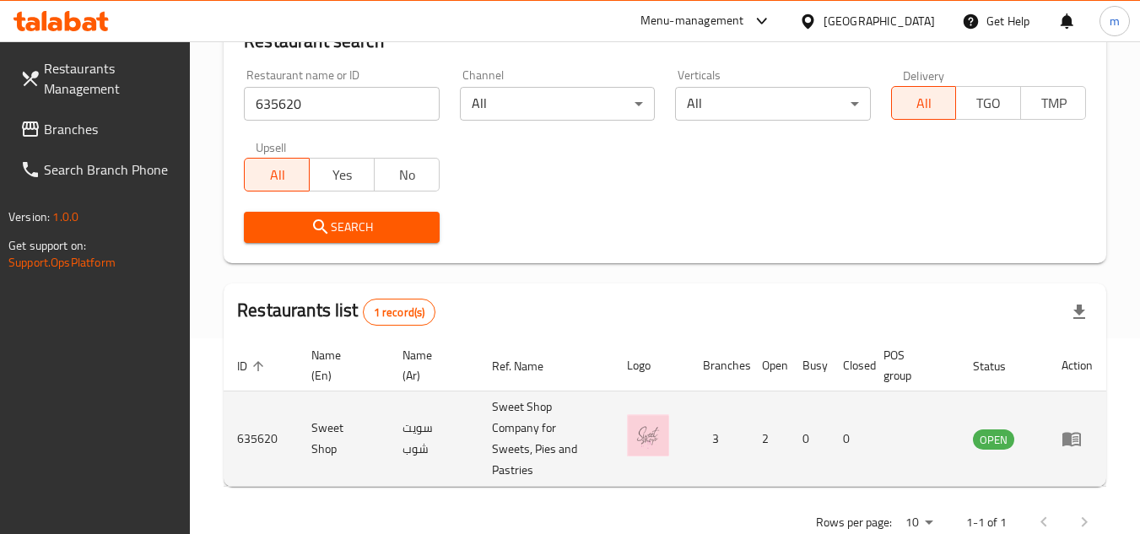
scroll to position [240, 0]
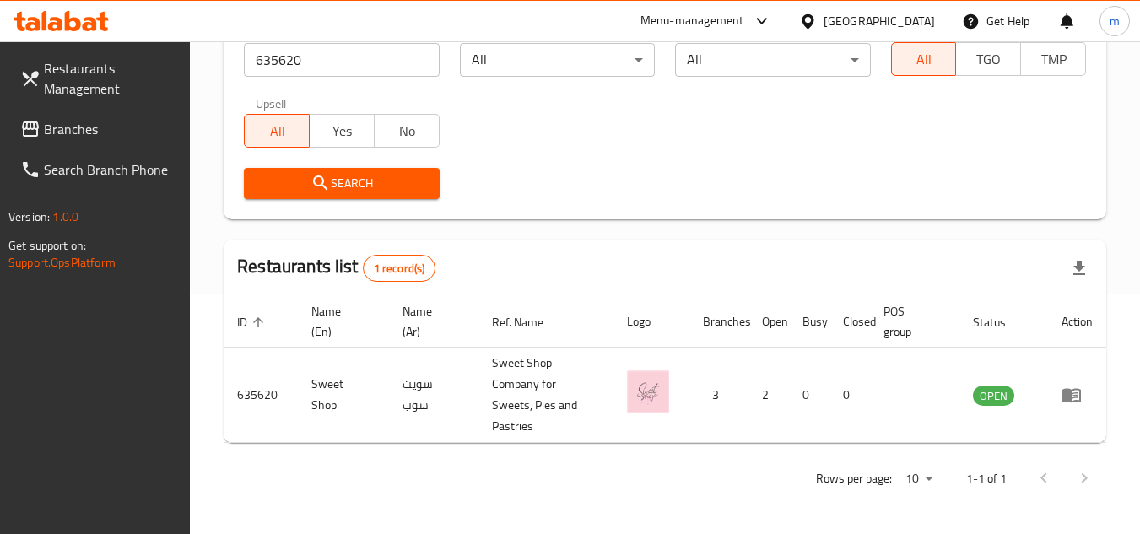
click at [92, 127] on span "Branches" at bounding box center [110, 129] width 133 height 20
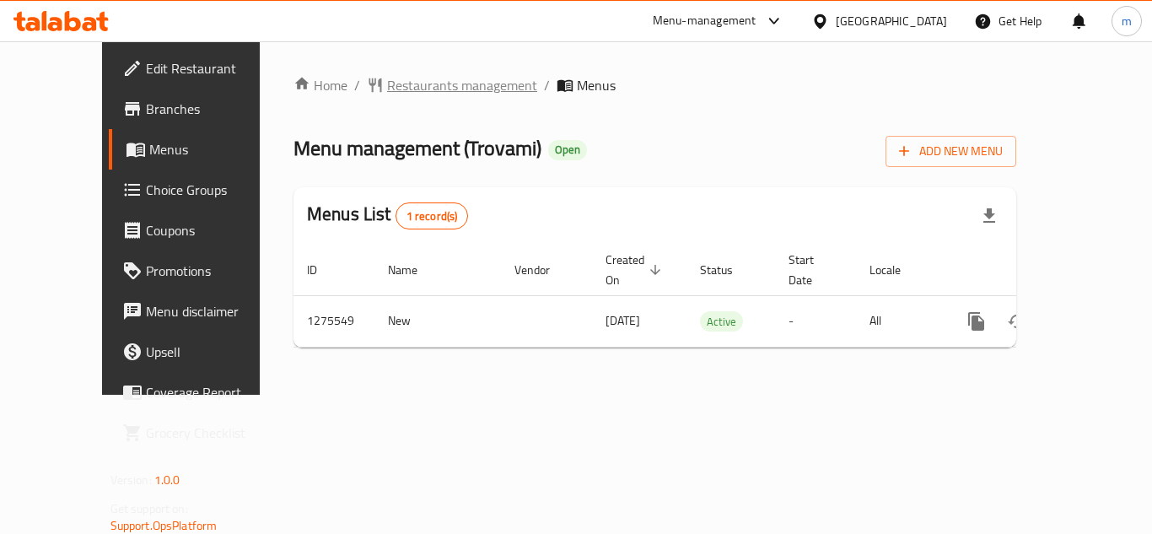
click at [387, 90] on span "Restaurants management" at bounding box center [462, 85] width 150 height 20
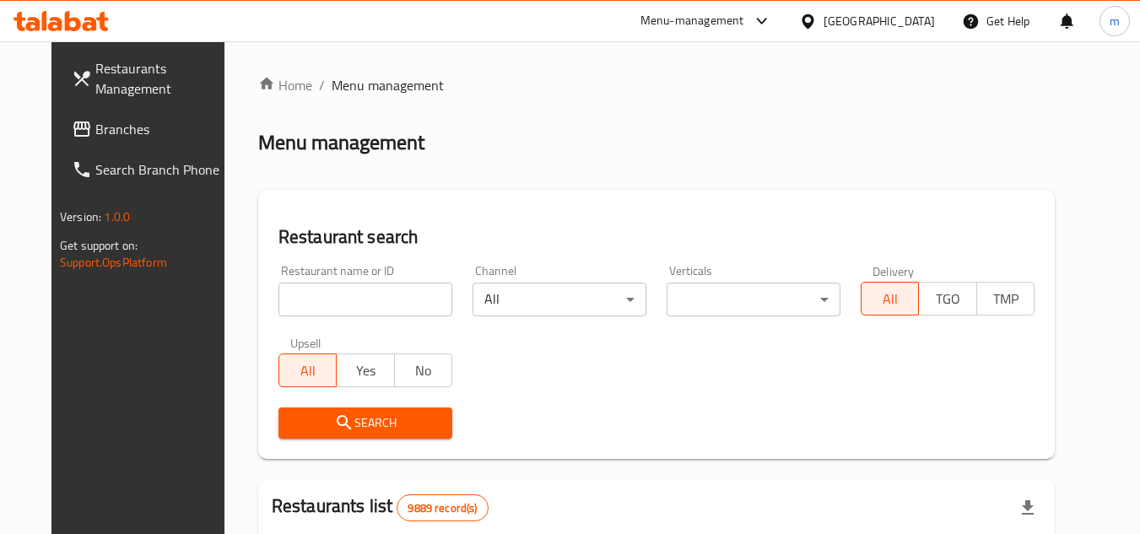
click at [354, 278] on div "Restaurant name or ID Restaurant name or ID" at bounding box center [365, 290] width 174 height 51
click at [357, 292] on input "search" at bounding box center [365, 300] width 174 height 34
paste input "691618"
type input "691618"
click at [336, 425] on span "Search" at bounding box center [365, 423] width 147 height 21
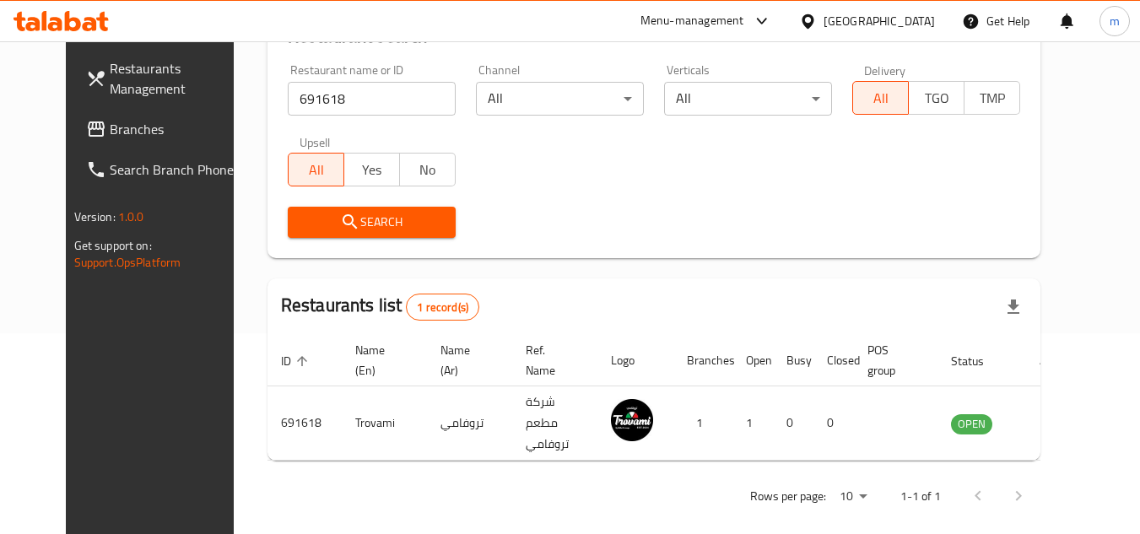
scroll to position [204, 0]
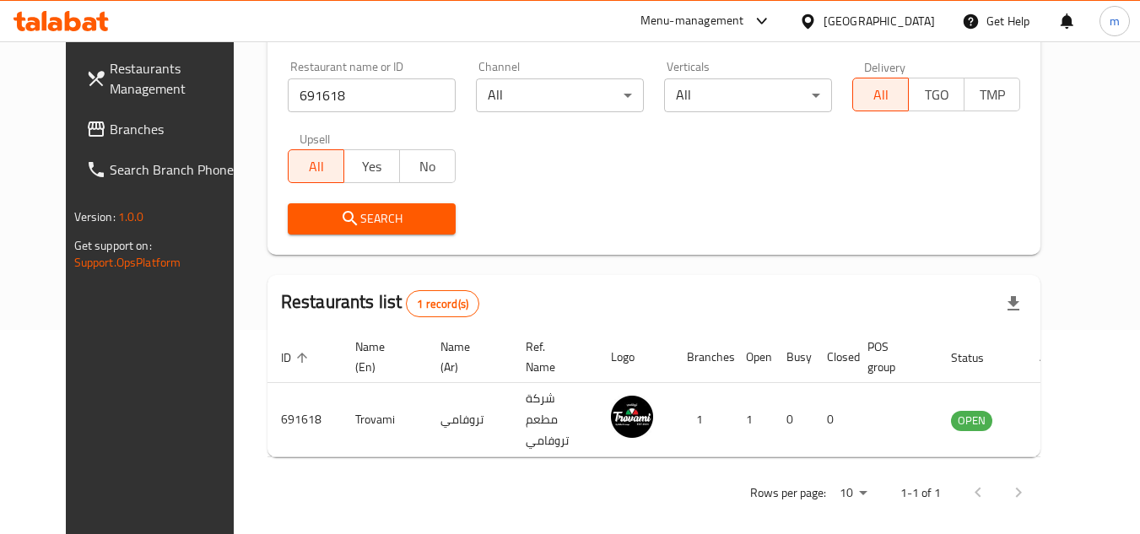
click at [123, 136] on span "Branches" at bounding box center [176, 129] width 133 height 20
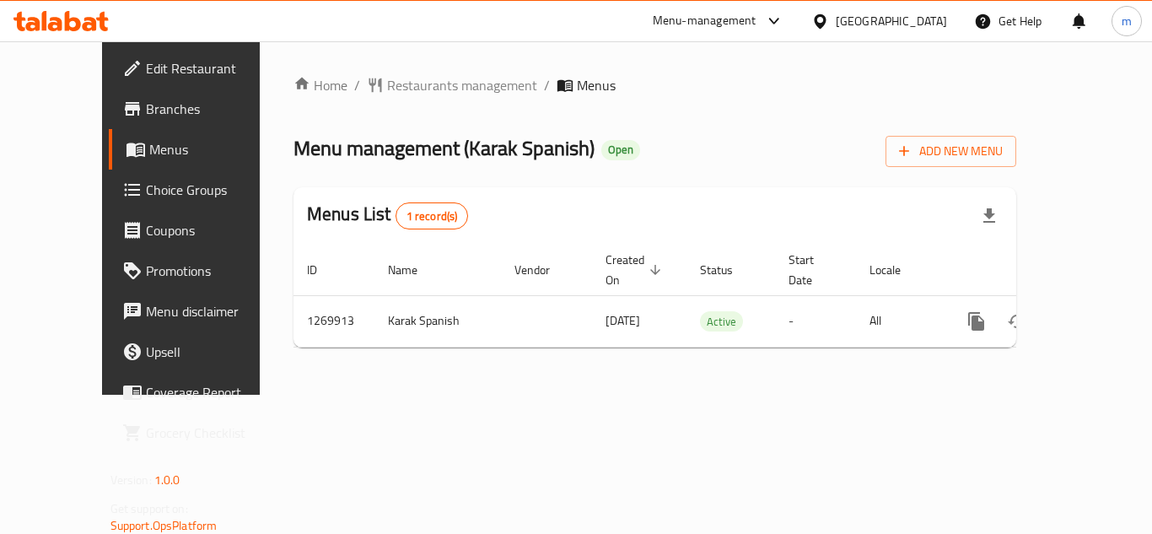
click at [450, 183] on div "Home / Restaurants management / Menus Menu management ( Karak Spanish ) Open Ad…" at bounding box center [655, 218] width 723 height 286
click at [404, 85] on span "Restaurants management" at bounding box center [462, 85] width 150 height 20
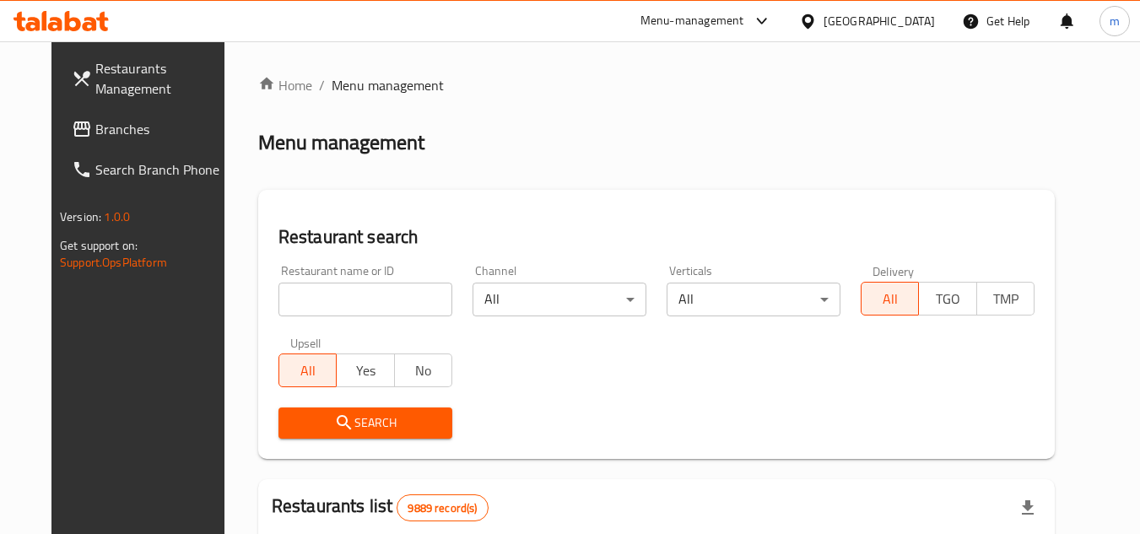
click at [353, 300] on input "search" at bounding box center [365, 300] width 174 height 34
paste input "688901"
type input "688901"
click at [344, 423] on span "Search" at bounding box center [365, 423] width 147 height 21
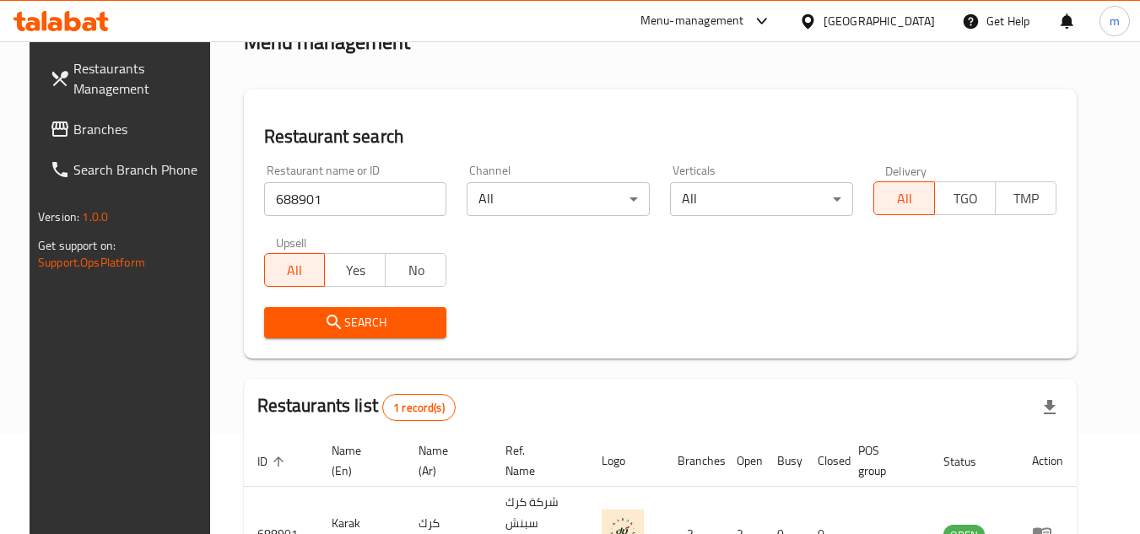
scroll to position [204, 0]
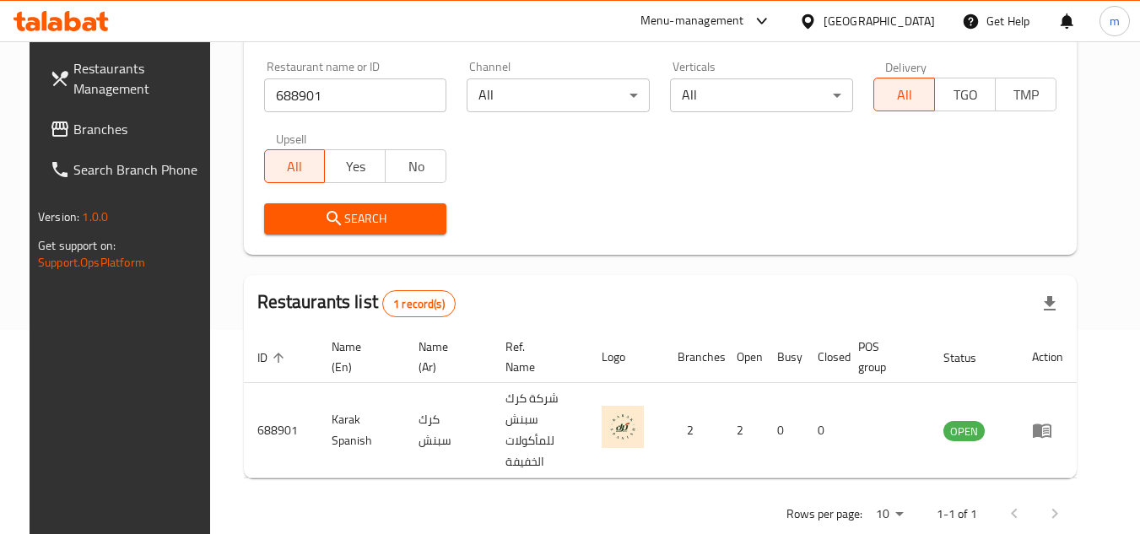
click at [823, 19] on div at bounding box center [811, 21] width 24 height 19
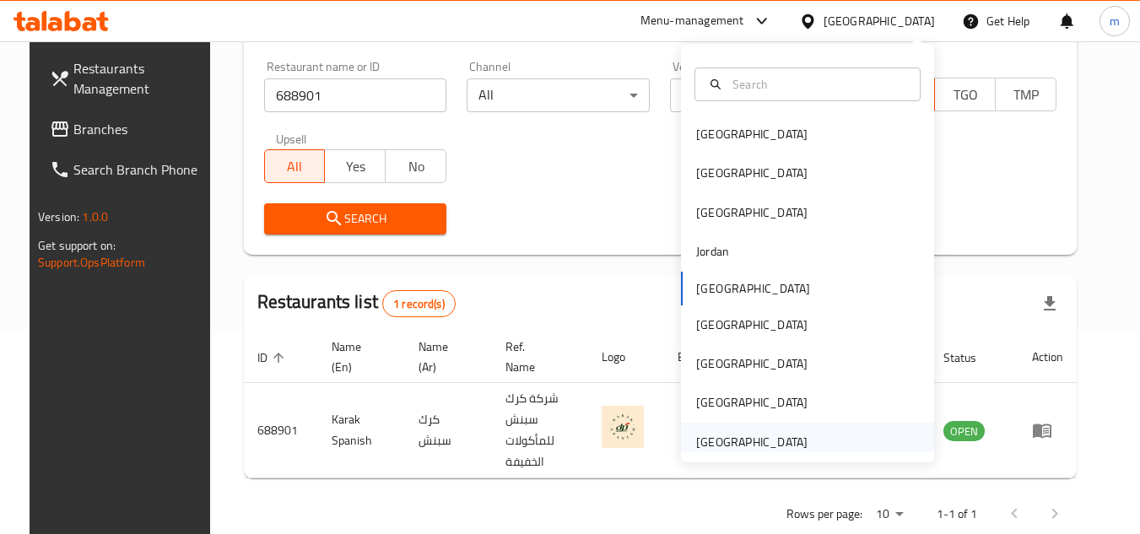
click at [698, 433] on div "[GEOGRAPHIC_DATA]" at bounding box center [751, 442] width 111 height 19
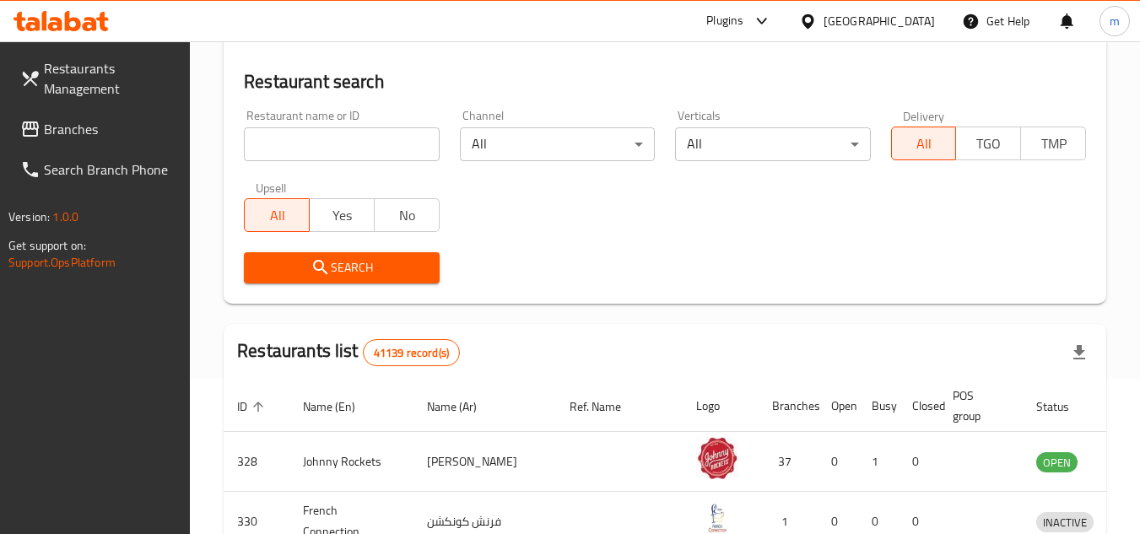
scroll to position [204, 0]
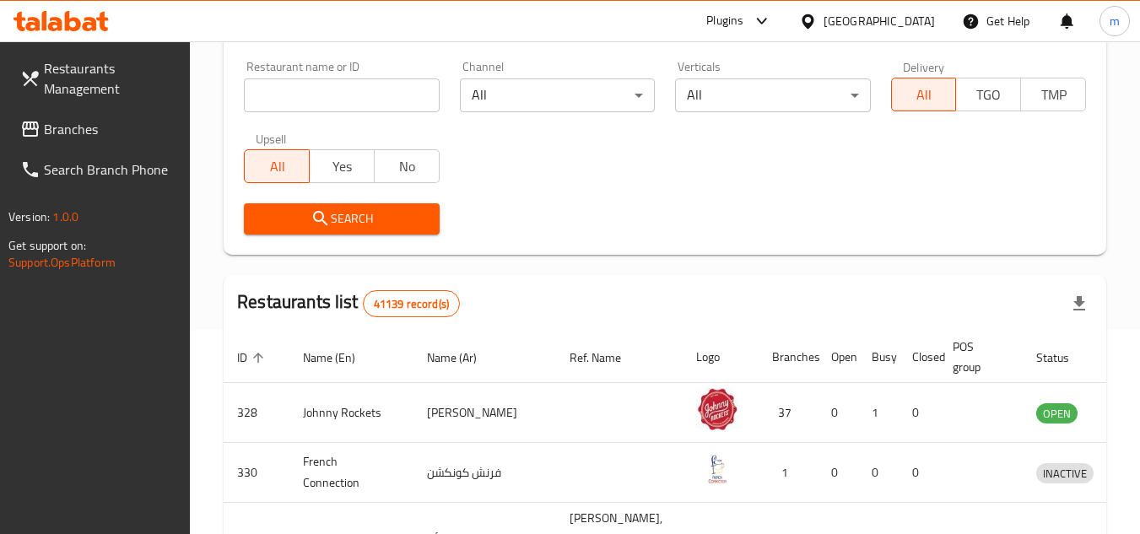
click at [106, 115] on link "Branches" at bounding box center [99, 129] width 184 height 40
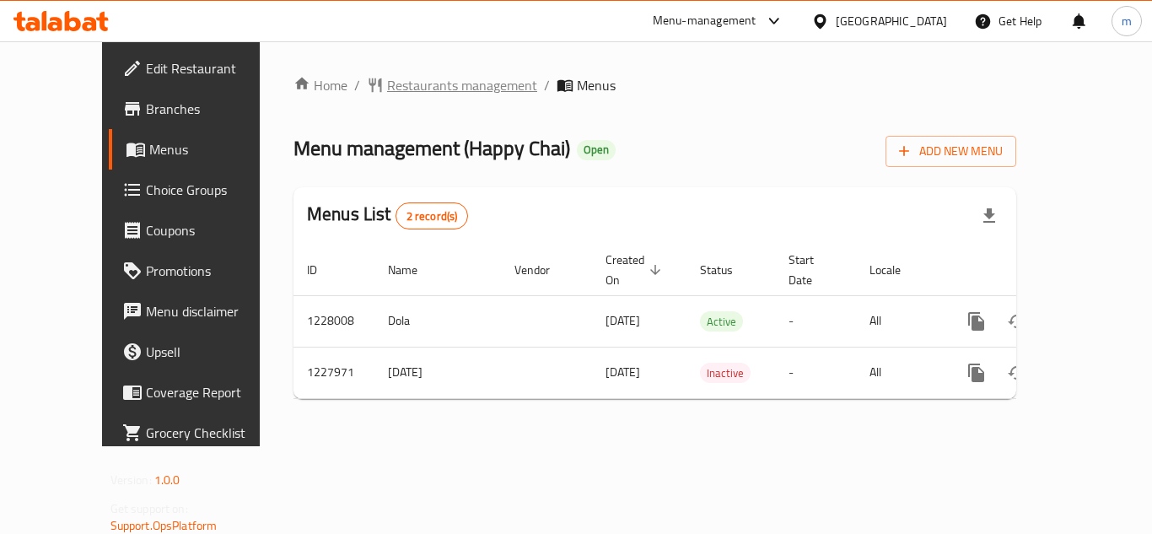
click at [407, 92] on span "Restaurants management" at bounding box center [462, 85] width 150 height 20
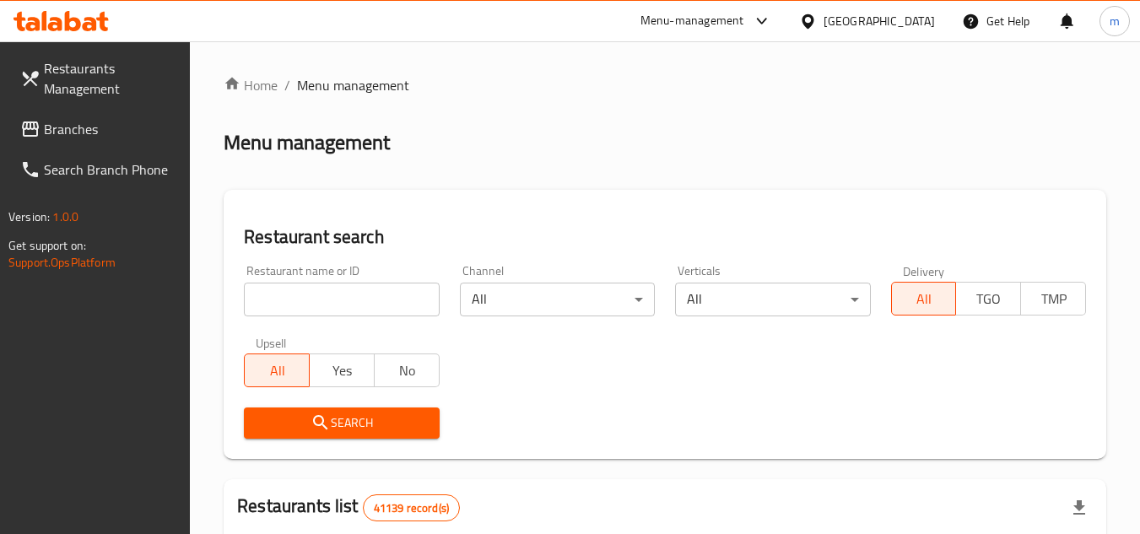
click at [317, 302] on input "search" at bounding box center [341, 300] width 195 height 34
paste input "676292"
type input "676292"
click at [302, 417] on span "Search" at bounding box center [341, 423] width 168 height 21
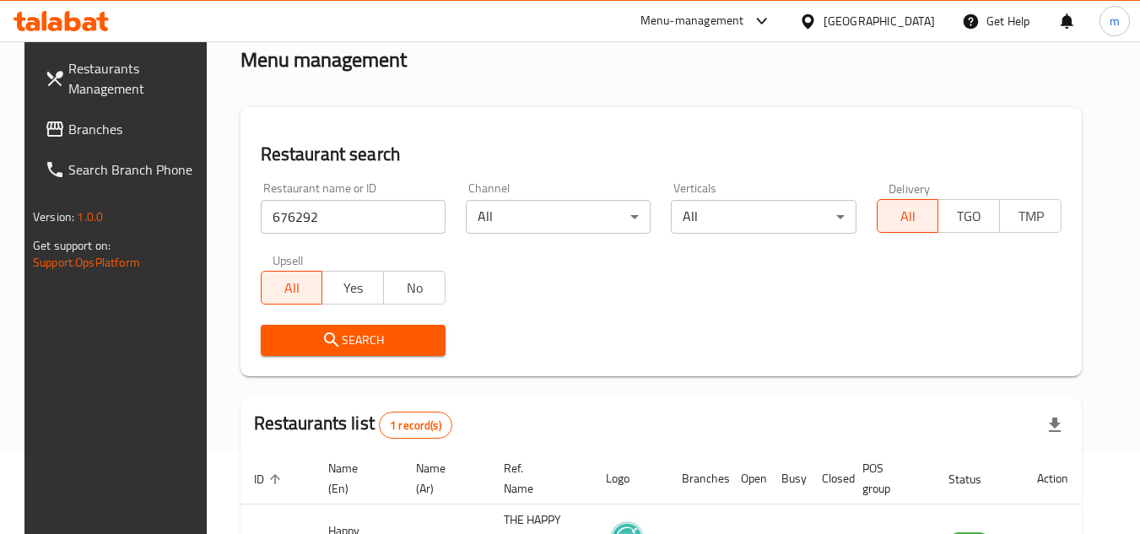
scroll to position [169, 0]
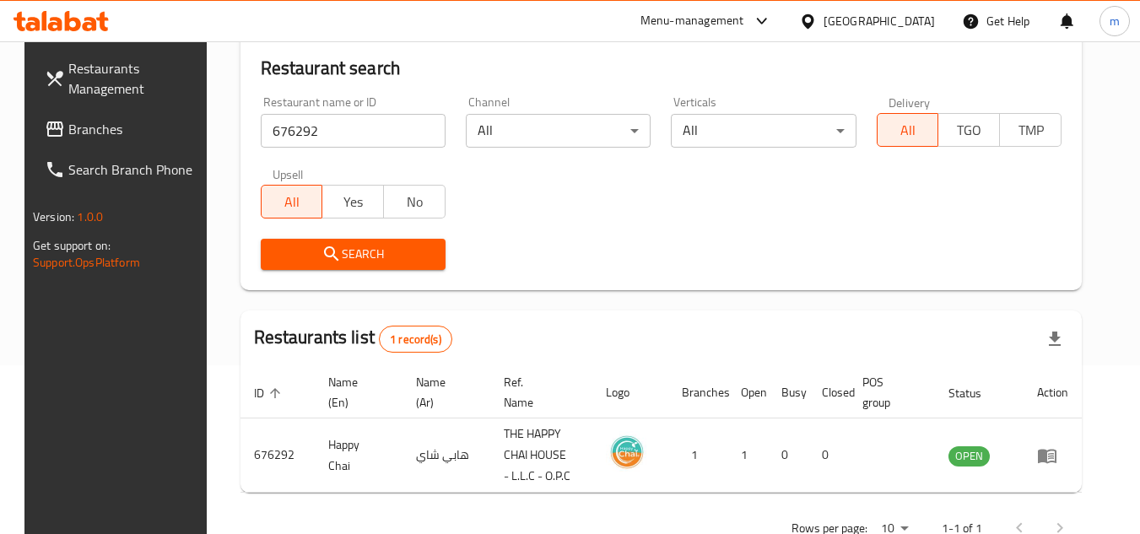
click at [54, 143] on link "Branches" at bounding box center [123, 129] width 184 height 40
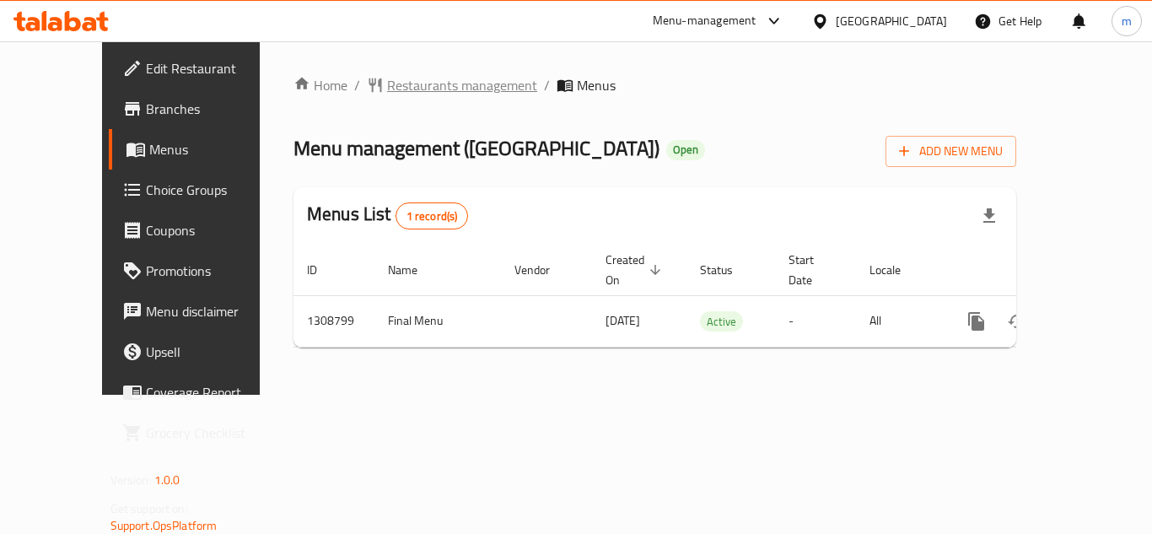
click at [414, 95] on span "Restaurants management" at bounding box center [462, 85] width 150 height 20
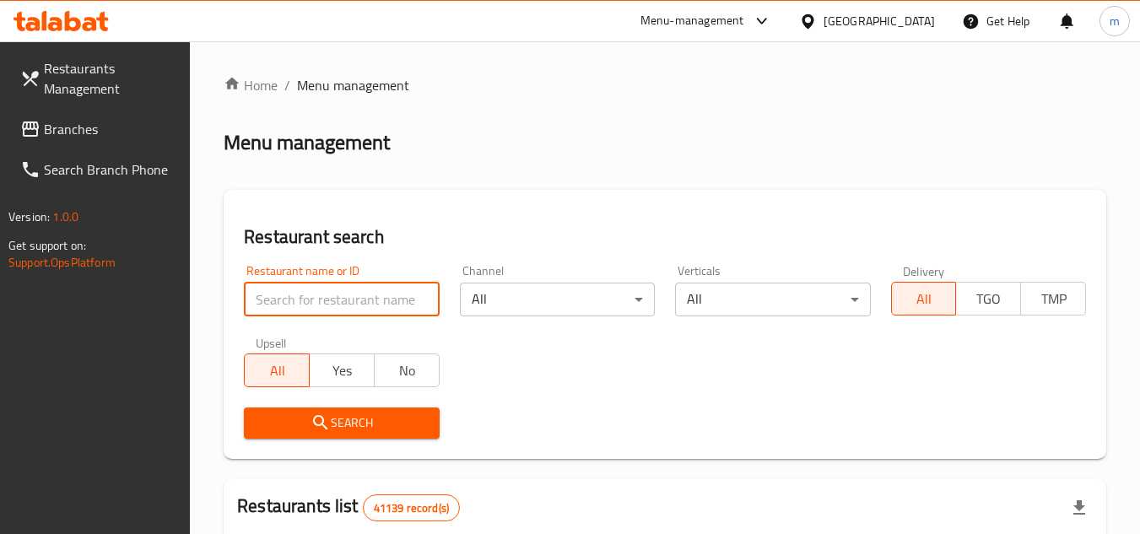
click at [375, 294] on input "search" at bounding box center [341, 300] width 195 height 34
paste input "705048"
type input "705048"
click at [342, 418] on span "Search" at bounding box center [341, 423] width 168 height 21
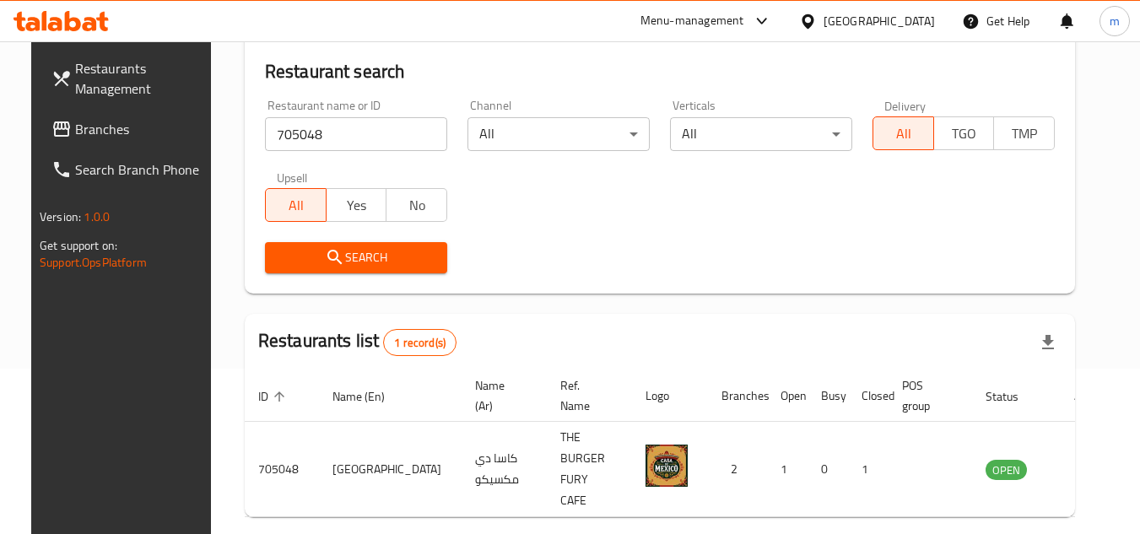
scroll to position [169, 0]
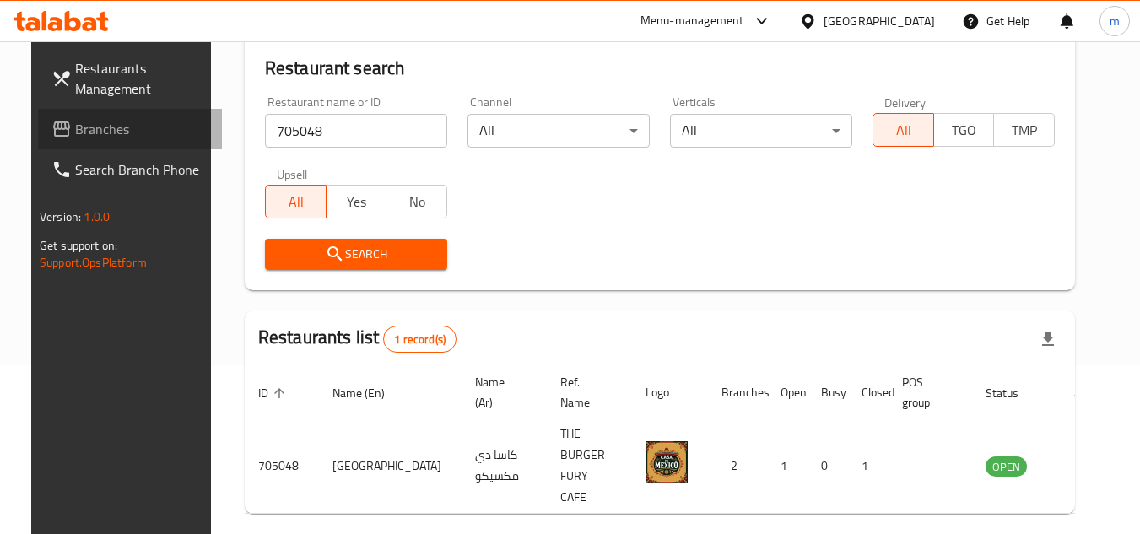
click at [121, 134] on span "Branches" at bounding box center [141, 129] width 133 height 20
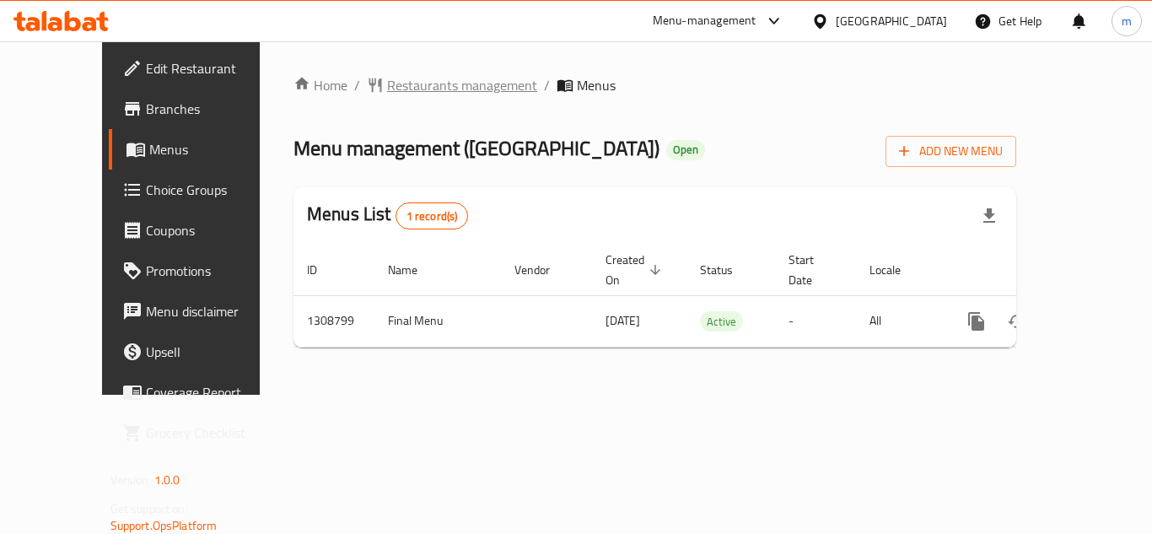
click at [426, 81] on span "Restaurants management" at bounding box center [462, 85] width 150 height 20
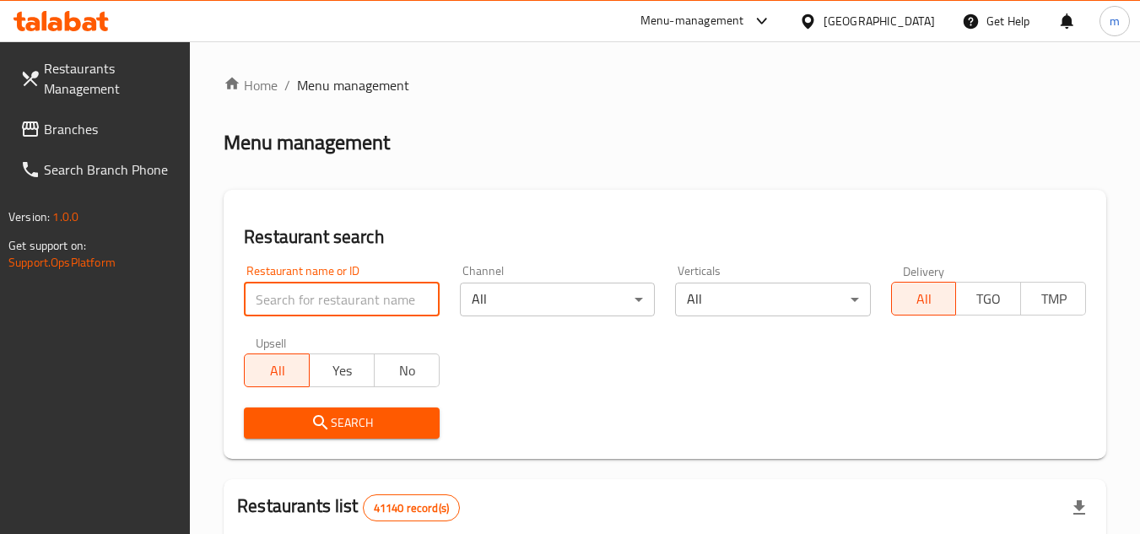
click at [372, 302] on input "search" at bounding box center [341, 300] width 195 height 34
paste input "705048"
type input "705048"
click at [369, 419] on span "Search" at bounding box center [341, 423] width 168 height 21
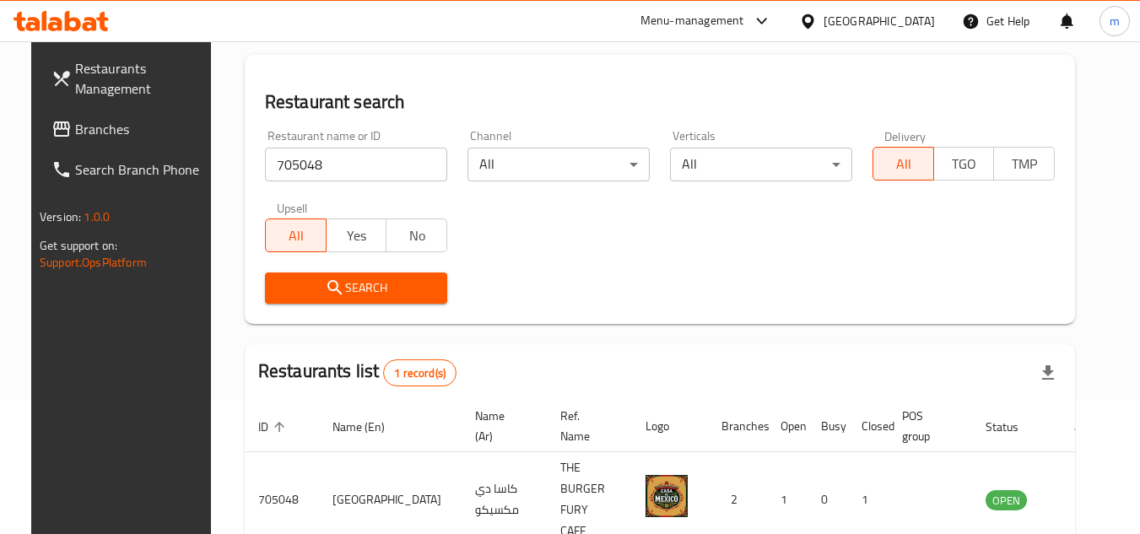
scroll to position [204, 0]
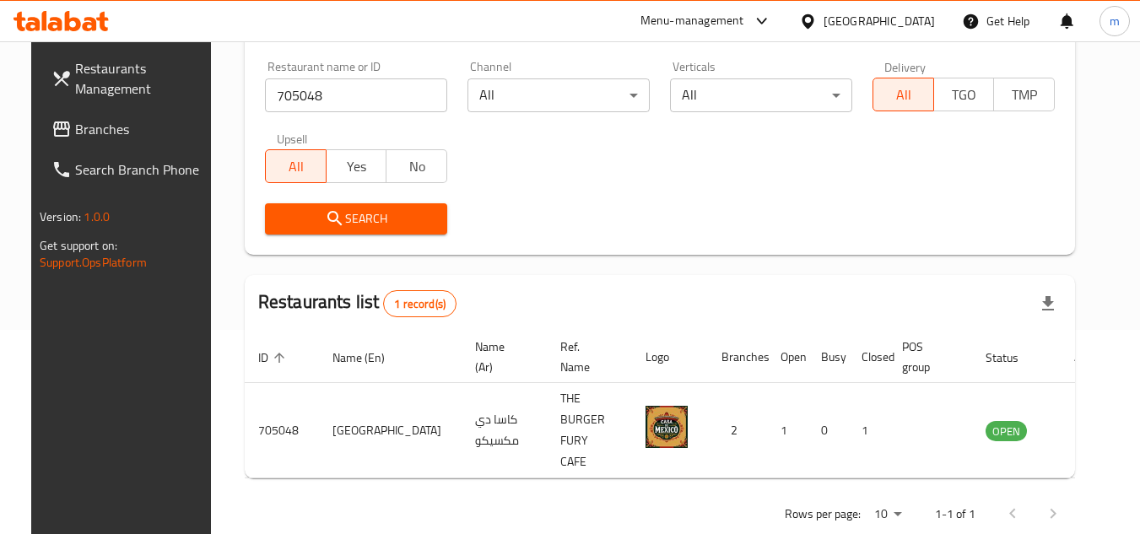
click at [856, 17] on div "[GEOGRAPHIC_DATA]" at bounding box center [878, 21] width 111 height 19
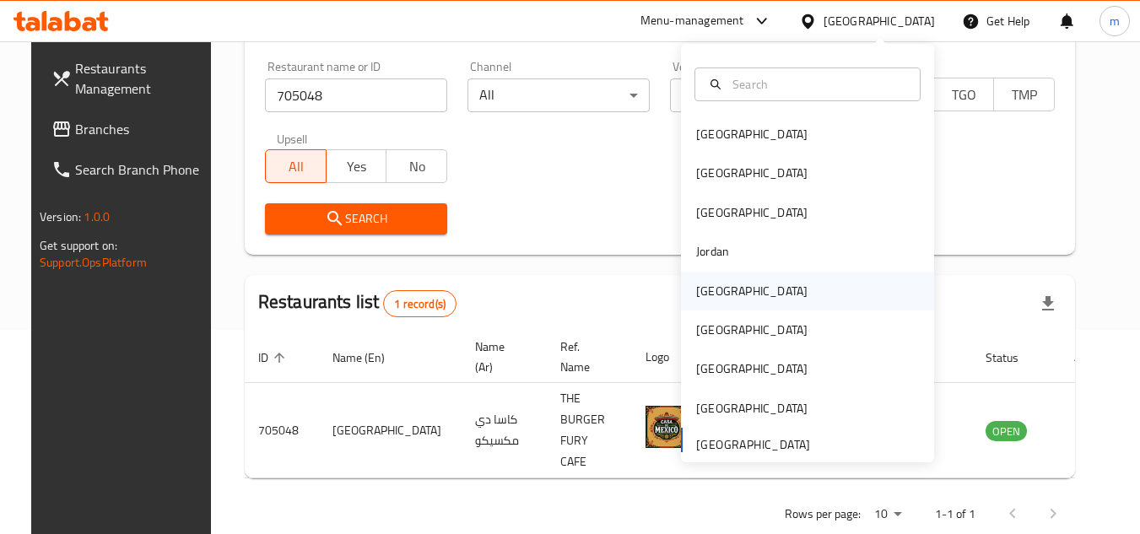
click at [718, 294] on div "[GEOGRAPHIC_DATA]" at bounding box center [751, 291] width 138 height 39
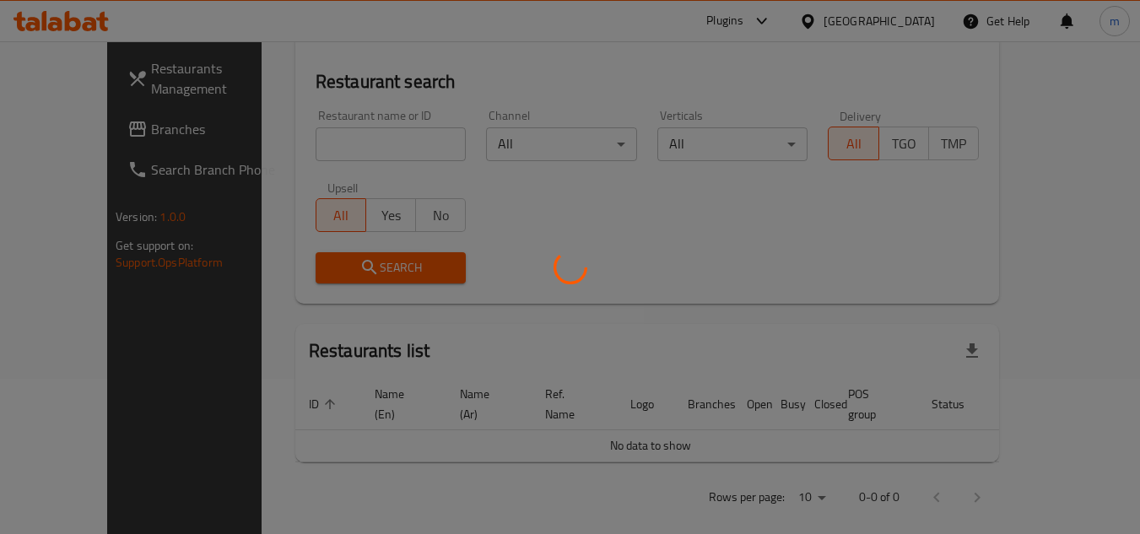
scroll to position [204, 0]
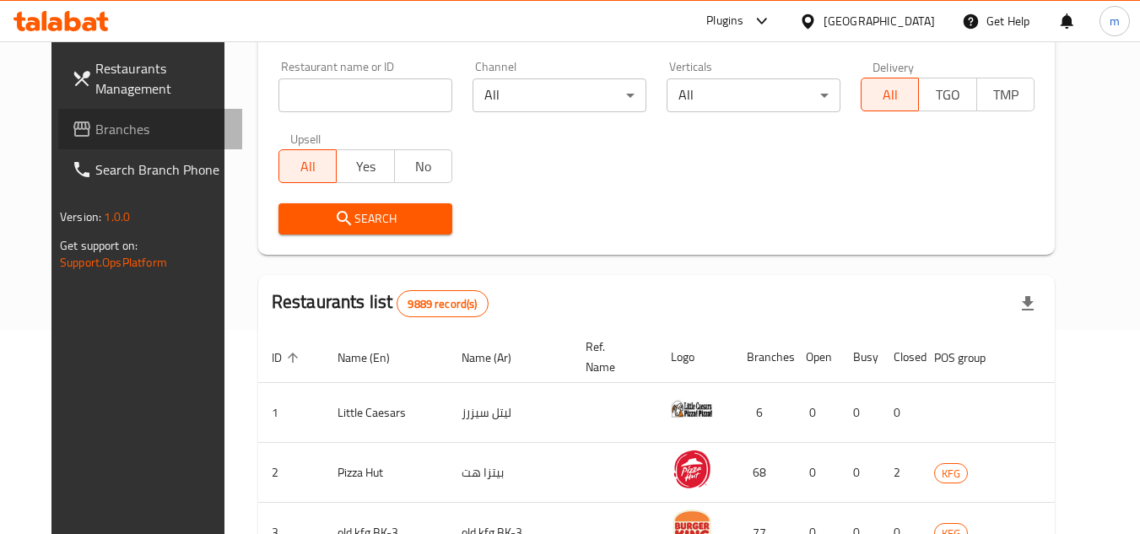
click at [121, 136] on span "Branches" at bounding box center [161, 129] width 133 height 20
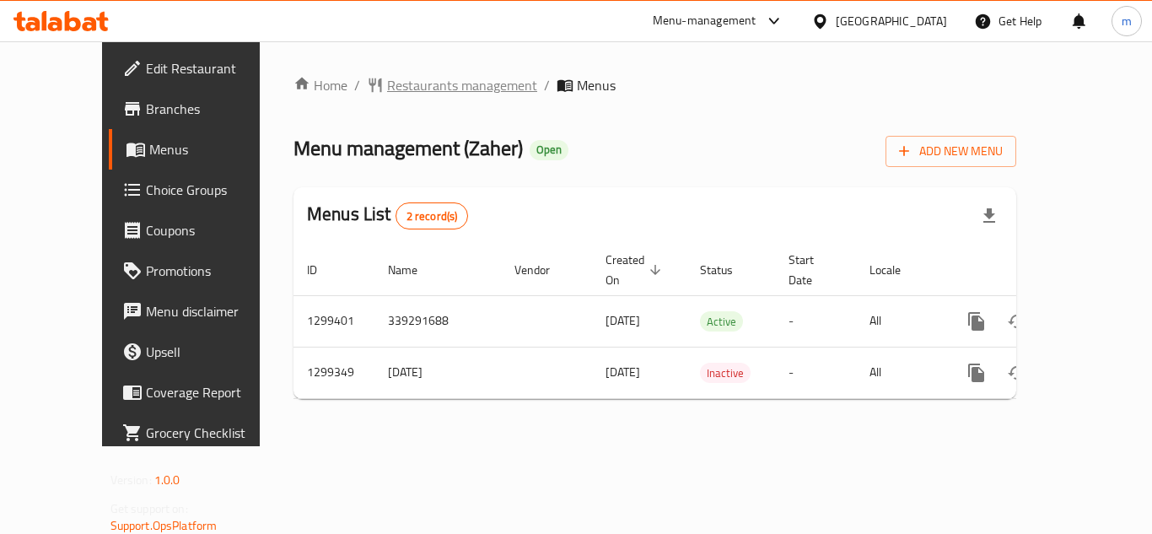
click at [407, 93] on span "Restaurants management" at bounding box center [462, 85] width 150 height 20
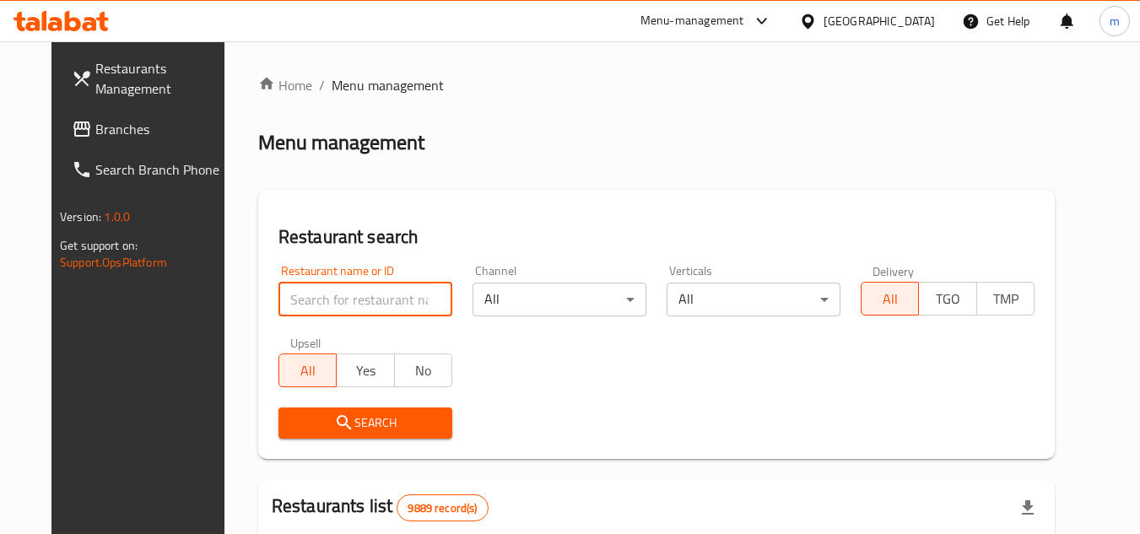
click at [316, 310] on input "search" at bounding box center [365, 300] width 174 height 34
paste input "701311"
type input "701311"
click at [296, 413] on span "Search" at bounding box center [365, 423] width 147 height 21
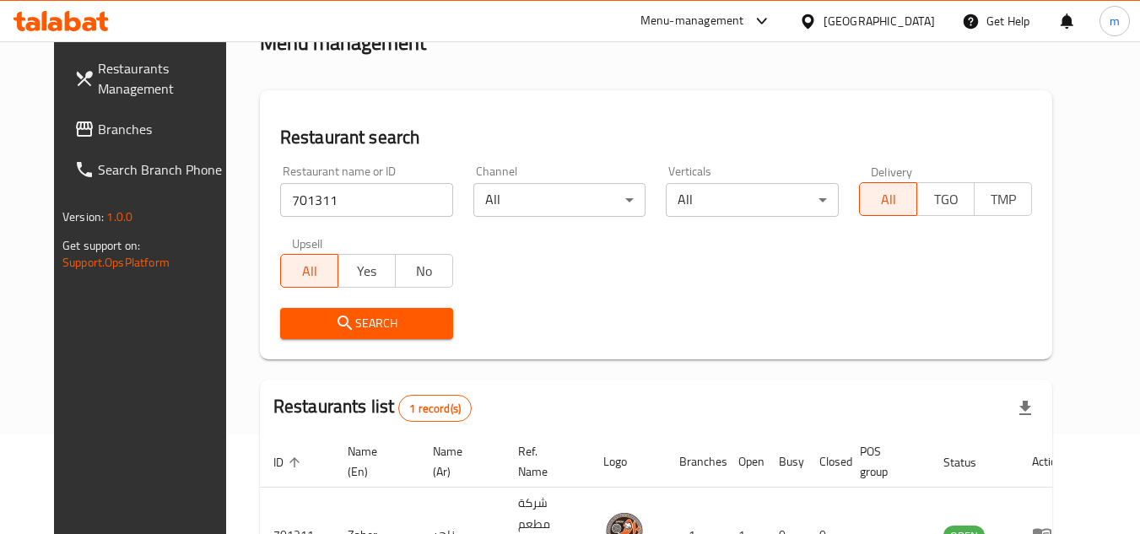
scroll to position [169, 0]
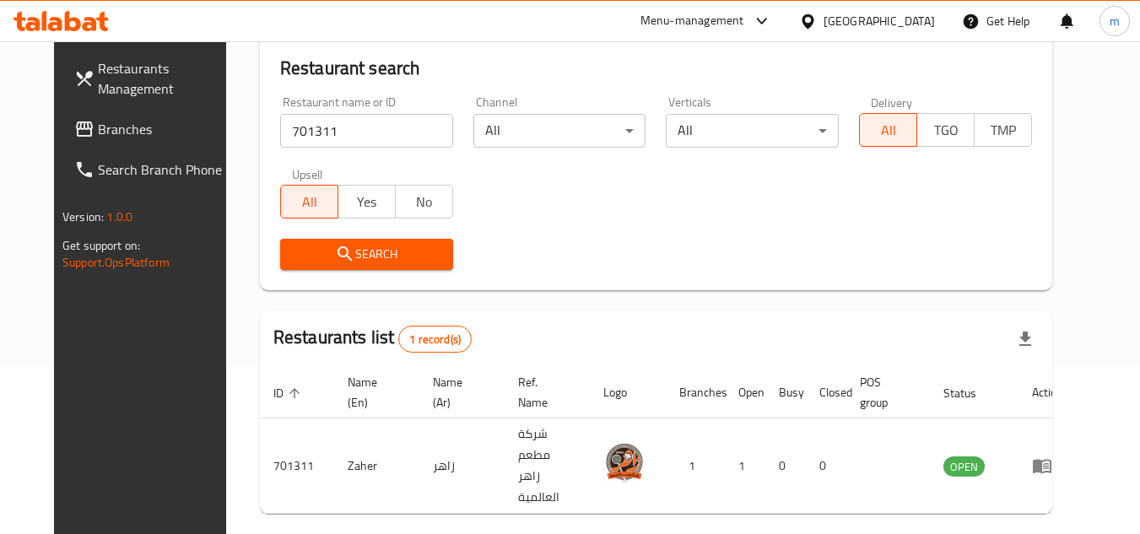
click at [813, 23] on icon at bounding box center [807, 20] width 12 height 14
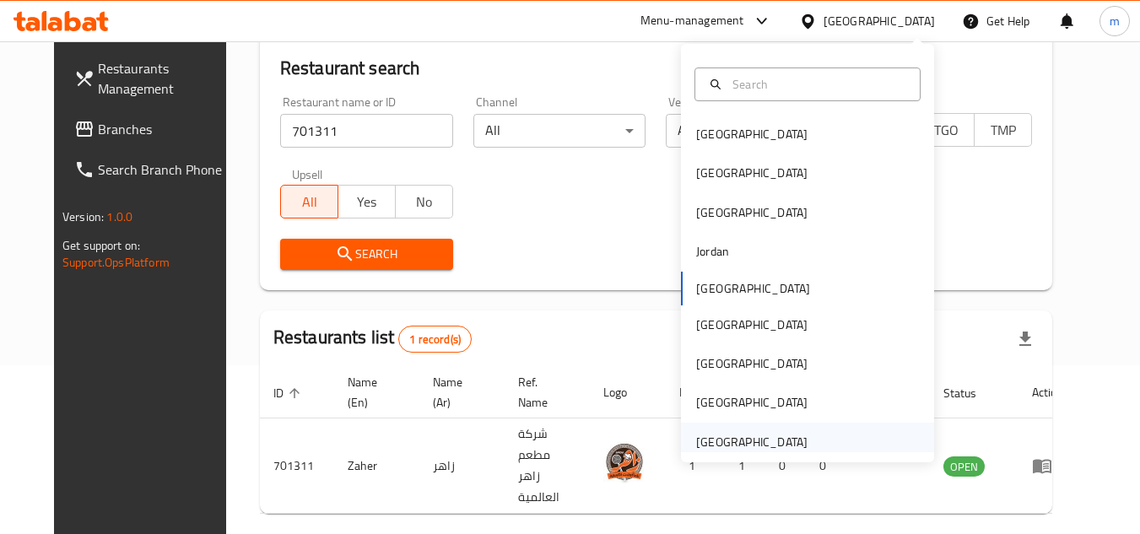
click at [730, 438] on div "United Arab Emirates" at bounding box center [751, 442] width 111 height 19
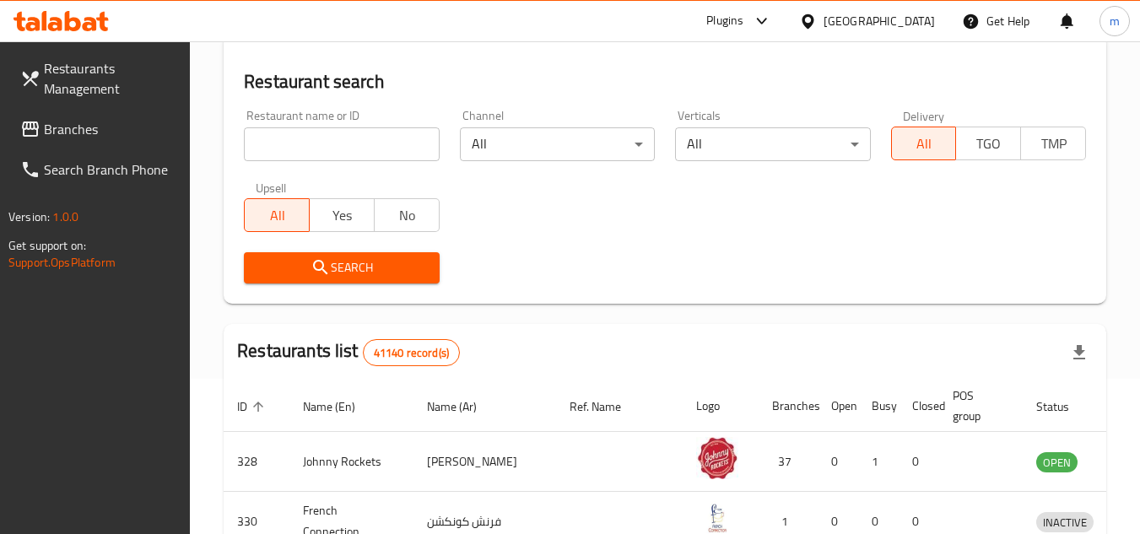
scroll to position [169, 0]
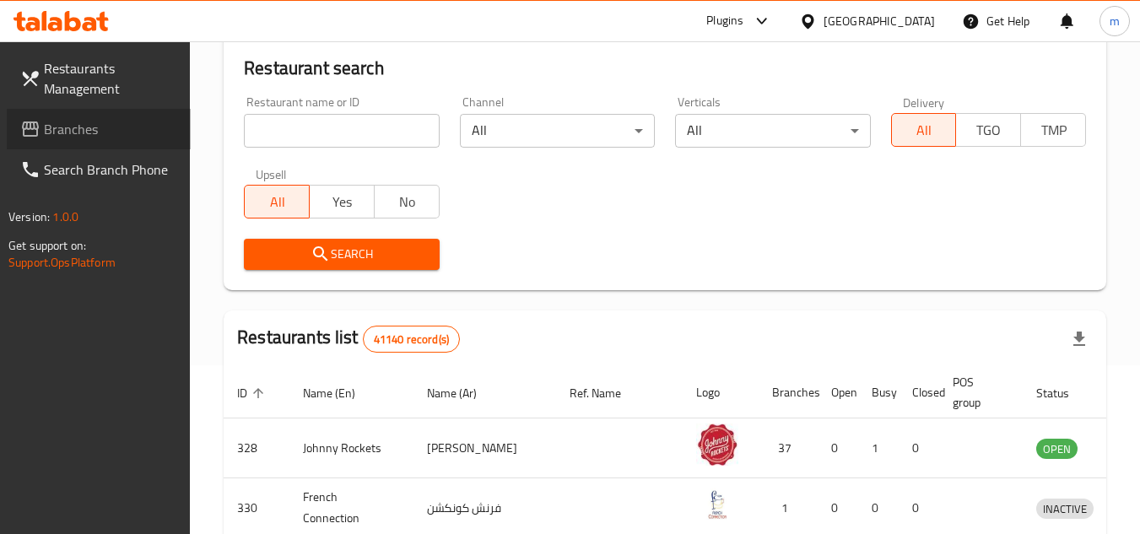
click at [100, 132] on span "Branches" at bounding box center [110, 129] width 133 height 20
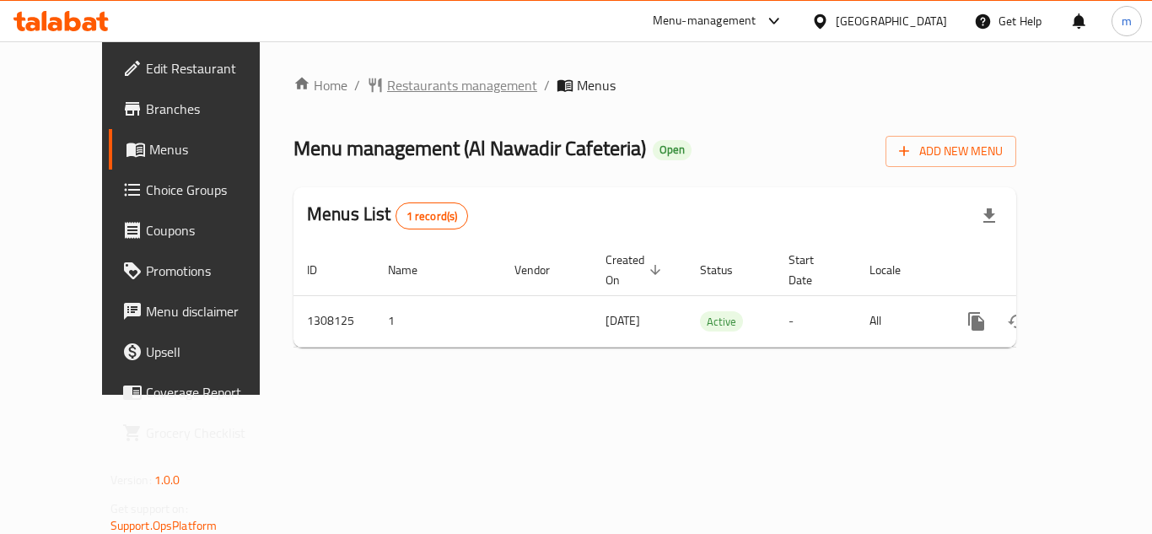
click at [387, 80] on span "Restaurants management" at bounding box center [462, 85] width 150 height 20
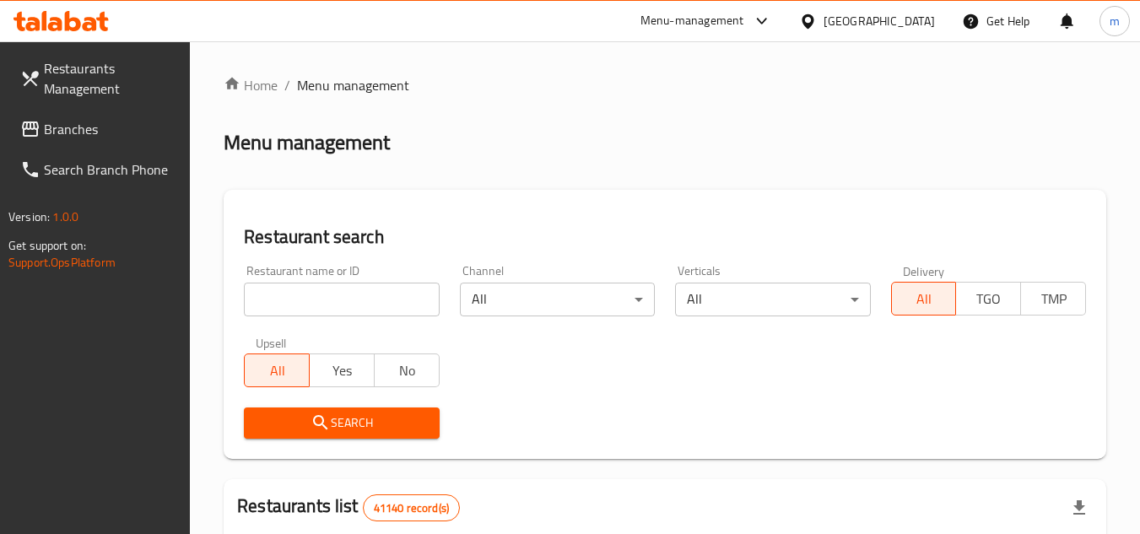
click at [352, 306] on input "search" at bounding box center [341, 300] width 195 height 34
paste input "704479/"
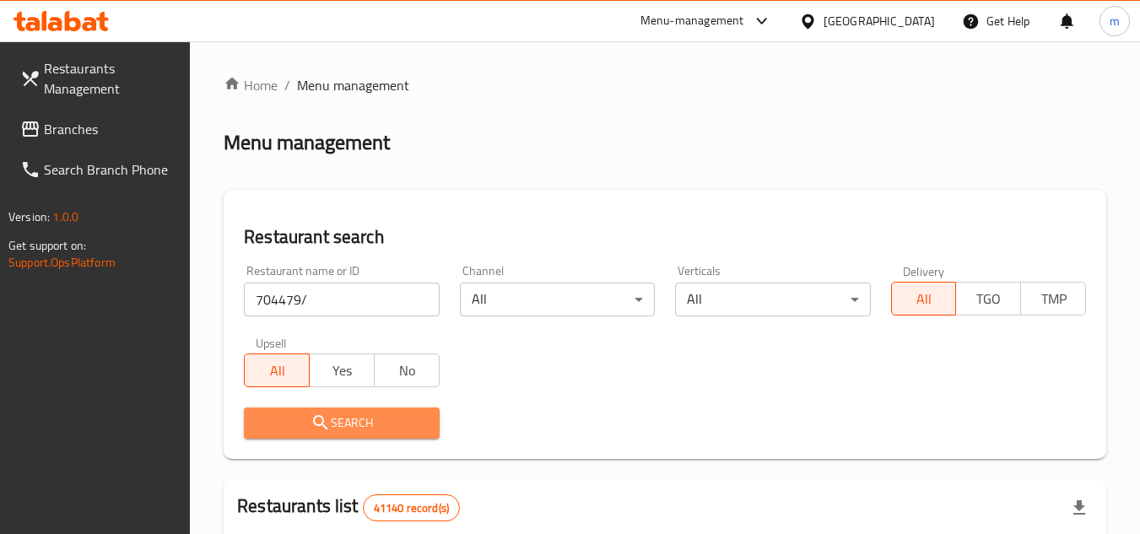
click at [366, 420] on span "Search" at bounding box center [341, 423] width 168 height 21
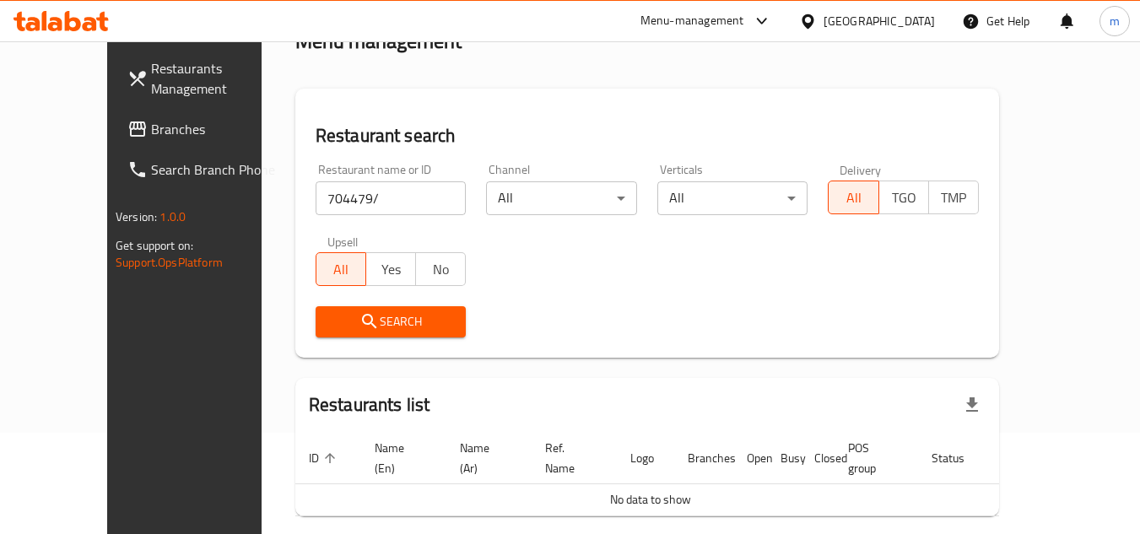
scroll to position [155, 0]
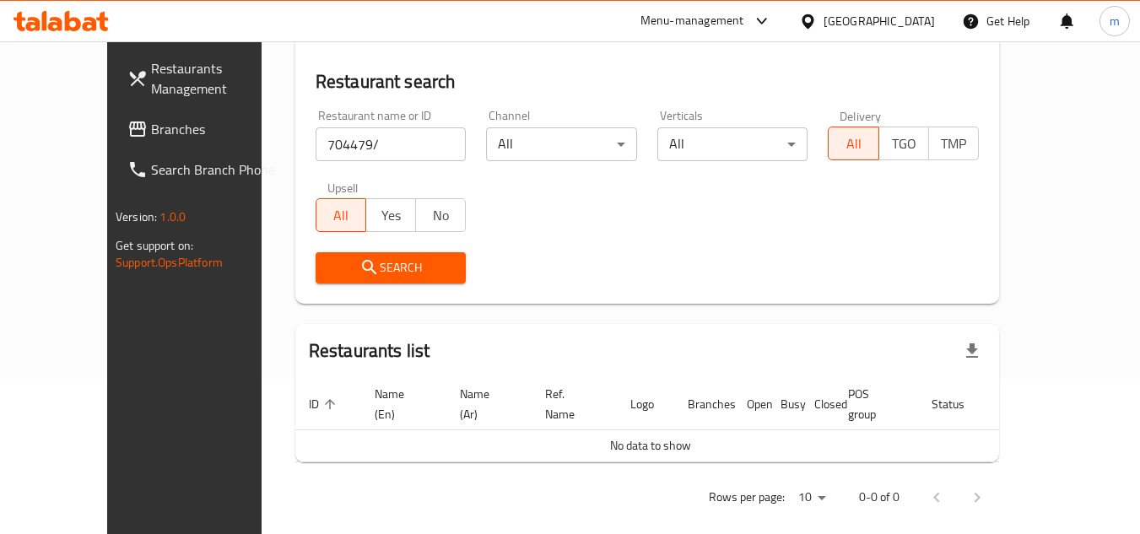
click at [322, 140] on input "704479/" at bounding box center [390, 144] width 151 height 34
type input "704479"
click at [359, 267] on span "Search" at bounding box center [391, 267] width 124 height 21
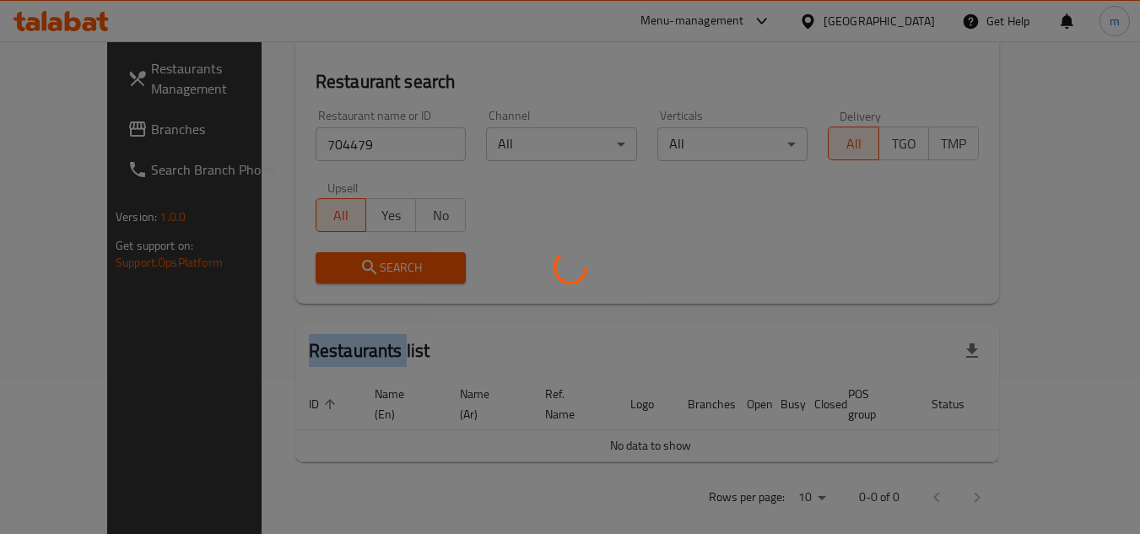
click at [359, 267] on div at bounding box center [570, 267] width 1140 height 534
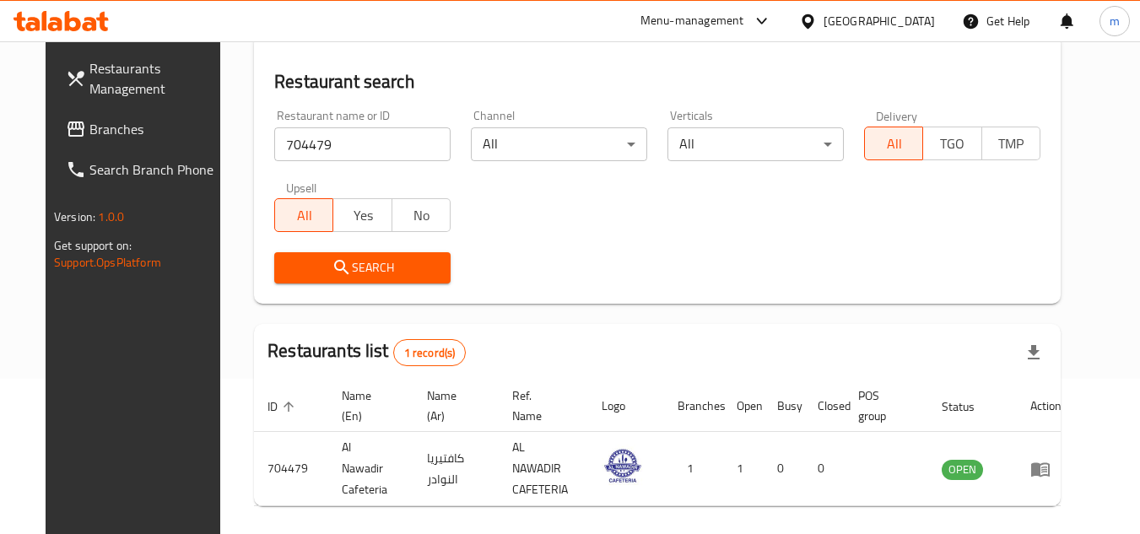
click at [862, 24] on div "United Arab Emirates" at bounding box center [878, 21] width 111 height 19
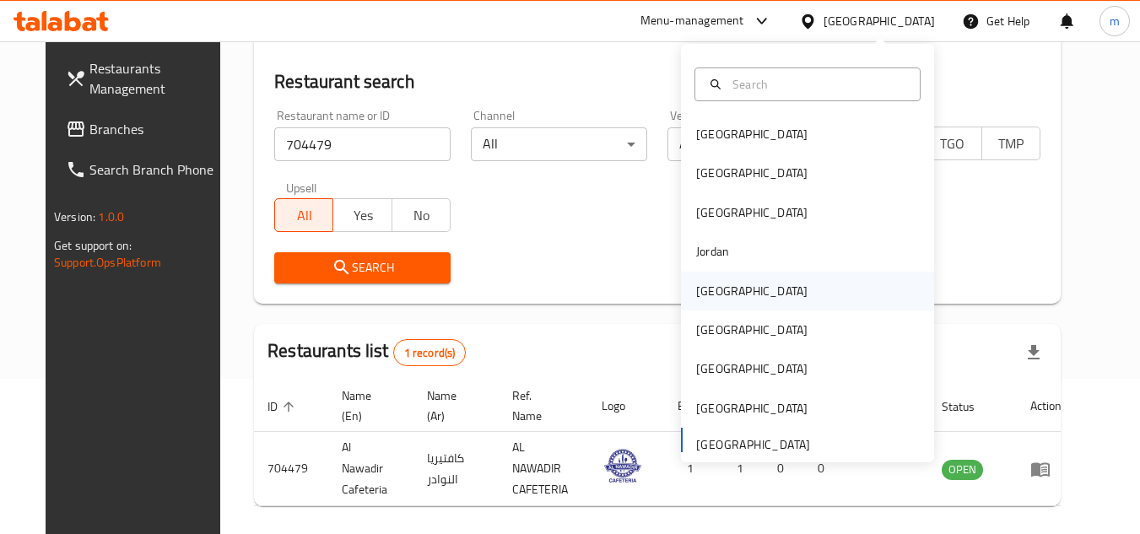
click at [720, 287] on div "[GEOGRAPHIC_DATA]" at bounding box center [751, 291] width 138 height 39
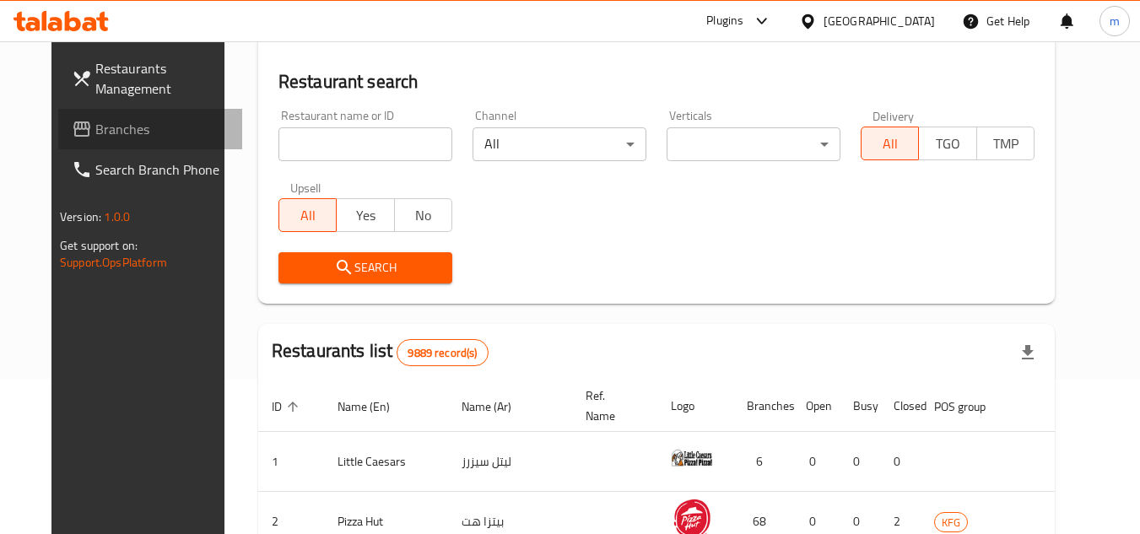
drag, startPoint x: 144, startPoint y: 127, endPoint x: 134, endPoint y: 134, distance: 12.7
click at [142, 127] on span "Branches" at bounding box center [161, 129] width 133 height 20
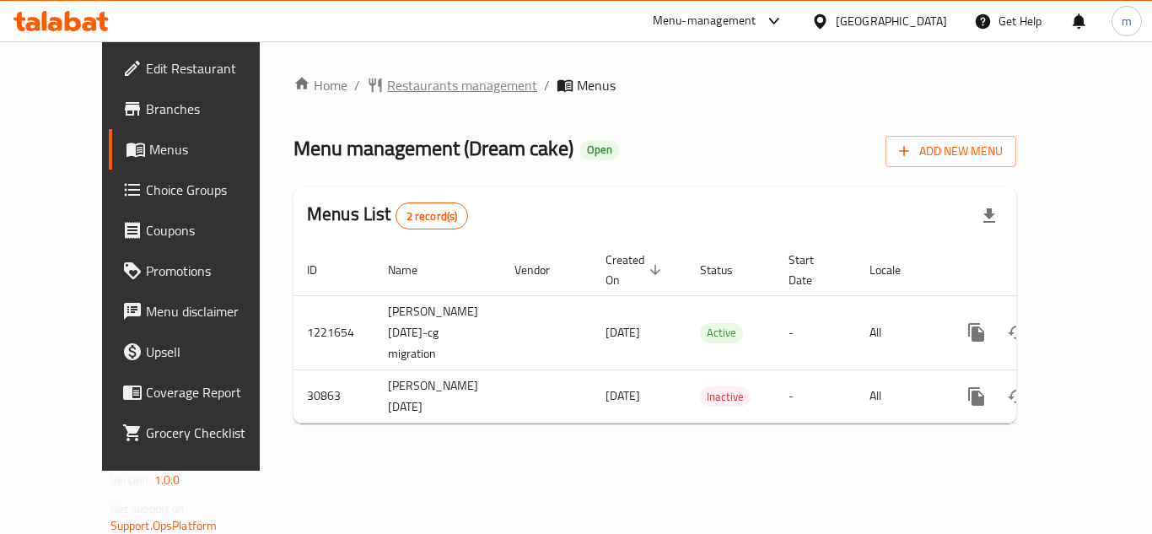
click at [407, 93] on span "Restaurants management" at bounding box center [462, 85] width 150 height 20
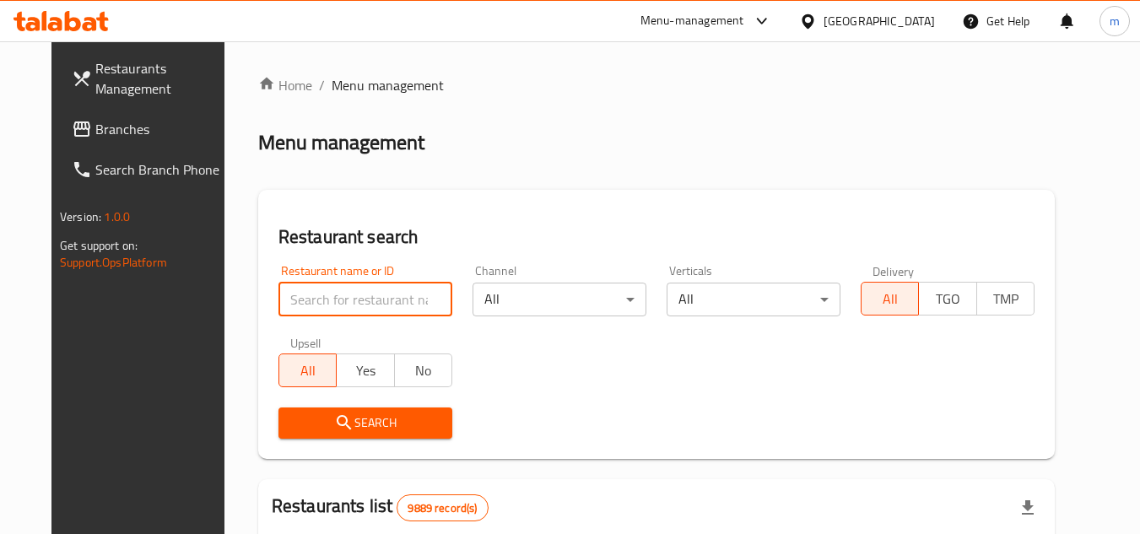
click at [369, 300] on input "search" at bounding box center [365, 300] width 174 height 34
paste input "15835"
type input "15835"
click at [334, 429] on icon "submit" at bounding box center [344, 423] width 20 height 20
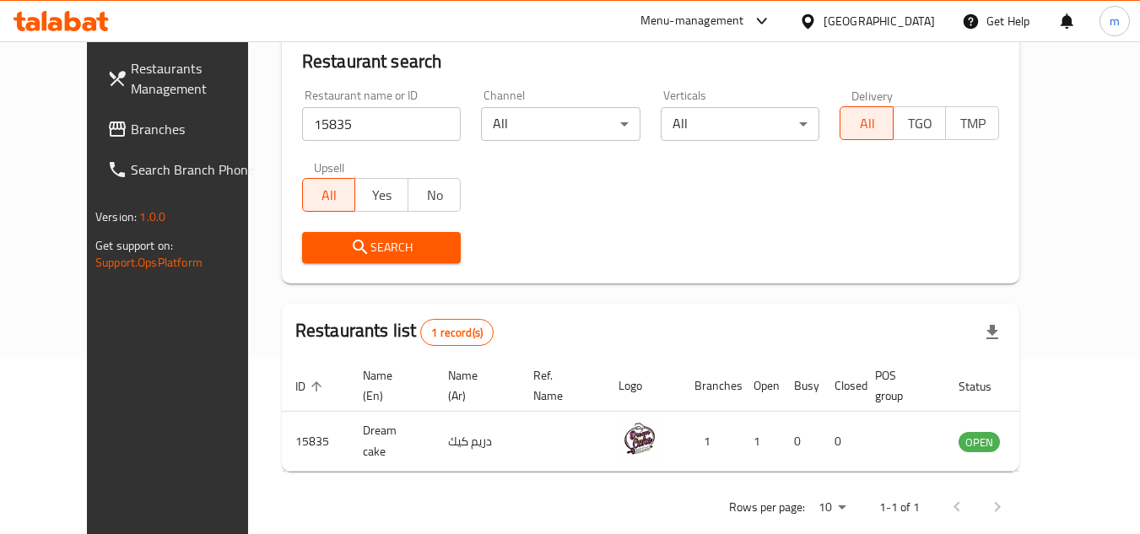
scroll to position [204, 0]
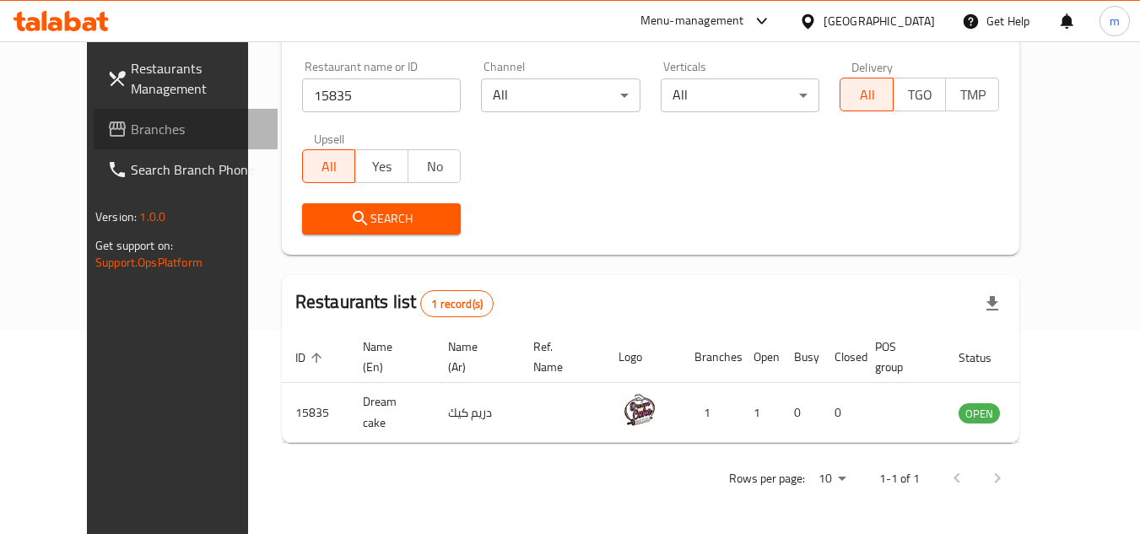
click at [131, 132] on span "Branches" at bounding box center [197, 129] width 133 height 20
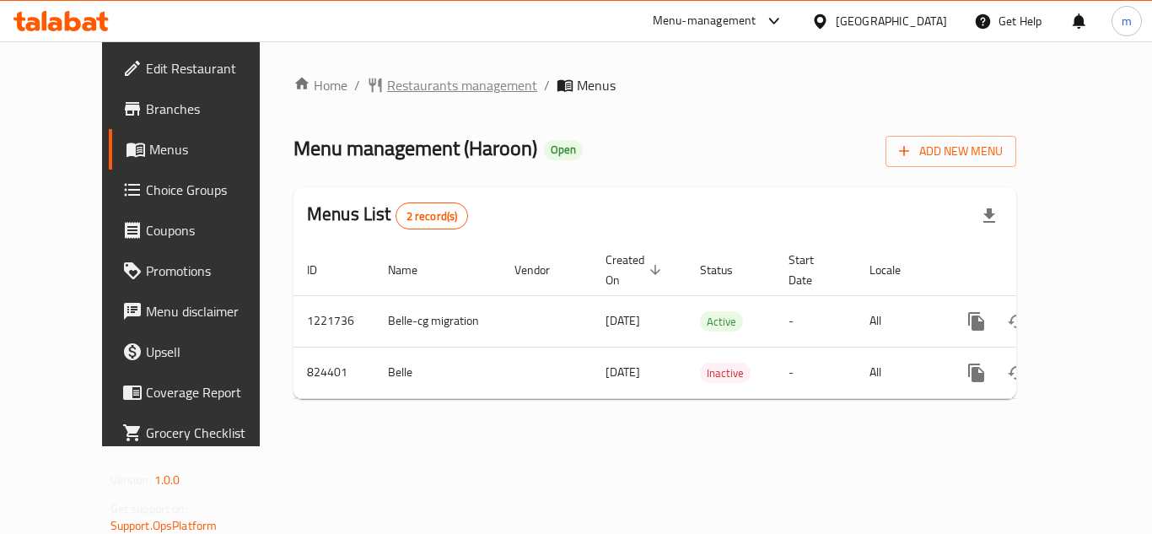
click at [434, 86] on span "Restaurants management" at bounding box center [462, 85] width 150 height 20
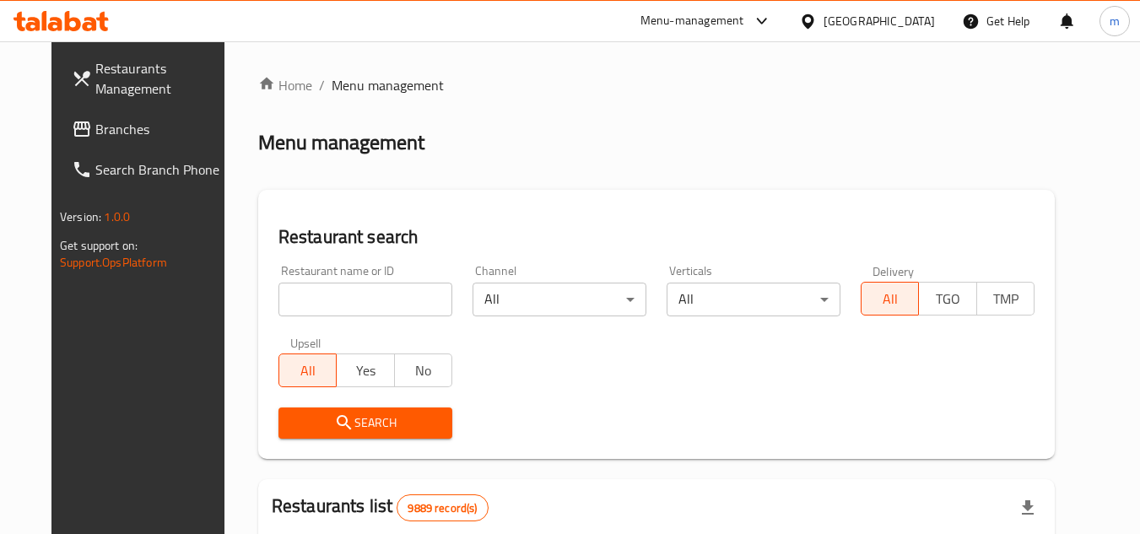
click at [309, 298] on input "search" at bounding box center [365, 300] width 174 height 34
paste input "/629053"
click at [278, 298] on input "/629053" at bounding box center [365, 300] width 174 height 34
type input "629053"
click at [306, 423] on span "Search" at bounding box center [365, 423] width 147 height 21
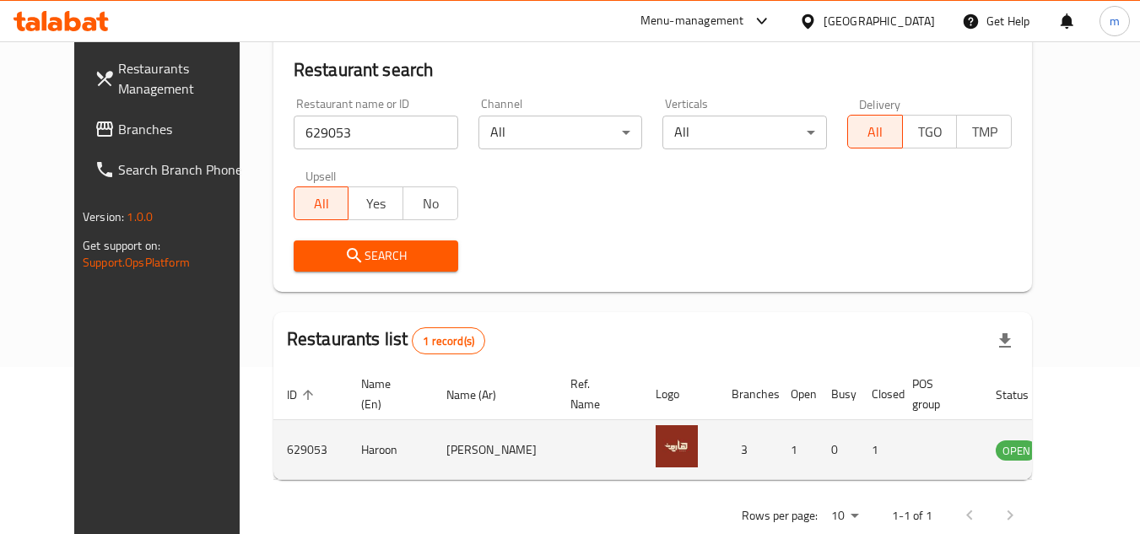
scroll to position [204, 0]
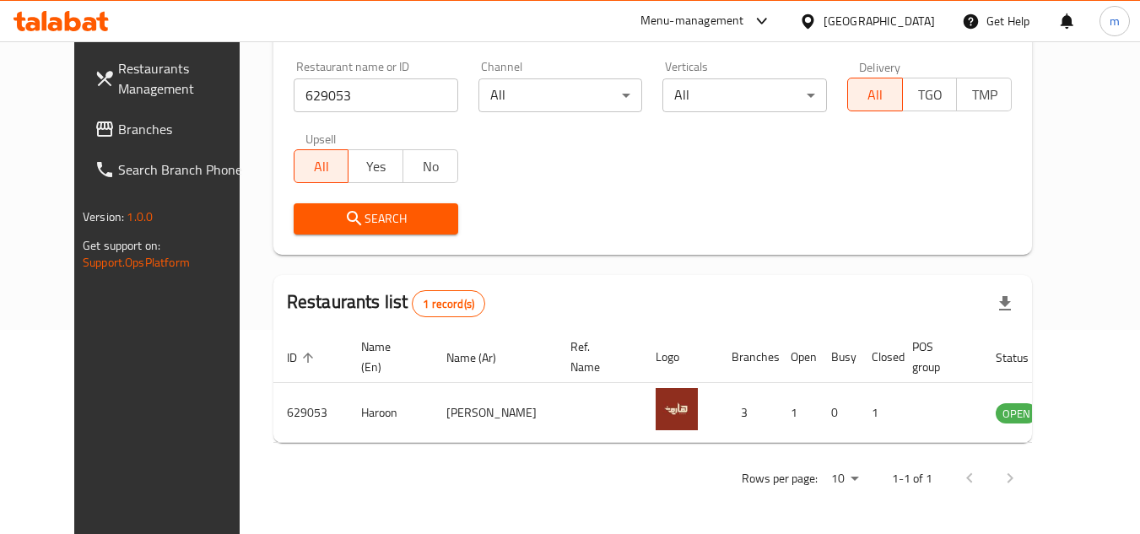
click at [118, 132] on span "Branches" at bounding box center [184, 129] width 133 height 20
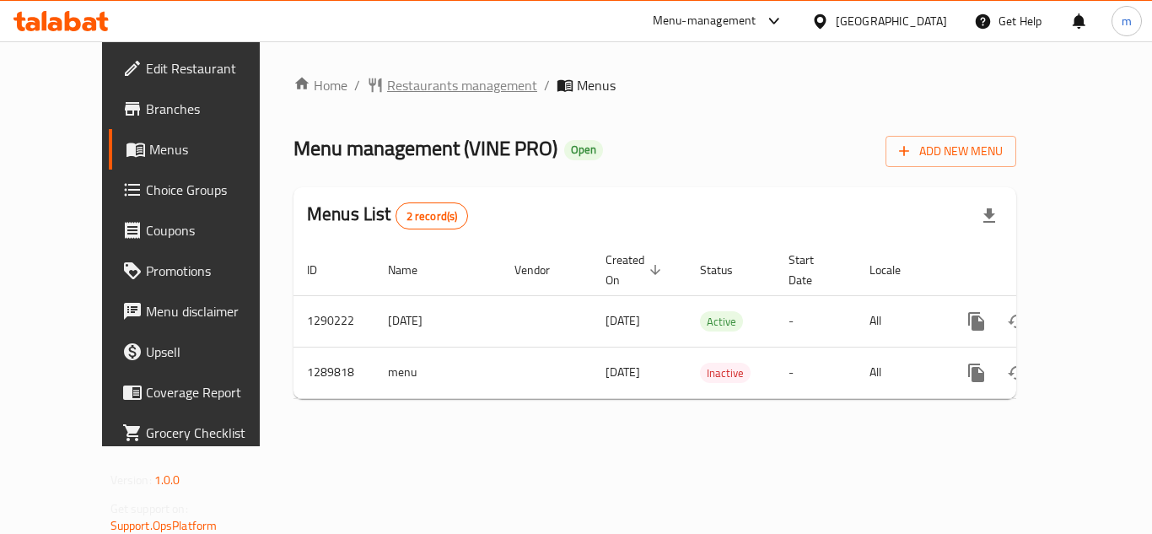
click at [427, 90] on span "Restaurants management" at bounding box center [462, 85] width 150 height 20
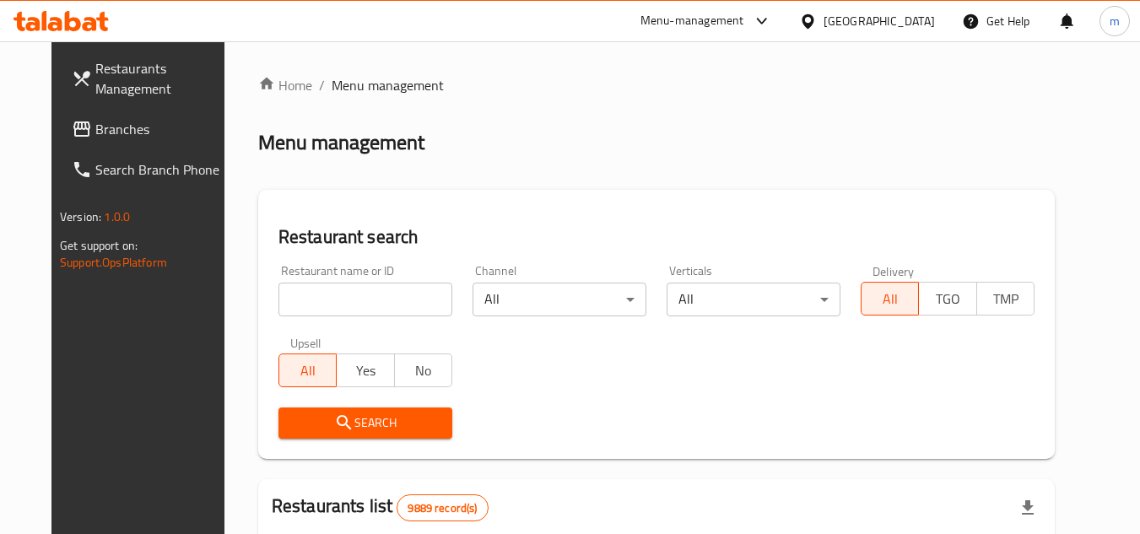
click at [374, 299] on input "search" at bounding box center [365, 300] width 174 height 34
paste input "697878"
type input "697878"
click at [337, 417] on span "Search" at bounding box center [365, 423] width 147 height 21
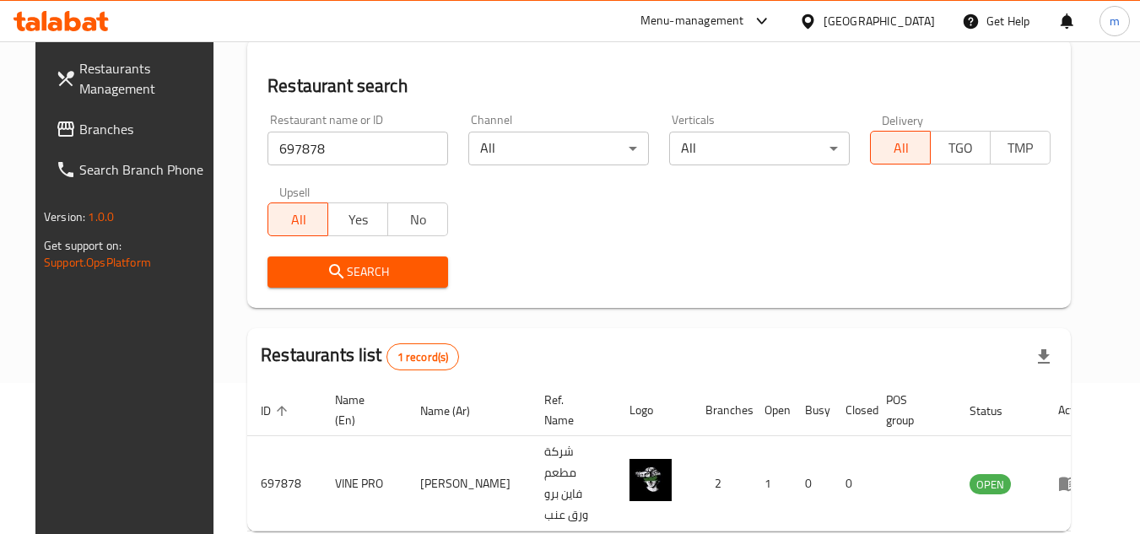
scroll to position [204, 0]
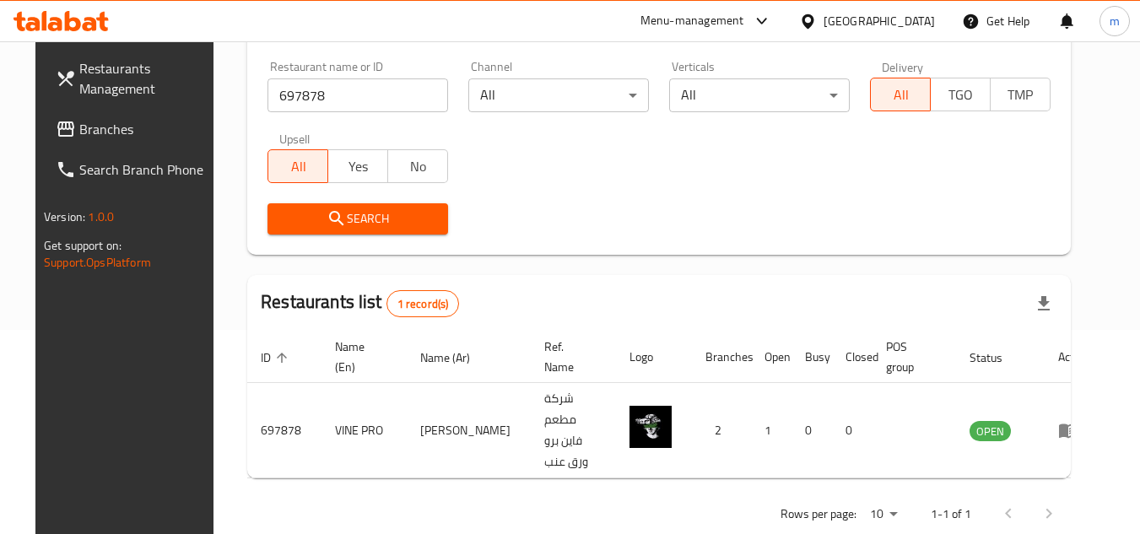
click at [918, 21] on div "Kuwait" at bounding box center [878, 21] width 111 height 19
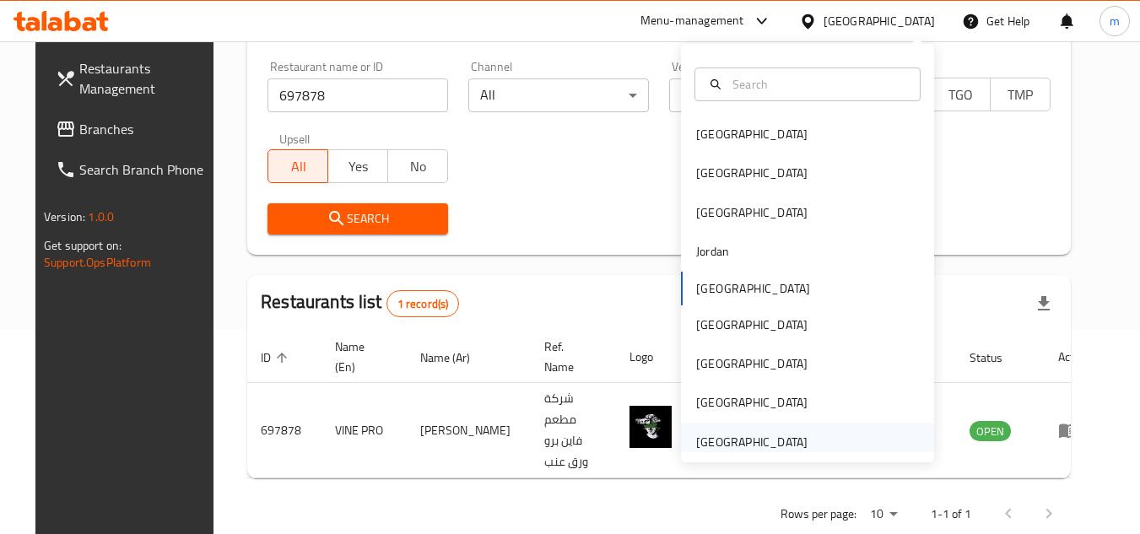
click at [735, 436] on div "[GEOGRAPHIC_DATA]" at bounding box center [751, 442] width 111 height 19
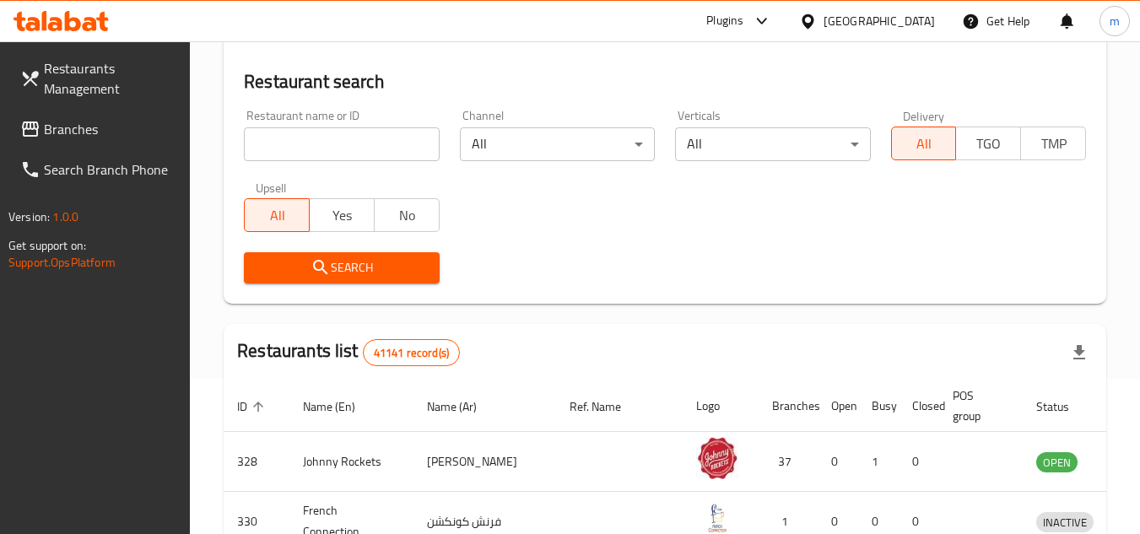
scroll to position [204, 0]
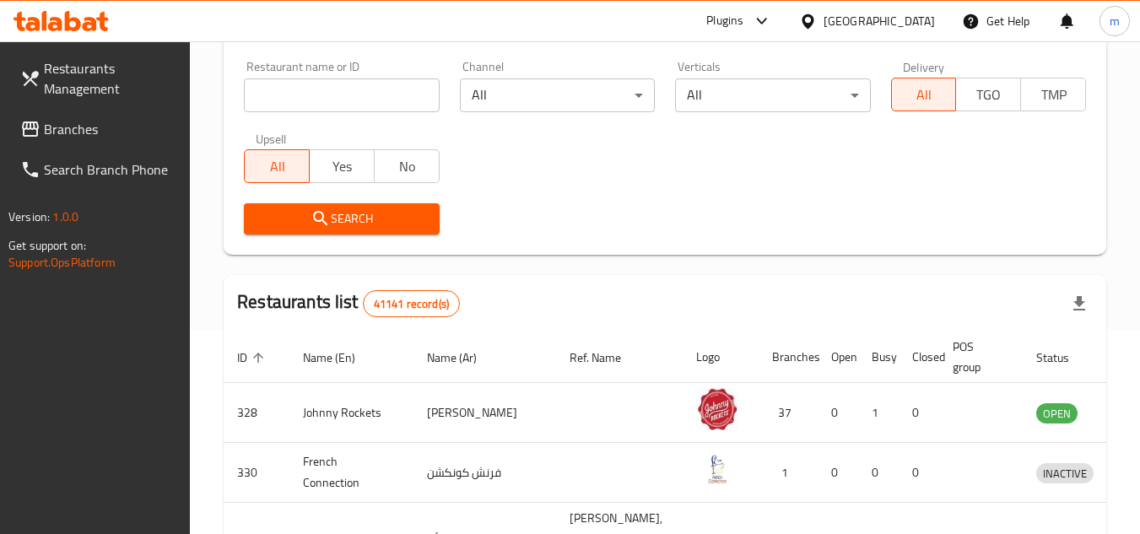
click at [134, 129] on span "Branches" at bounding box center [110, 129] width 133 height 20
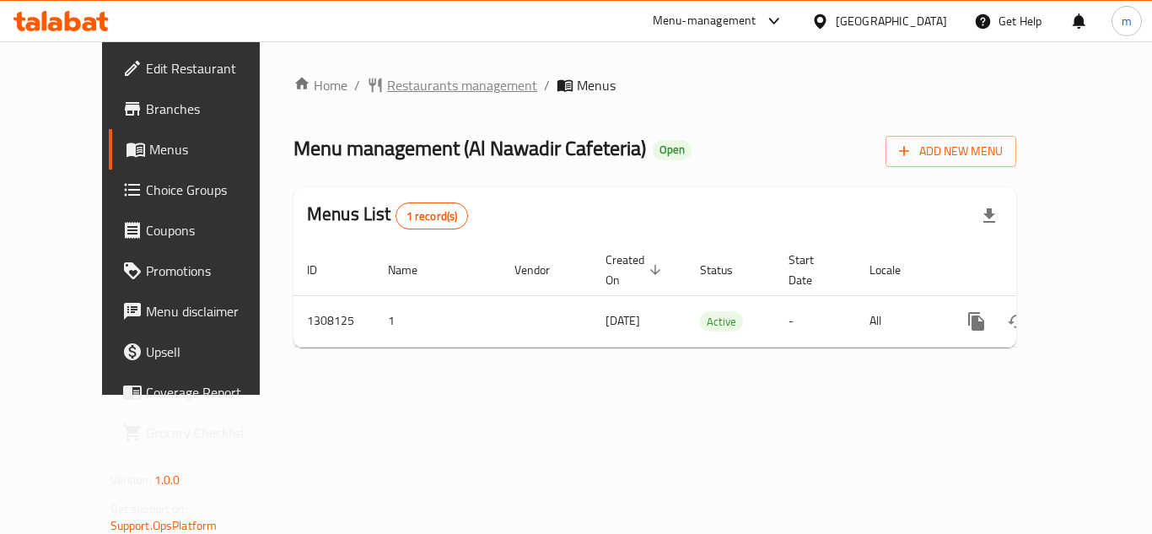
click at [387, 89] on span "Restaurants management" at bounding box center [462, 85] width 150 height 20
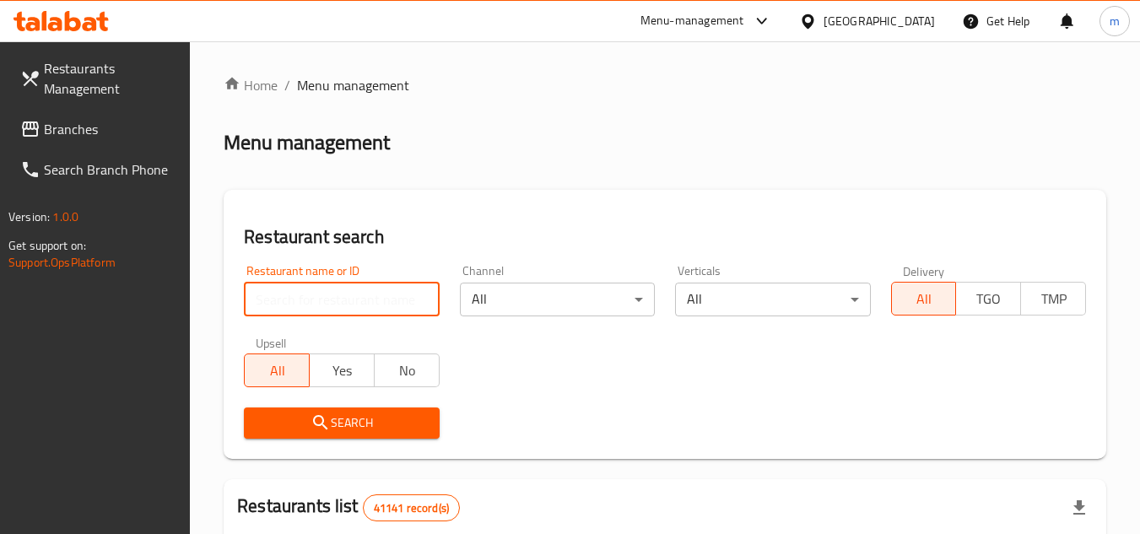
paste input "704479"
type input "704479"
click at [340, 424] on span "Search" at bounding box center [341, 423] width 168 height 21
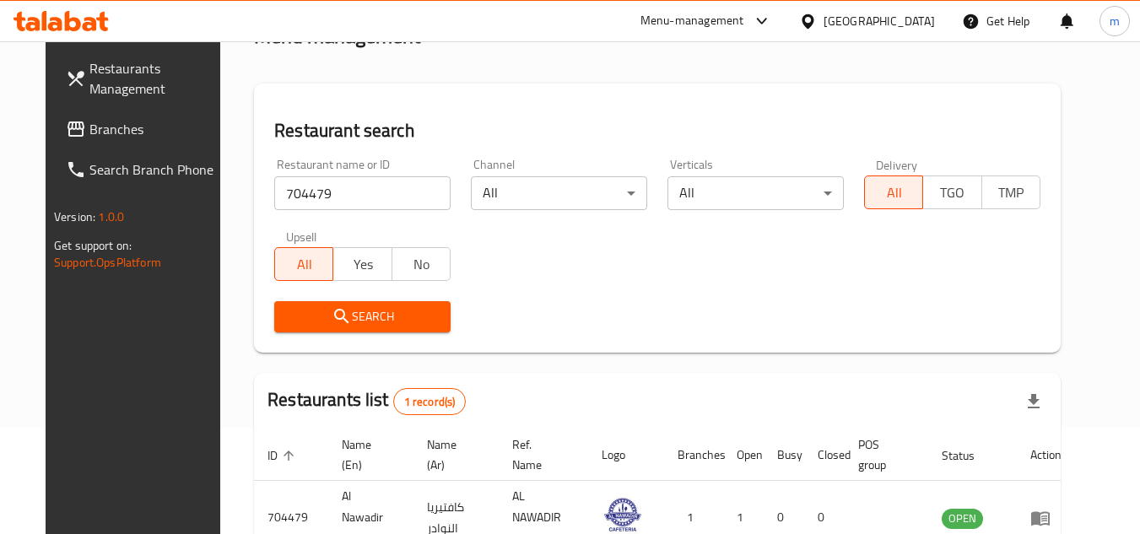
scroll to position [169, 0]
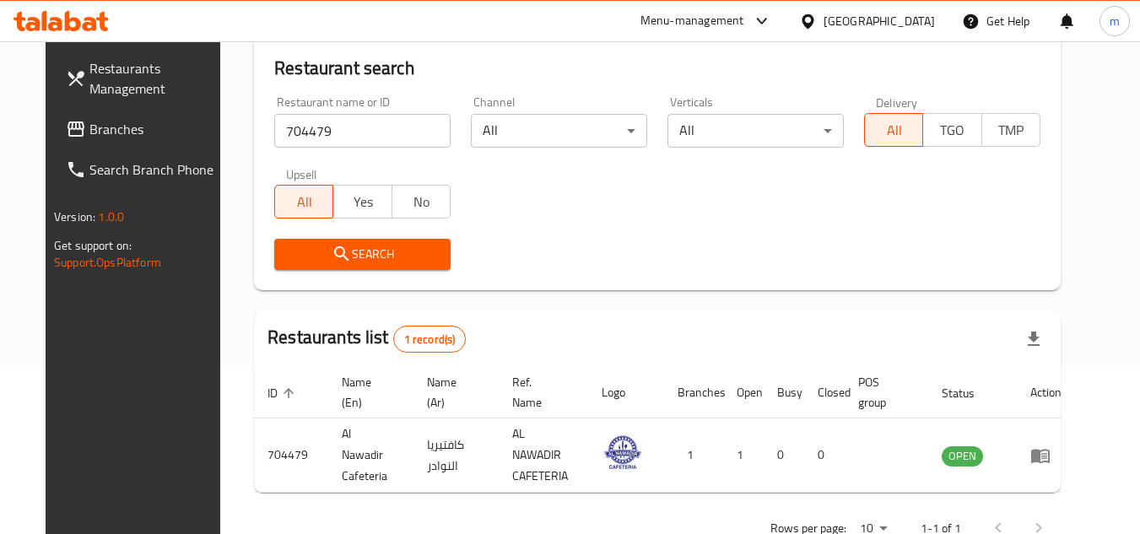
click at [100, 134] on span "Branches" at bounding box center [155, 129] width 133 height 20
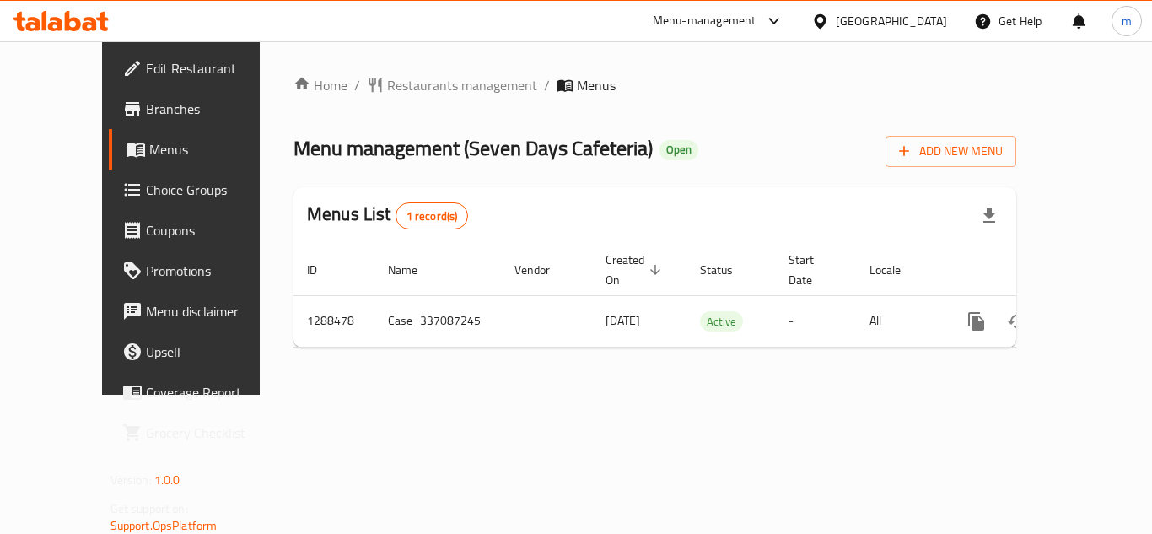
click at [435, 101] on div "Home / Restaurants management / Menus Menu management ( Seven Days Cafeteria ) …" at bounding box center [655, 218] width 723 height 286
click at [446, 80] on span "Restaurants management" at bounding box center [462, 85] width 150 height 20
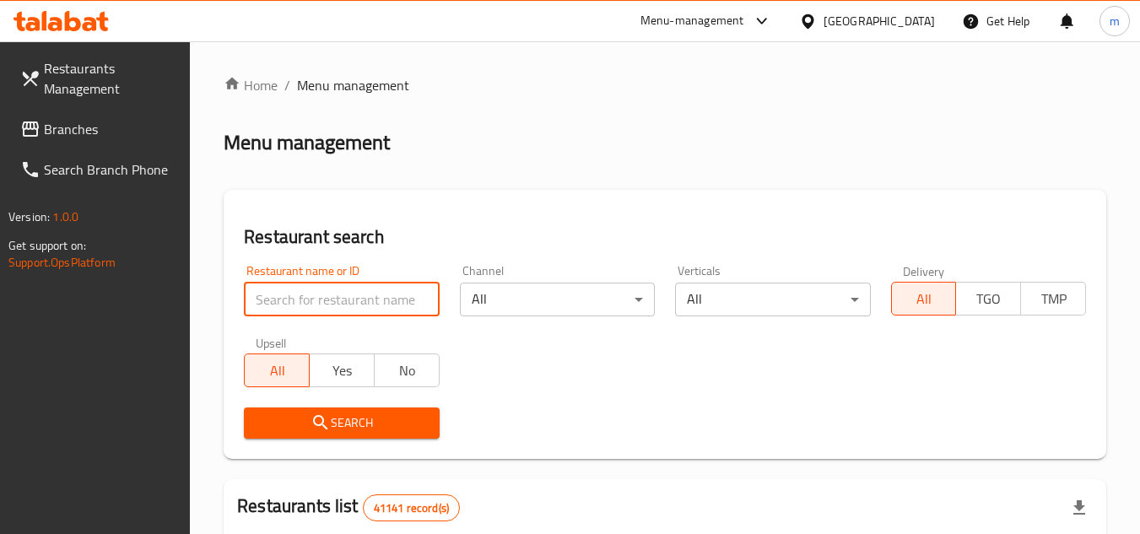
click at [346, 298] on input "search" at bounding box center [341, 300] width 195 height 34
paste input "697181"
type input "697181"
click at [332, 427] on span "Search" at bounding box center [341, 423] width 168 height 21
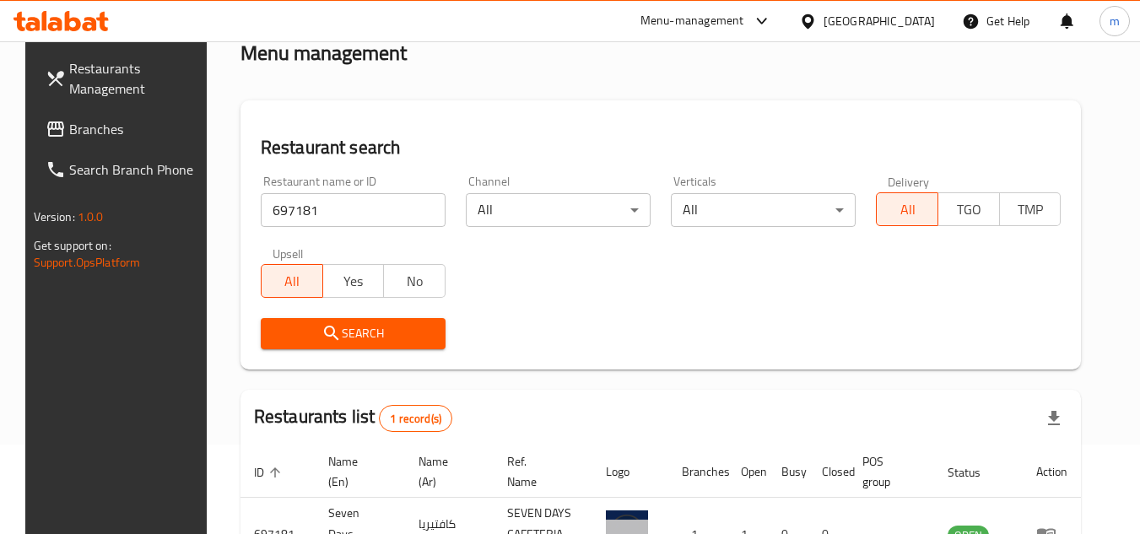
scroll to position [204, 0]
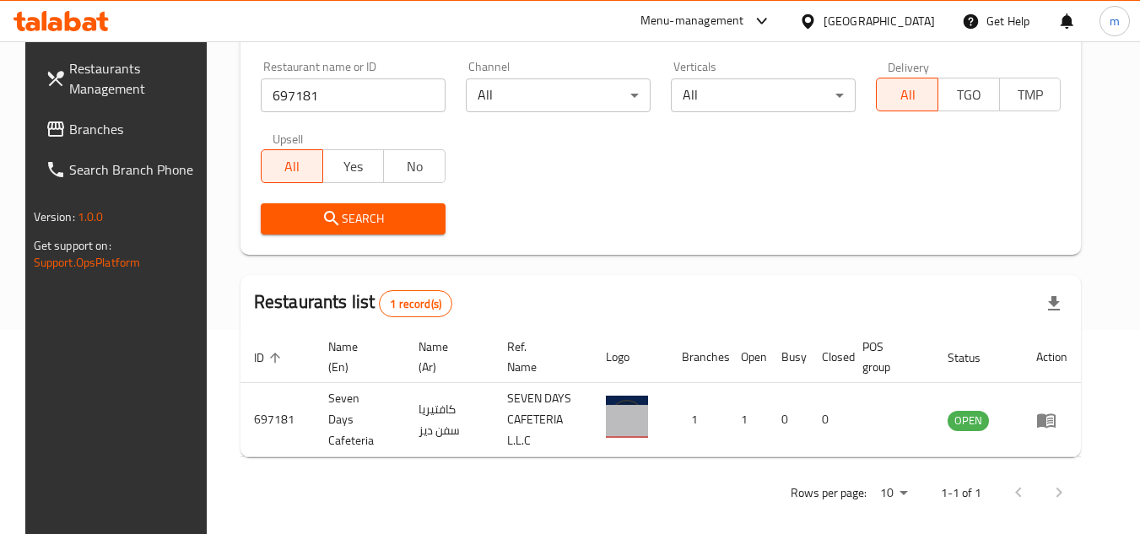
click at [885, 16] on div "[GEOGRAPHIC_DATA]" at bounding box center [878, 21] width 111 height 19
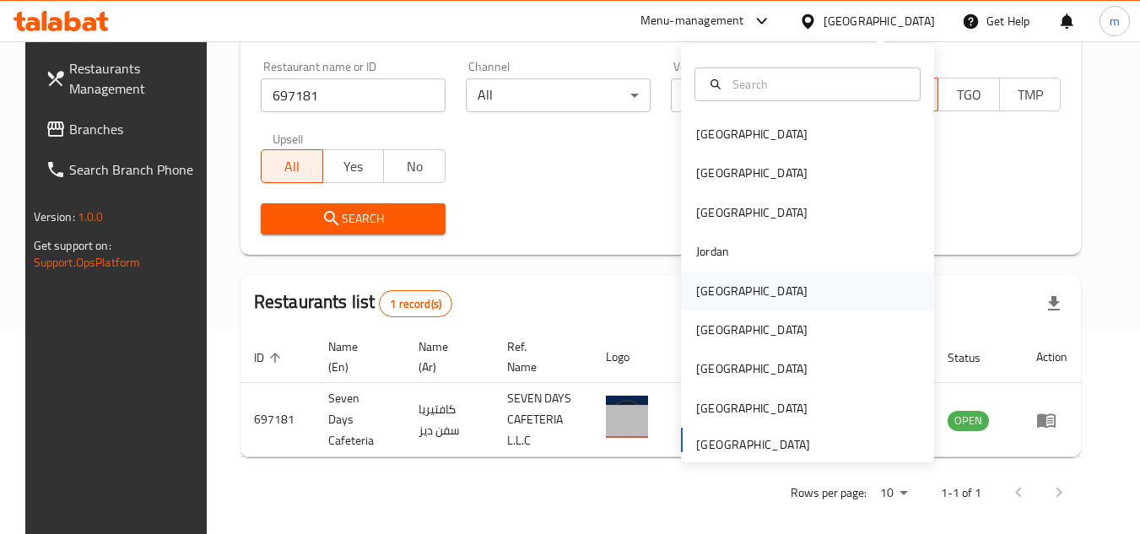
click at [720, 288] on div "[GEOGRAPHIC_DATA]" at bounding box center [751, 291] width 138 height 39
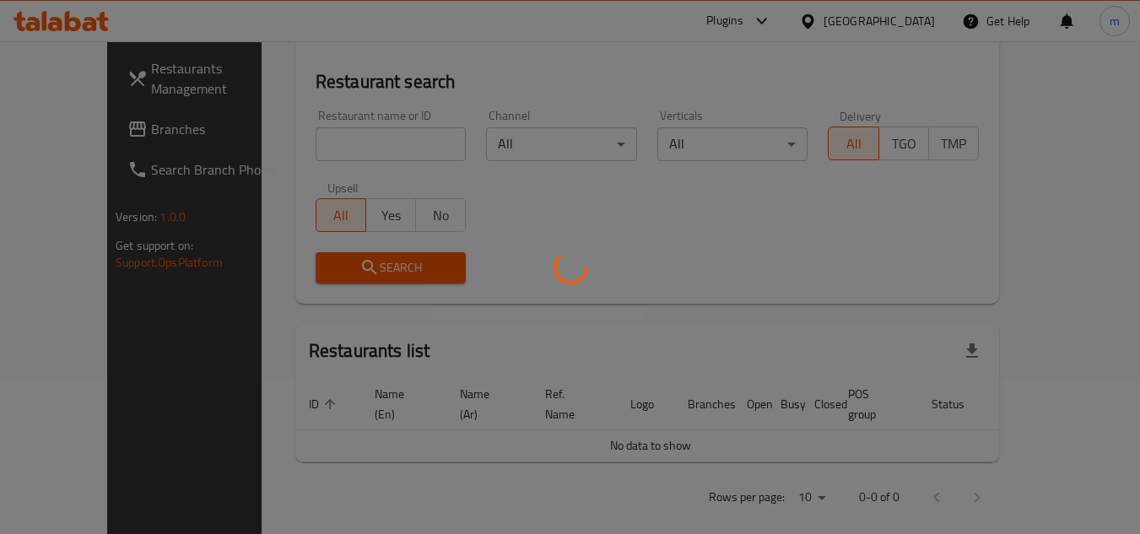
scroll to position [204, 0]
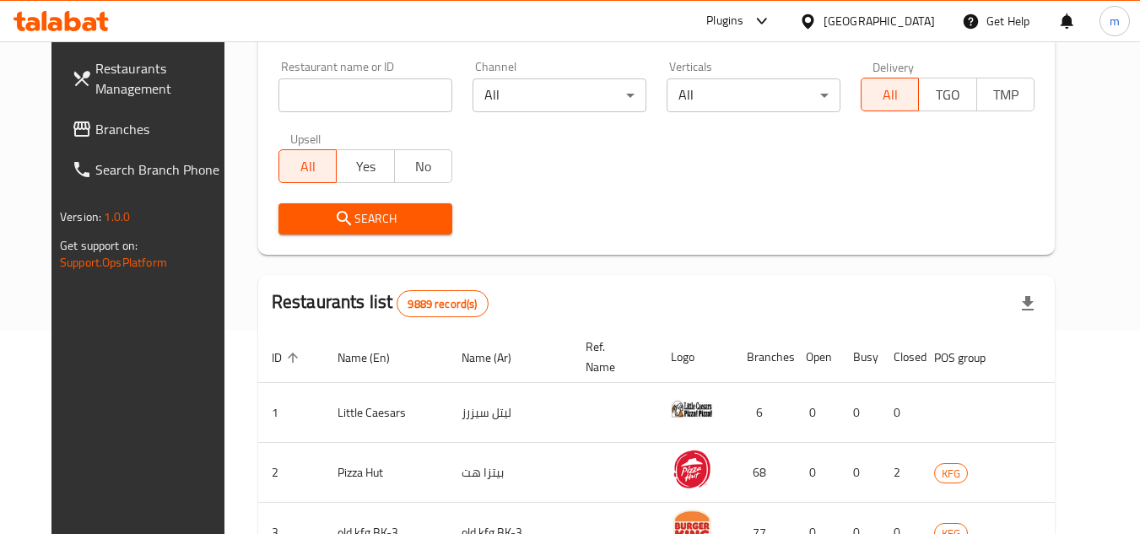
click at [95, 129] on span "Branches" at bounding box center [161, 129] width 133 height 20
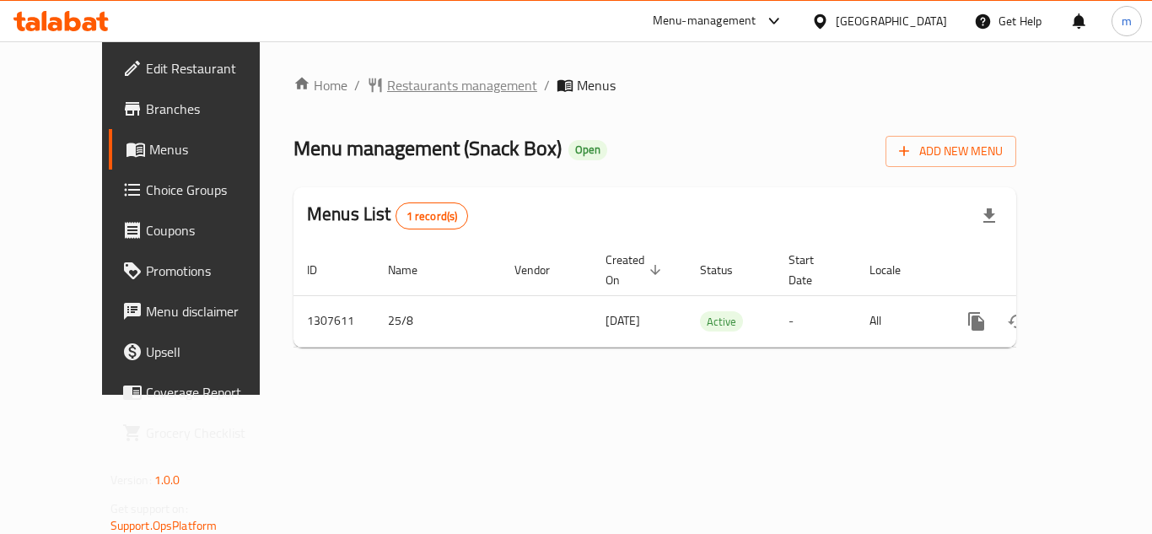
click at [444, 83] on span "Restaurants management" at bounding box center [462, 85] width 150 height 20
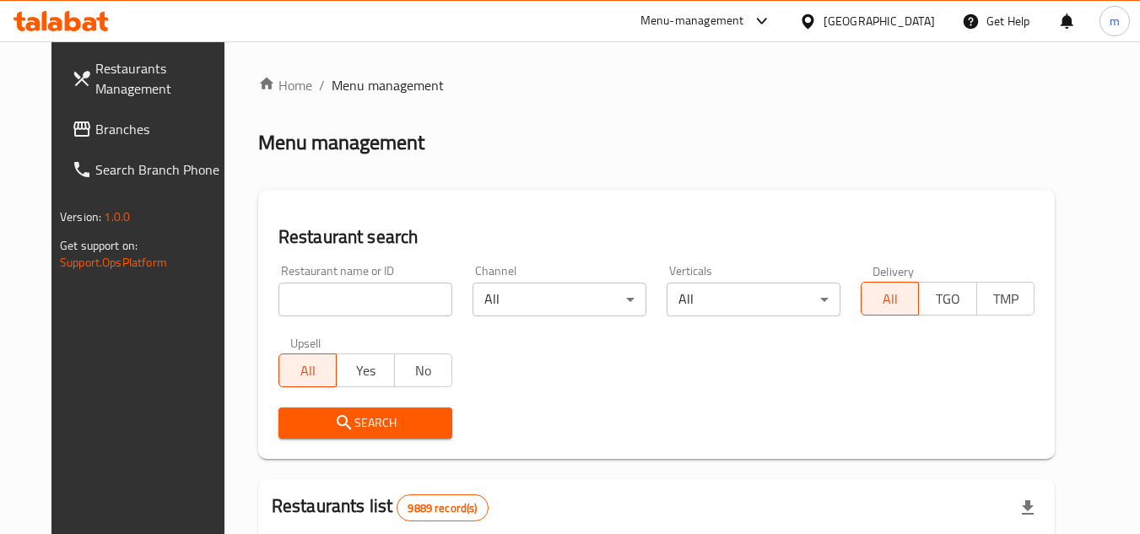
click at [357, 308] on input "search" at bounding box center [365, 300] width 174 height 34
paste input "704567"
type input "704567"
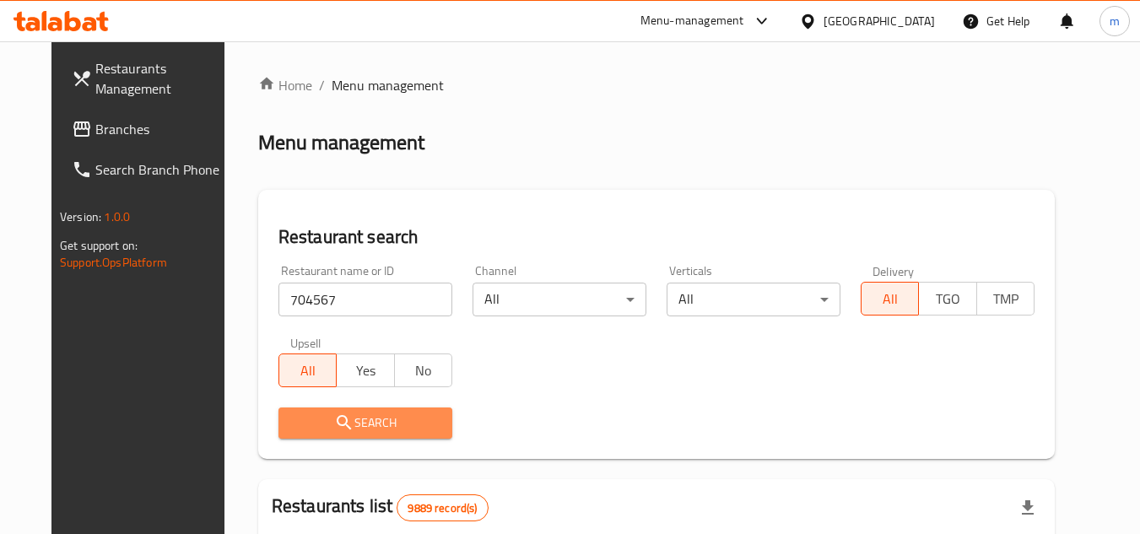
click at [334, 424] on icon "submit" at bounding box center [344, 423] width 20 height 20
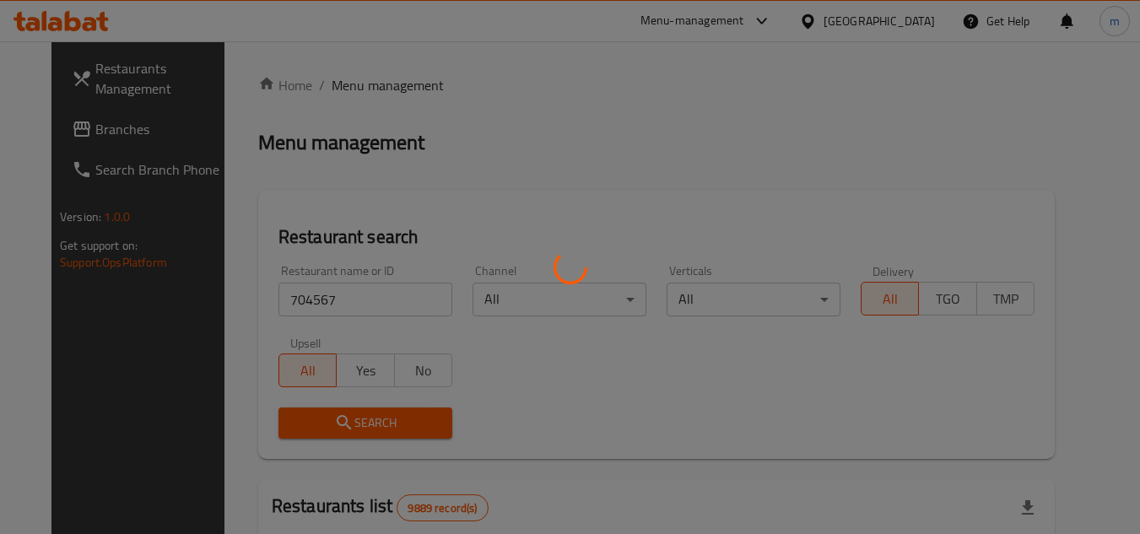
scroll to position [218, 0]
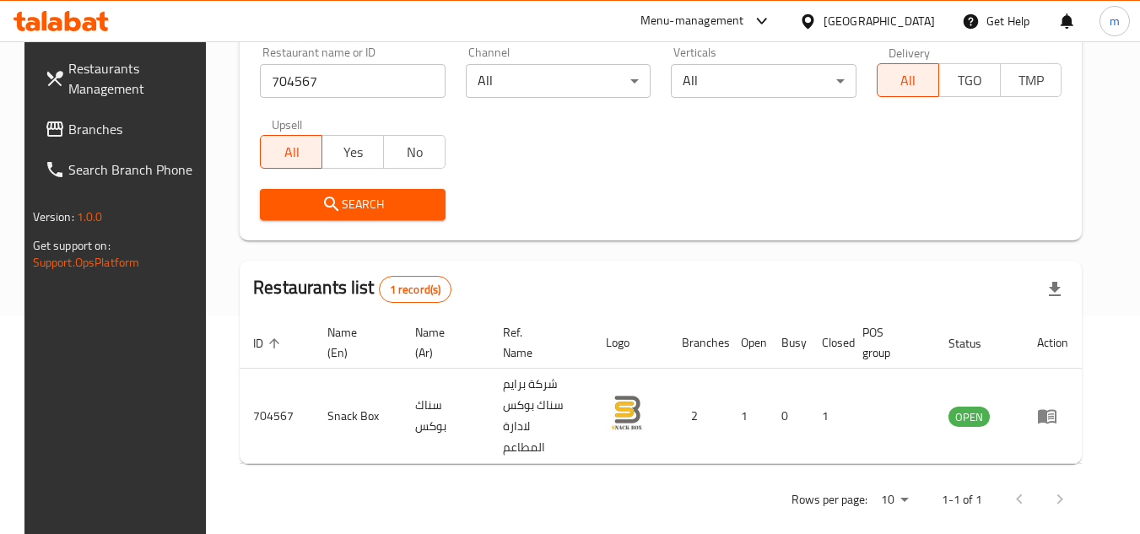
click at [914, 15] on div "Kuwait" at bounding box center [878, 21] width 111 height 19
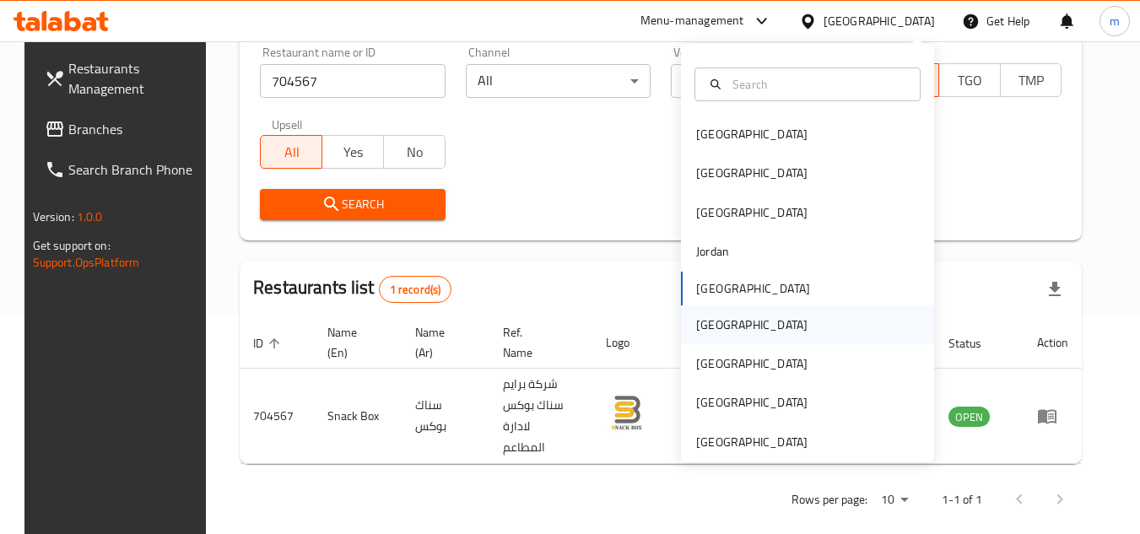
click at [719, 317] on div "Oman" at bounding box center [751, 324] width 138 height 39
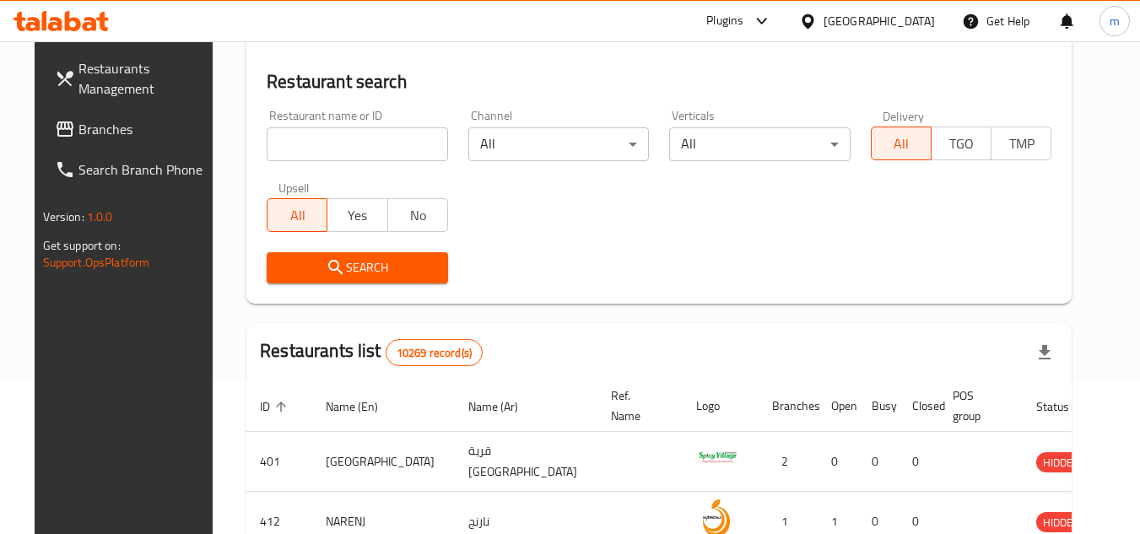
scroll to position [218, 0]
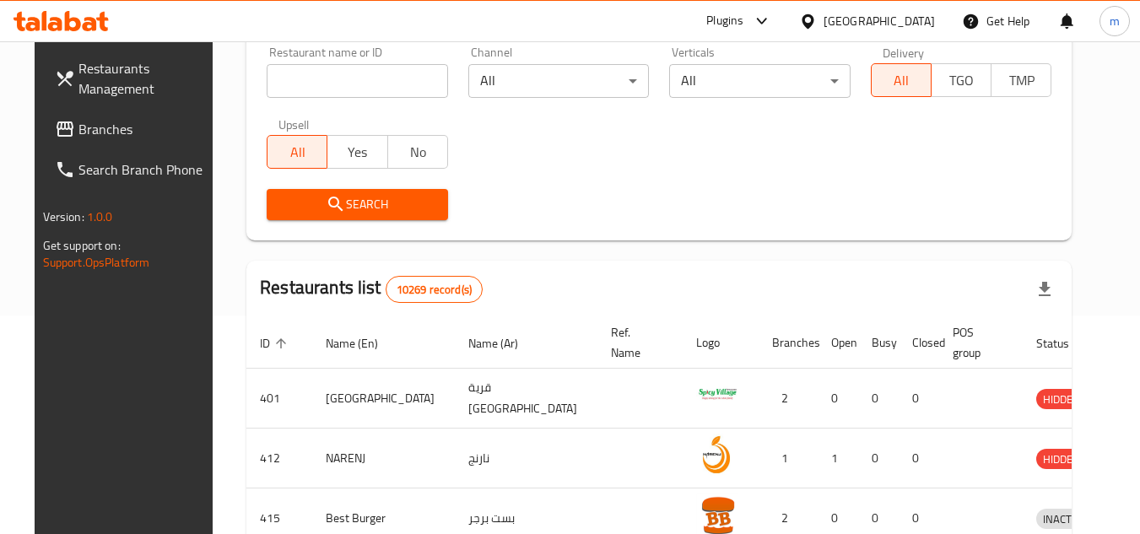
click at [78, 134] on span "Branches" at bounding box center [144, 129] width 133 height 20
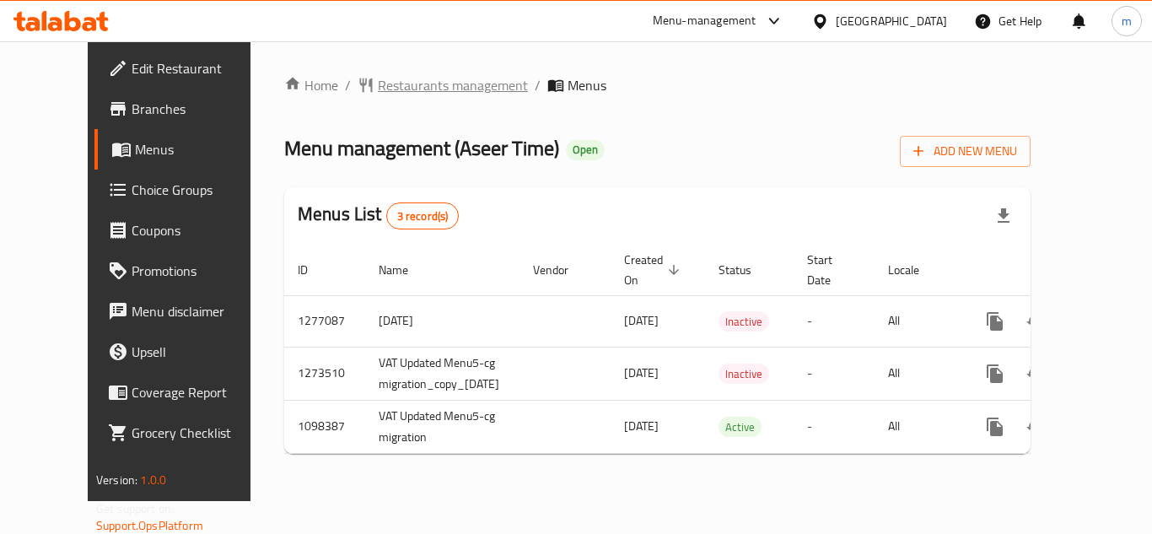
click at [421, 94] on span "Restaurants management" at bounding box center [453, 85] width 150 height 20
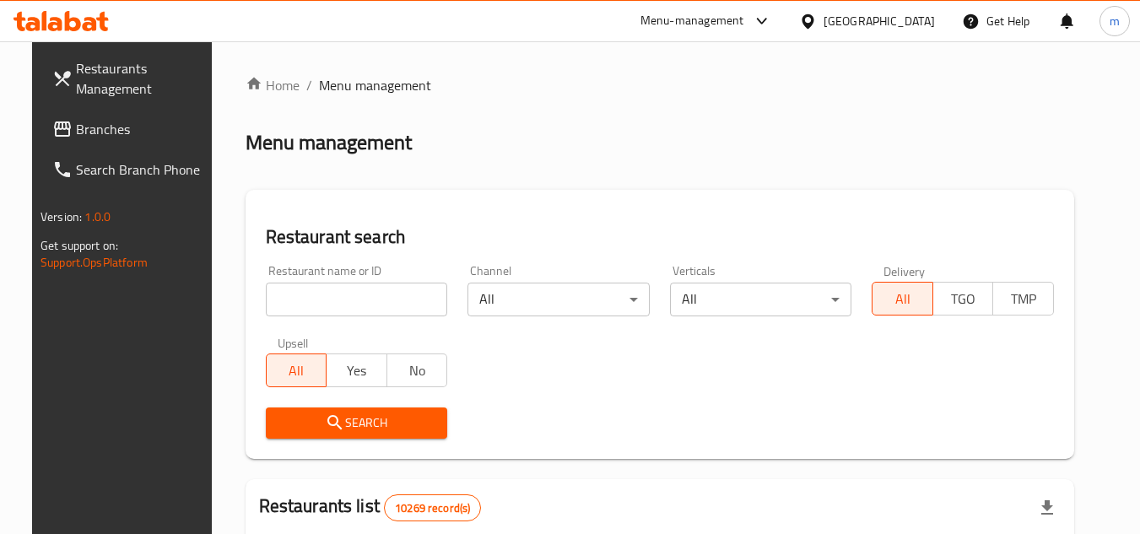
click at [353, 295] on input "search" at bounding box center [357, 300] width 182 height 34
paste input "631206"
type input "631206"
click at [341, 418] on span "Search" at bounding box center [356, 423] width 155 height 21
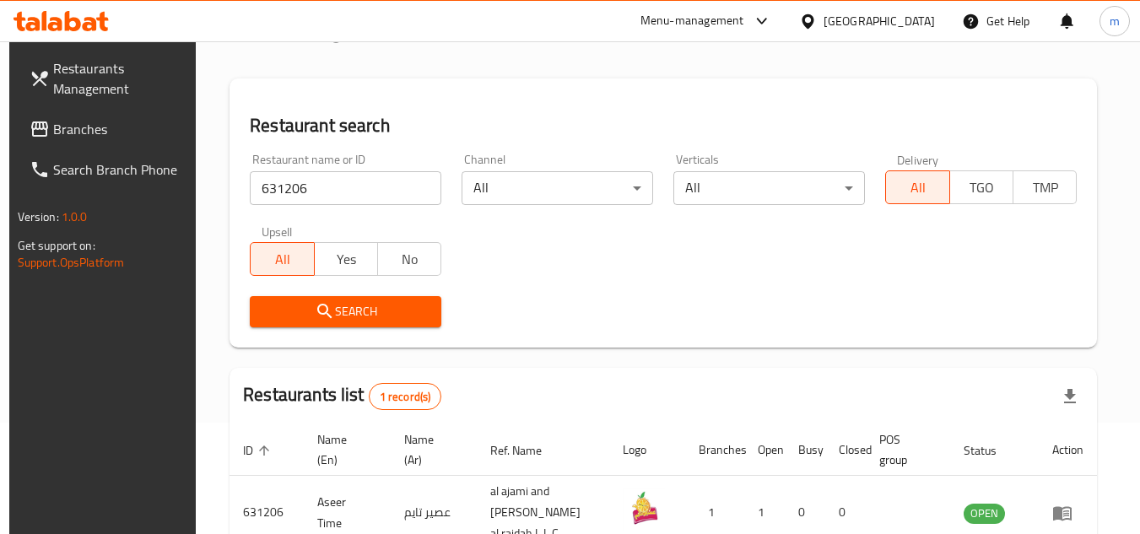
scroll to position [218, 0]
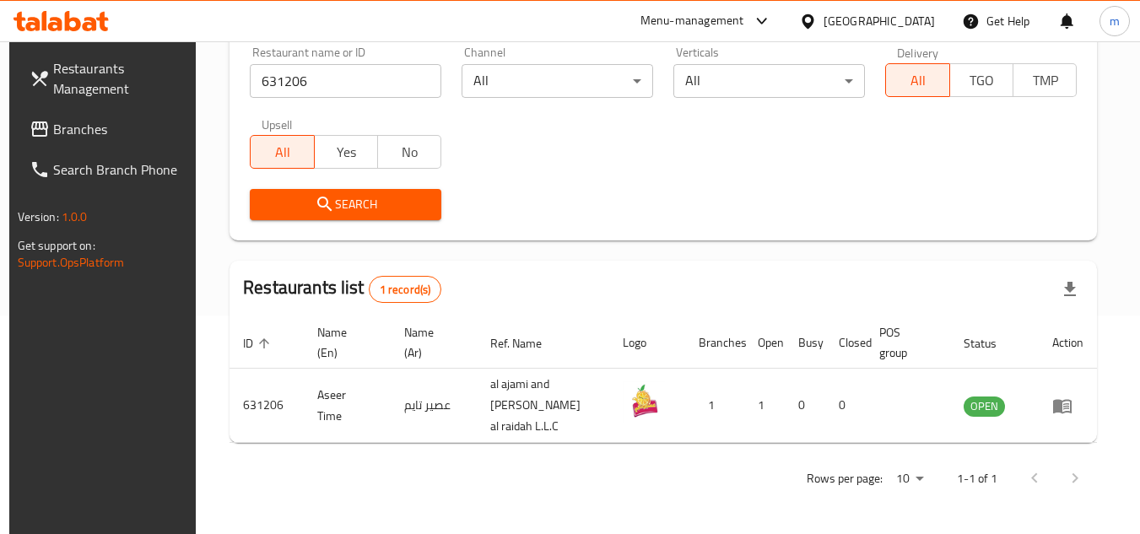
click at [909, 23] on div "[GEOGRAPHIC_DATA]" at bounding box center [878, 21] width 111 height 19
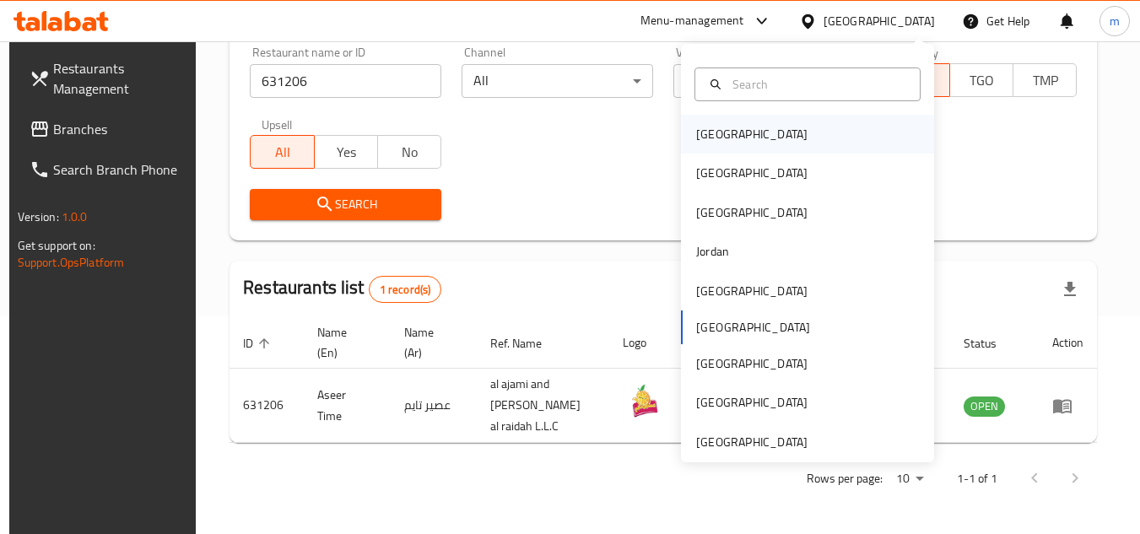
click at [751, 143] on div "[GEOGRAPHIC_DATA]" at bounding box center [807, 134] width 253 height 39
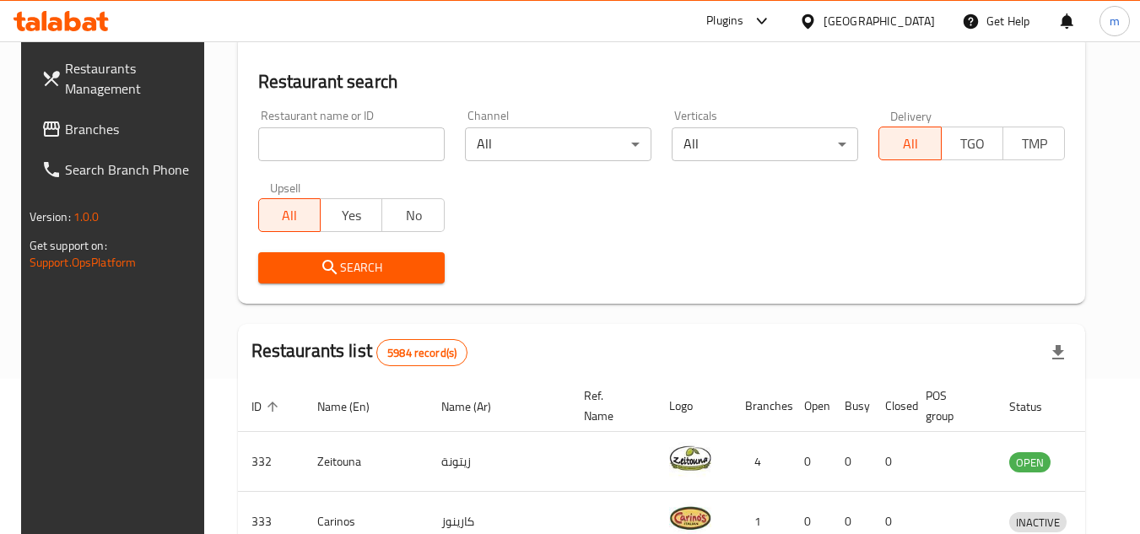
scroll to position [218, 0]
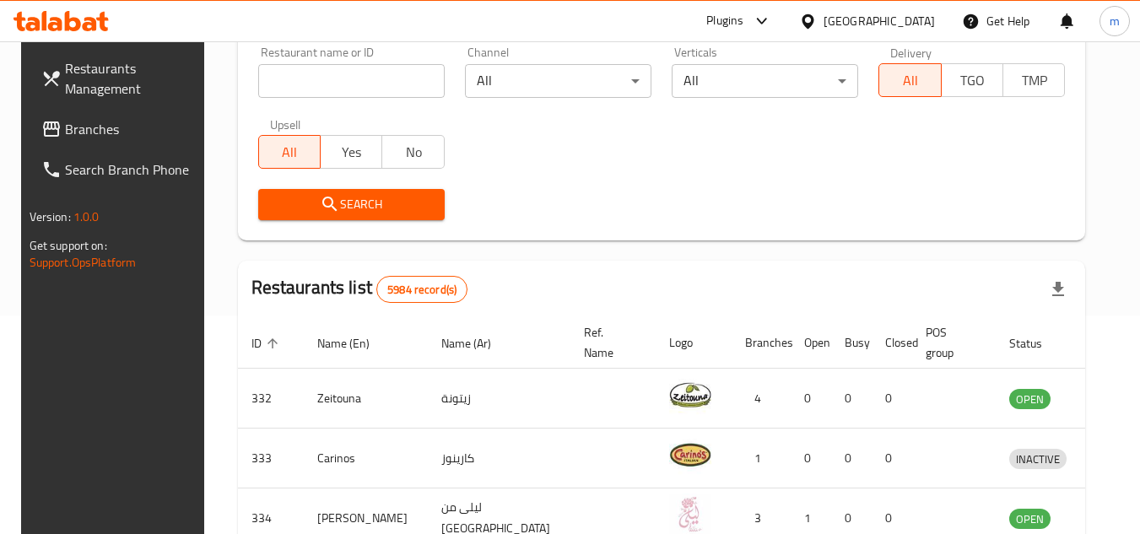
click at [96, 136] on span "Branches" at bounding box center [131, 129] width 133 height 20
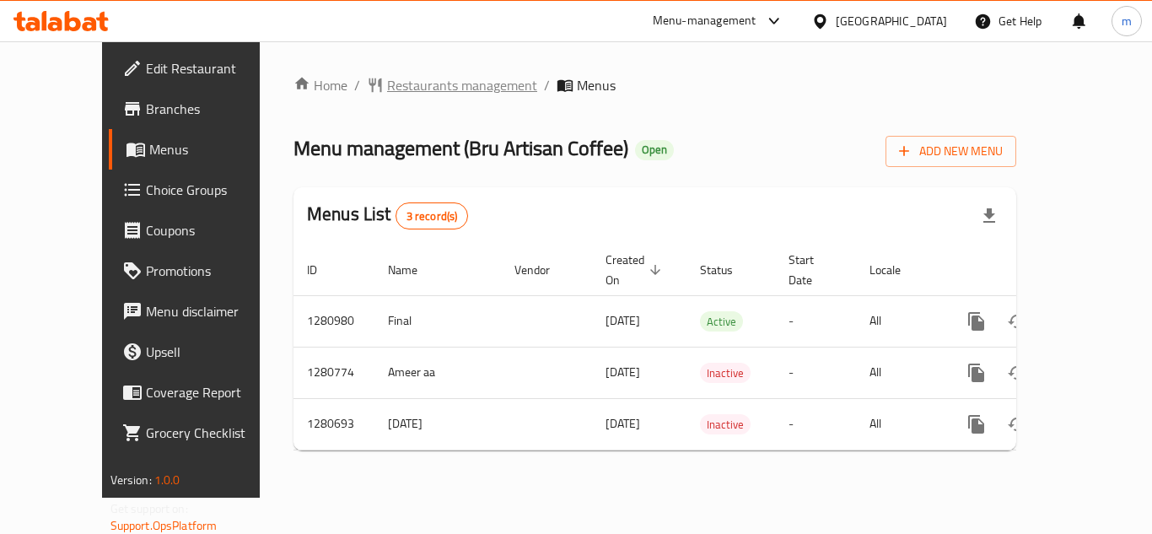
click at [387, 75] on span "Restaurants management" at bounding box center [462, 85] width 150 height 20
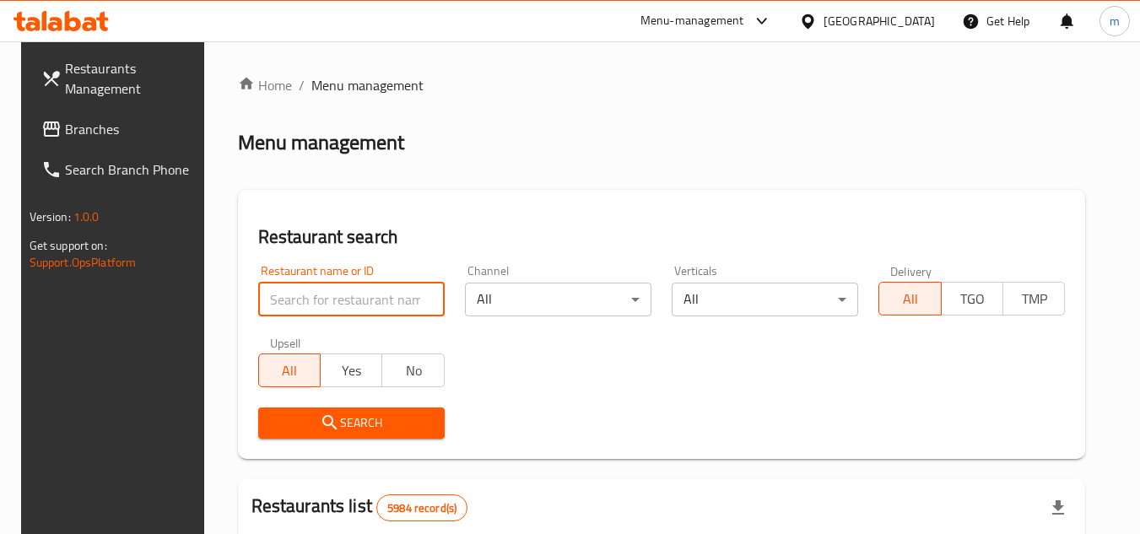
click at [327, 303] on input "search" at bounding box center [351, 300] width 186 height 34
paste input "656383"
type input "656383"
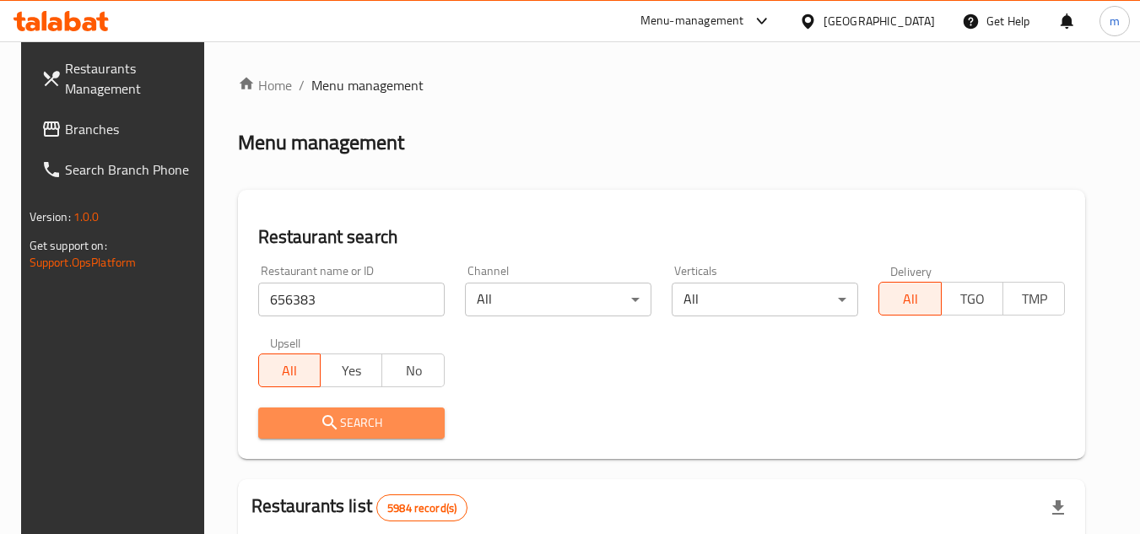
click at [326, 421] on icon "submit" at bounding box center [330, 423] width 20 height 20
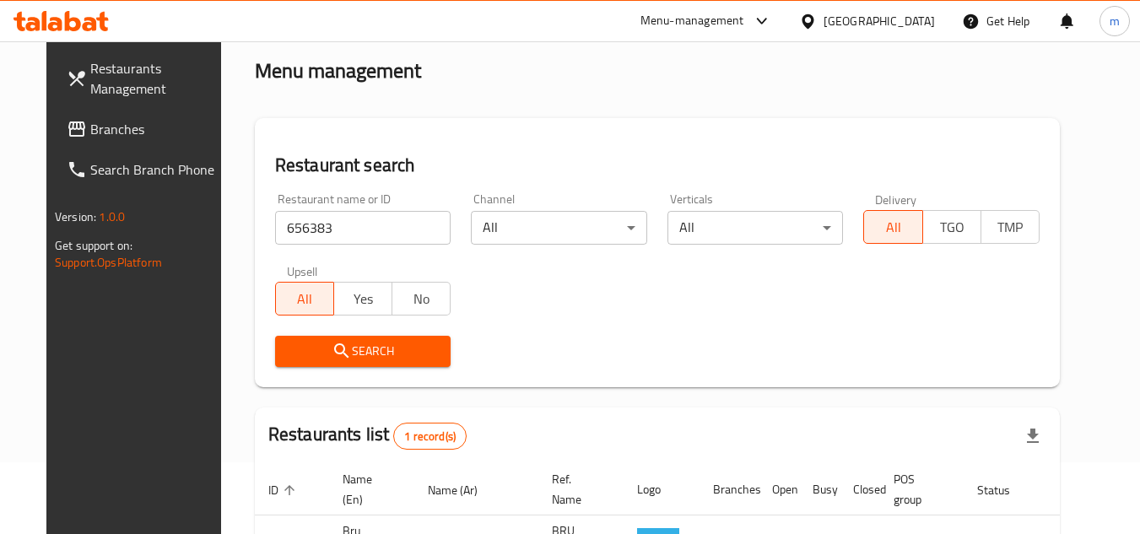
scroll to position [204, 0]
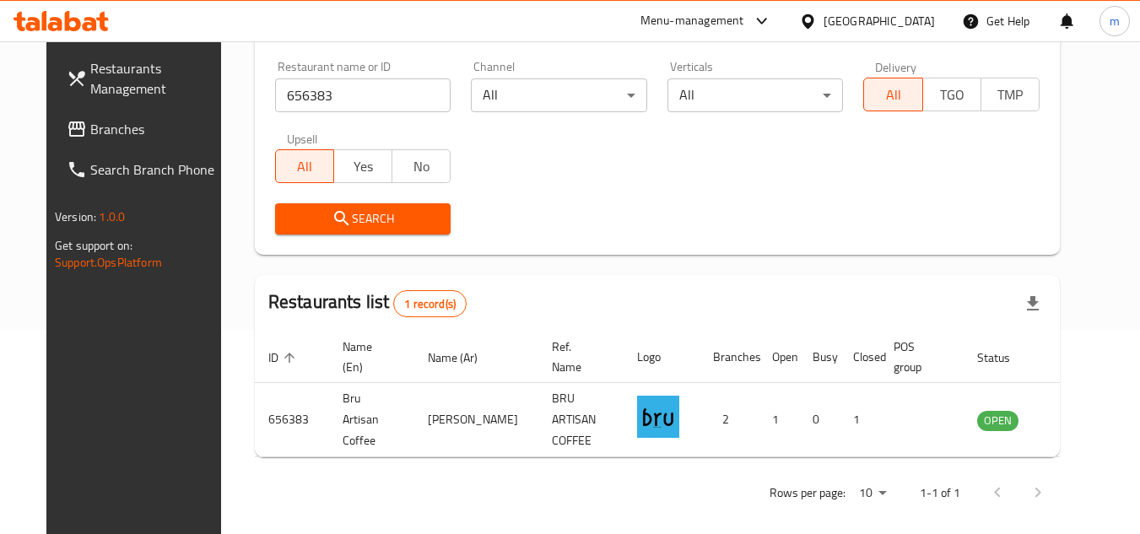
click at [817, 16] on icon at bounding box center [808, 22] width 18 height 18
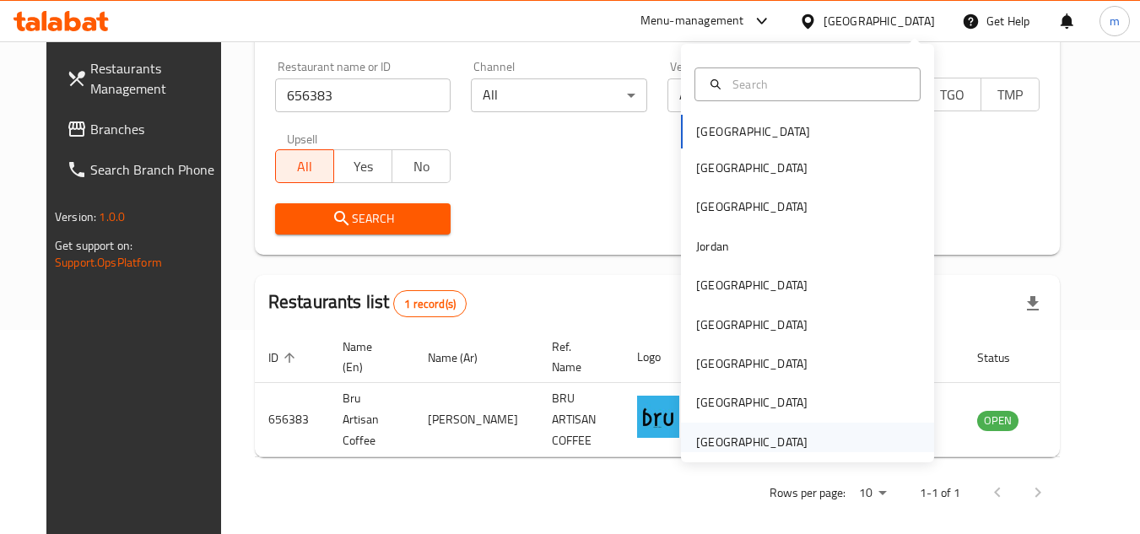
click at [730, 433] on div "[GEOGRAPHIC_DATA]" at bounding box center [751, 442] width 111 height 19
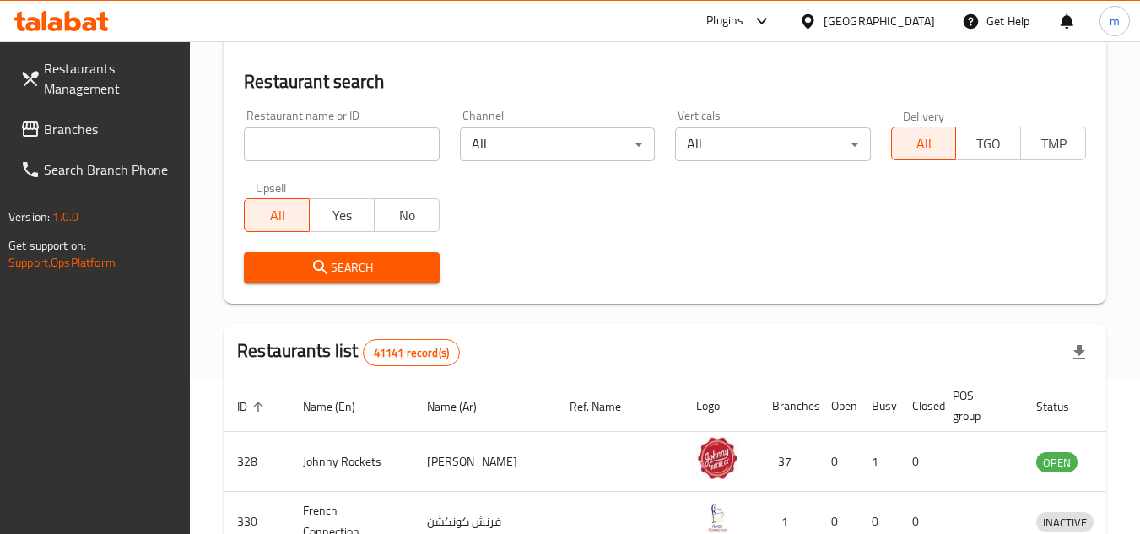
scroll to position [204, 0]
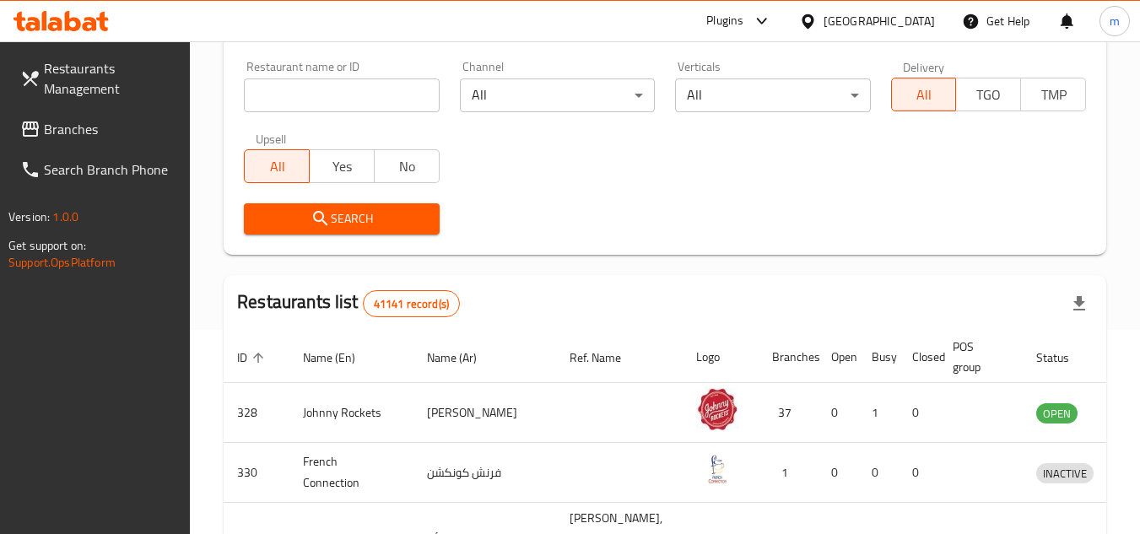
click at [64, 124] on span "Branches" at bounding box center [110, 129] width 133 height 20
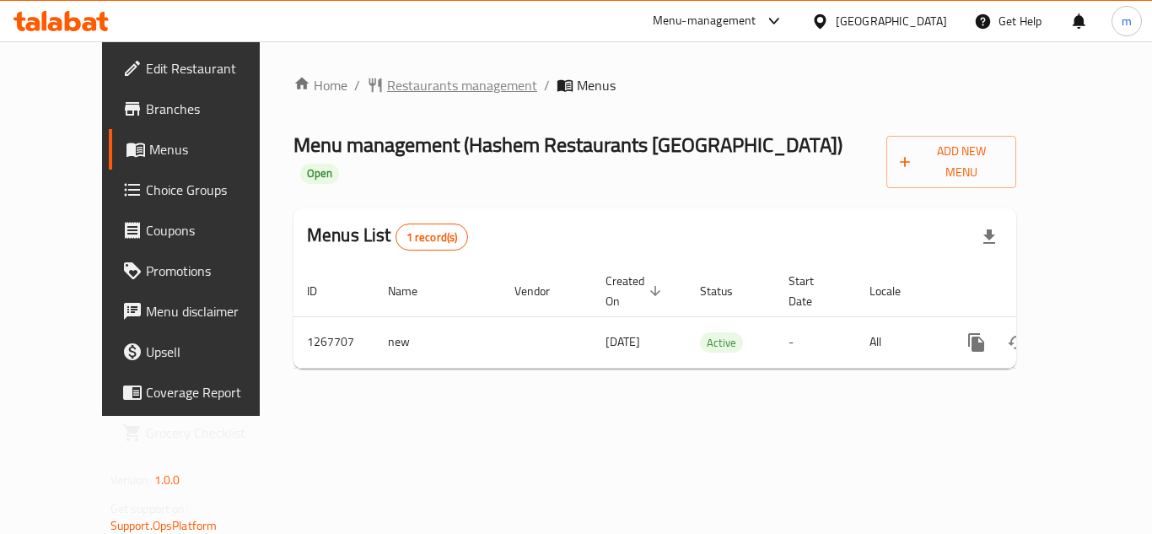
click at [407, 76] on span "Restaurants management" at bounding box center [462, 85] width 150 height 20
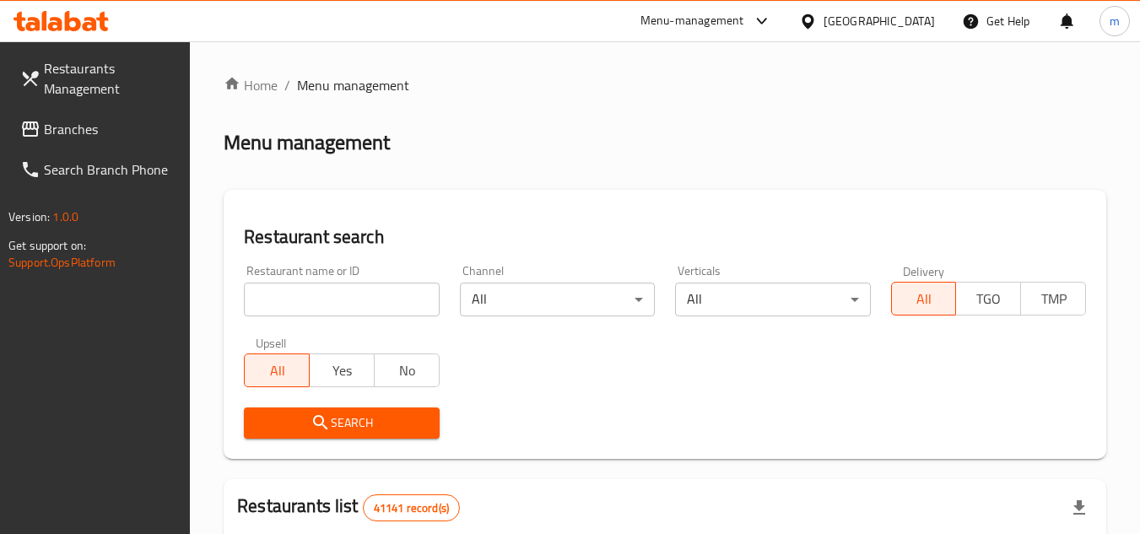
click at [363, 301] on input "search" at bounding box center [341, 300] width 195 height 34
paste input "687760"
type input "687760"
click at [323, 413] on span "Search" at bounding box center [341, 423] width 168 height 21
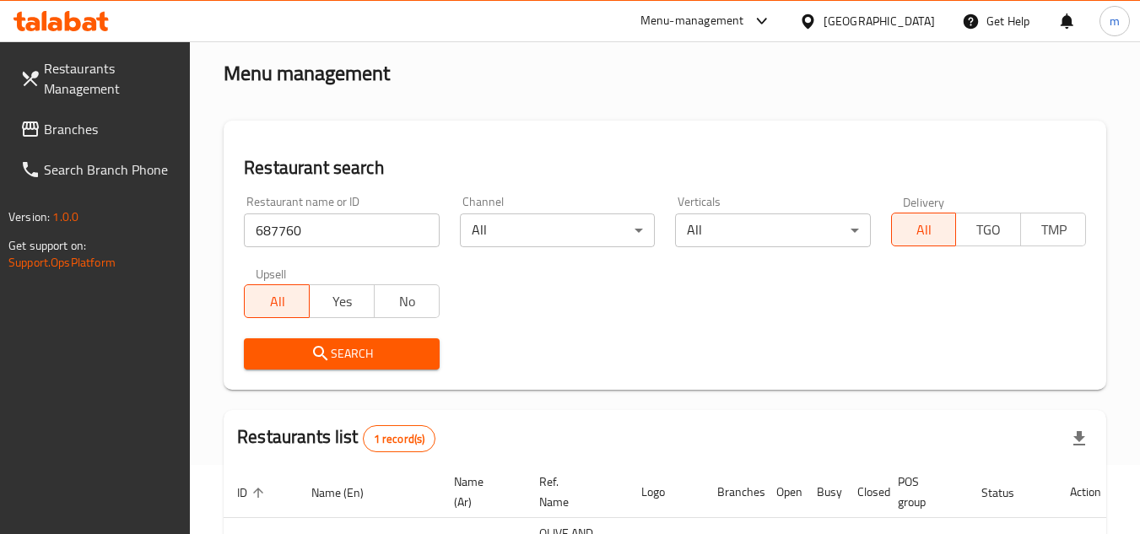
scroll to position [218, 0]
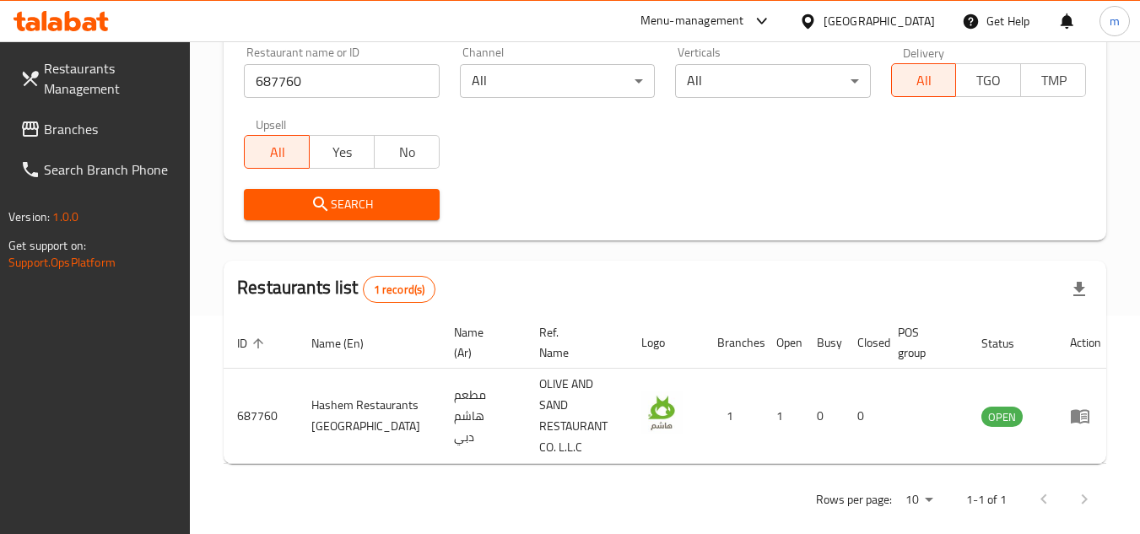
click at [874, 24] on div "[GEOGRAPHIC_DATA]" at bounding box center [878, 21] width 111 height 19
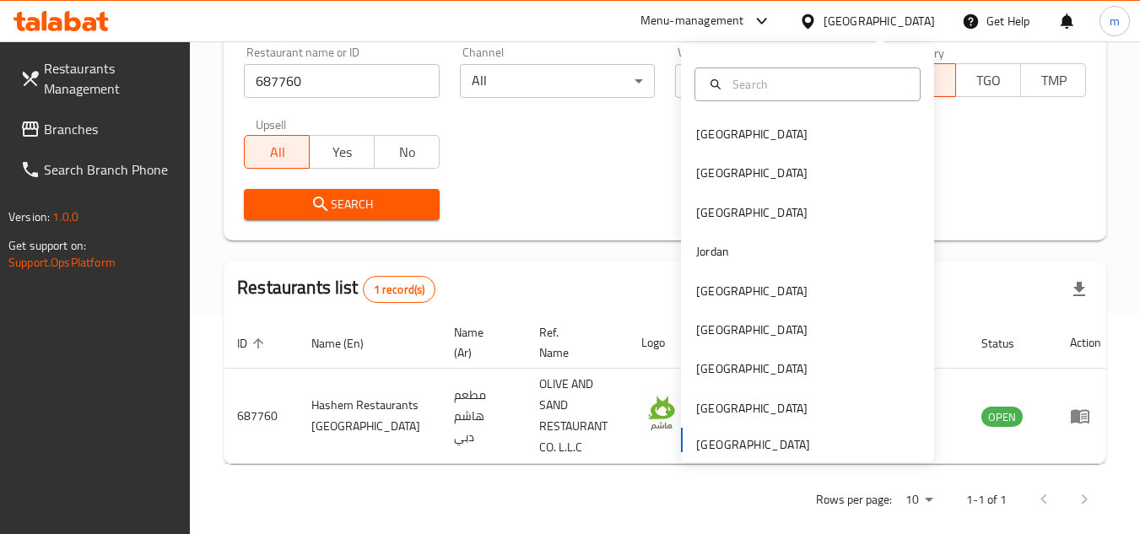
click at [86, 127] on span "Branches" at bounding box center [110, 129] width 133 height 20
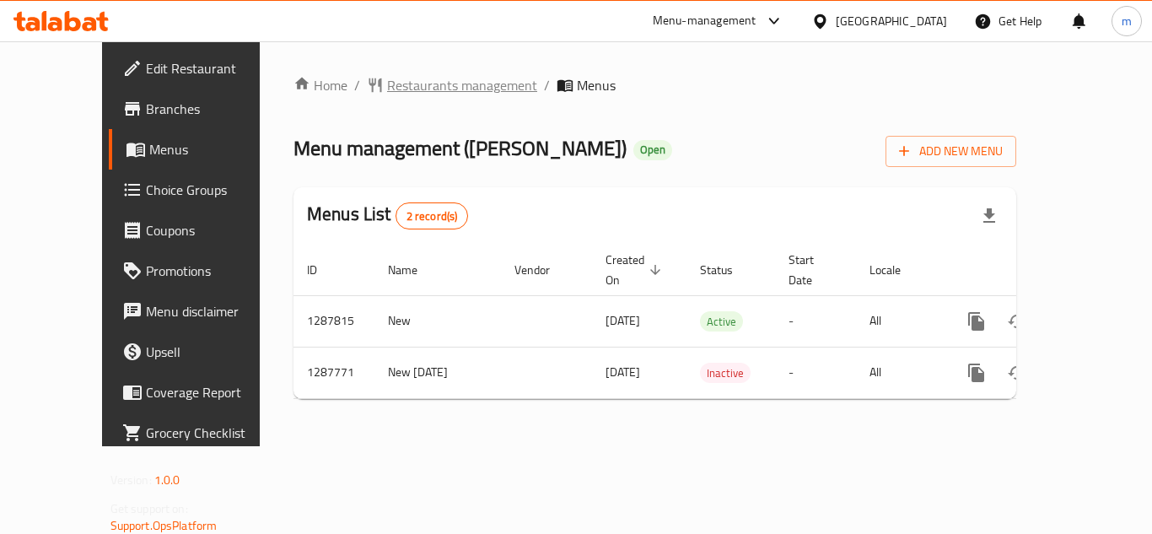
click at [420, 86] on span "Restaurants management" at bounding box center [462, 85] width 150 height 20
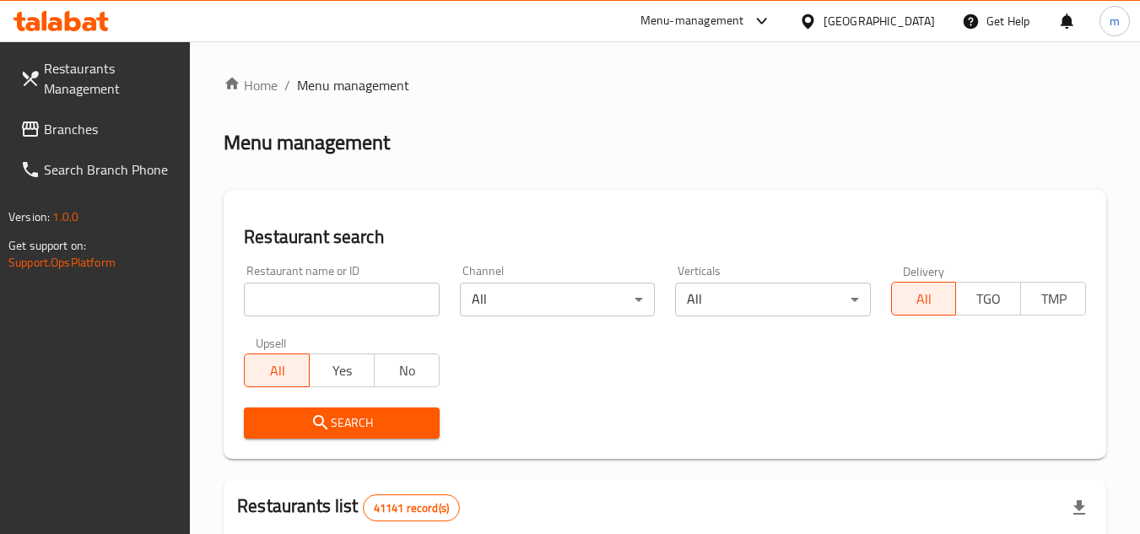
click at [313, 296] on input "search" at bounding box center [341, 300] width 195 height 34
paste input "696852"
type input "696852"
click at [303, 415] on span "Search" at bounding box center [341, 423] width 168 height 21
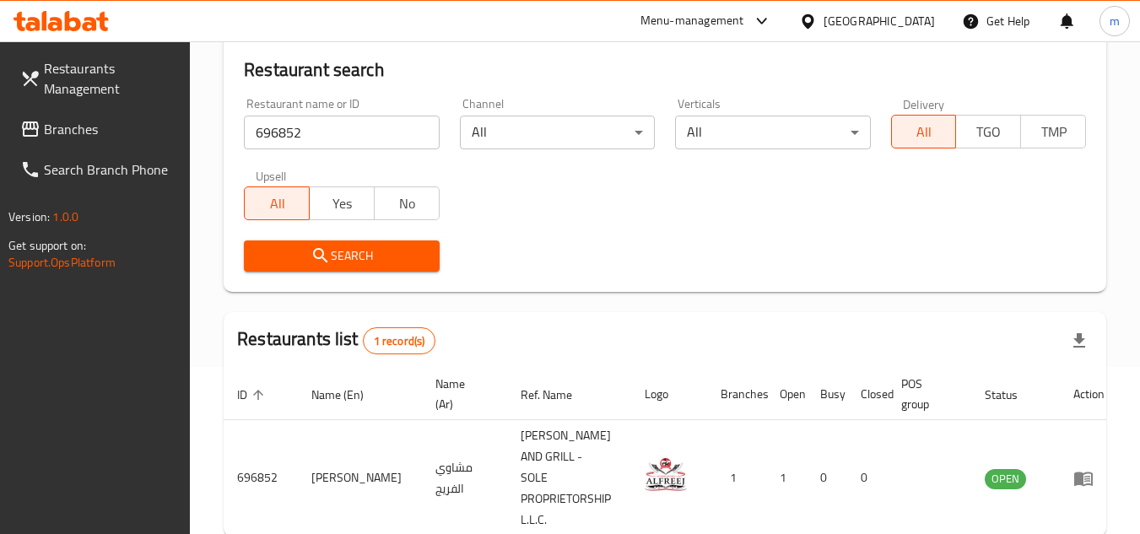
scroll to position [240, 0]
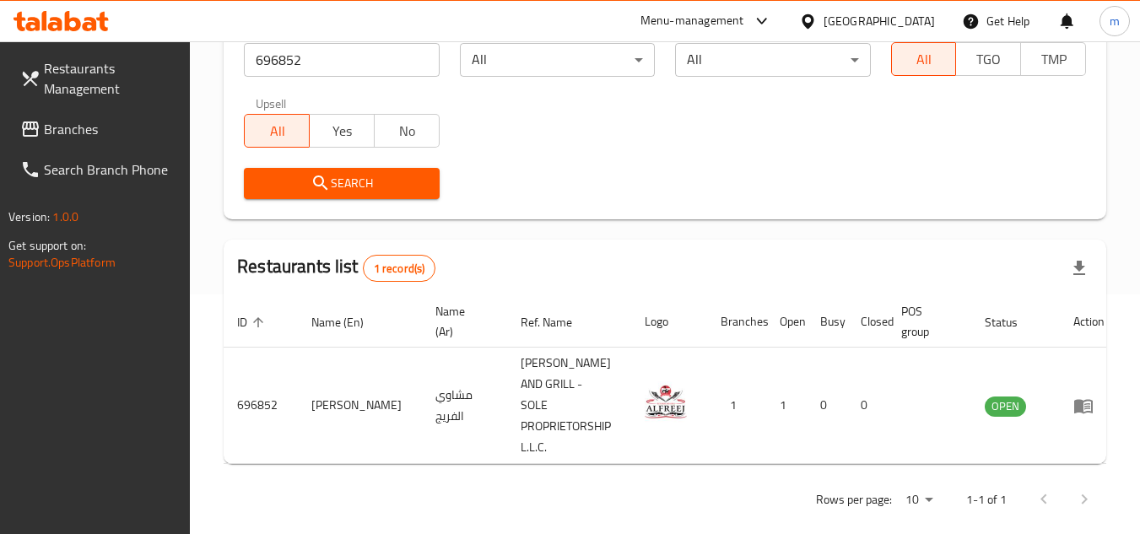
click at [62, 127] on span "Branches" at bounding box center [110, 129] width 133 height 20
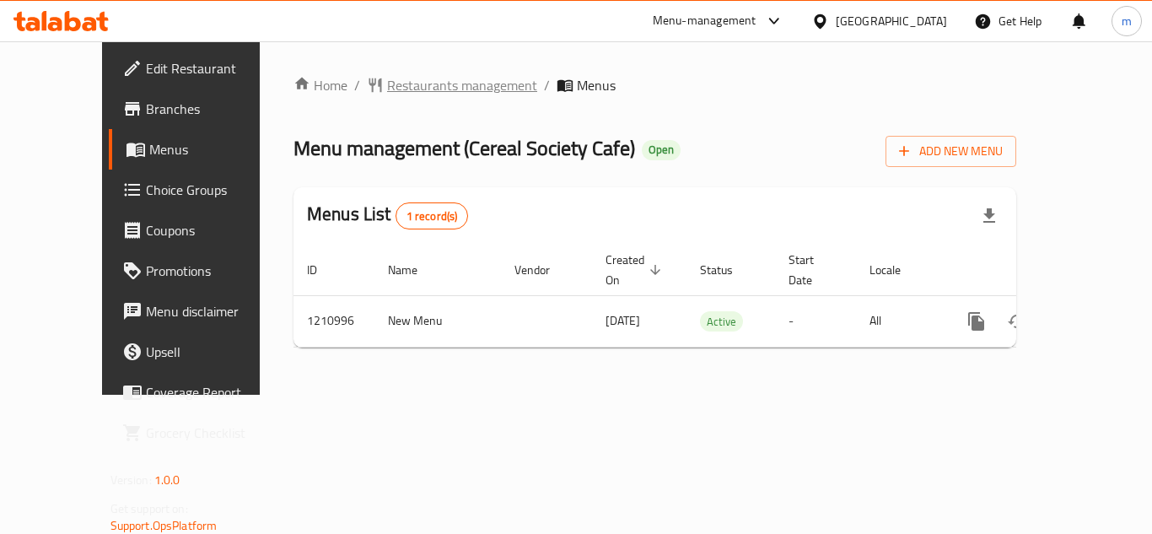
click at [431, 82] on span "Restaurants management" at bounding box center [462, 85] width 150 height 20
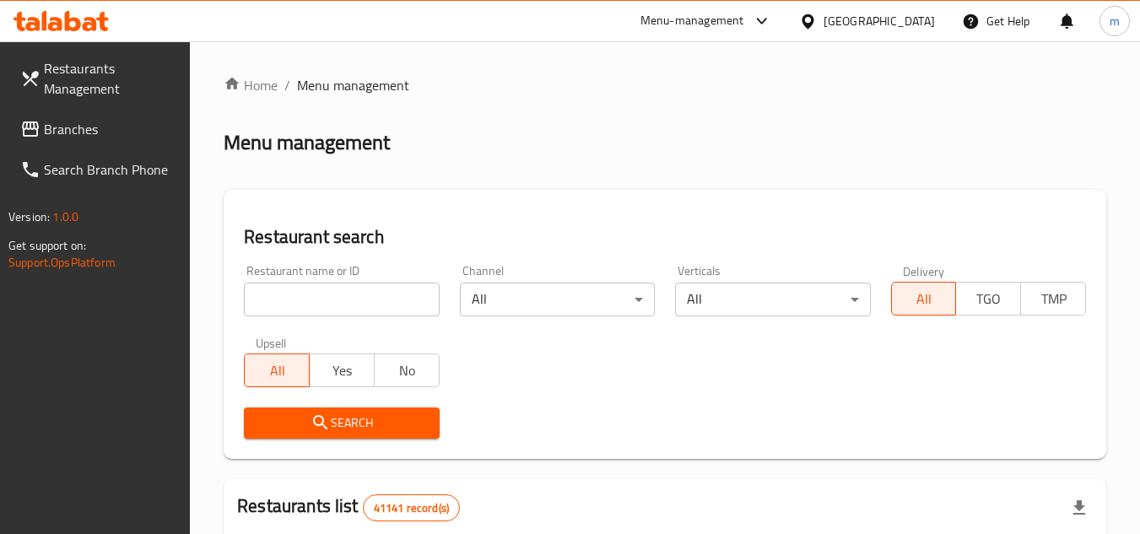
click at [346, 303] on input "search" at bounding box center [341, 300] width 195 height 34
paste input "671146"
type input "671146"
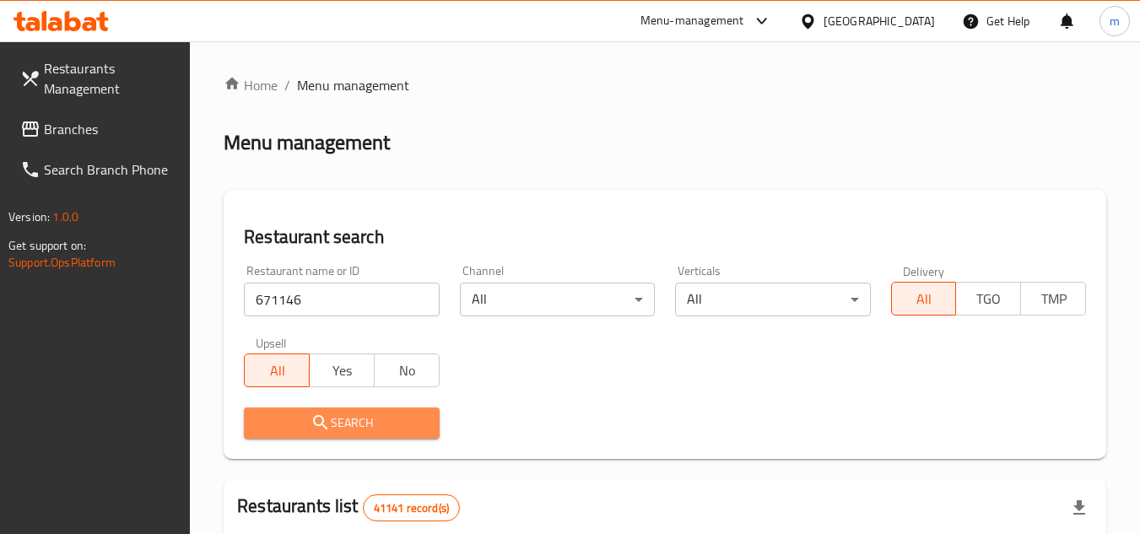
click at [350, 427] on span "Search" at bounding box center [341, 423] width 168 height 21
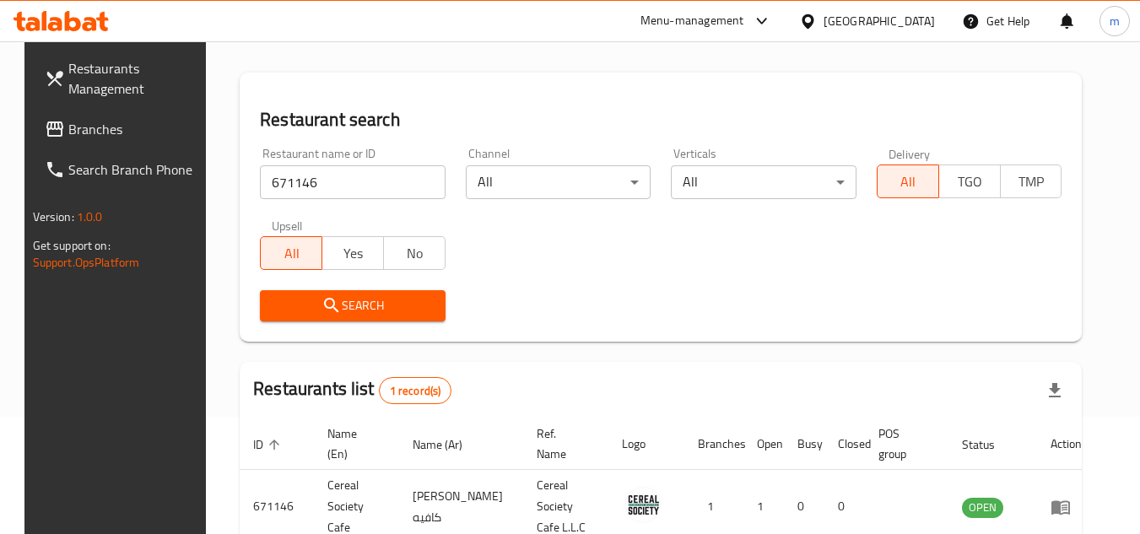
scroll to position [218, 0]
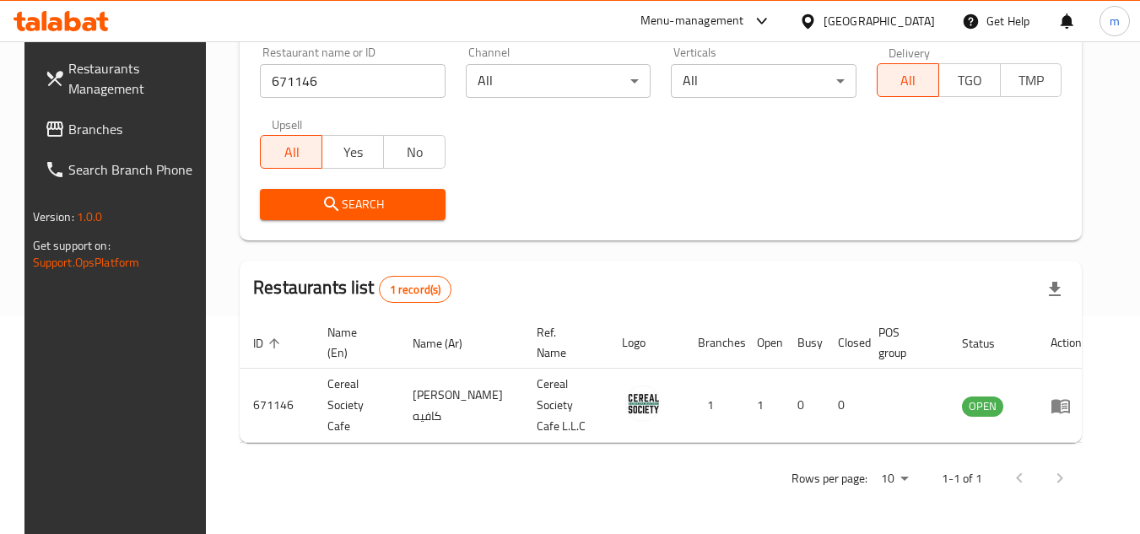
click at [77, 132] on span "Branches" at bounding box center [134, 129] width 133 height 20
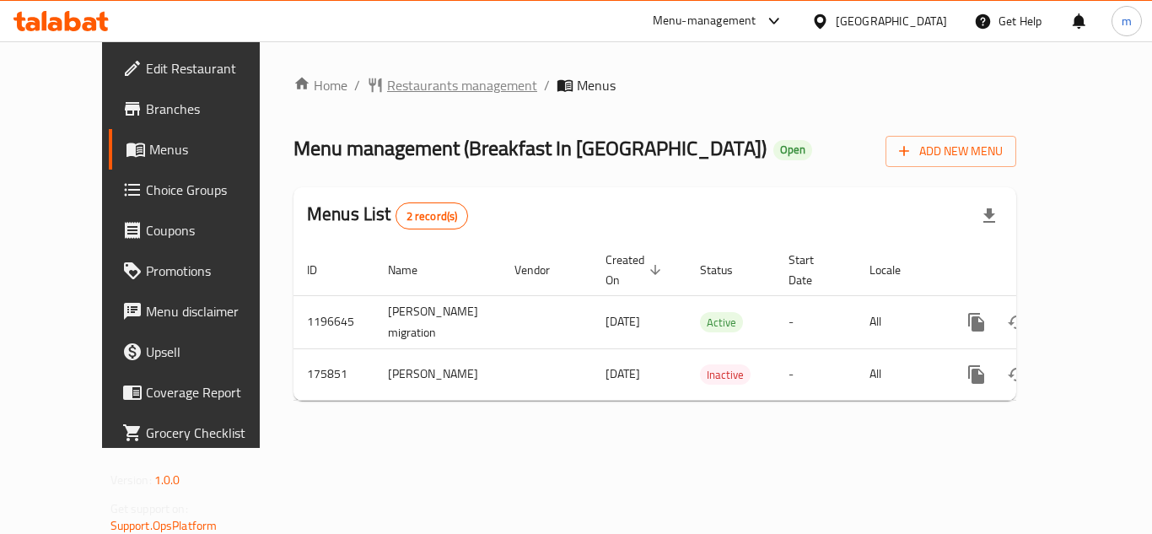
click at [387, 87] on span "Restaurants management" at bounding box center [462, 85] width 150 height 20
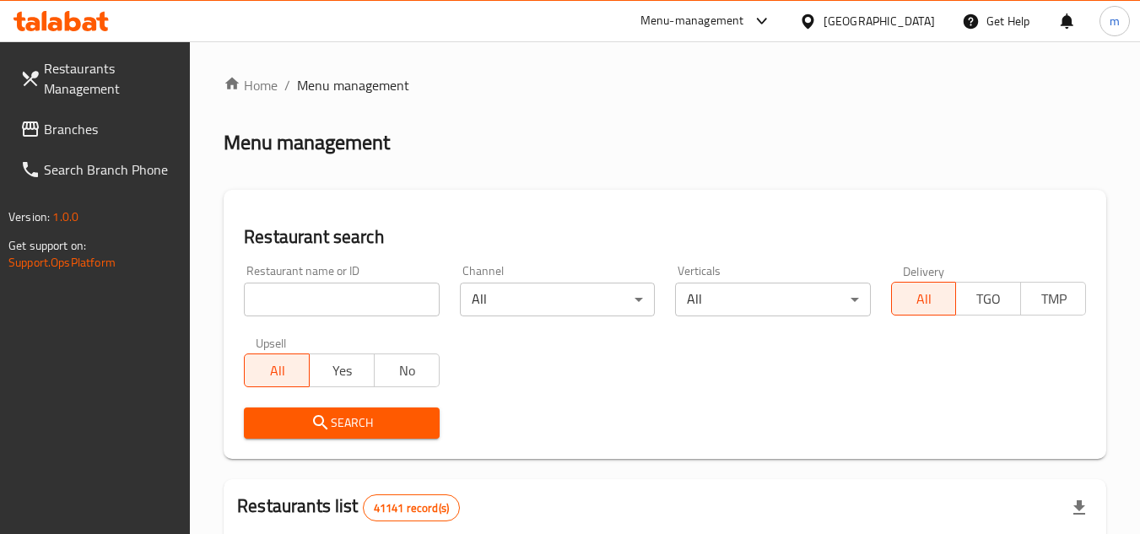
click at [391, 289] on input "search" at bounding box center [341, 300] width 195 height 34
paste input "617786"
type input "617786"
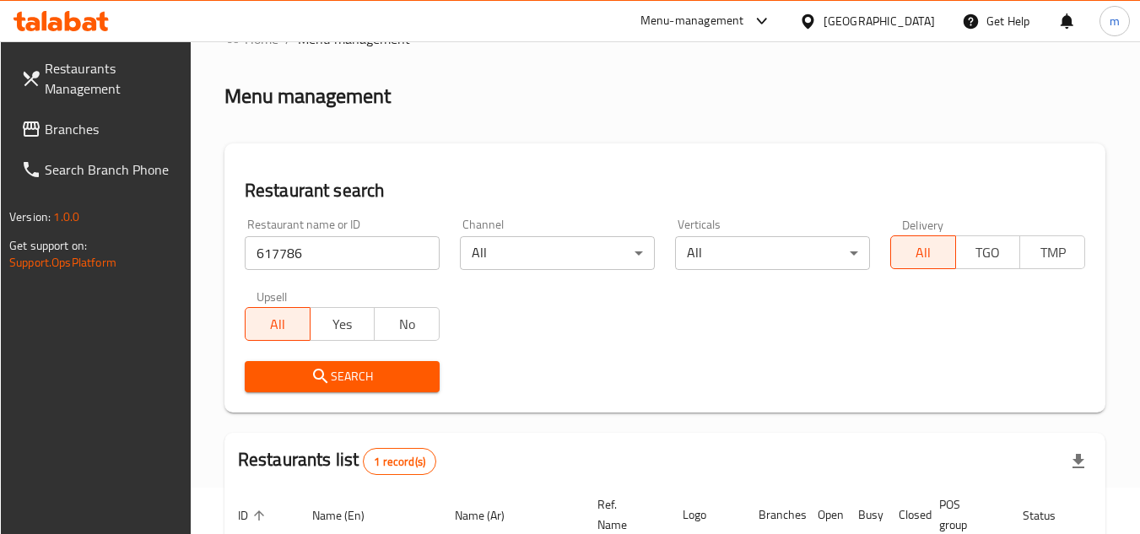
scroll to position [84, 0]
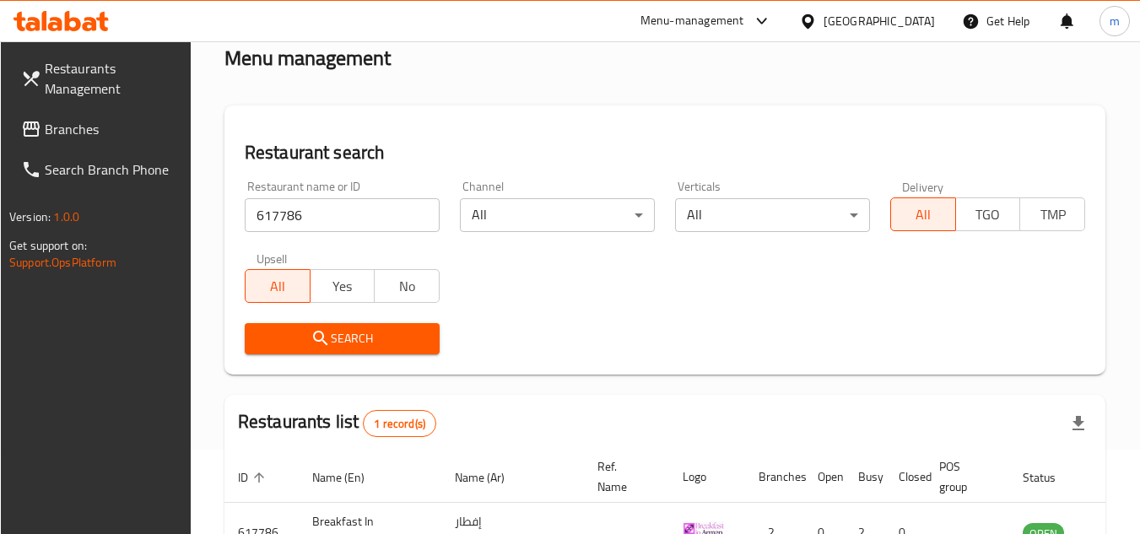
click at [814, 26] on icon at bounding box center [808, 22] width 18 height 18
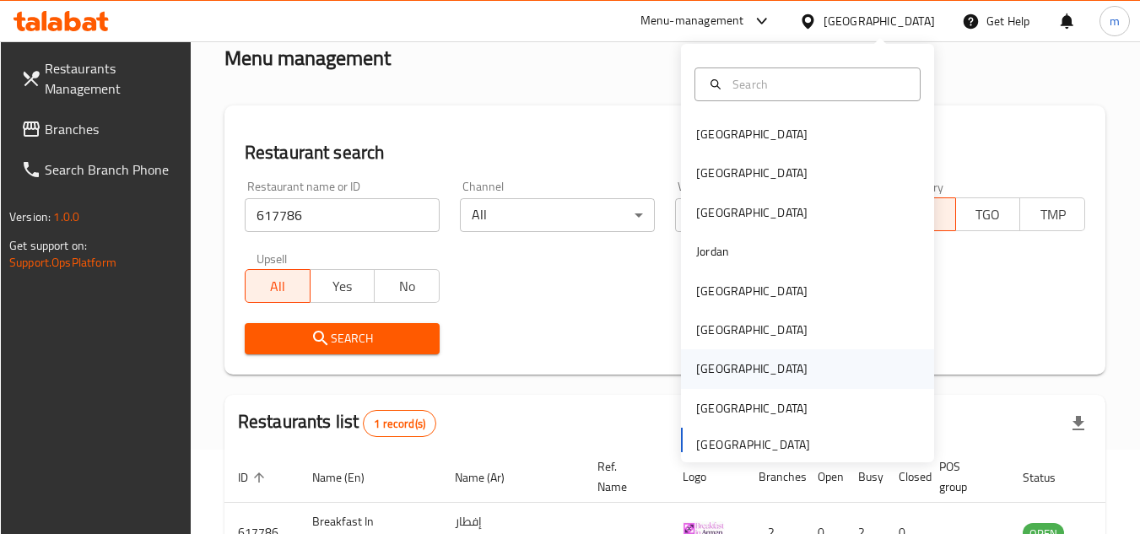
click at [712, 368] on div "[GEOGRAPHIC_DATA]" at bounding box center [751, 368] width 111 height 19
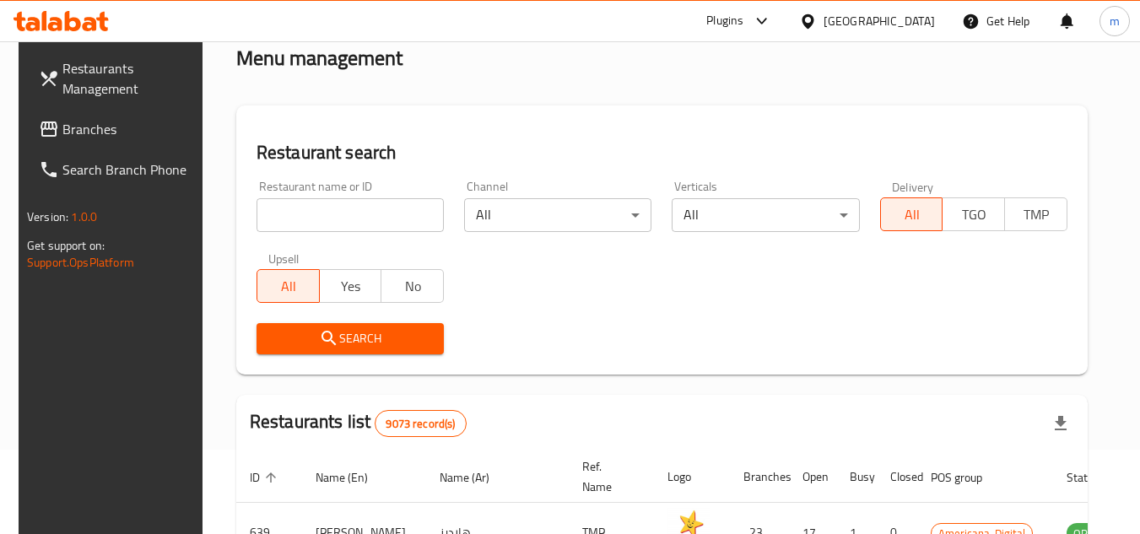
click at [912, 17] on div "[GEOGRAPHIC_DATA]" at bounding box center [878, 21] width 111 height 19
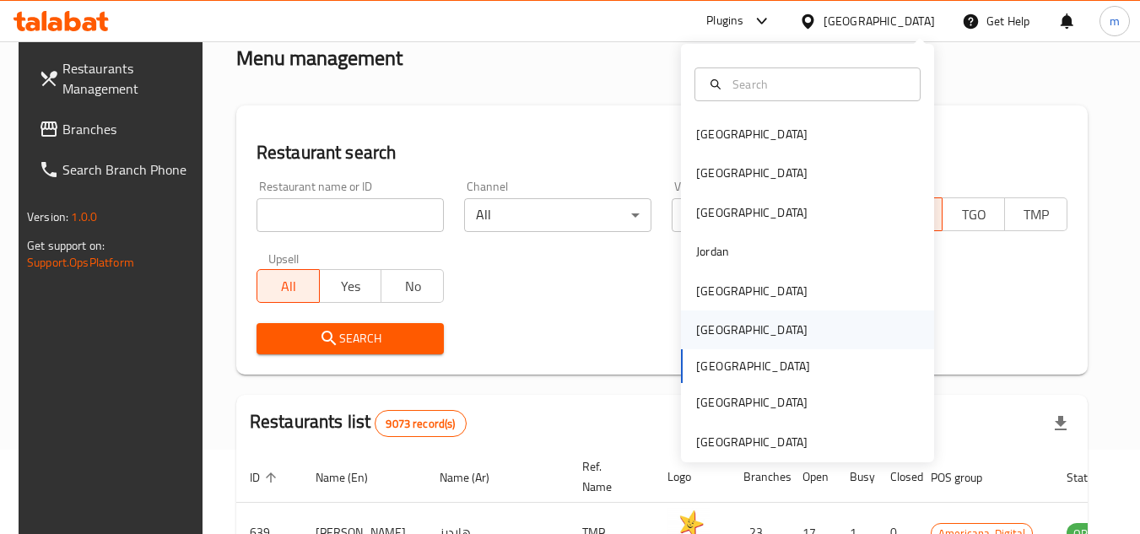
click at [703, 332] on div "[GEOGRAPHIC_DATA]" at bounding box center [751, 330] width 111 height 19
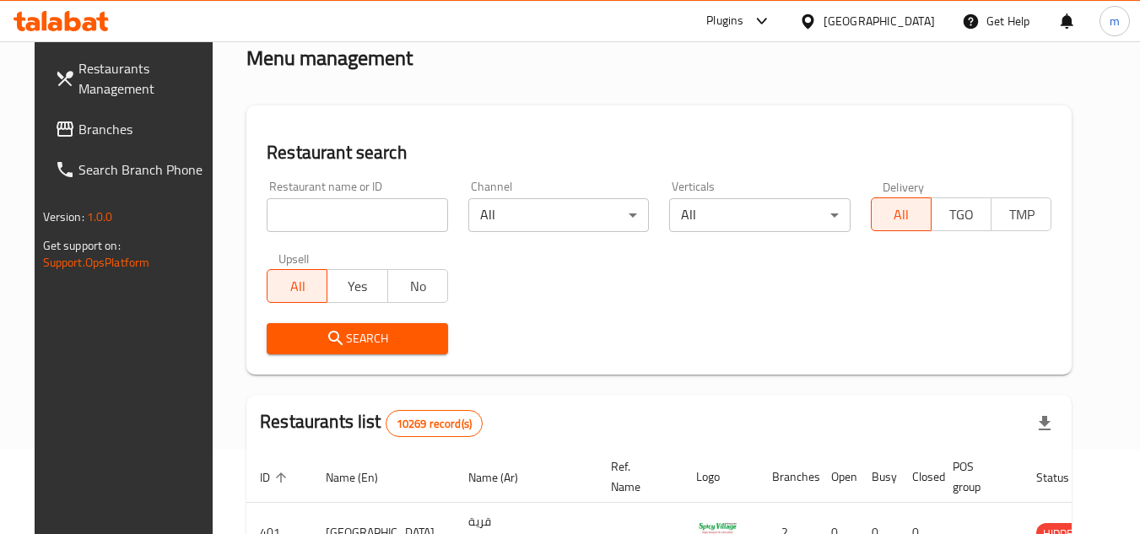
click at [81, 143] on link "Branches" at bounding box center [133, 129] width 184 height 40
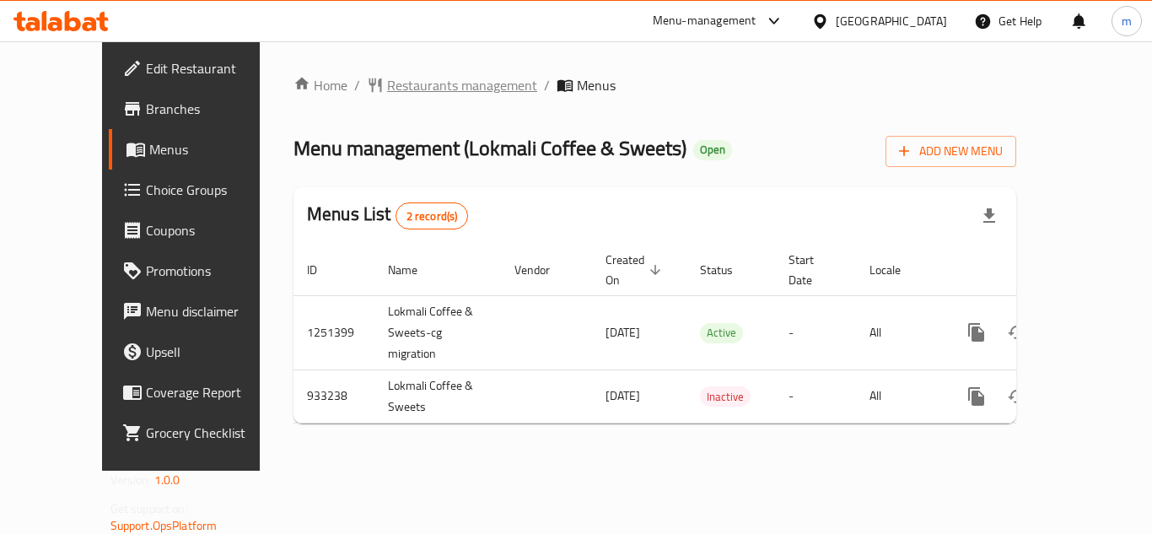
click at [447, 76] on span "Restaurants management" at bounding box center [462, 85] width 150 height 20
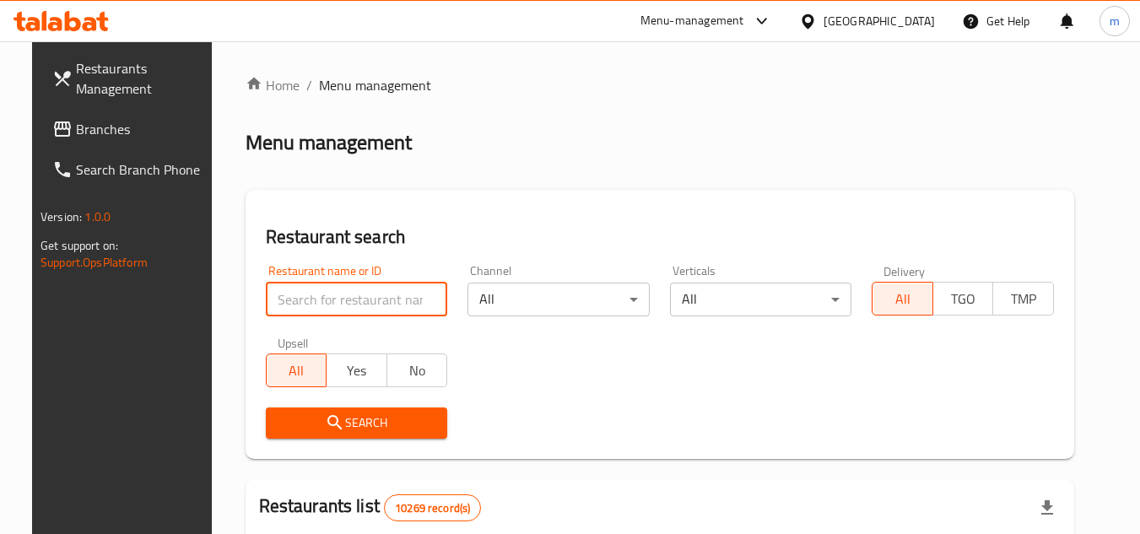
click at [365, 297] on input "search" at bounding box center [357, 300] width 182 height 34
paste input "658952"
type input "658952"
click at [368, 428] on span "Search" at bounding box center [356, 423] width 155 height 21
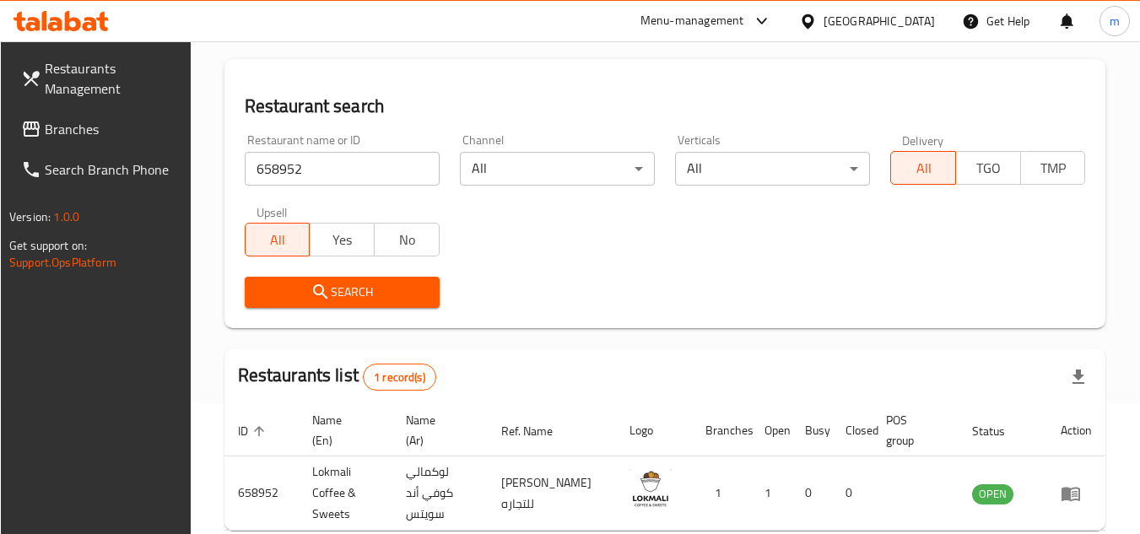
scroll to position [218, 0]
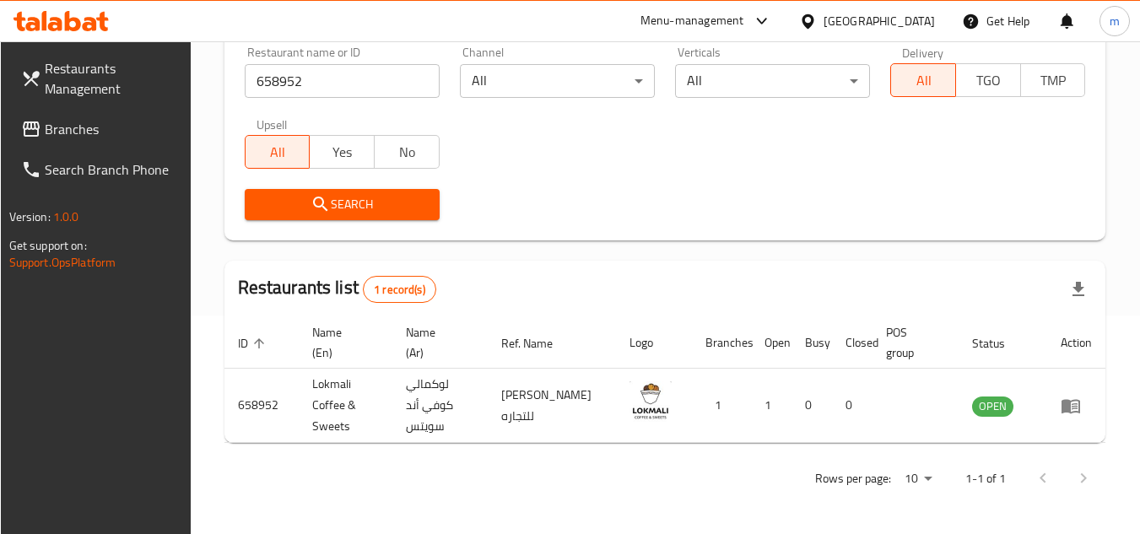
click at [817, 13] on icon at bounding box center [808, 22] width 18 height 18
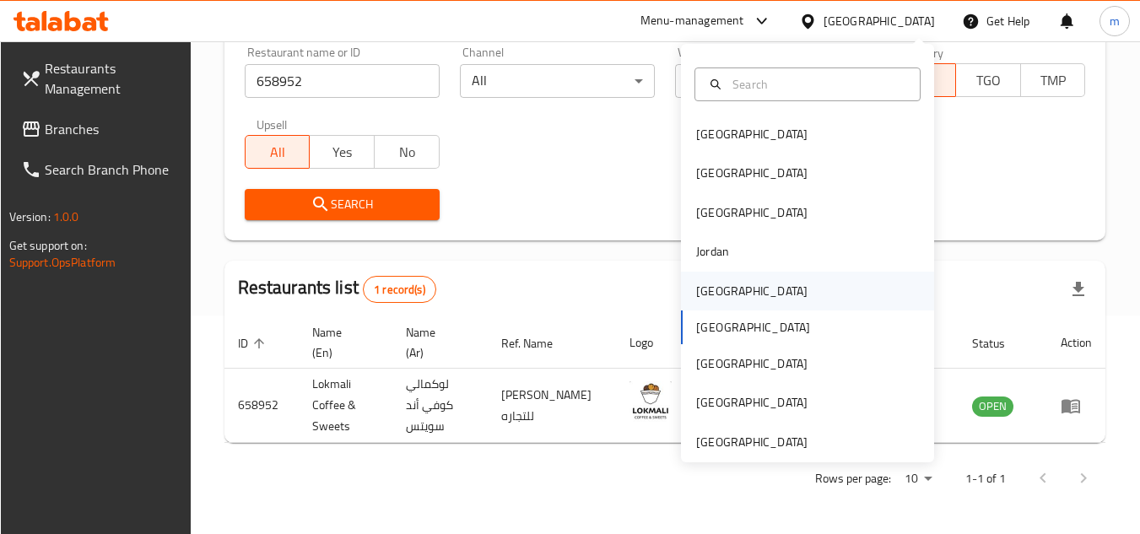
click at [702, 297] on div "Kuwait" at bounding box center [751, 291] width 111 height 19
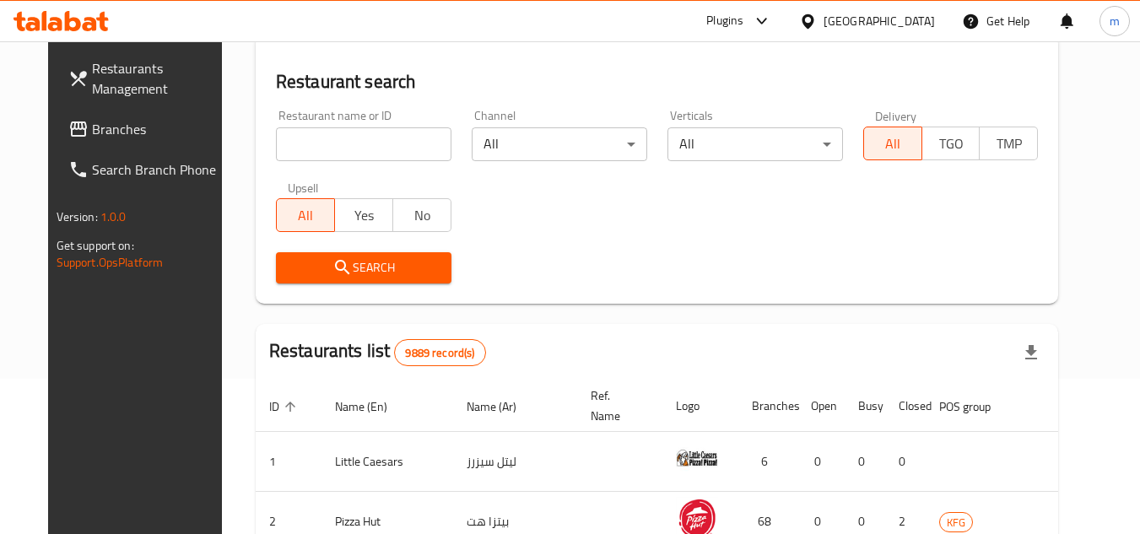
scroll to position [218, 0]
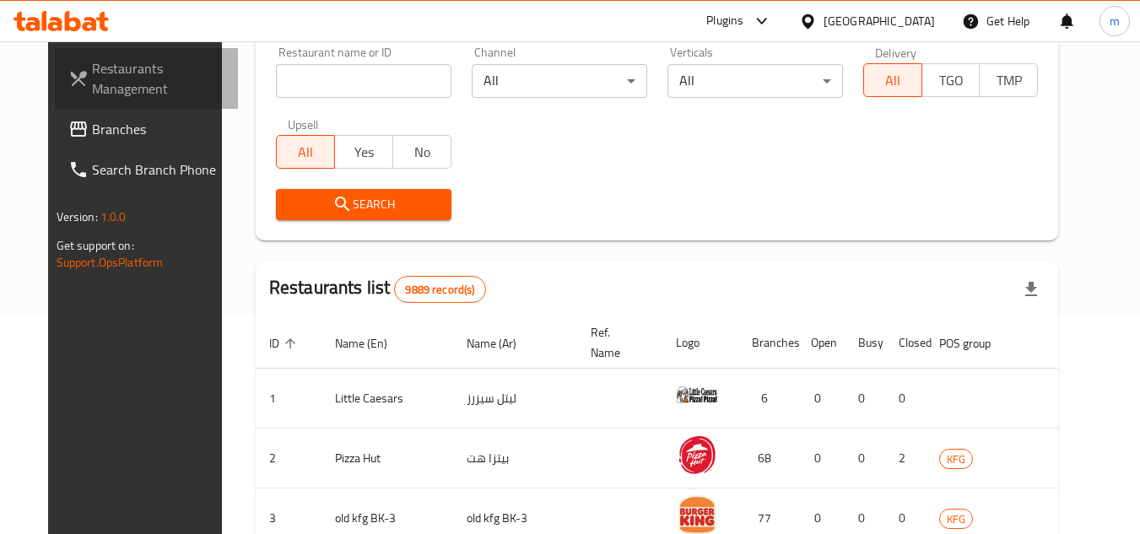
click at [84, 108] on link "Restaurants Management" at bounding box center [147, 78] width 184 height 61
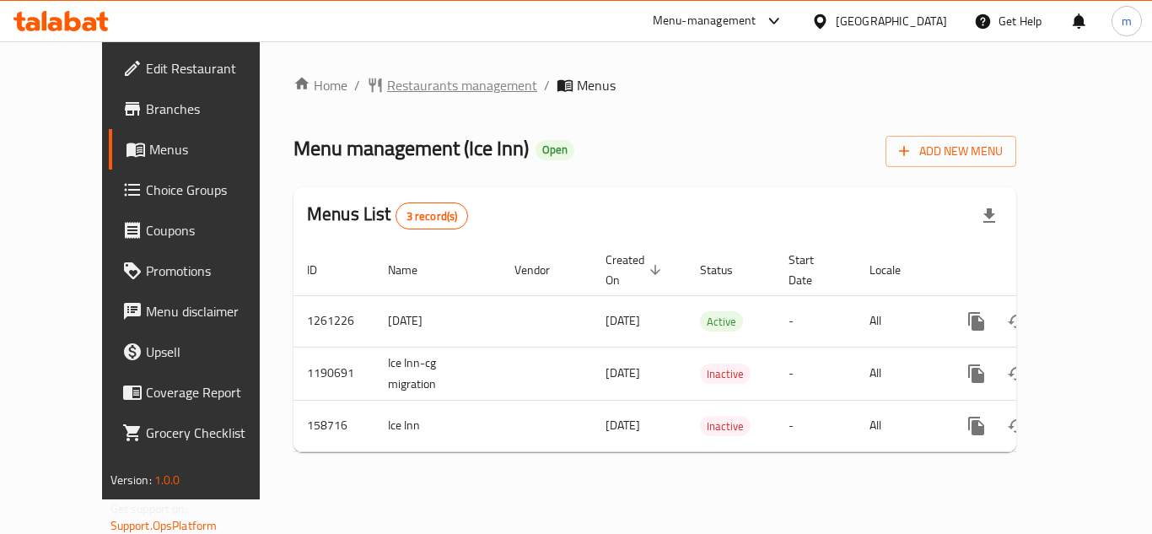
click at [387, 86] on span "Restaurants management" at bounding box center [462, 85] width 150 height 20
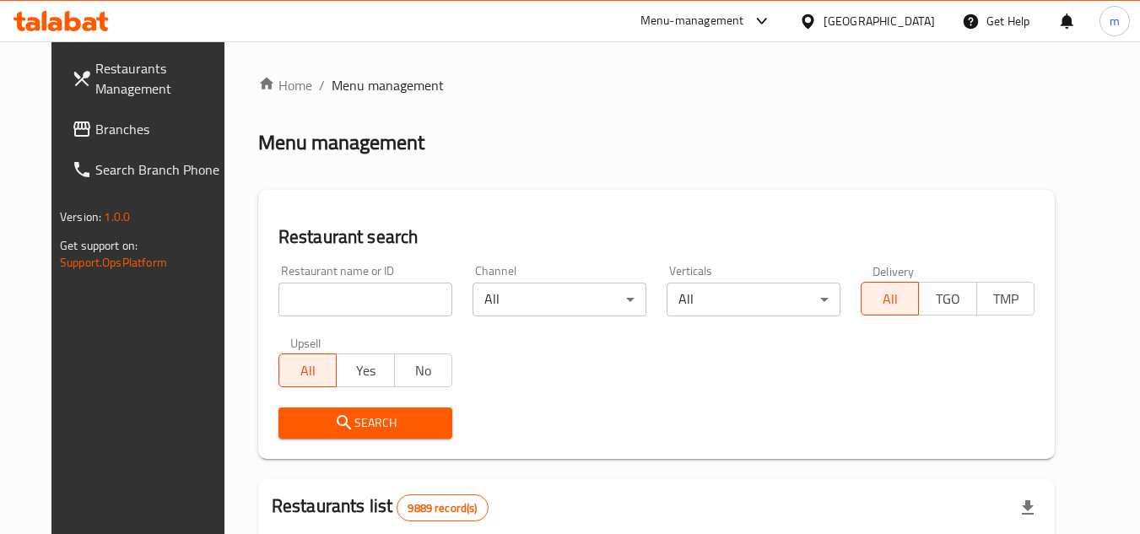
click at [326, 304] on input "search" at bounding box center [365, 300] width 174 height 34
paste input "615577"
type input "615577"
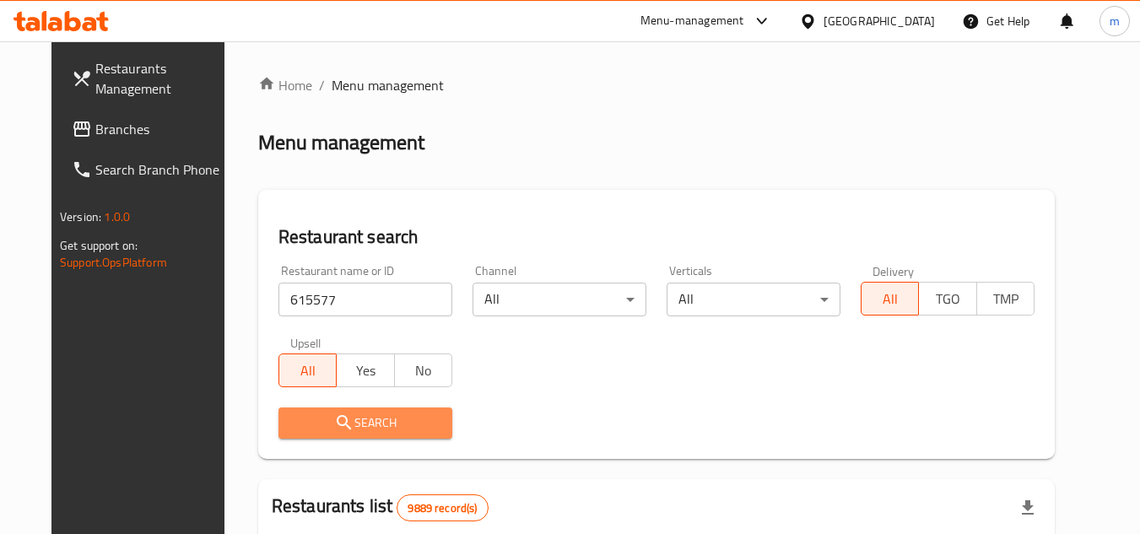
click at [292, 423] on span "Search" at bounding box center [365, 423] width 147 height 21
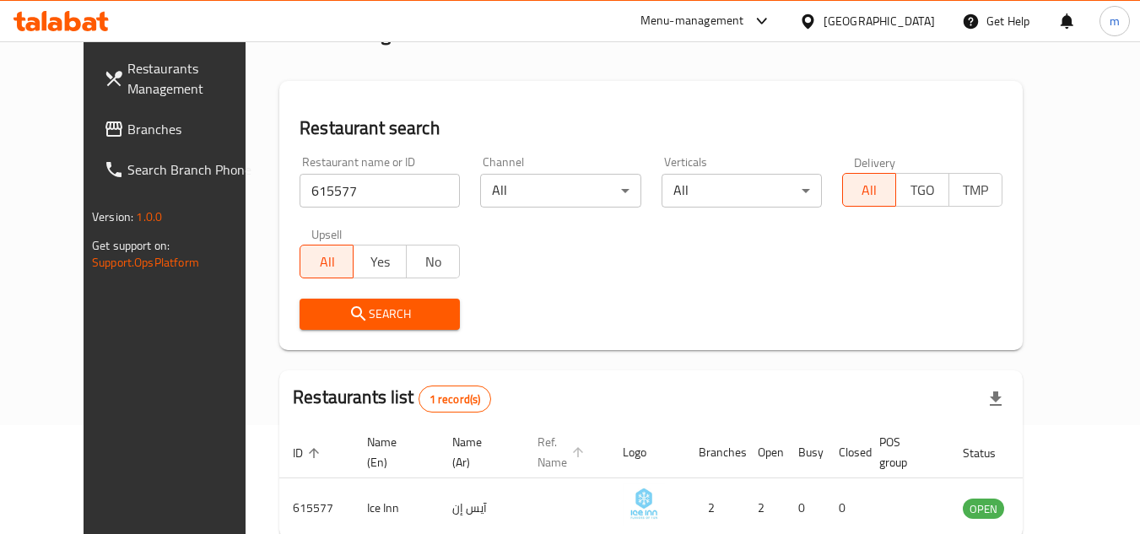
scroll to position [204, 0]
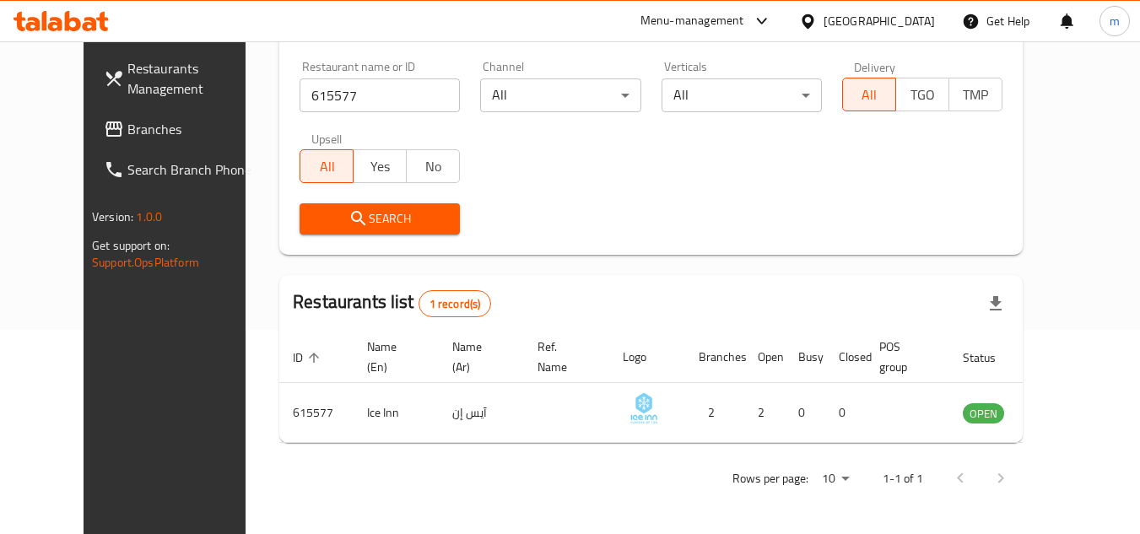
click at [929, 14] on div "[GEOGRAPHIC_DATA]" at bounding box center [878, 21] width 111 height 19
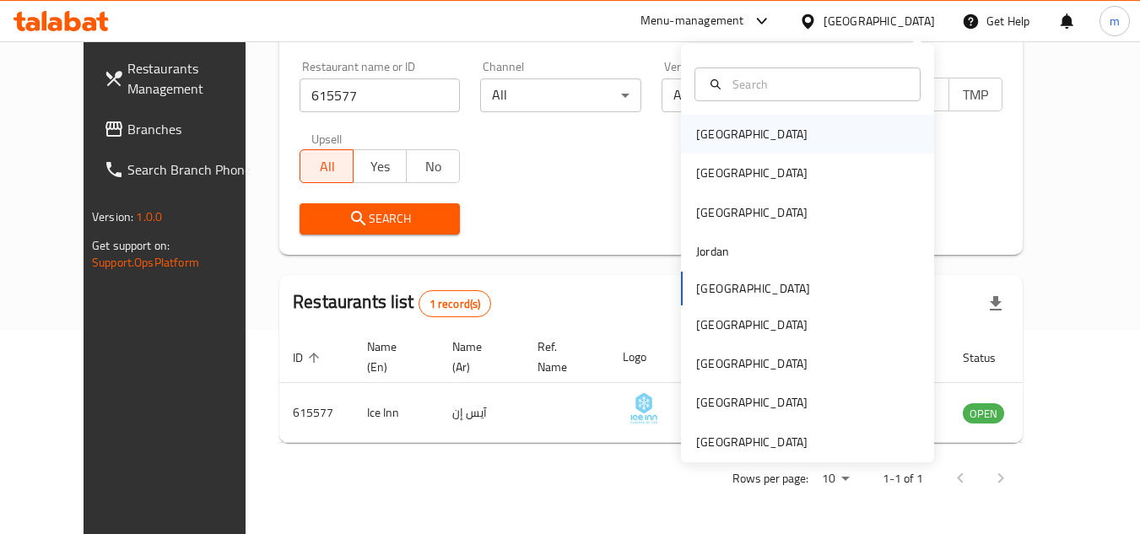
click at [739, 135] on div "[GEOGRAPHIC_DATA]" at bounding box center [807, 134] width 253 height 39
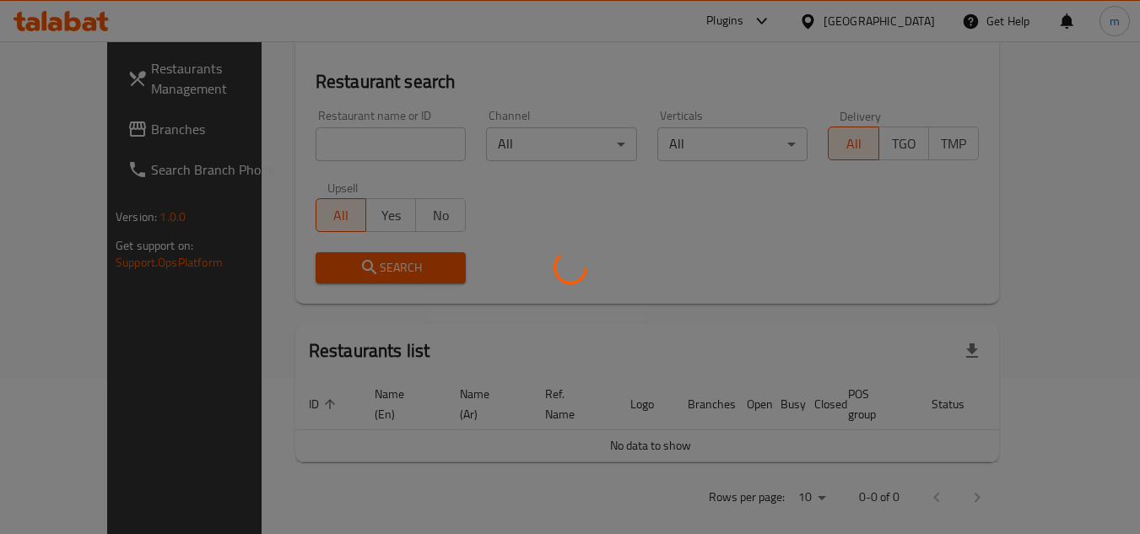
scroll to position [204, 0]
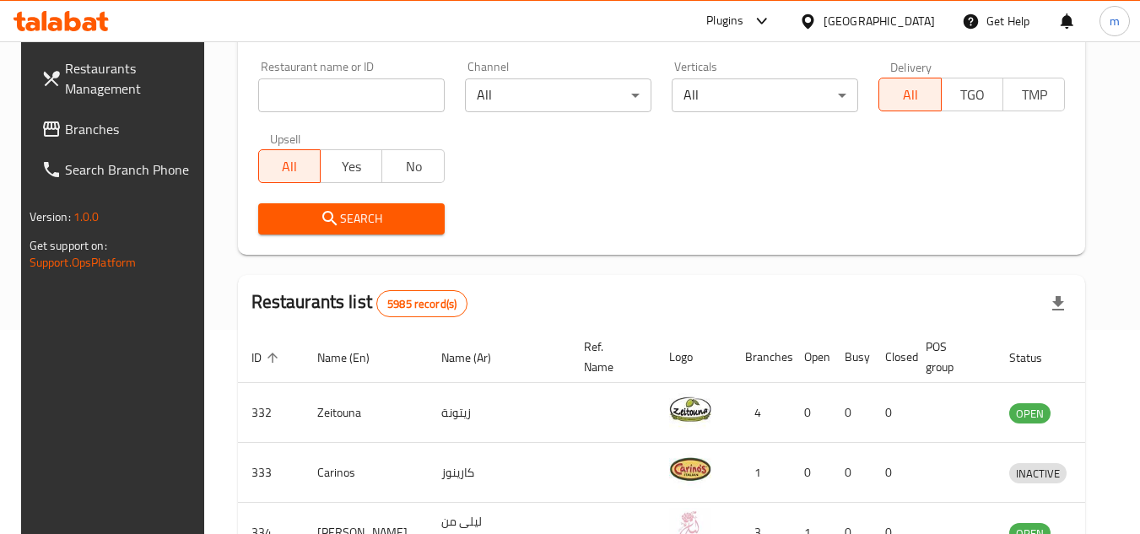
click at [103, 129] on span "Branches" at bounding box center [131, 129] width 133 height 20
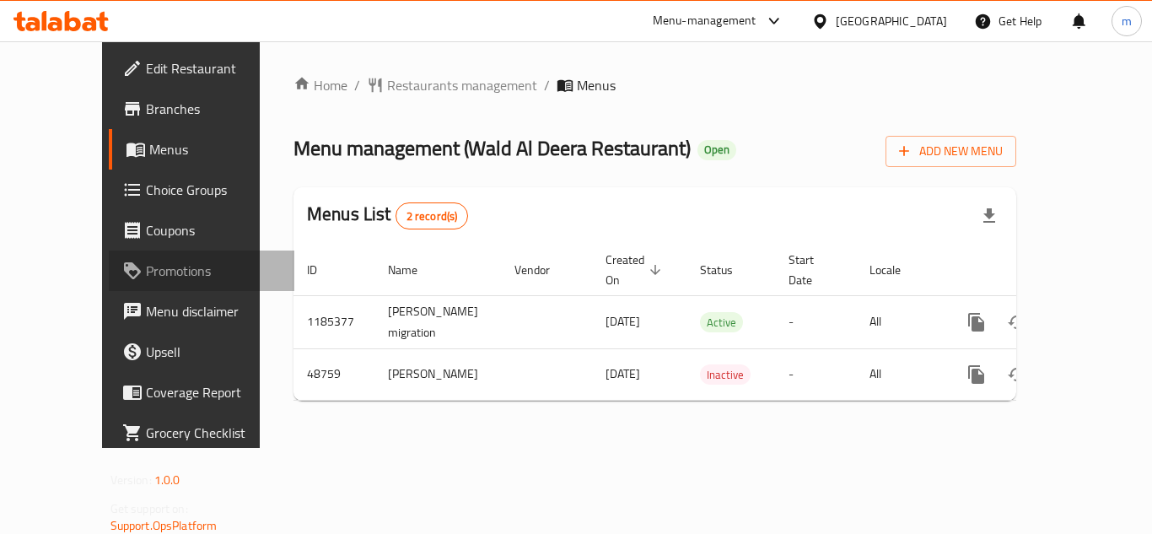
click at [184, 285] on link "Promotions" at bounding box center [202, 271] width 186 height 40
click at [397, 78] on span "Restaurants management" at bounding box center [462, 85] width 150 height 20
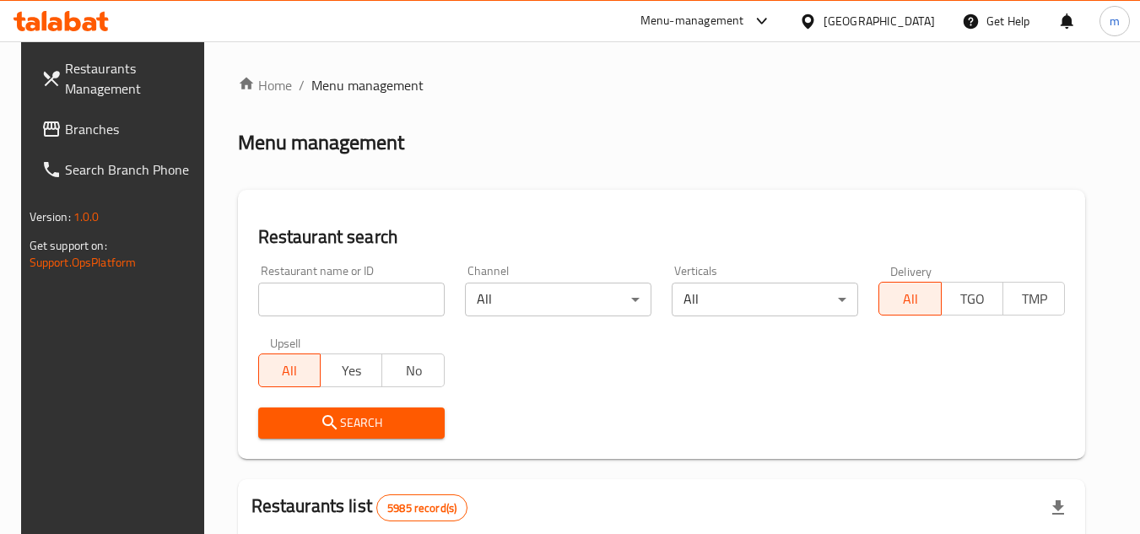
click at [345, 298] on input "search" at bounding box center [351, 300] width 186 height 34
paste input "24562"
type input "24562"
click at [364, 418] on span "Search" at bounding box center [351, 423] width 159 height 21
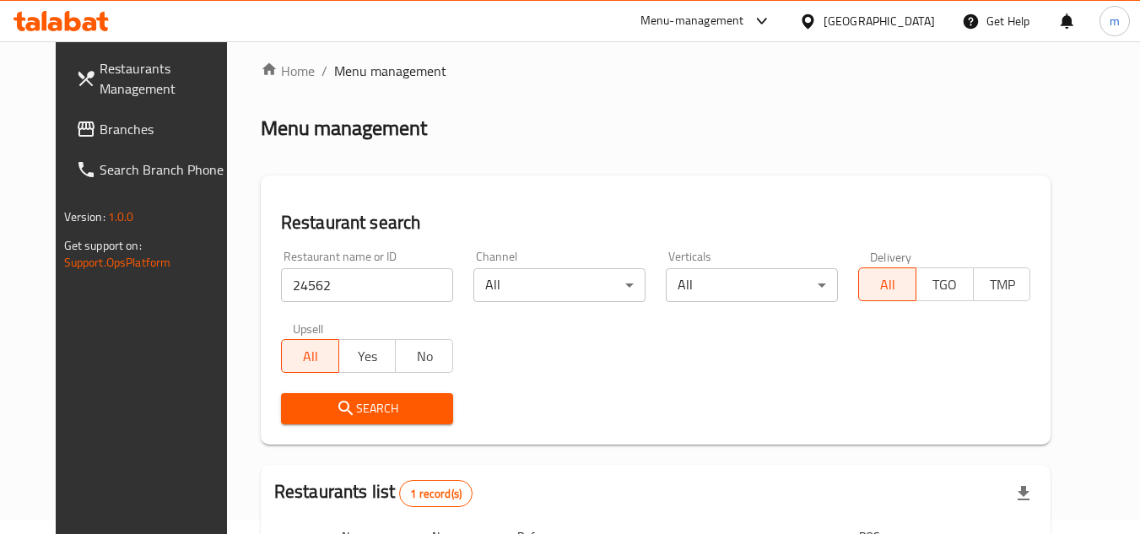
scroll to position [204, 0]
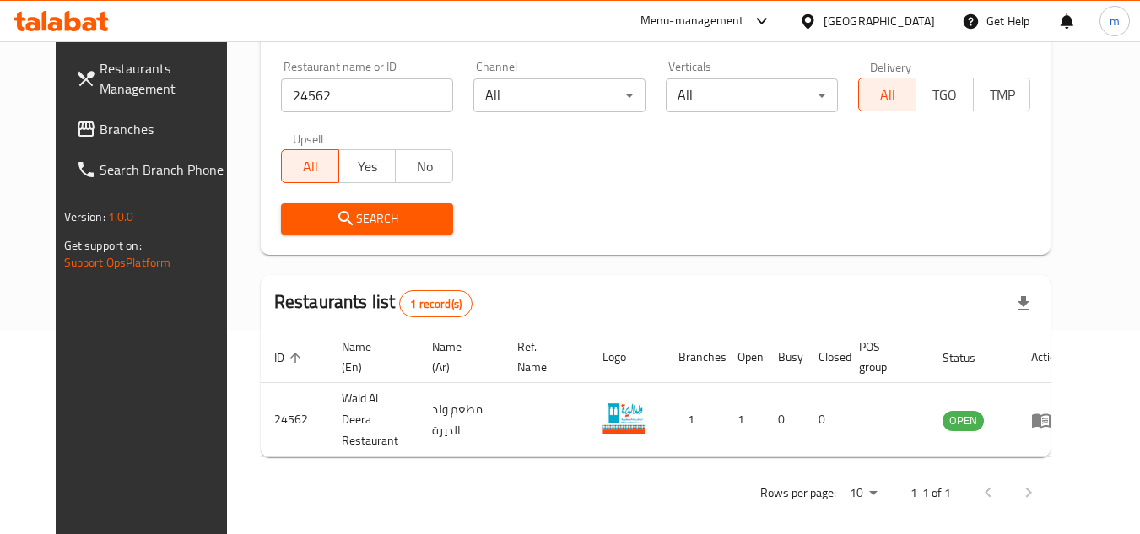
click at [817, 29] on icon at bounding box center [808, 22] width 18 height 18
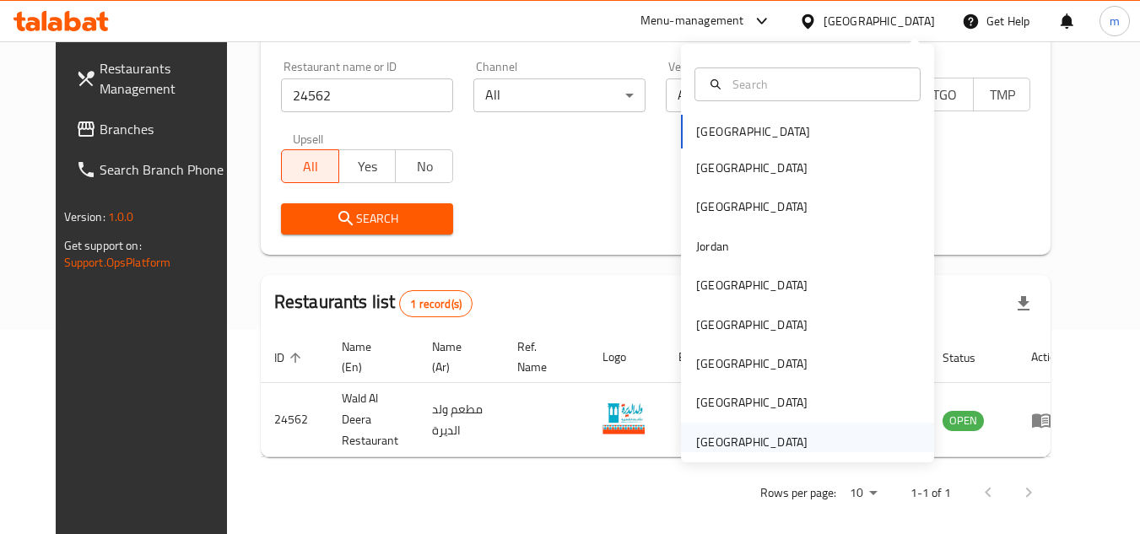
click at [710, 437] on div "[GEOGRAPHIC_DATA]" at bounding box center [751, 442] width 111 height 19
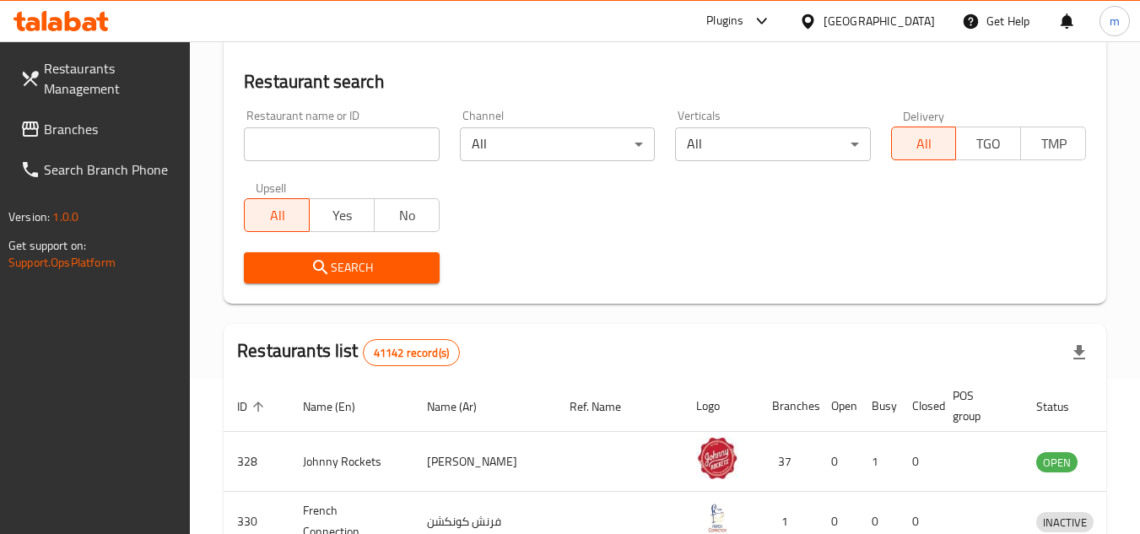
scroll to position [204, 0]
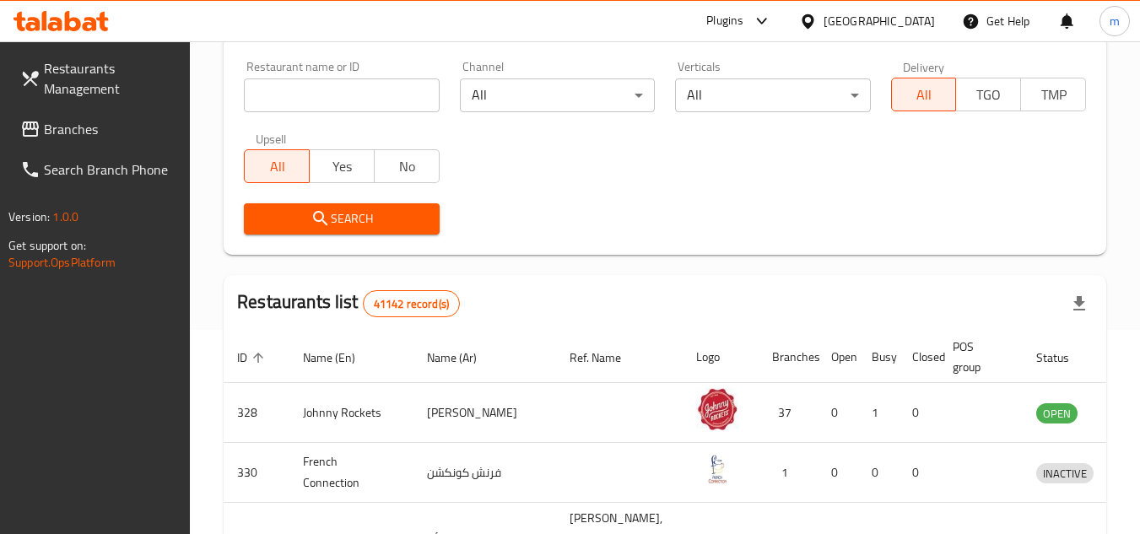
click at [46, 132] on span "Branches" at bounding box center [110, 129] width 133 height 20
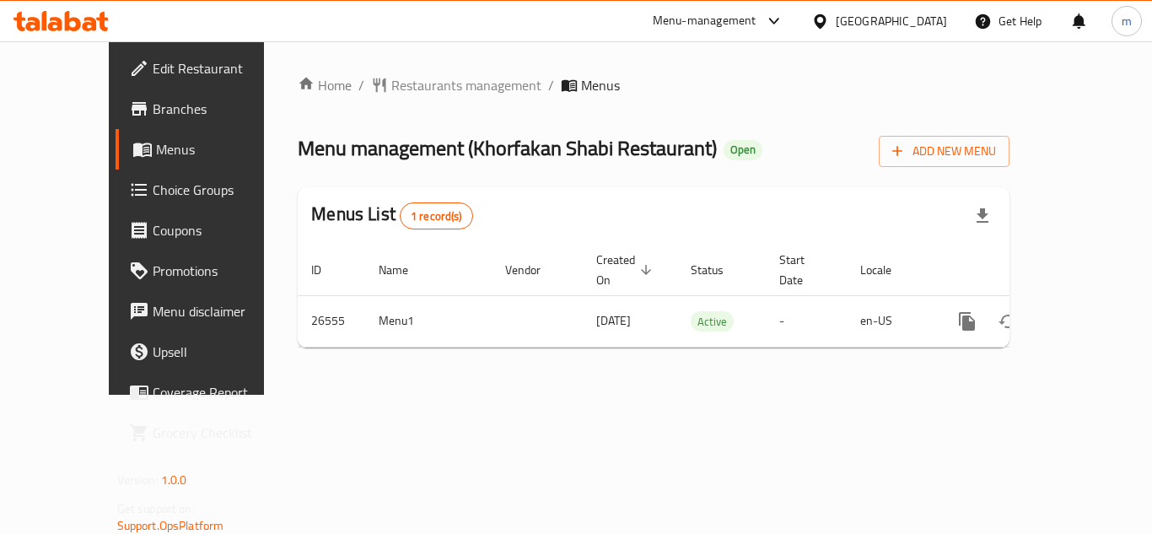
click at [386, 99] on div "Home / Restaurants management / Menus Menu management ( Khorfakan Shabi Restaur…" at bounding box center [654, 218] width 712 height 286
click at [391, 90] on span "Restaurants management" at bounding box center [466, 85] width 150 height 20
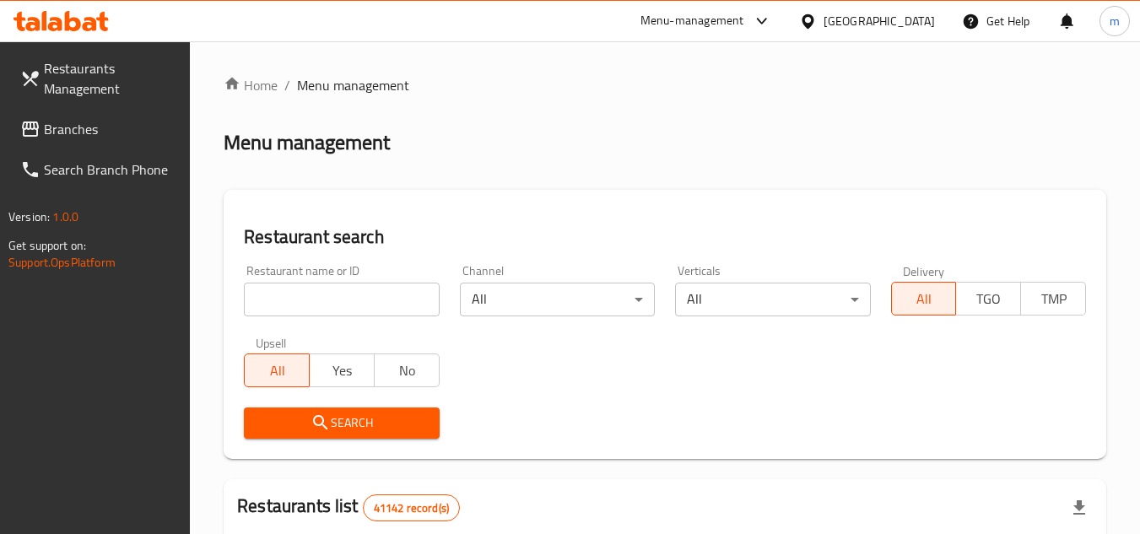
click at [348, 302] on input "search" at bounding box center [341, 300] width 195 height 34
paste input "13735"
type input "13735"
click at [325, 418] on icon "submit" at bounding box center [320, 423] width 20 height 20
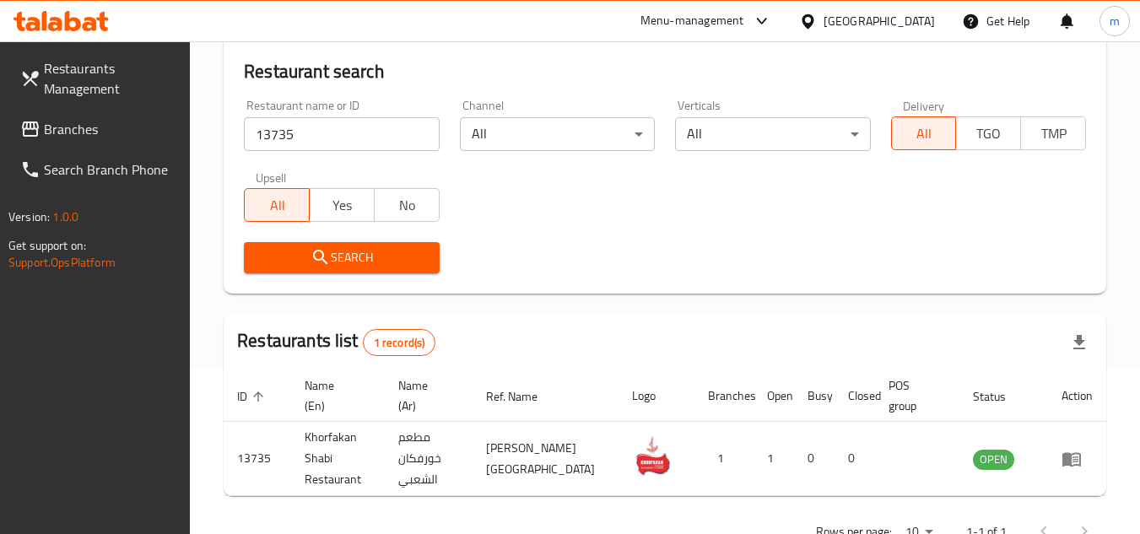
scroll to position [218, 0]
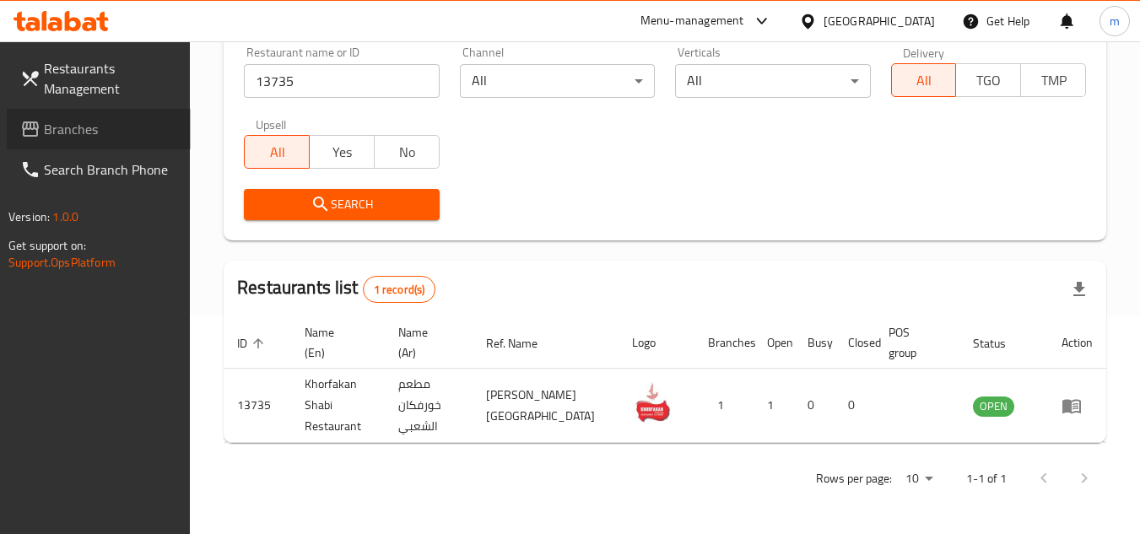
click at [78, 133] on span "Branches" at bounding box center [110, 129] width 133 height 20
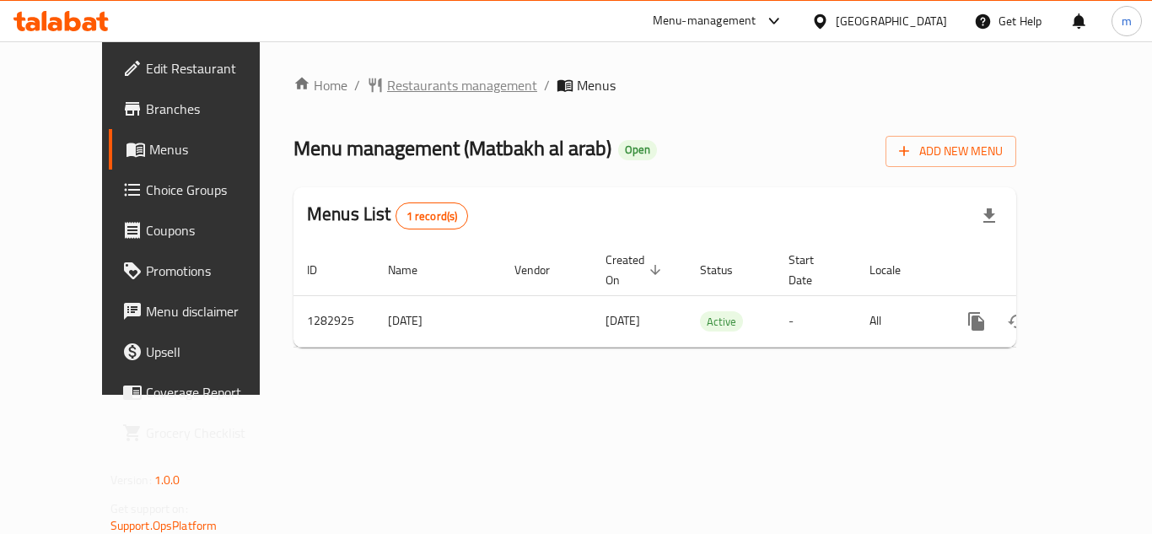
click at [403, 85] on span "Restaurants management" at bounding box center [462, 85] width 150 height 20
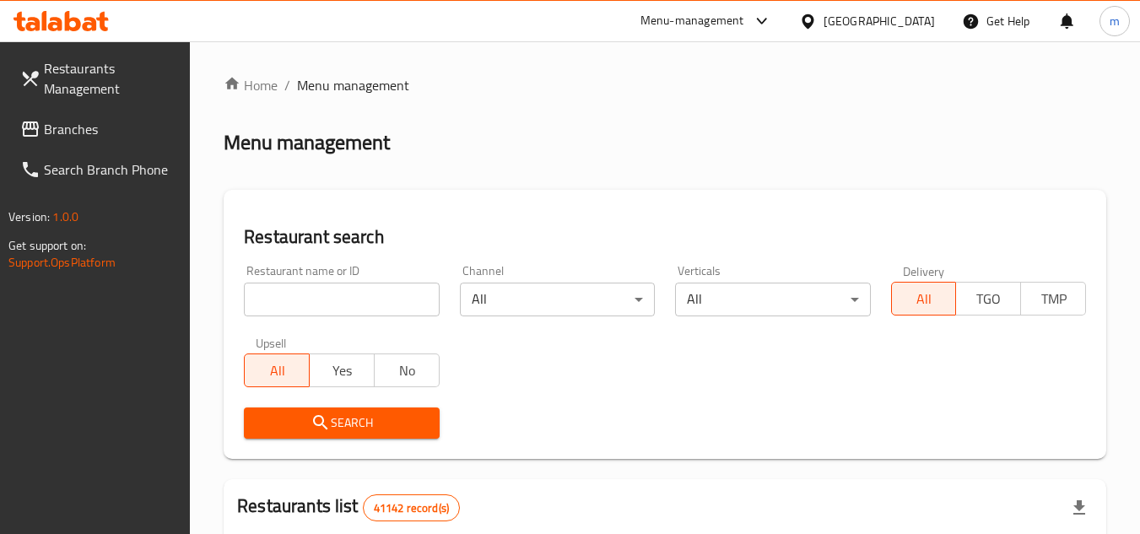
click at [350, 303] on input "search" at bounding box center [341, 300] width 195 height 34
paste input "695041"
type input "695041"
click at [353, 421] on span "Search" at bounding box center [341, 423] width 168 height 21
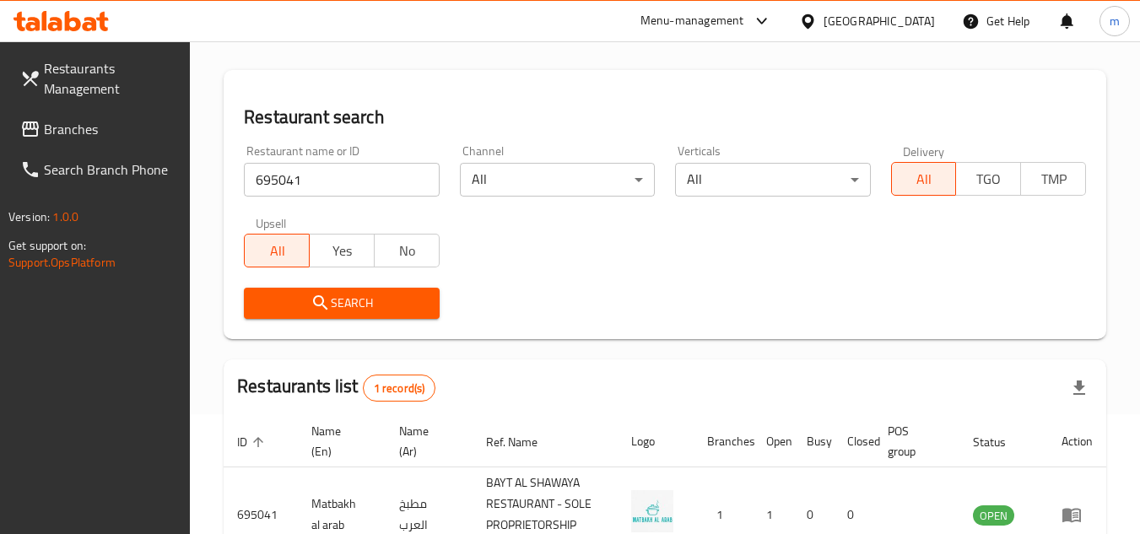
scroll to position [218, 0]
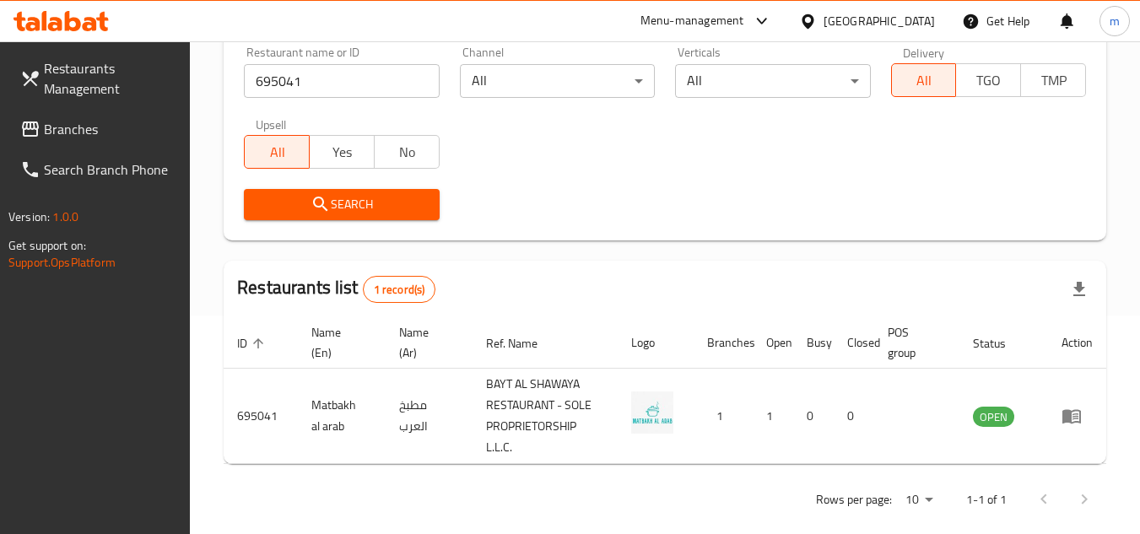
click at [88, 132] on span "Branches" at bounding box center [110, 129] width 133 height 20
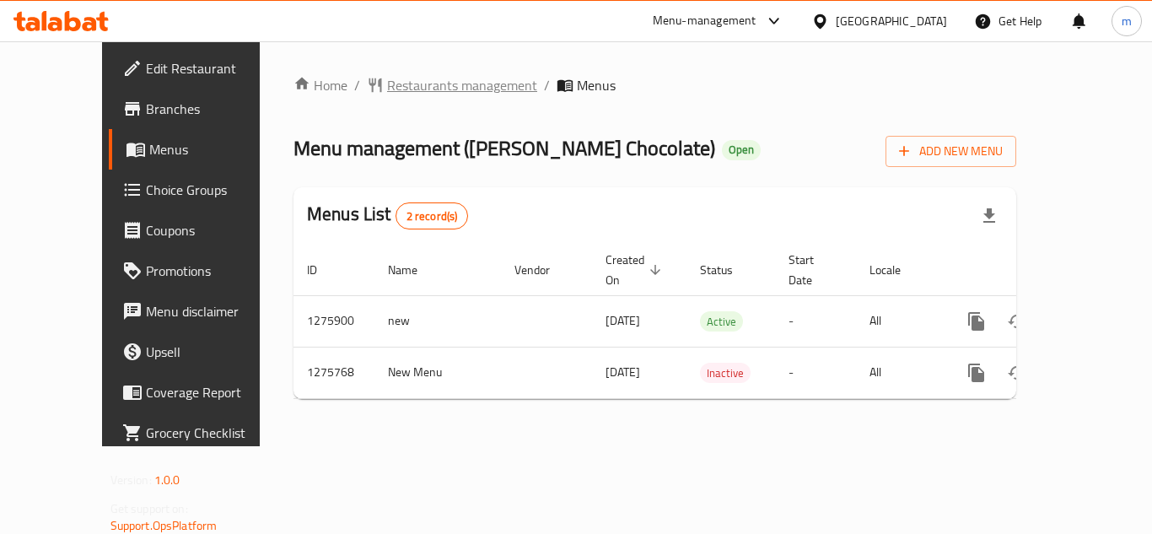
click at [387, 83] on span "Restaurants management" at bounding box center [462, 85] width 150 height 20
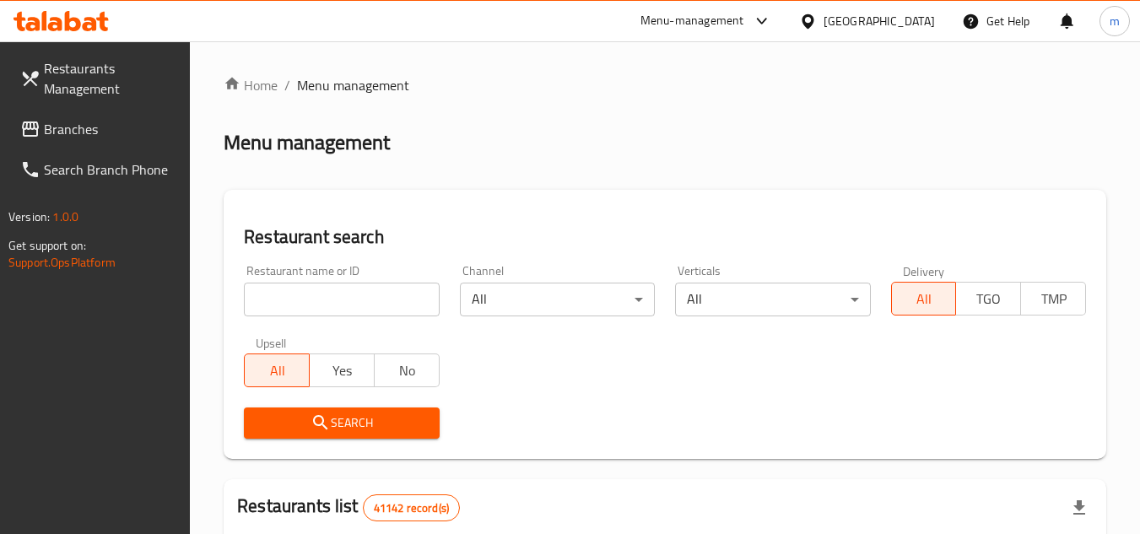
click at [340, 298] on input "search" at bounding box center [341, 300] width 195 height 34
paste input "/691684/"
click at [263, 303] on input "/691684" at bounding box center [341, 300] width 195 height 34
type input "691684"
click at [318, 423] on icon "submit" at bounding box center [320, 423] width 20 height 20
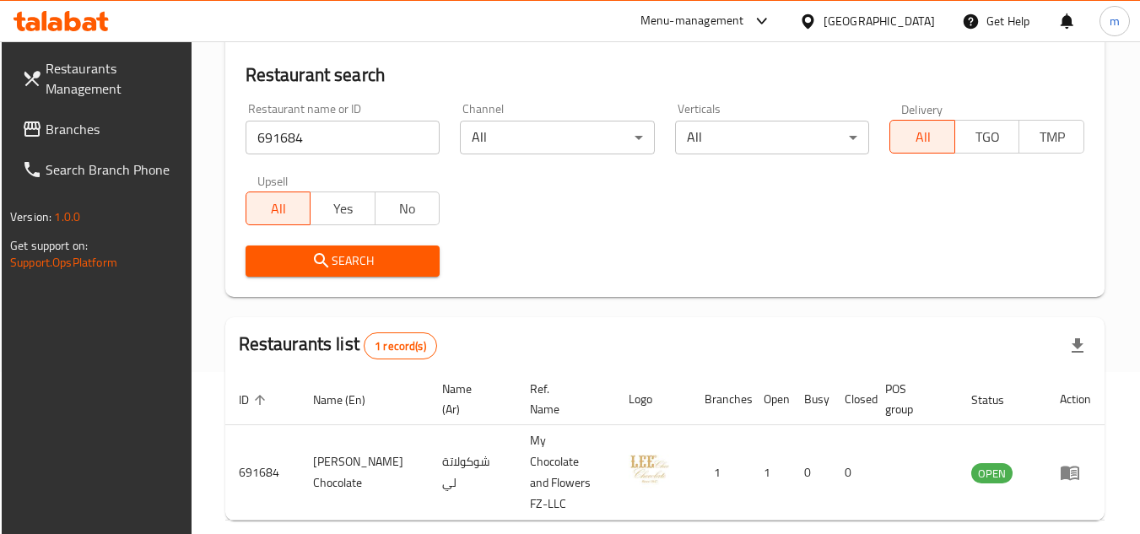
scroll to position [169, 0]
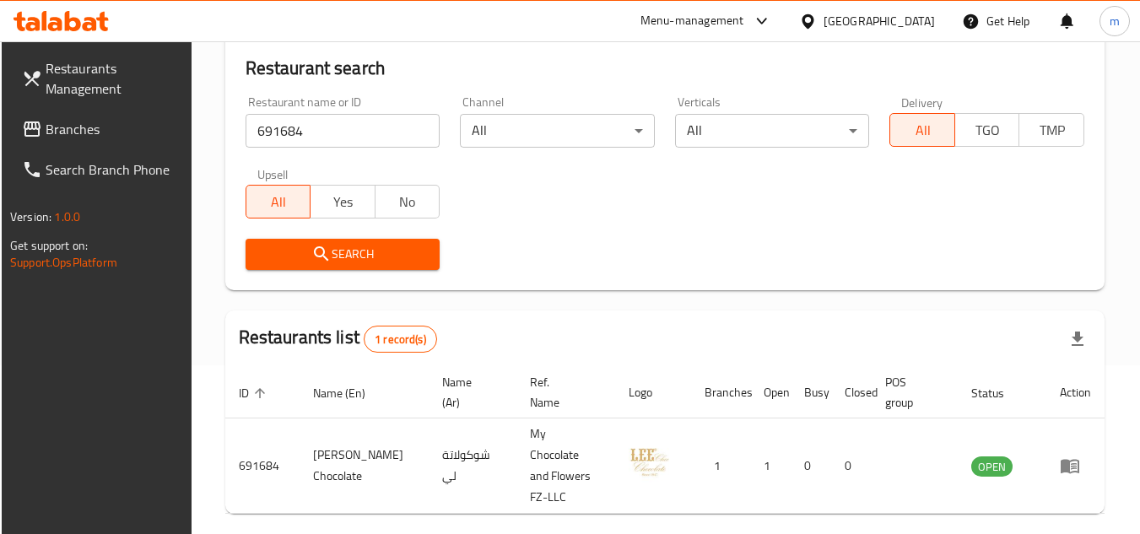
click at [65, 119] on span "Branches" at bounding box center [112, 129] width 133 height 20
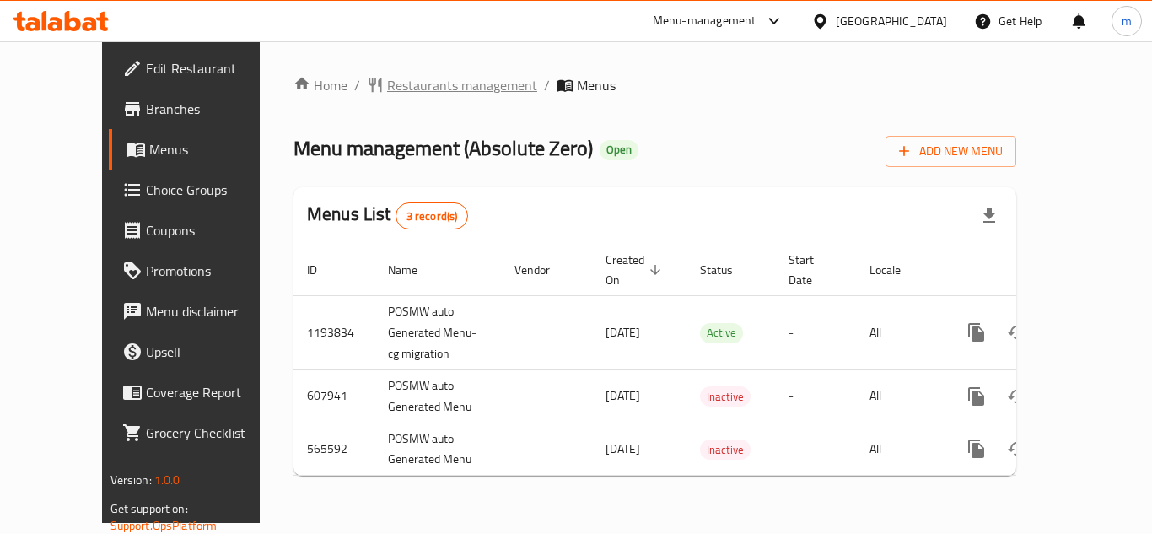
click at [390, 84] on span "Restaurants management" at bounding box center [462, 85] width 150 height 20
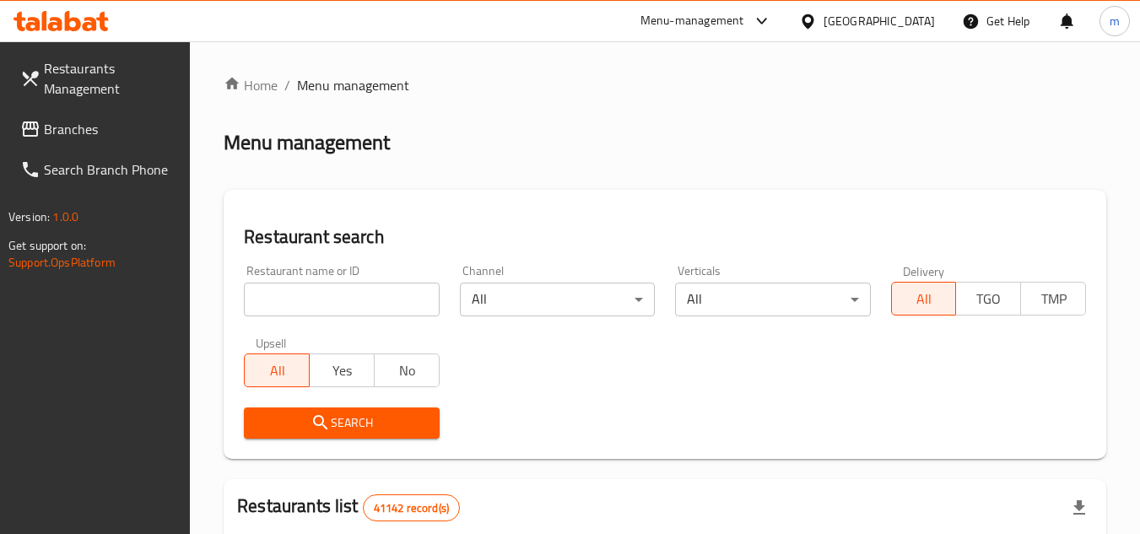
click at [364, 305] on input "search" at bounding box center [341, 300] width 195 height 34
paste input "13865"
type input "13865"
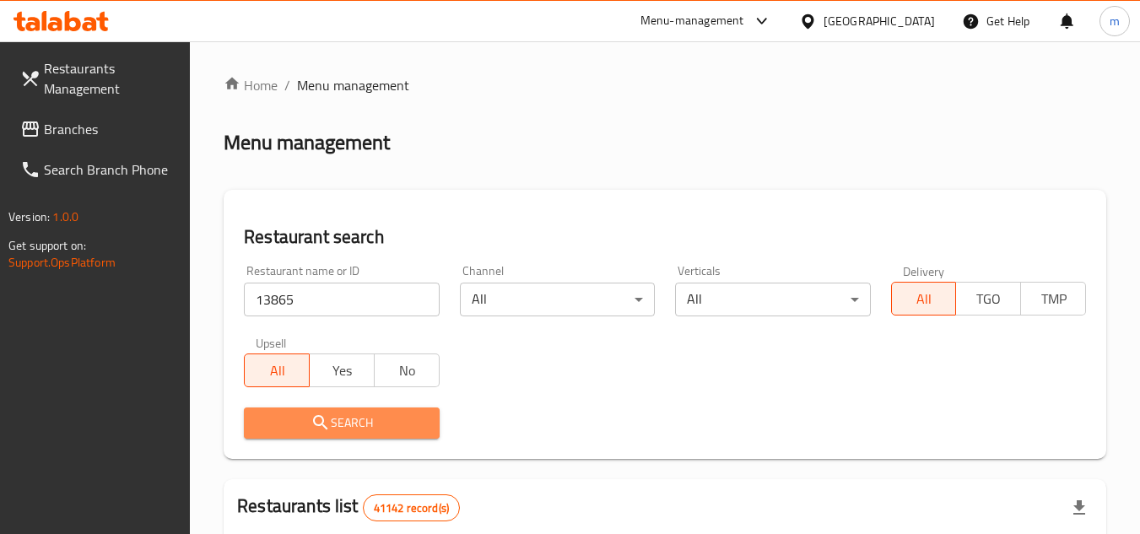
click at [378, 423] on span "Search" at bounding box center [341, 423] width 168 height 21
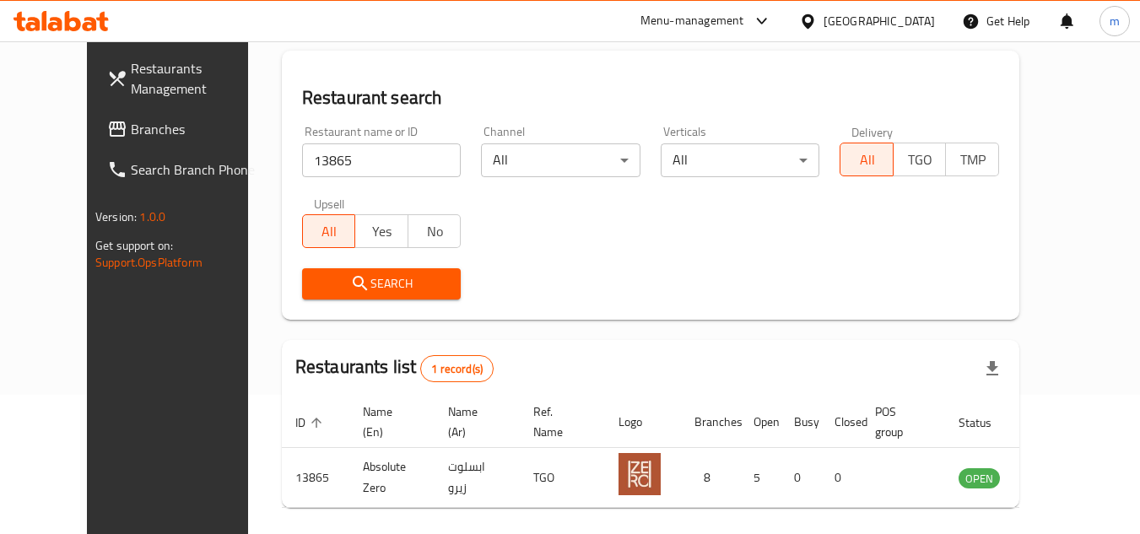
scroll to position [169, 0]
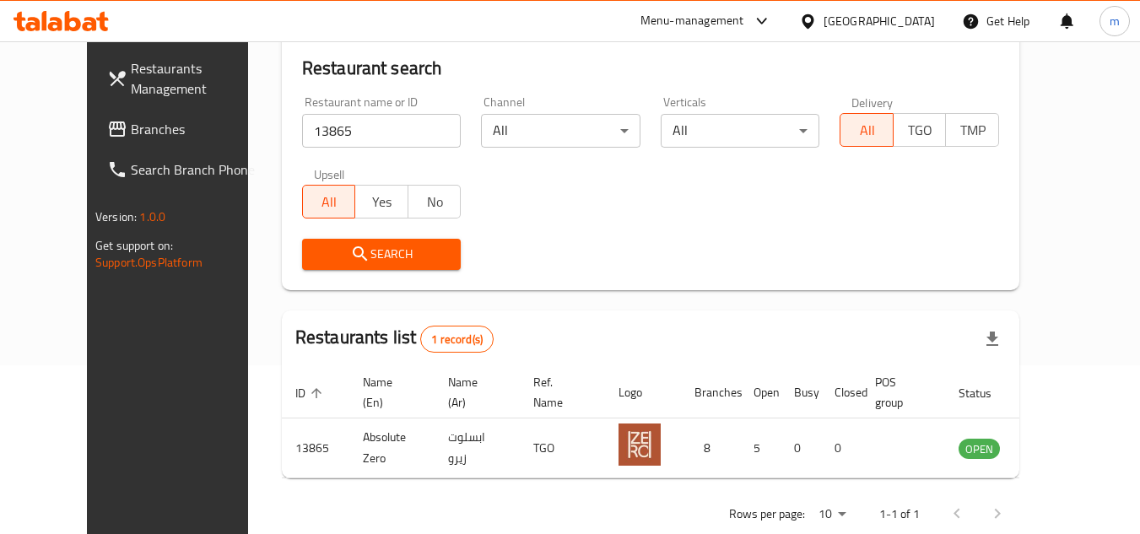
click at [131, 126] on span "Branches" at bounding box center [197, 129] width 133 height 20
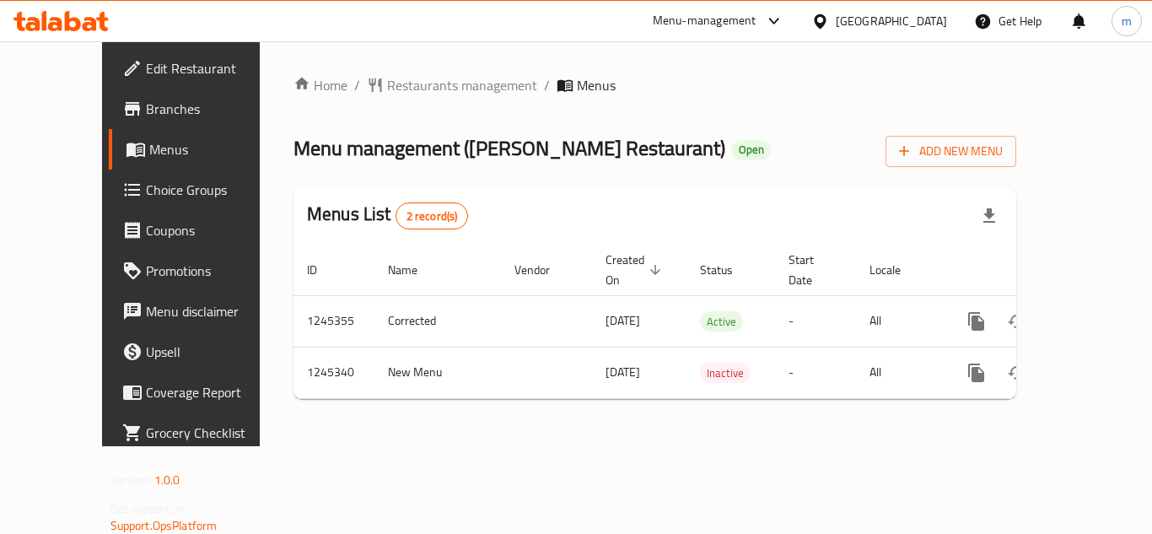
click at [440, 105] on div "Home / Restaurants management / Menus Menu management ( Khabeer Mandi Restauran…" at bounding box center [655, 243] width 723 height 337
click at [445, 85] on span "Restaurants management" at bounding box center [462, 85] width 150 height 20
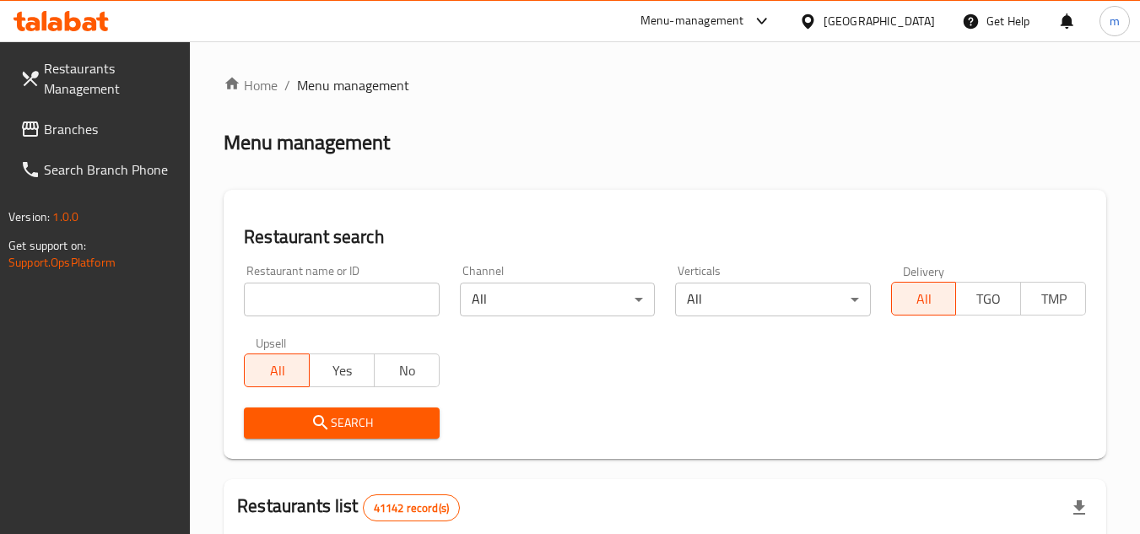
click at [371, 299] on input "search" at bounding box center [341, 300] width 195 height 34
paste input "682496"
type input "682496"
click at [342, 411] on button "Search" at bounding box center [341, 422] width 195 height 31
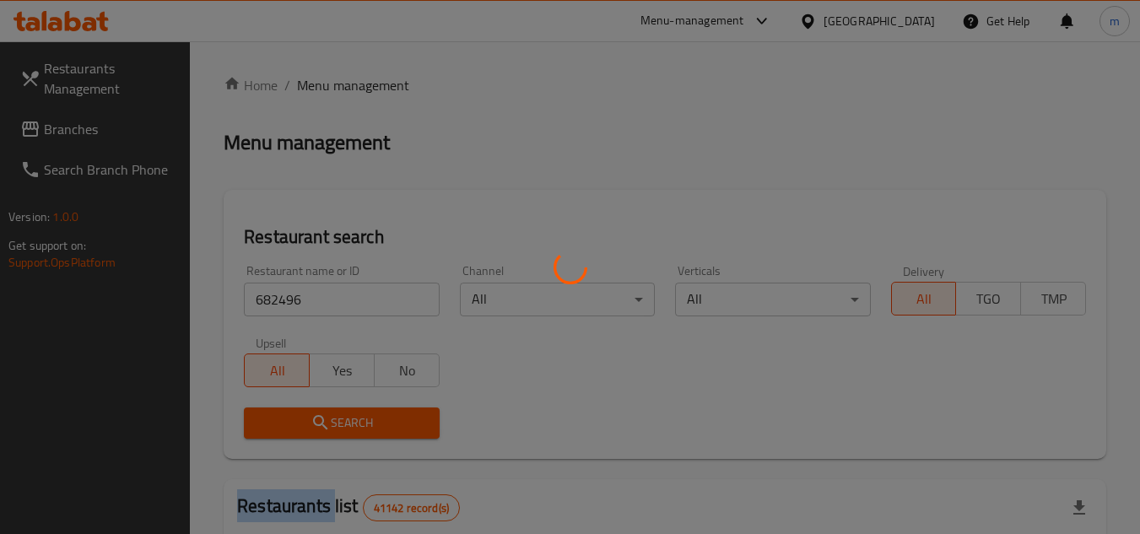
click at [342, 411] on div at bounding box center [570, 267] width 1140 height 534
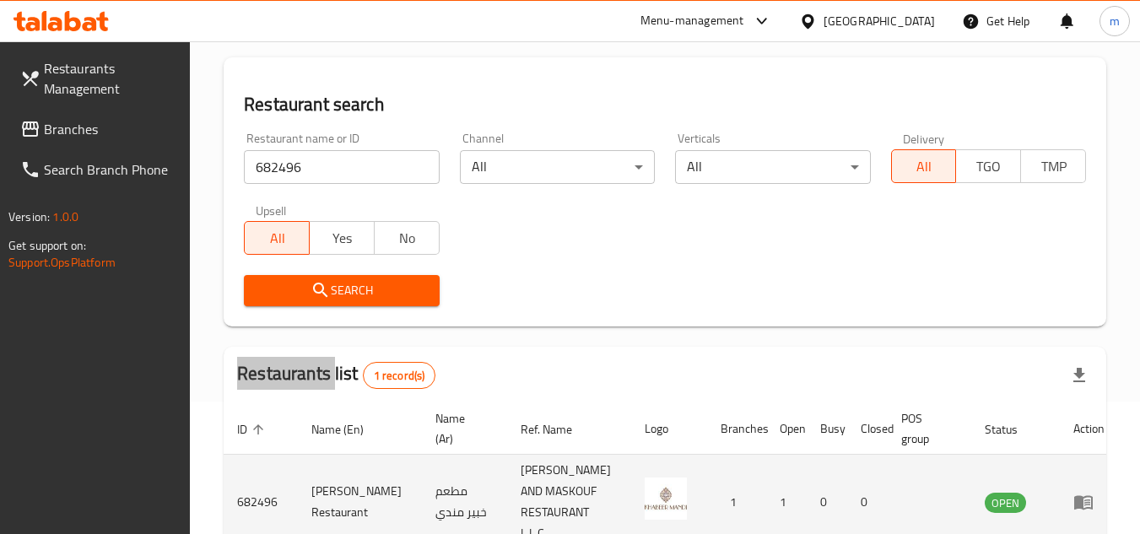
scroll to position [218, 0]
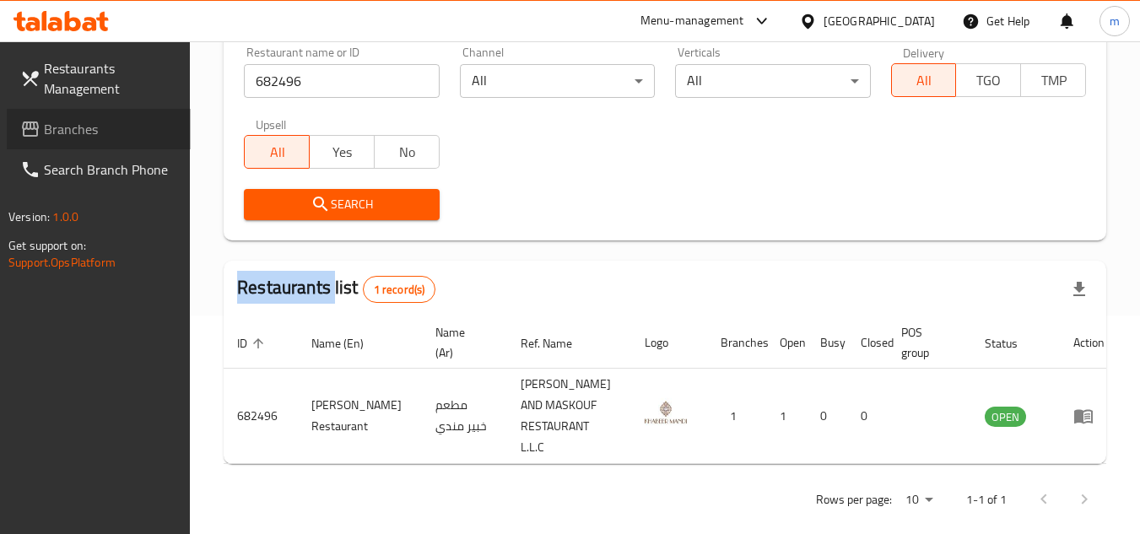
click at [51, 136] on span "Branches" at bounding box center [110, 129] width 133 height 20
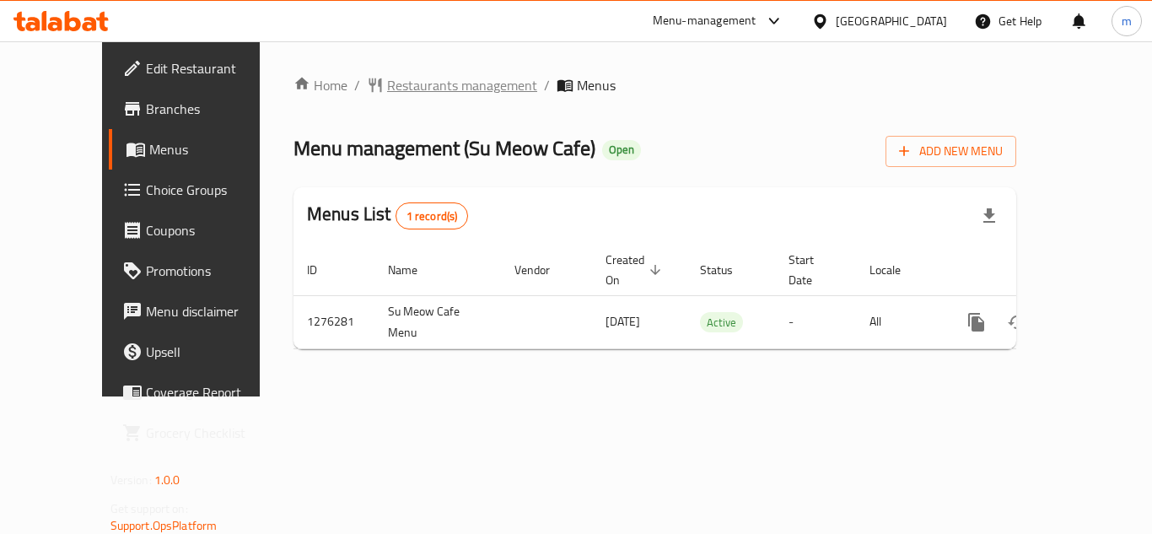
click at [402, 91] on span "Restaurants management" at bounding box center [462, 85] width 150 height 20
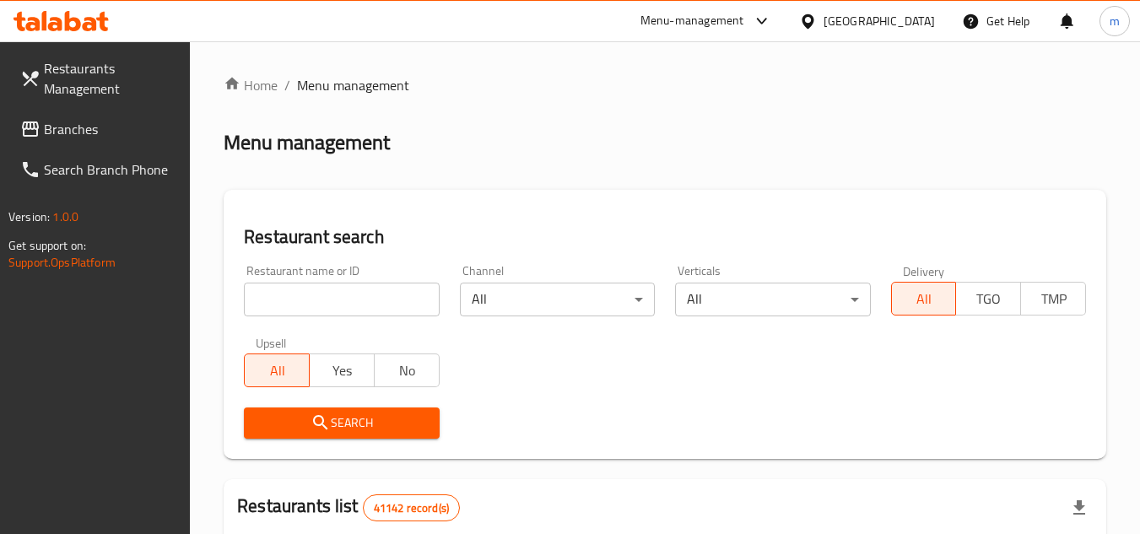
click at [346, 305] on input "search" at bounding box center [341, 300] width 195 height 34
paste input "691942"
type input "691942"
click at [305, 422] on span "Search" at bounding box center [341, 423] width 168 height 21
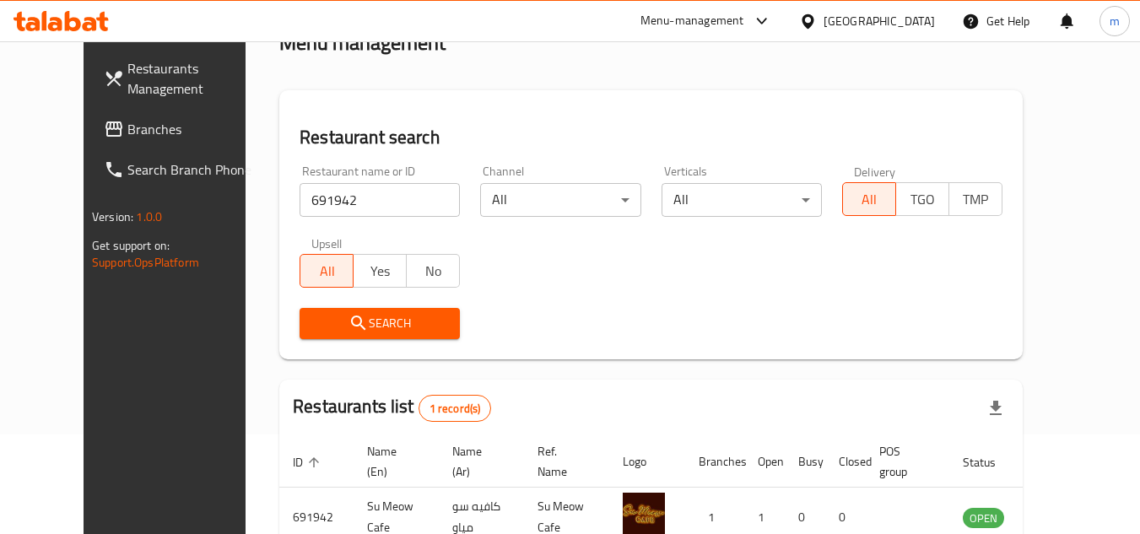
scroll to position [204, 0]
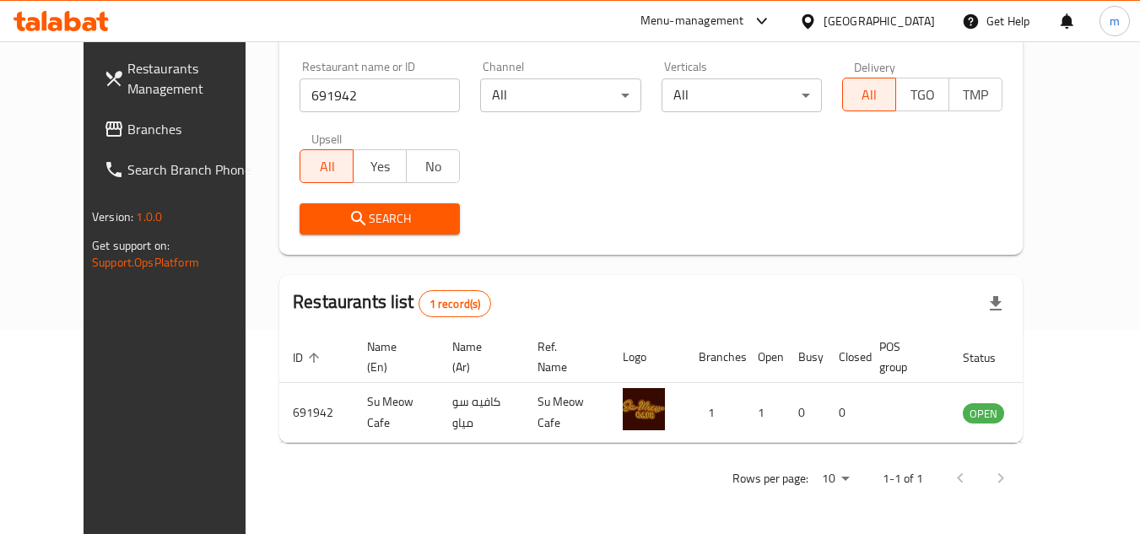
click at [909, 17] on div "[GEOGRAPHIC_DATA]" at bounding box center [878, 21] width 111 height 19
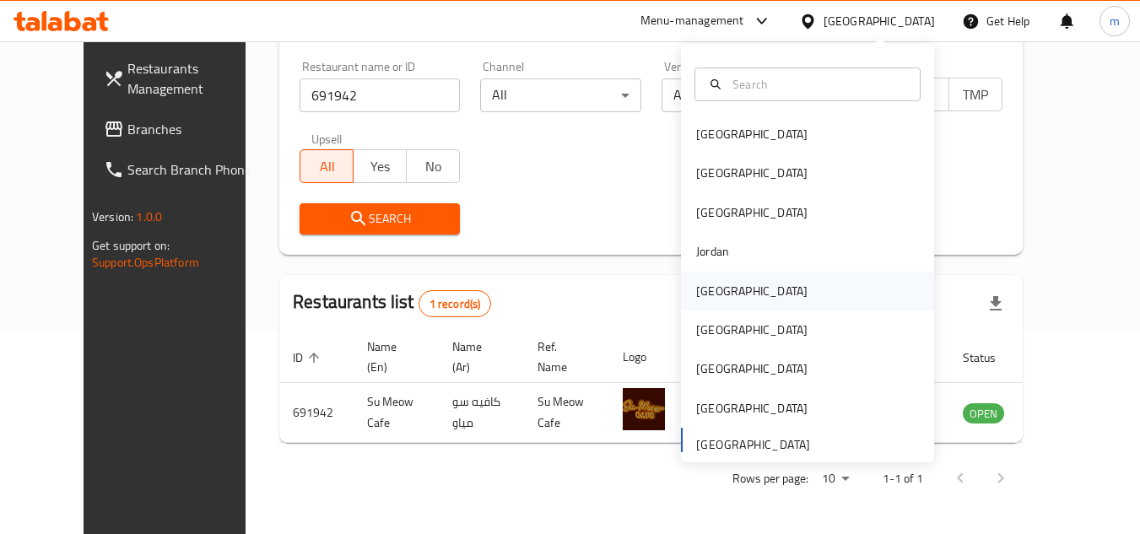
click at [709, 295] on div "[GEOGRAPHIC_DATA]" at bounding box center [751, 291] width 111 height 19
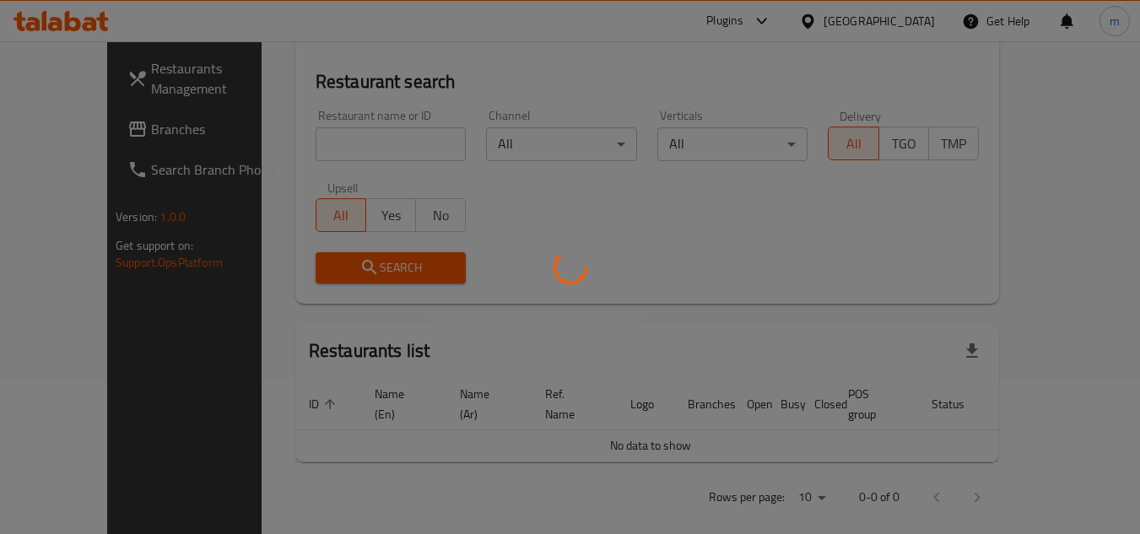
scroll to position [204, 0]
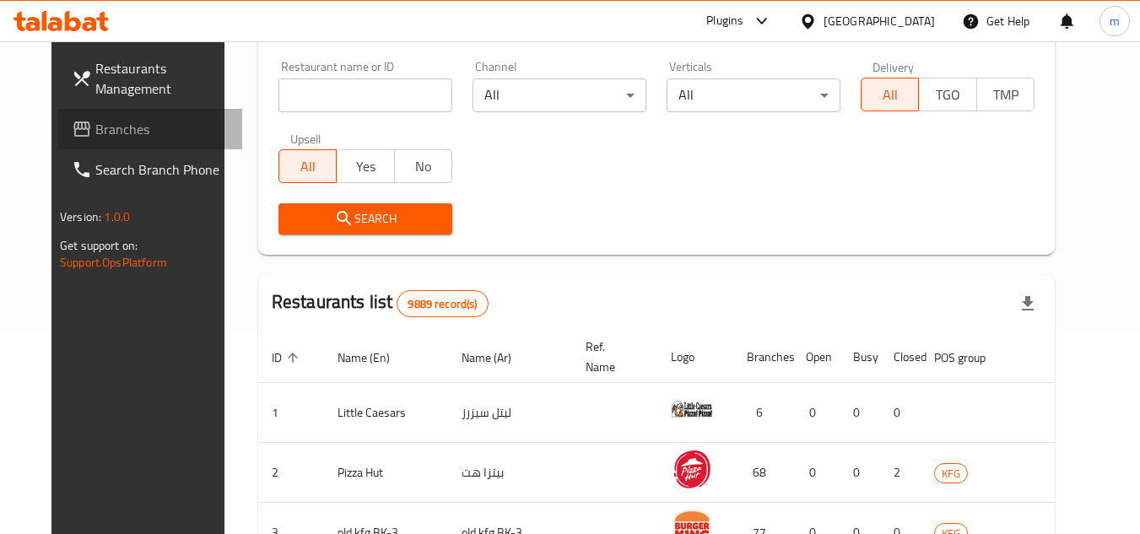
click at [117, 132] on span "Branches" at bounding box center [161, 129] width 133 height 20
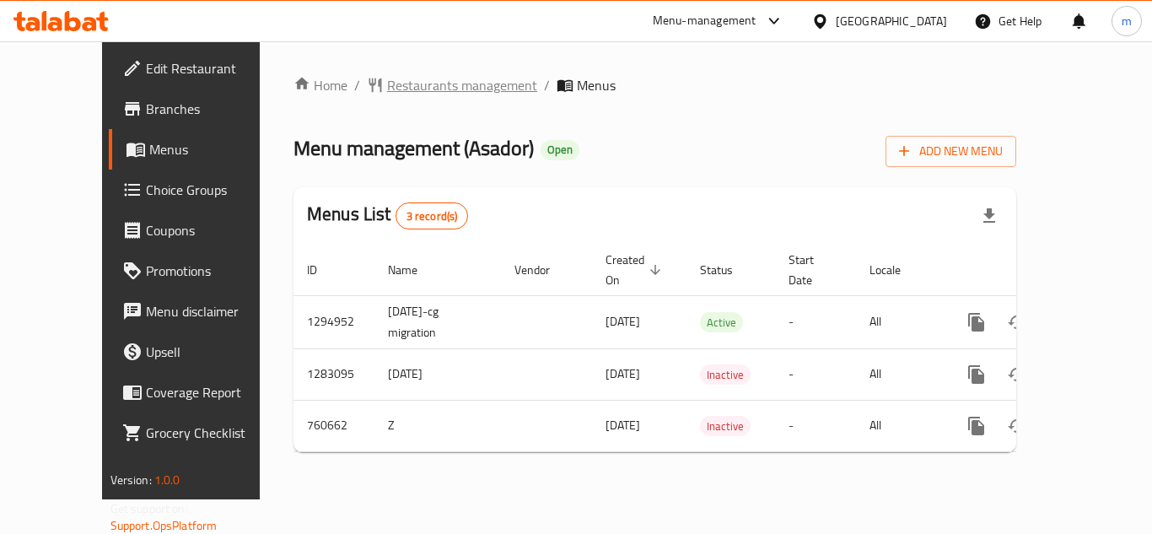
click at [387, 89] on span "Restaurants management" at bounding box center [462, 85] width 150 height 20
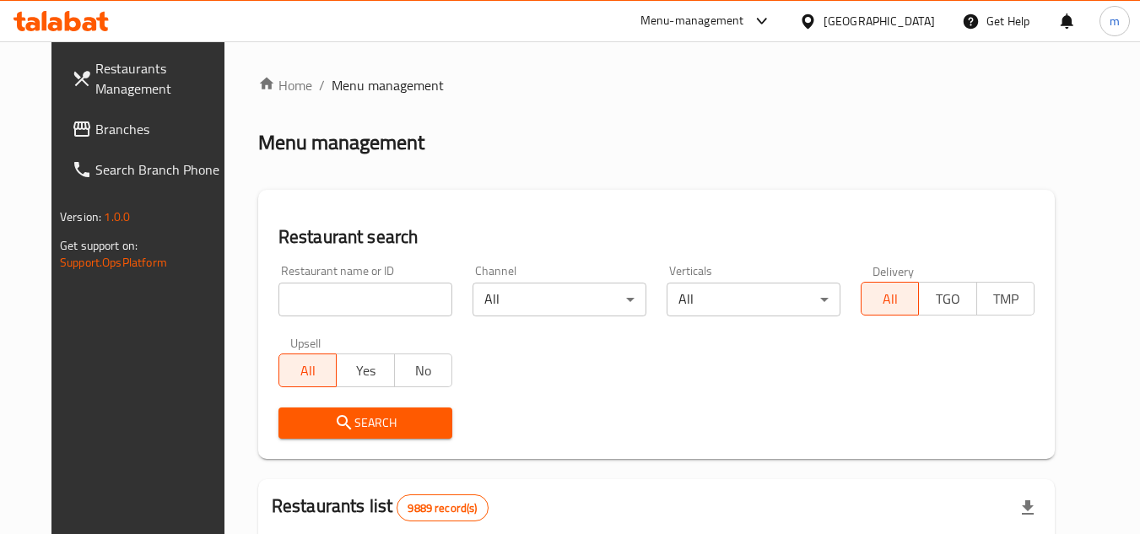
click at [368, 305] on input "search" at bounding box center [365, 300] width 174 height 34
paste input "648295"
type input "648295"
click at [353, 408] on button "Search" at bounding box center [365, 422] width 174 height 31
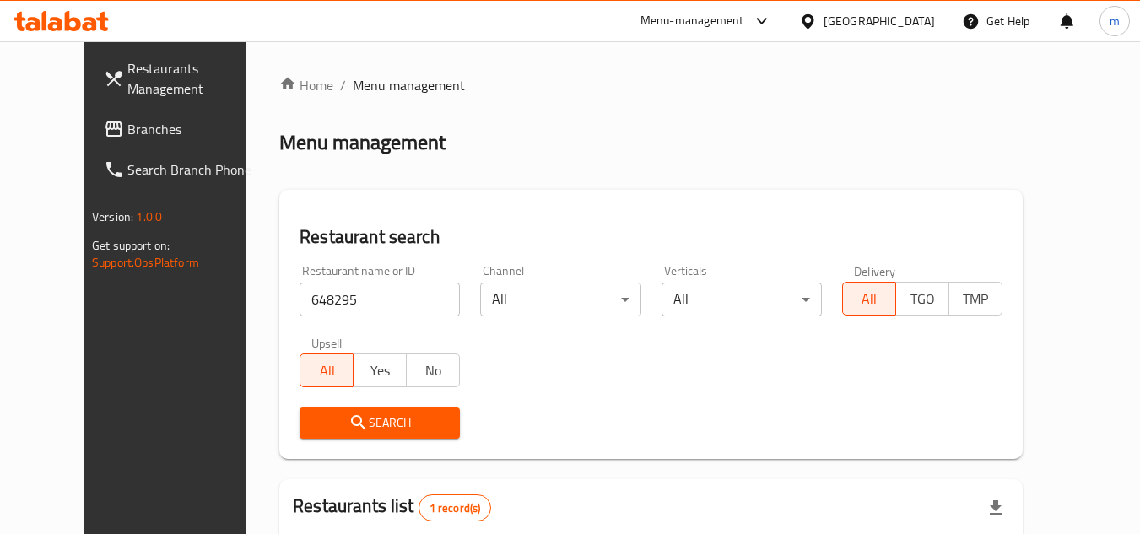
scroll to position [204, 0]
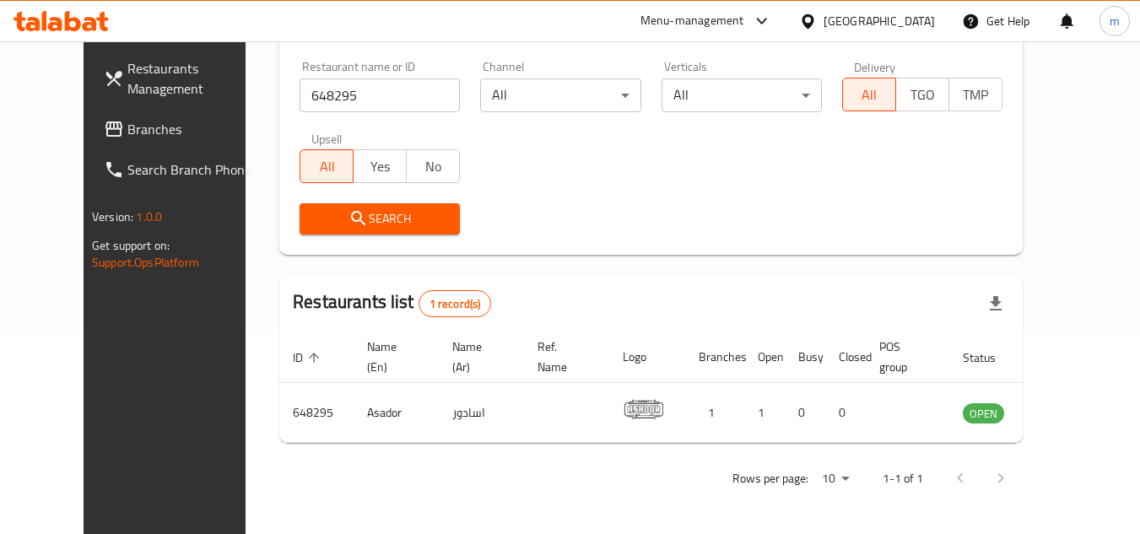
click at [823, 18] on div at bounding box center [811, 21] width 24 height 19
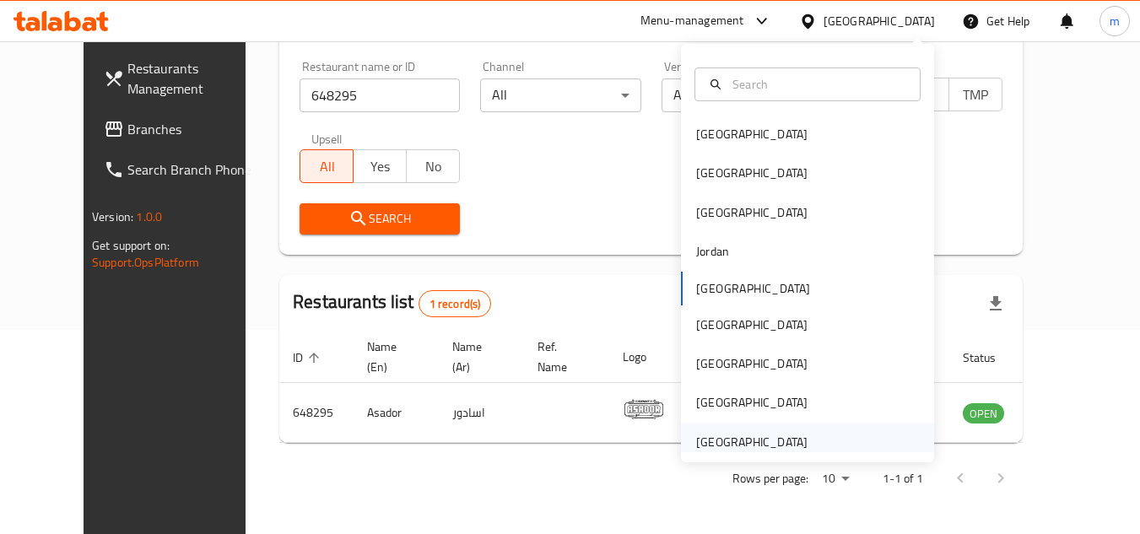
click at [726, 447] on div "[GEOGRAPHIC_DATA]" at bounding box center [751, 442] width 111 height 19
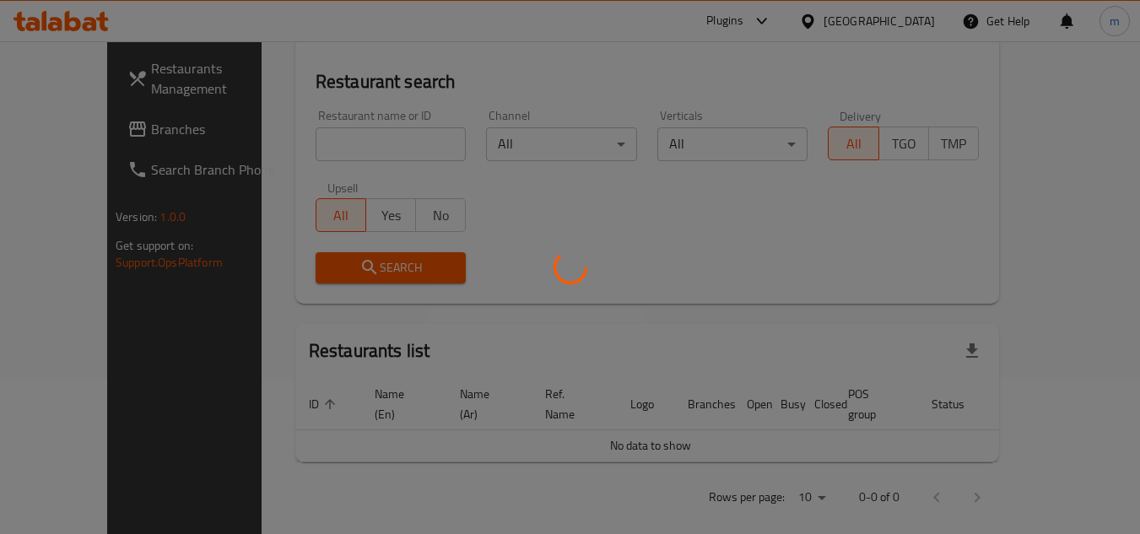
scroll to position [204, 0]
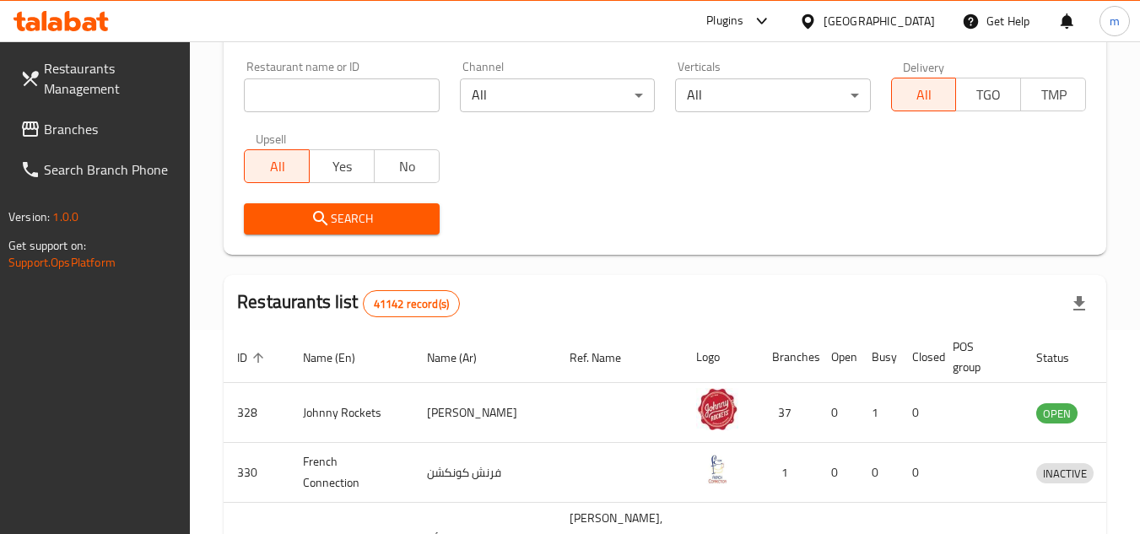
click at [94, 137] on span "Branches" at bounding box center [110, 129] width 133 height 20
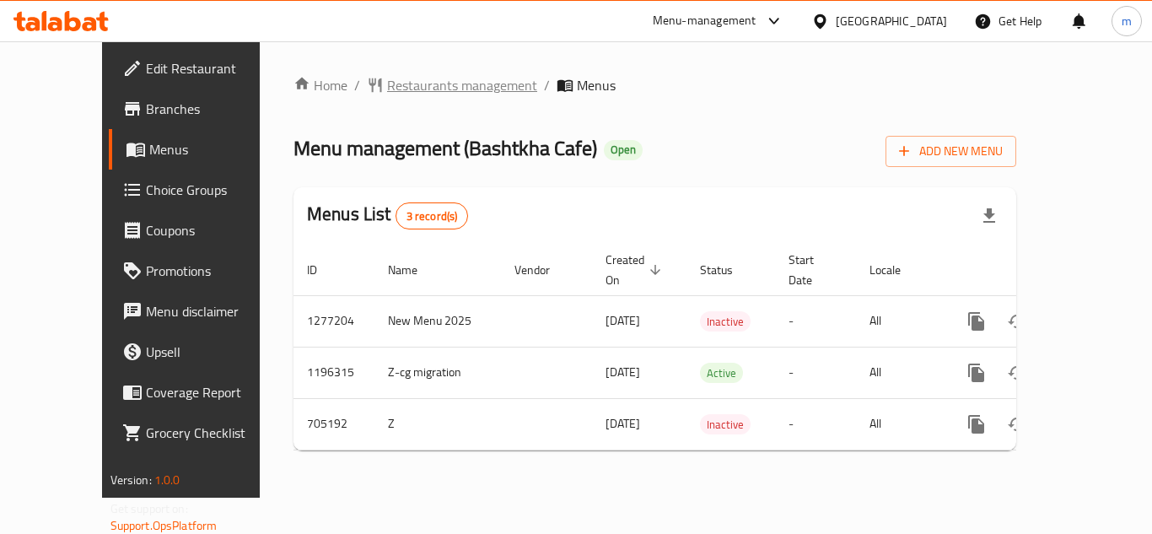
click at [424, 78] on span "Restaurants management" at bounding box center [462, 85] width 150 height 20
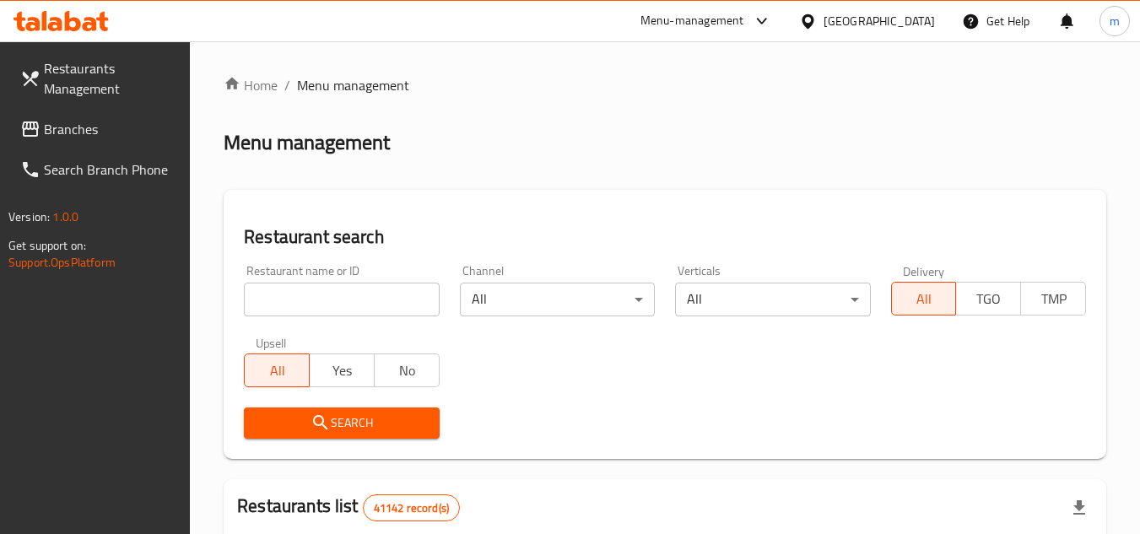
click at [315, 308] on input "search" at bounding box center [341, 300] width 195 height 34
paste input "644624"
type input "644624"
click at [314, 411] on button "Search" at bounding box center [341, 422] width 195 height 31
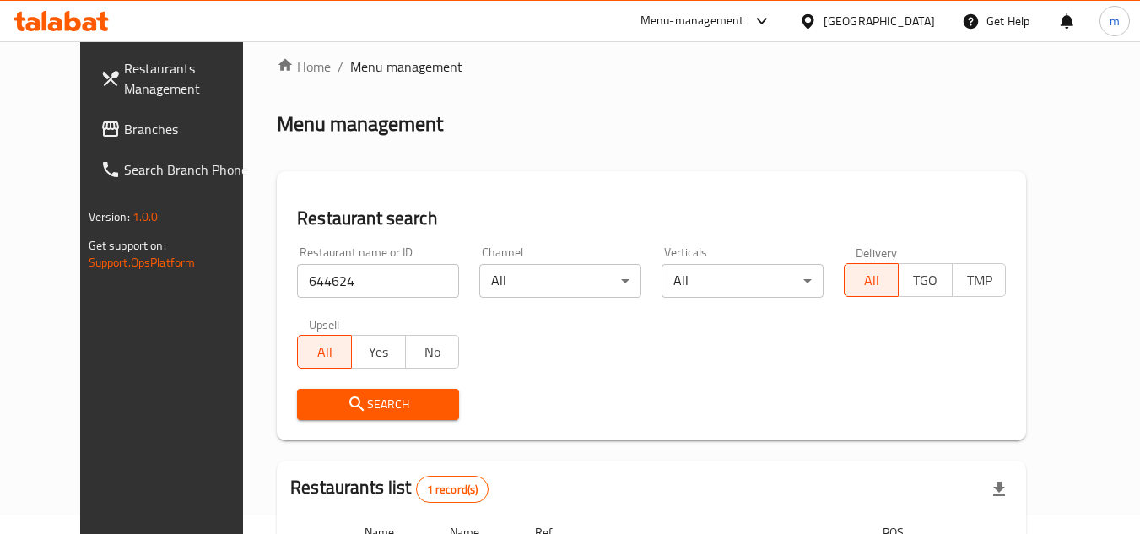
scroll to position [204, 0]
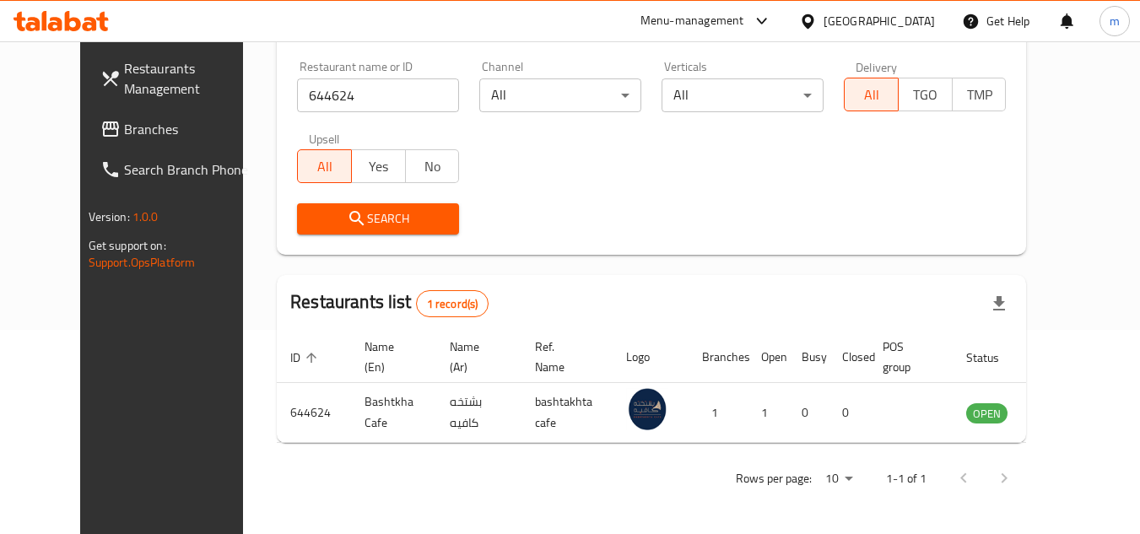
click at [852, 24] on div "[GEOGRAPHIC_DATA]" at bounding box center [878, 21] width 111 height 19
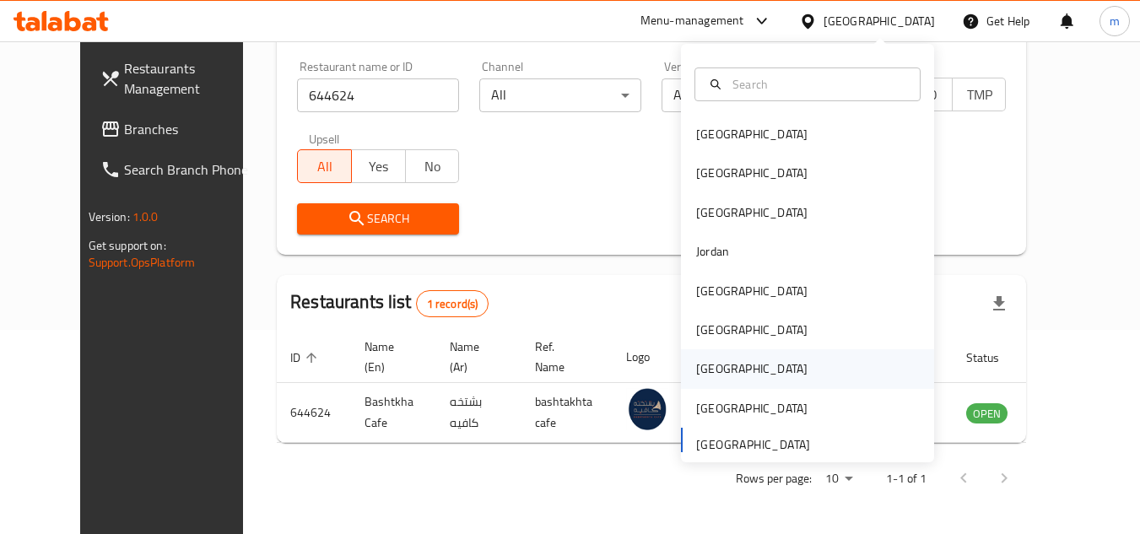
click at [726, 369] on div "Qatar" at bounding box center [807, 368] width 253 height 39
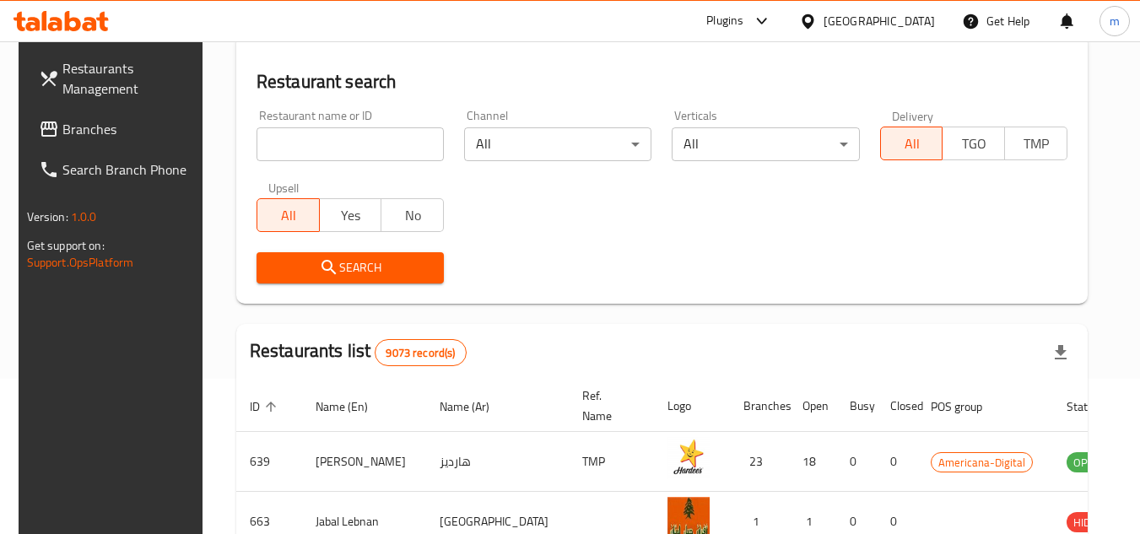
scroll to position [204, 0]
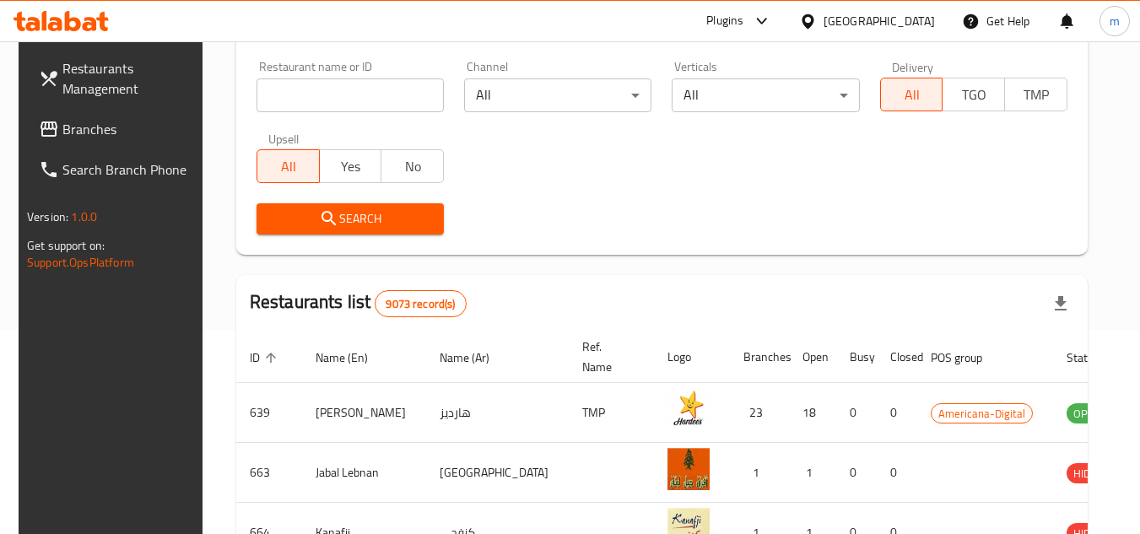
click at [83, 121] on span "Branches" at bounding box center [128, 129] width 133 height 20
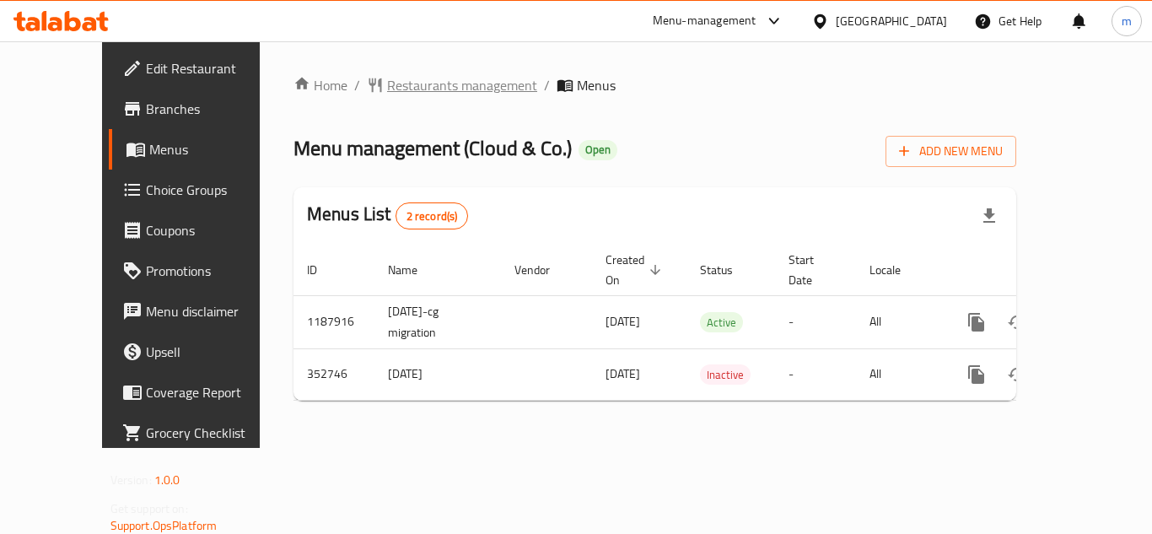
click at [428, 89] on span "Restaurants management" at bounding box center [462, 85] width 150 height 20
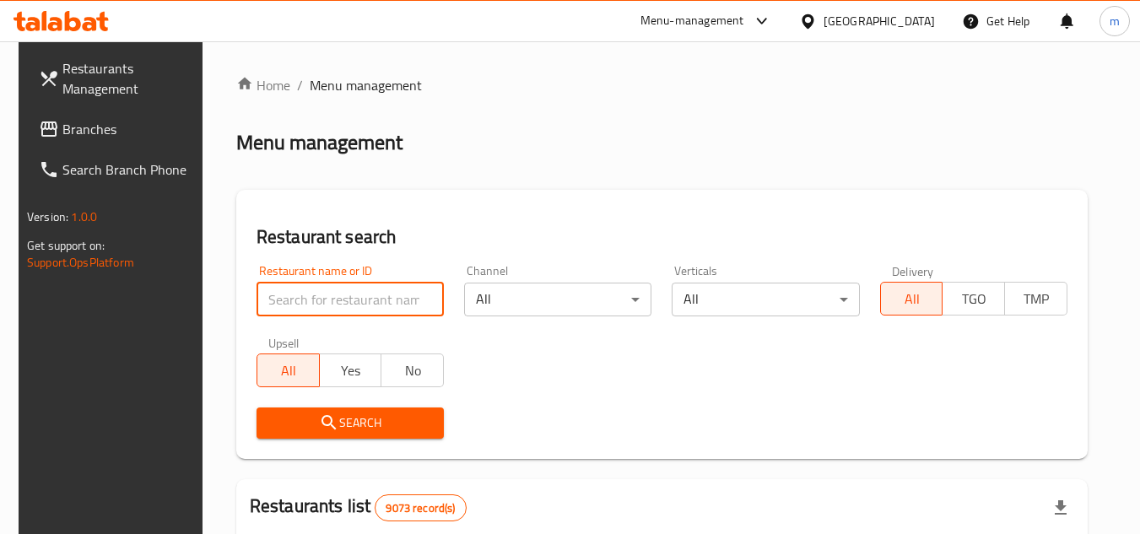
click at [346, 313] on input "search" at bounding box center [349, 300] width 187 height 34
paste input "630607"
type input "630607"
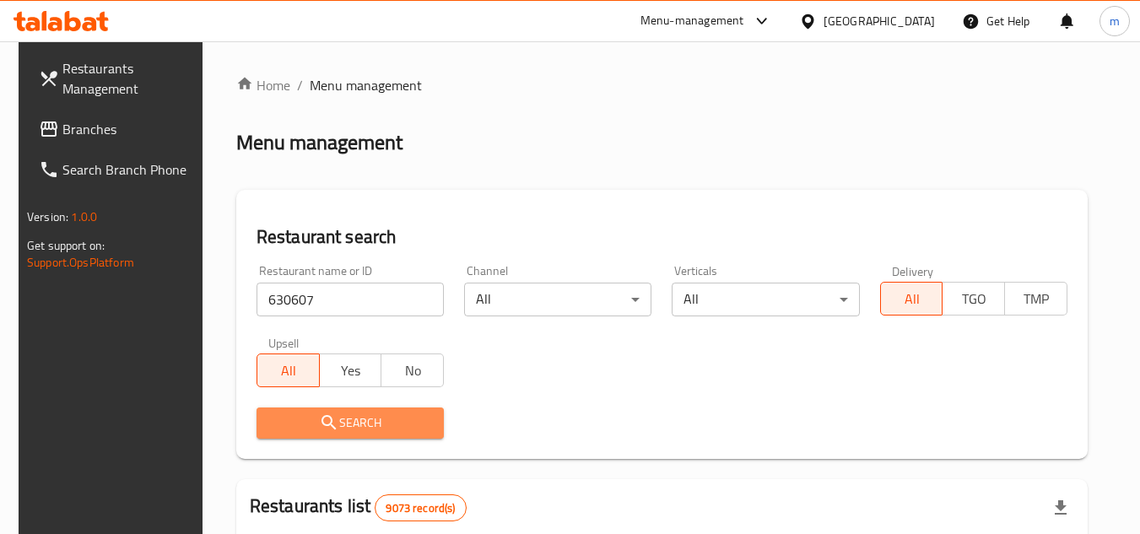
click at [384, 418] on span "Search" at bounding box center [350, 423] width 160 height 21
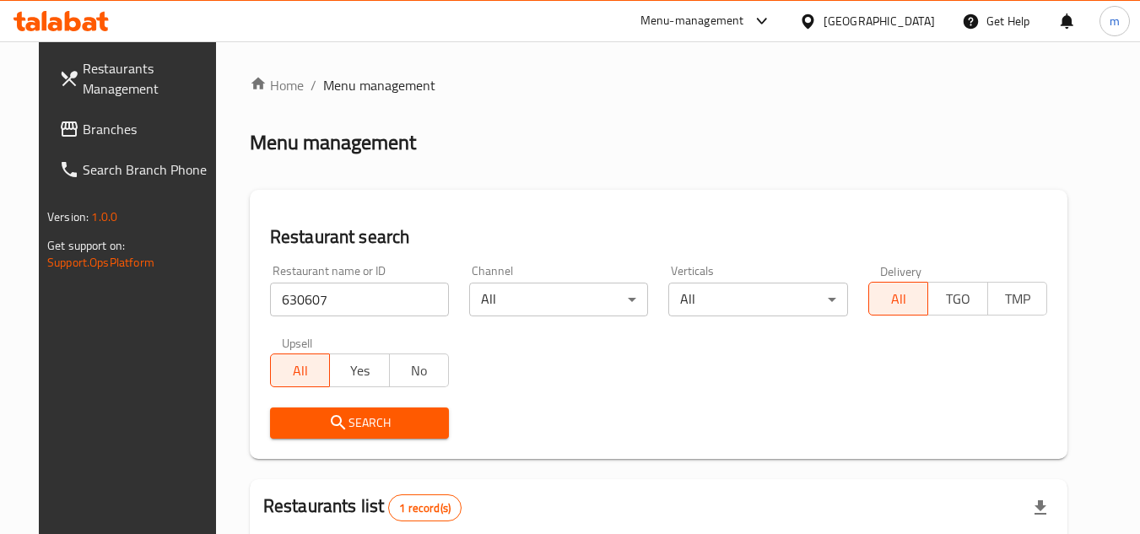
scroll to position [218, 0]
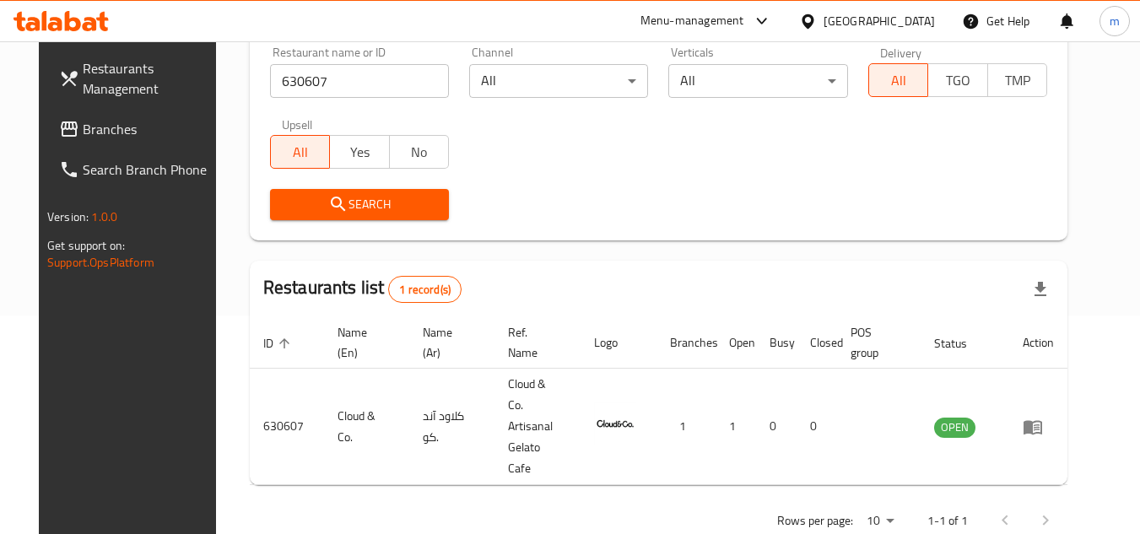
click at [917, 13] on div "Qatar" at bounding box center [878, 21] width 111 height 19
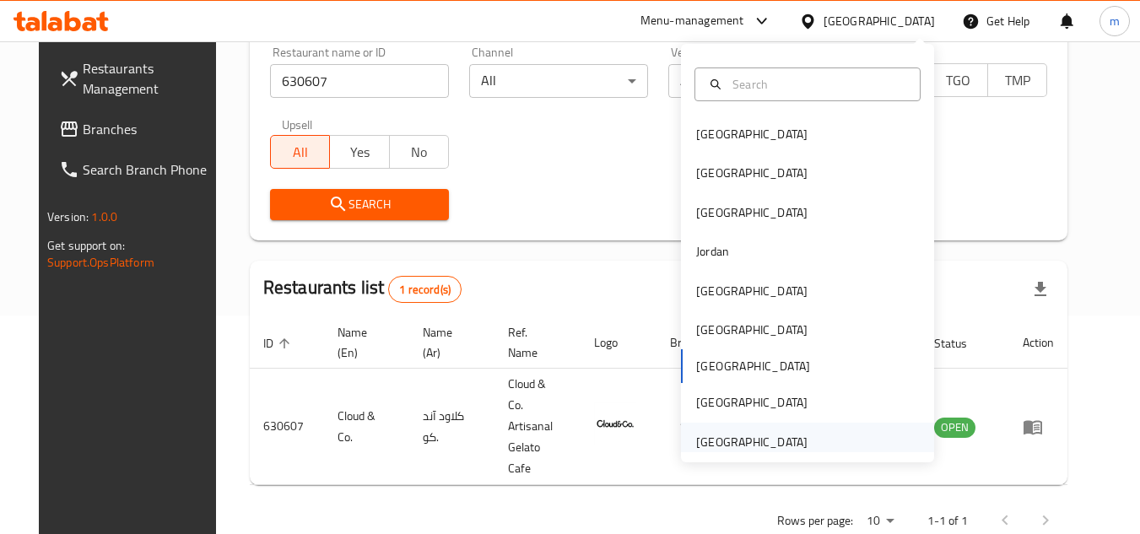
click at [738, 435] on div "[GEOGRAPHIC_DATA]" at bounding box center [751, 442] width 111 height 19
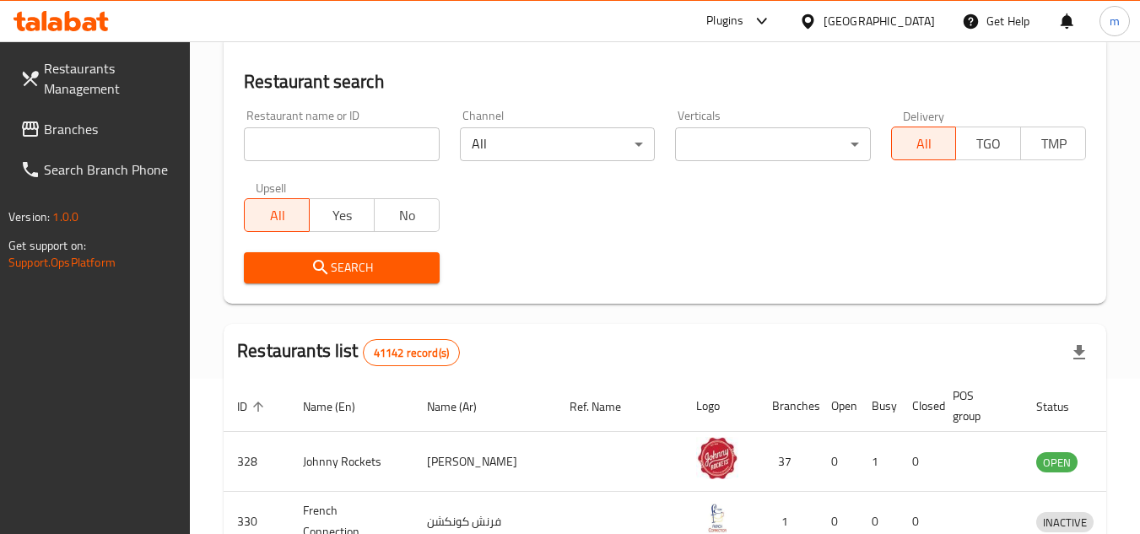
scroll to position [218, 0]
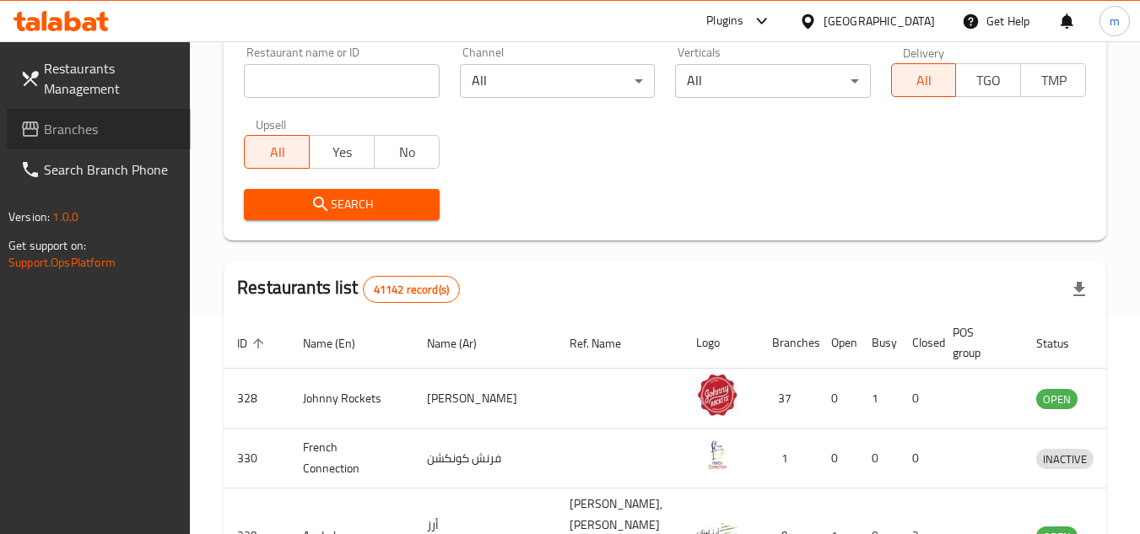
click at [93, 127] on span "Branches" at bounding box center [110, 129] width 133 height 20
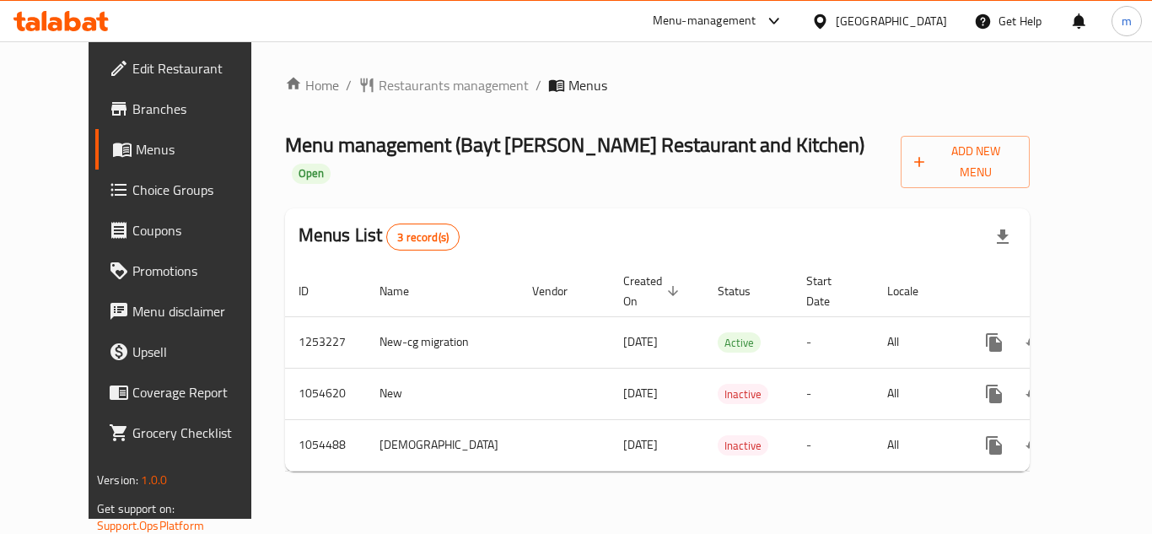
click at [390, 72] on div "Home / Restaurants management / Menus Menu management ( Bayt [PERSON_NAME] Rest…" at bounding box center [657, 279] width 812 height 477
click at [391, 85] on span "Restaurants management" at bounding box center [454, 85] width 150 height 20
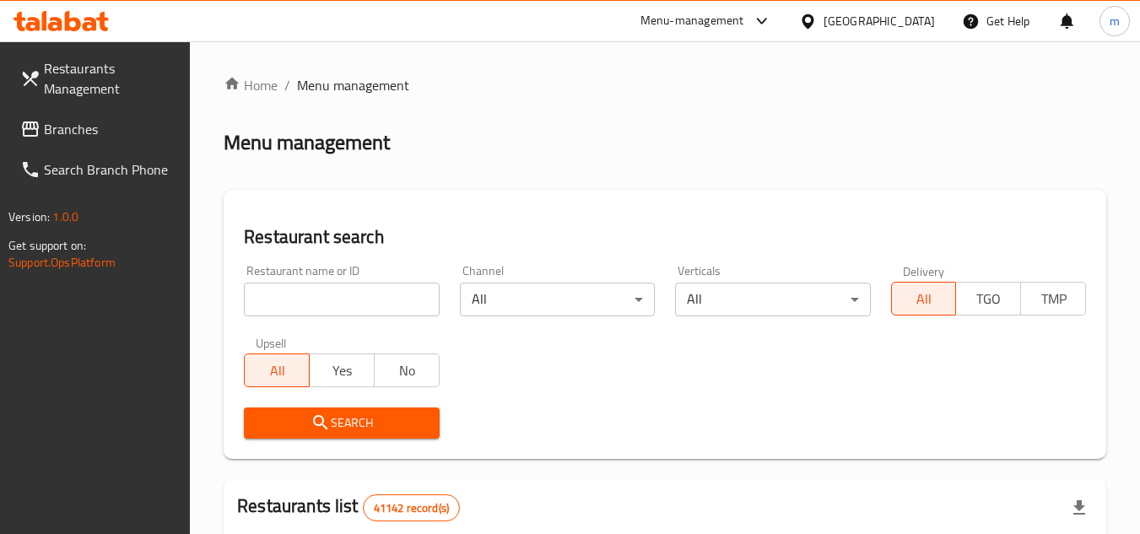
click at [376, 288] on div at bounding box center [570, 267] width 1140 height 534
click at [374, 290] on input "search" at bounding box center [341, 300] width 195 height 34
paste input "662709"
type input "662709"
click at [348, 421] on span "Search" at bounding box center [341, 423] width 168 height 21
